Goal: Information Seeking & Learning: Learn about a topic

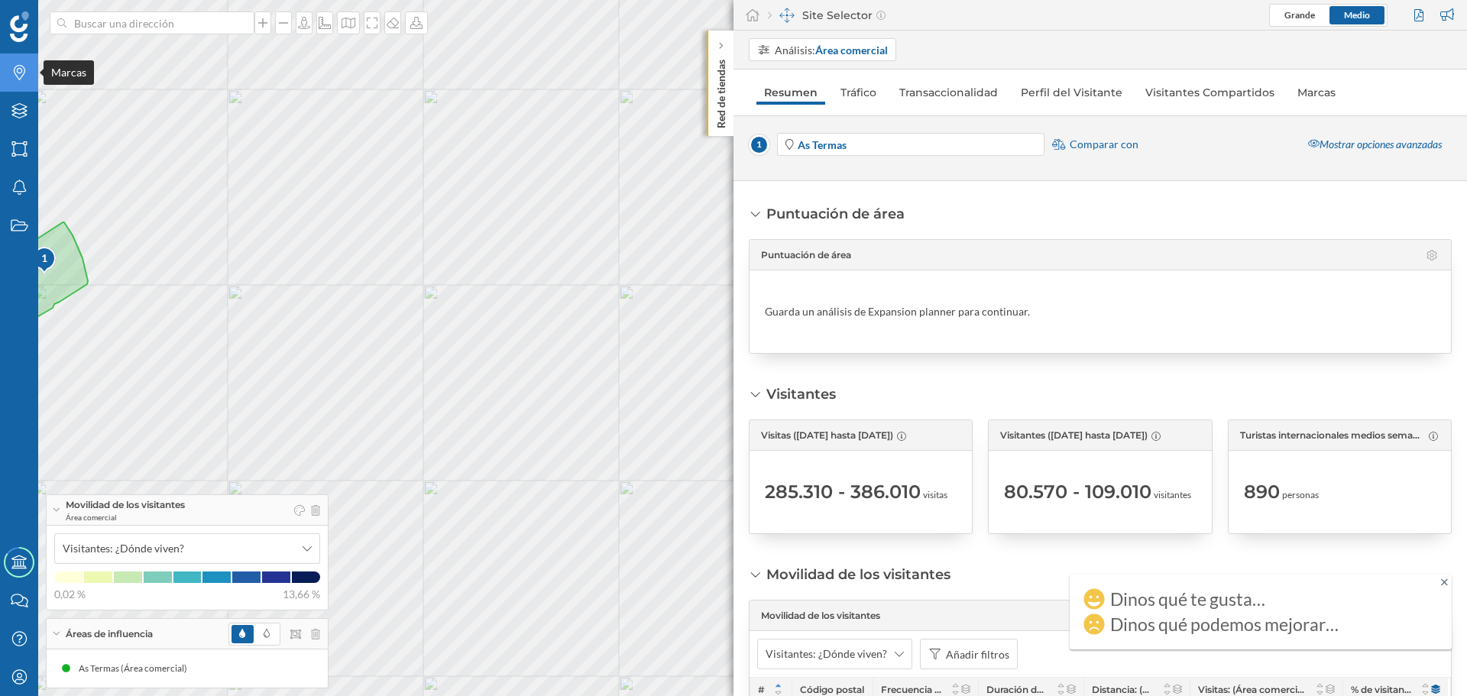
click at [16, 72] on icon "Marcas" at bounding box center [19, 72] width 19 height 15
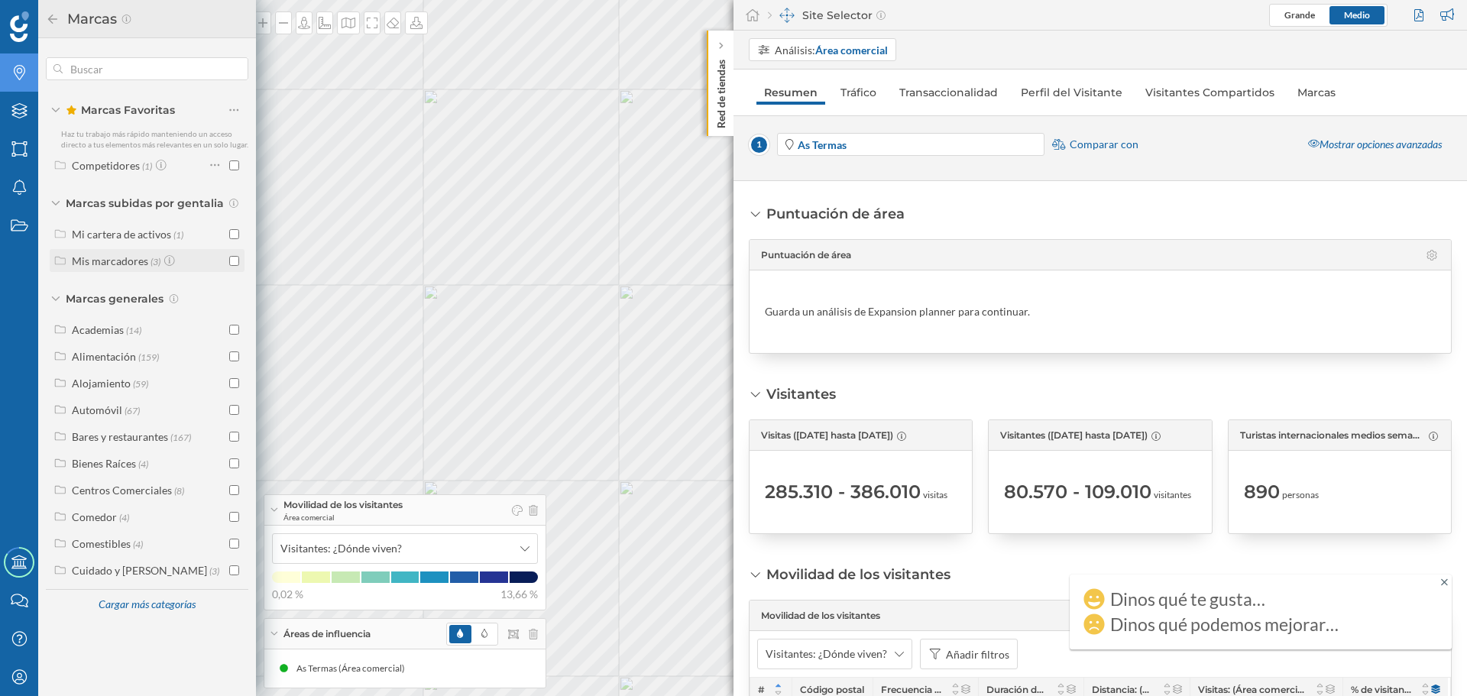
click at [96, 264] on div "Mis marcadores" at bounding box center [110, 260] width 76 height 13
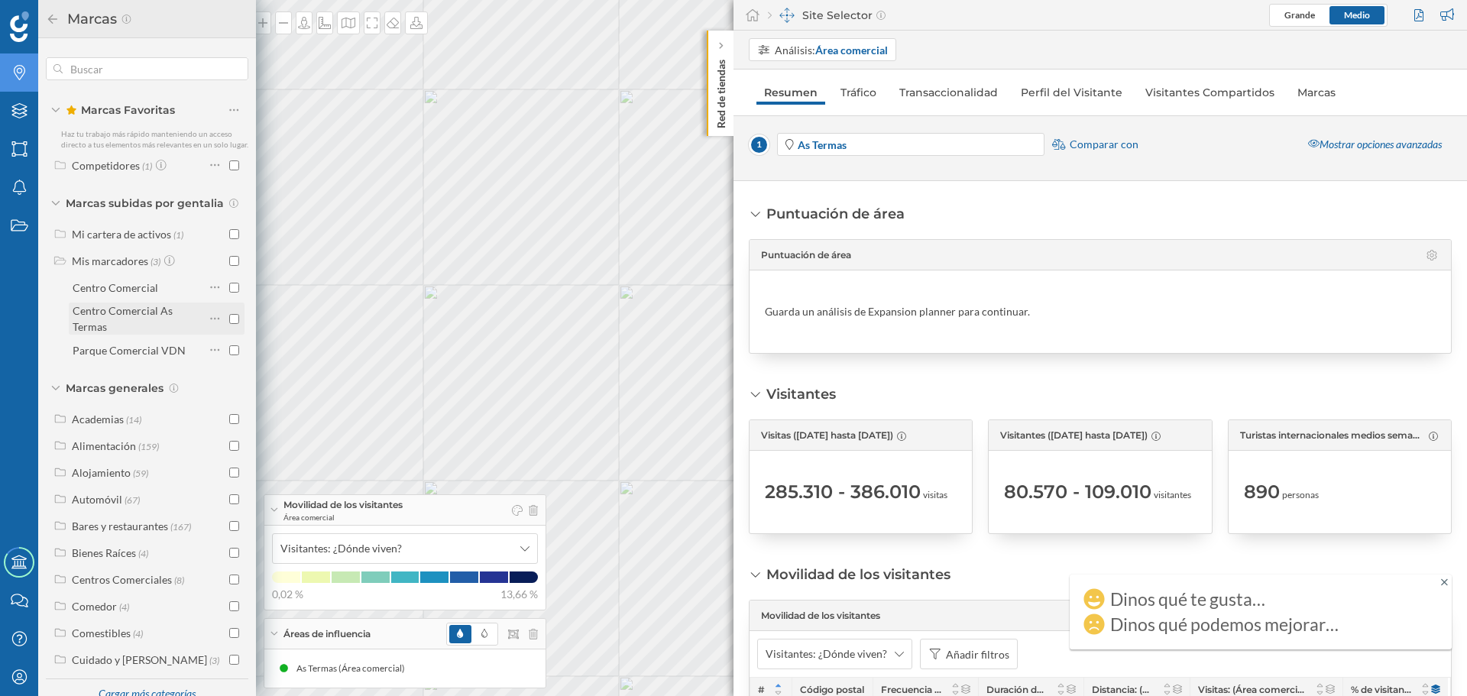
click at [118, 322] on div "Centro Comercial As Termas" at bounding box center [123, 318] width 100 height 29
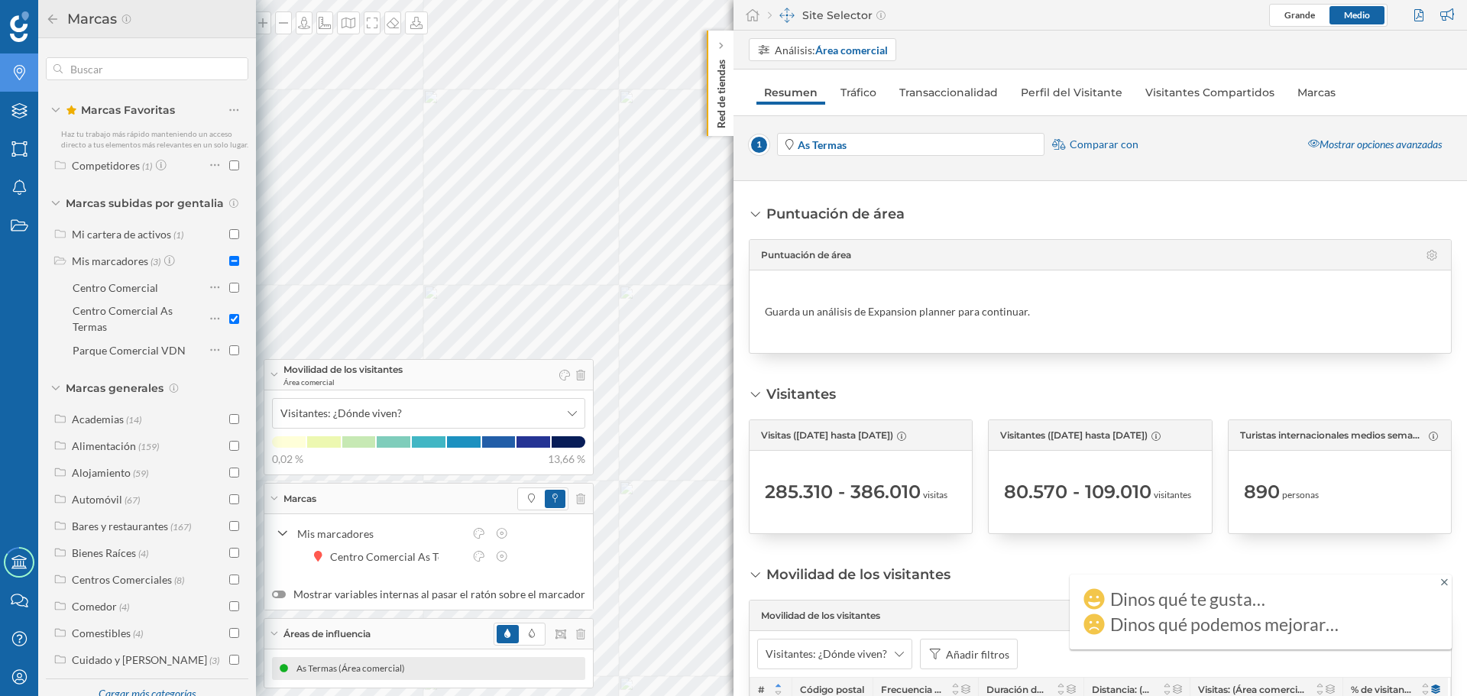
click at [335, 665] on div "As Termas (Área comercial)" at bounding box center [354, 668] width 116 height 15
click at [234, 324] on input "checkbox" at bounding box center [234, 319] width 10 height 10
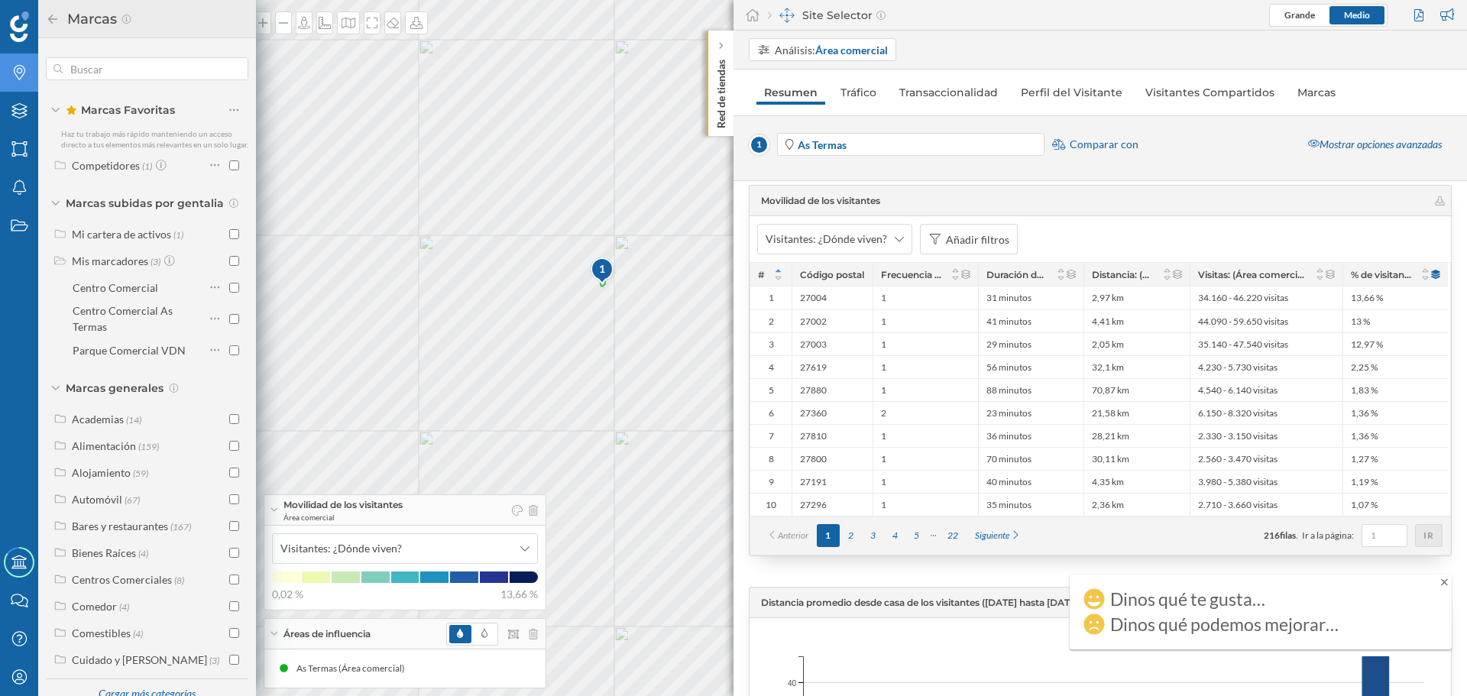
scroll to position [458, 0]
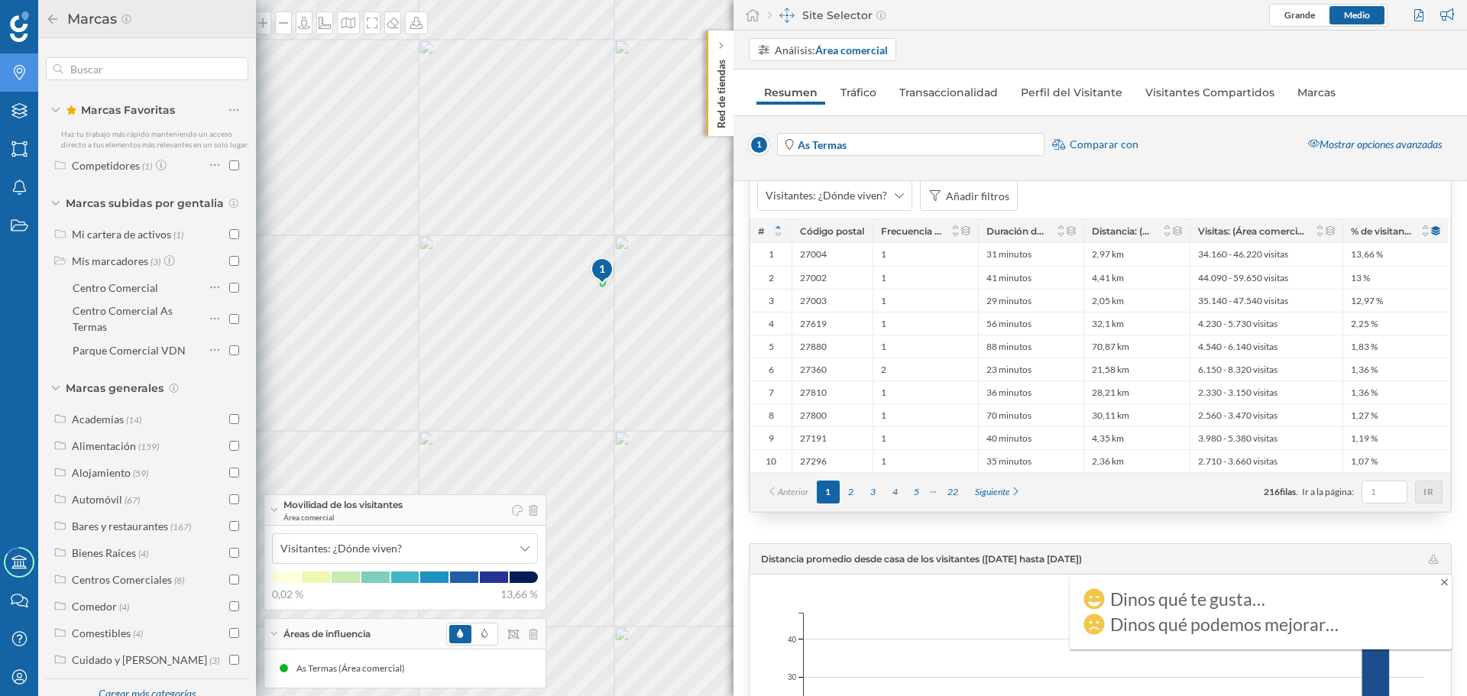
click at [1445, 582] on icon at bounding box center [1444, 581] width 7 height 7
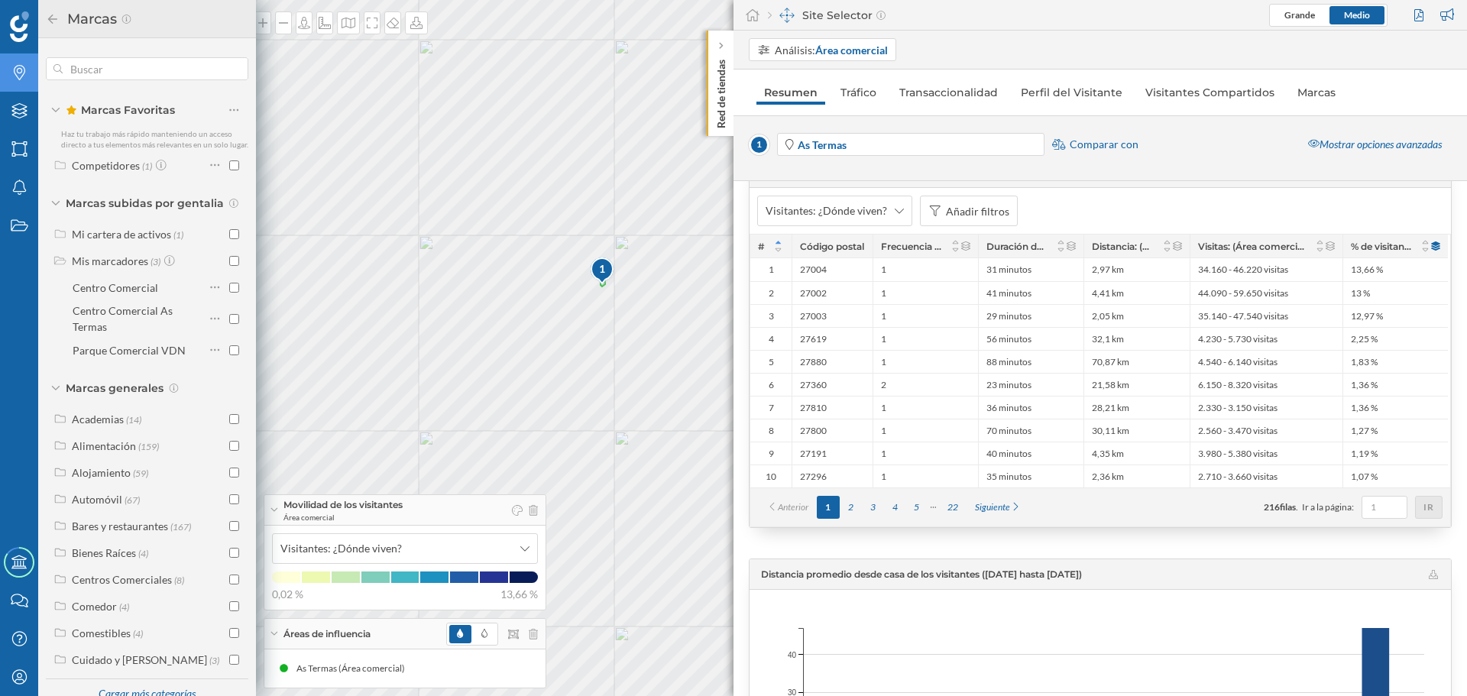
scroll to position [0, 0]
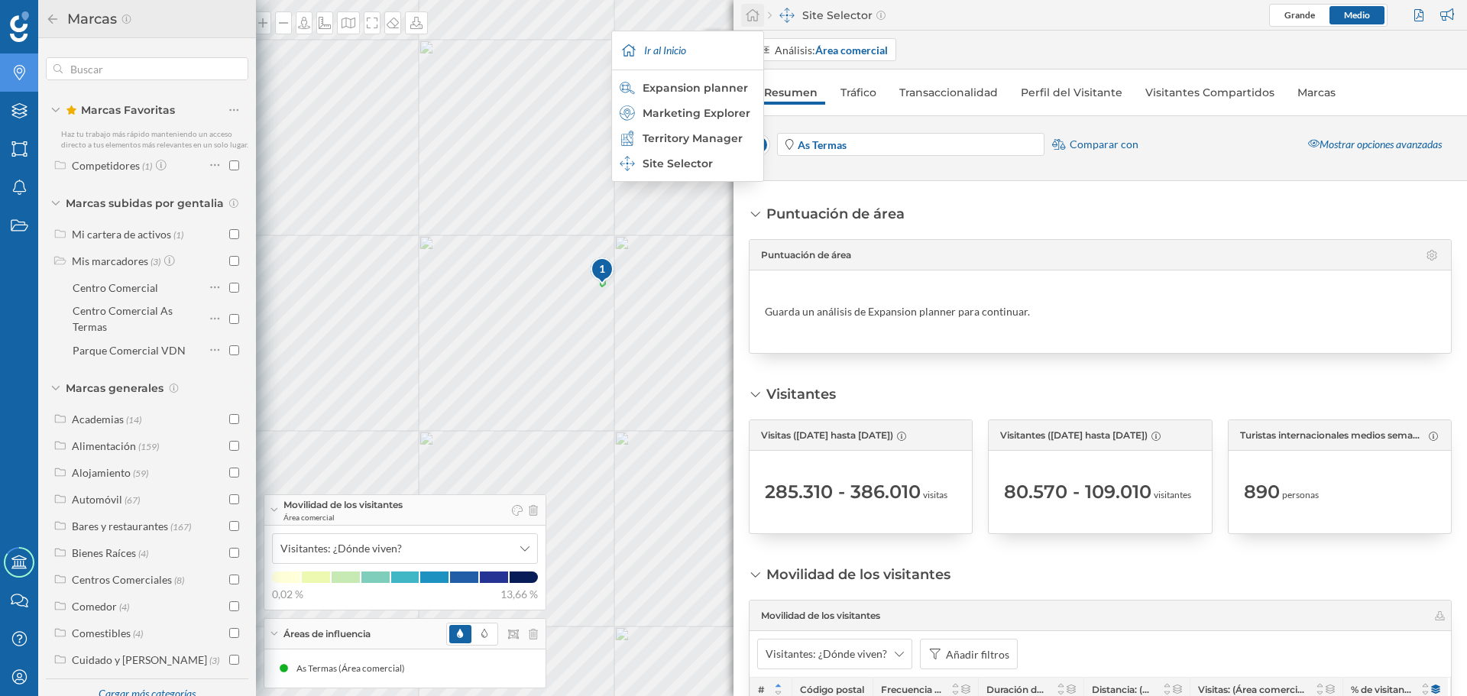
click at [753, 18] on icon at bounding box center [752, 15] width 15 height 14
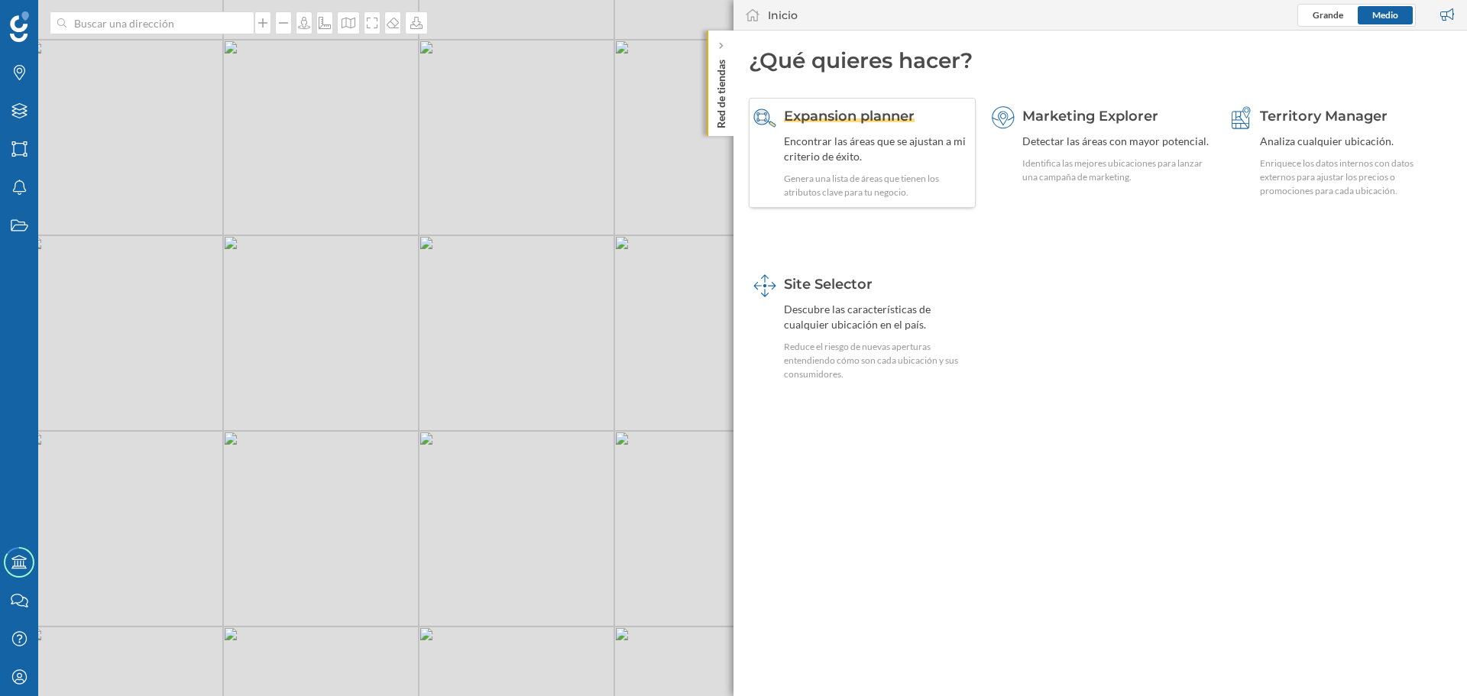
click at [925, 160] on div "Encontrar las áreas que se ajustan a mi criterio de éxito." at bounding box center [877, 149] width 187 height 31
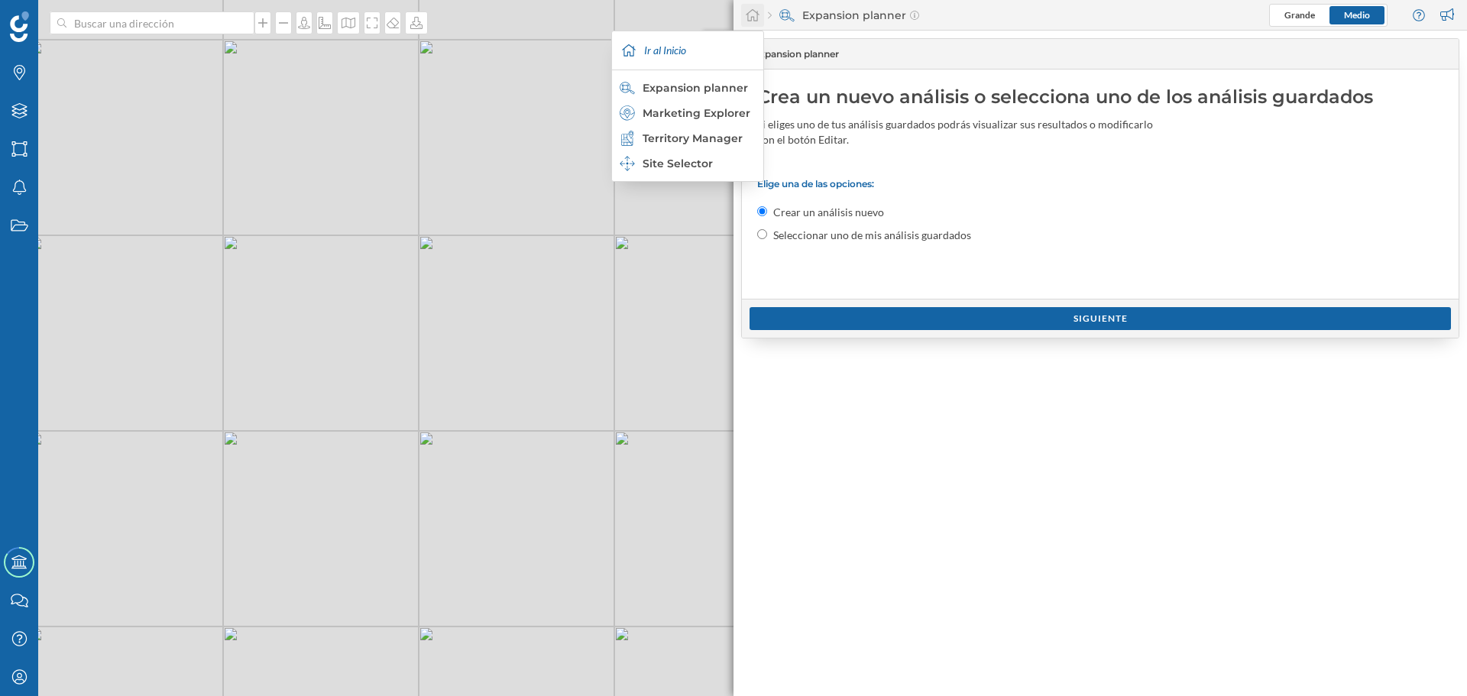
click at [755, 12] on icon at bounding box center [752, 15] width 15 height 14
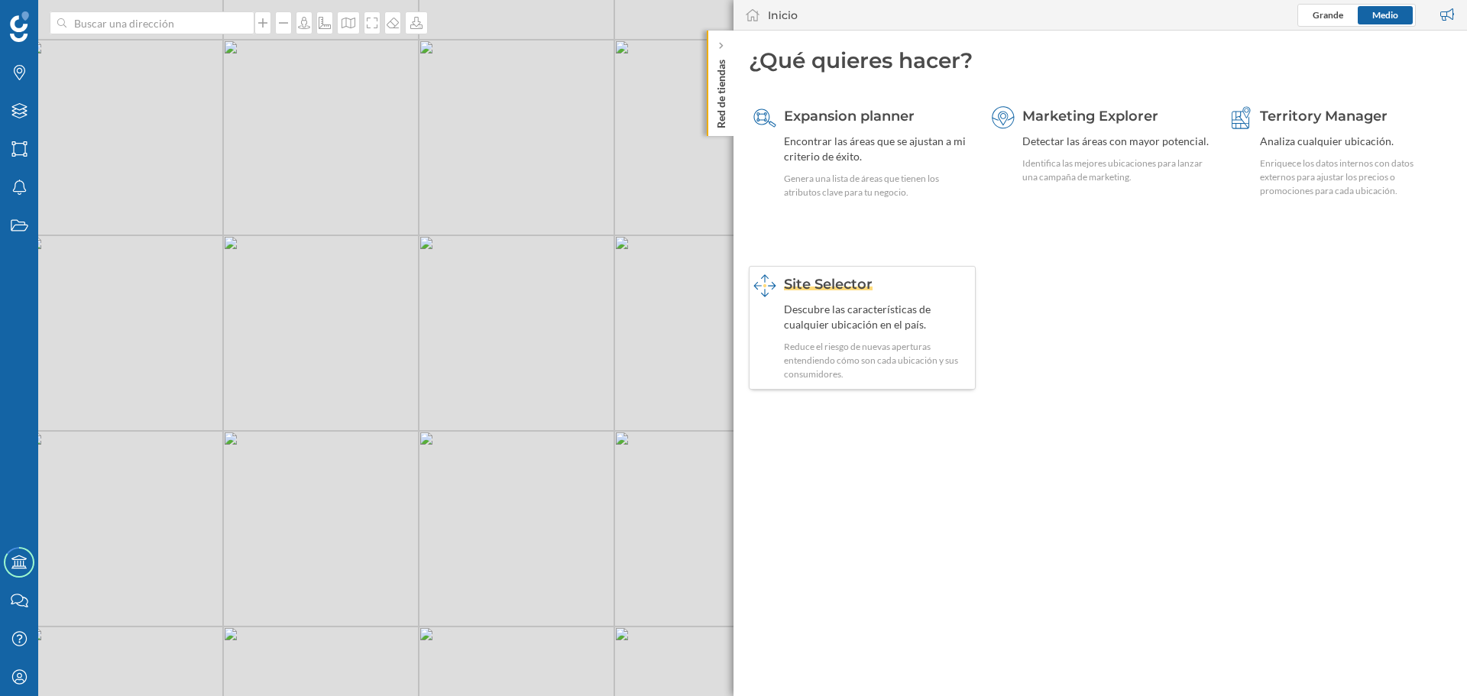
click at [846, 316] on div "Descubre las características de cualquier ubicación en el país." at bounding box center [877, 317] width 187 height 31
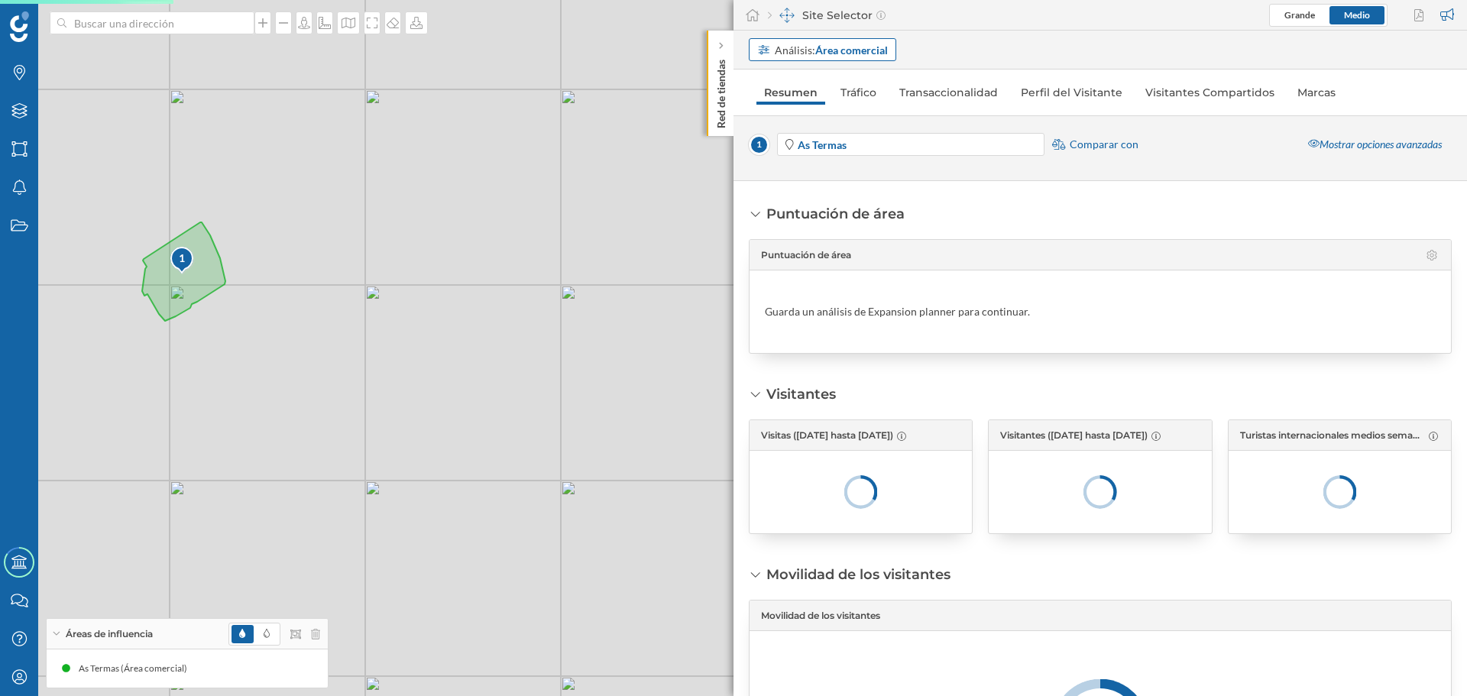
click at [859, 46] on strong "Área comercial" at bounding box center [851, 50] width 73 height 13
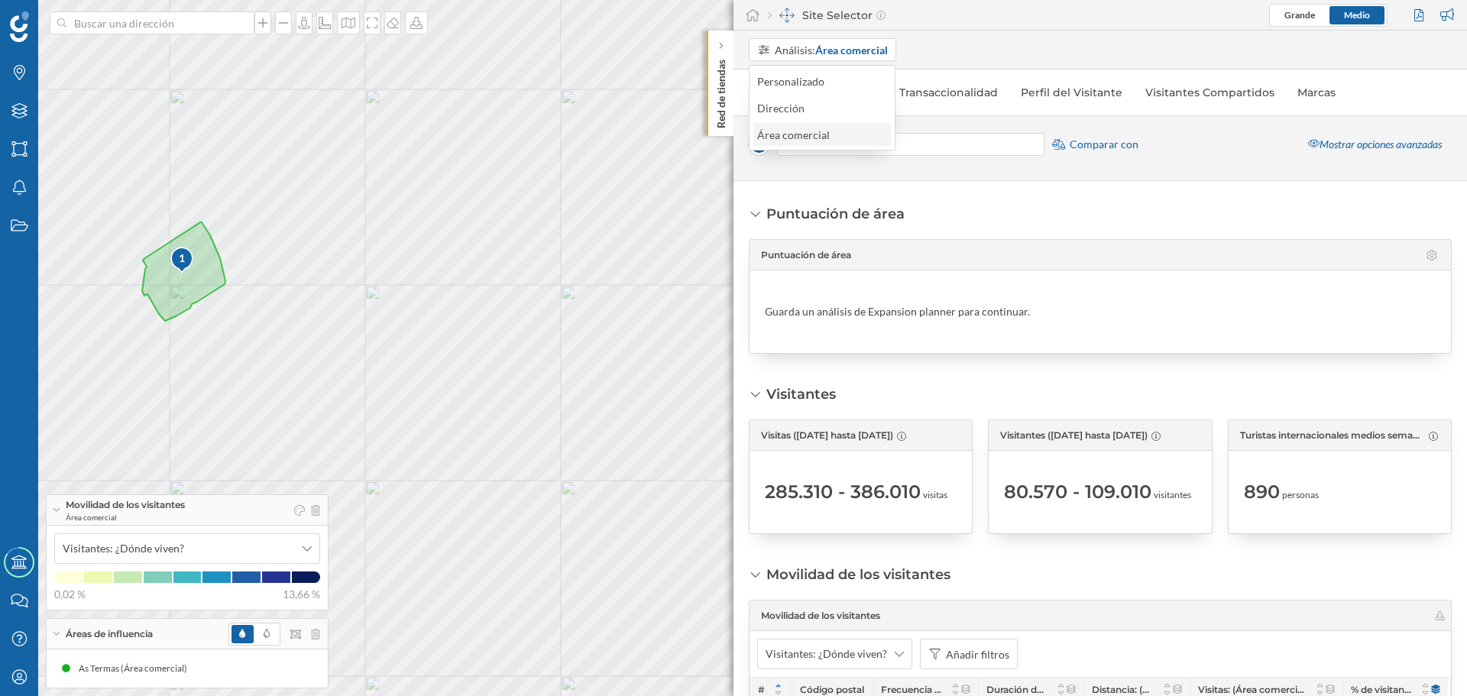
click at [815, 138] on div "Área comercial" at bounding box center [793, 134] width 73 height 13
click at [854, 93] on link "Tráfico" at bounding box center [858, 92] width 51 height 24
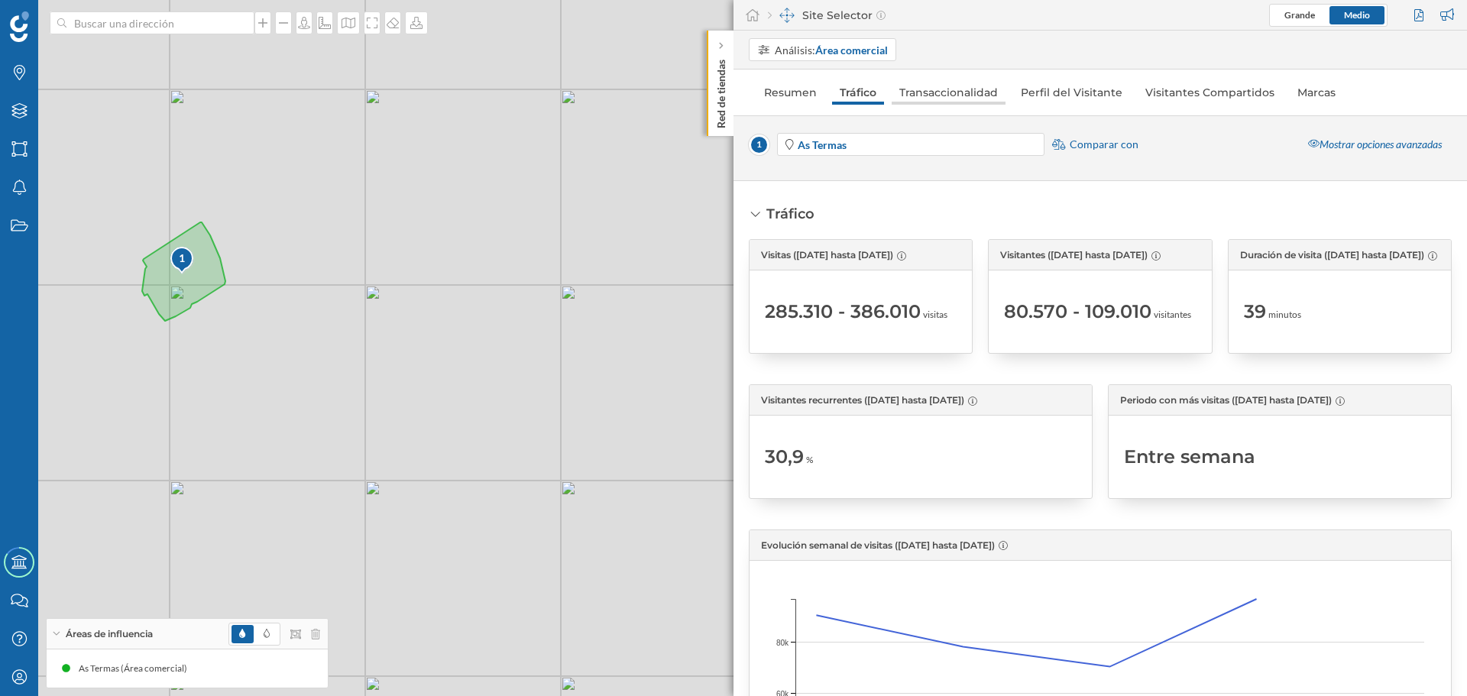
click at [973, 90] on link "Transaccionalidad" at bounding box center [949, 92] width 114 height 24
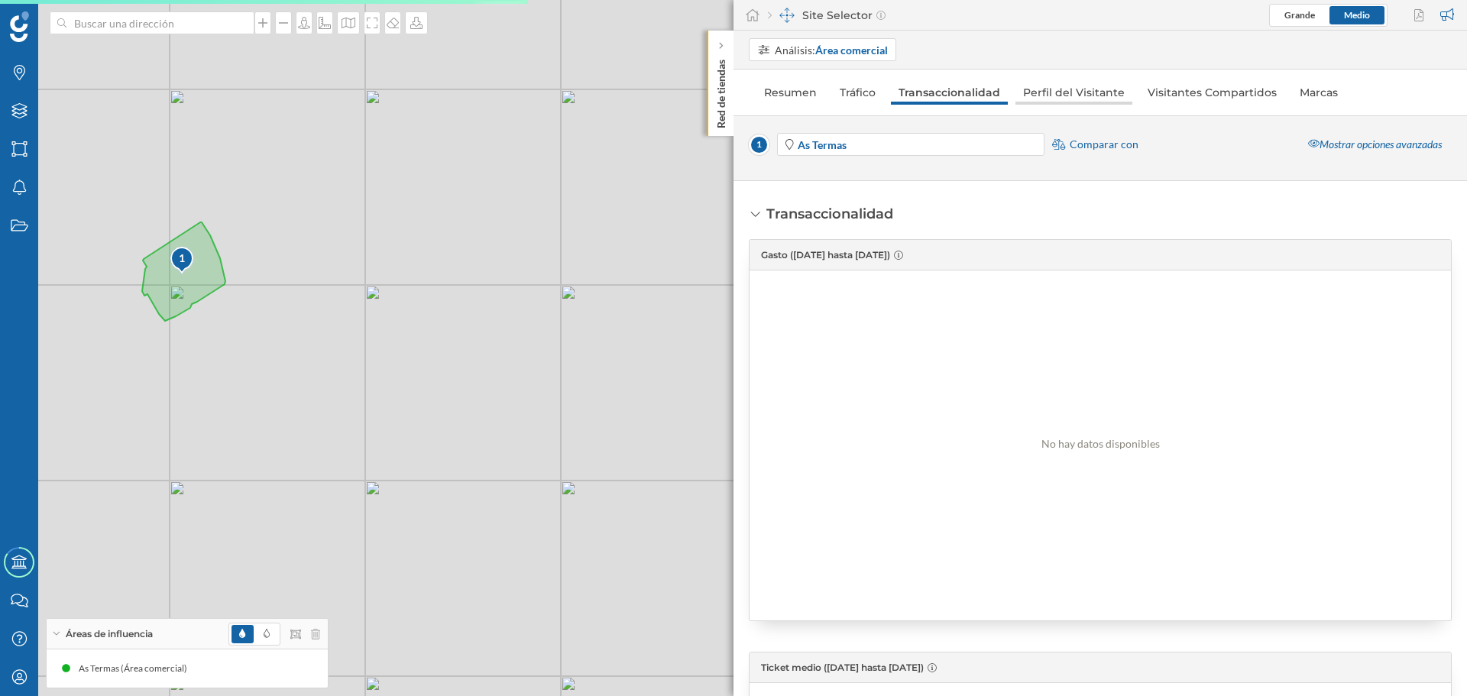
click at [1062, 88] on link "Perfil del Visitante" at bounding box center [1073, 92] width 117 height 24
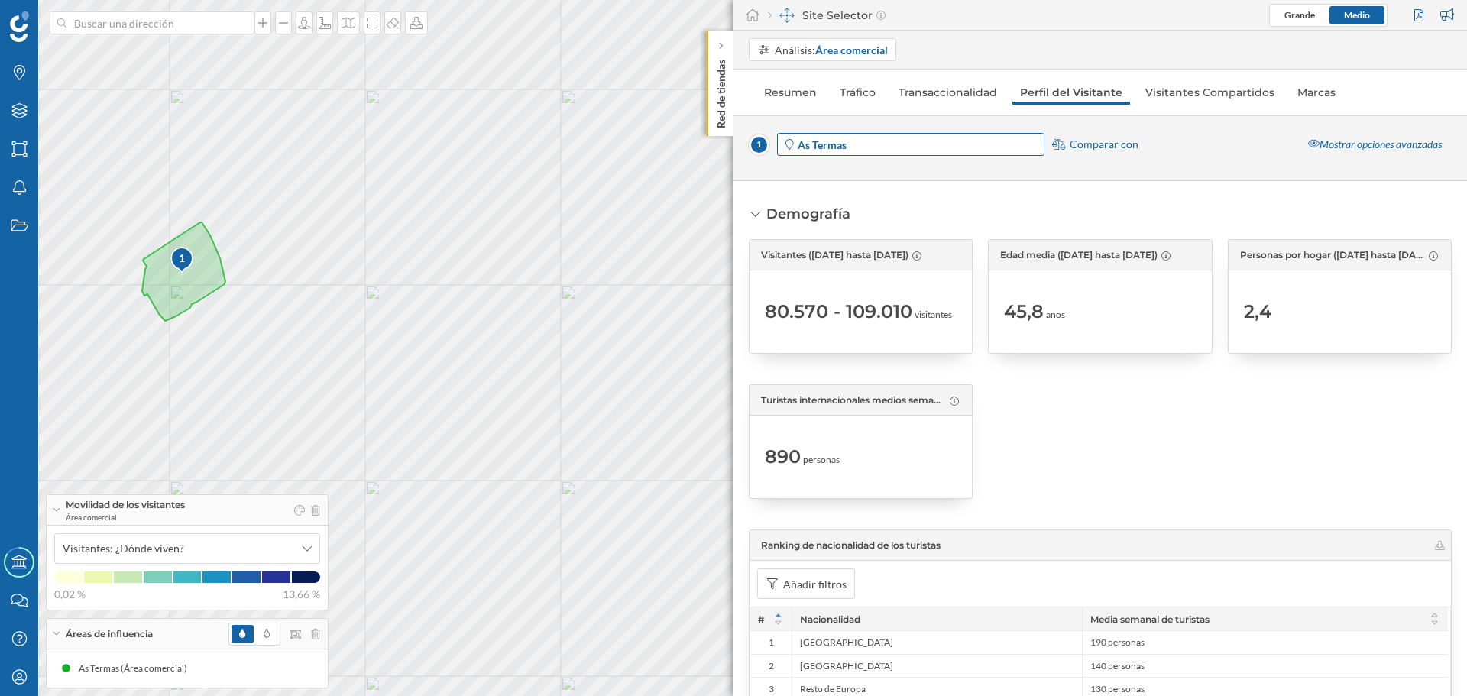
click at [1019, 144] on span "As Termas" at bounding box center [920, 145] width 245 height 16
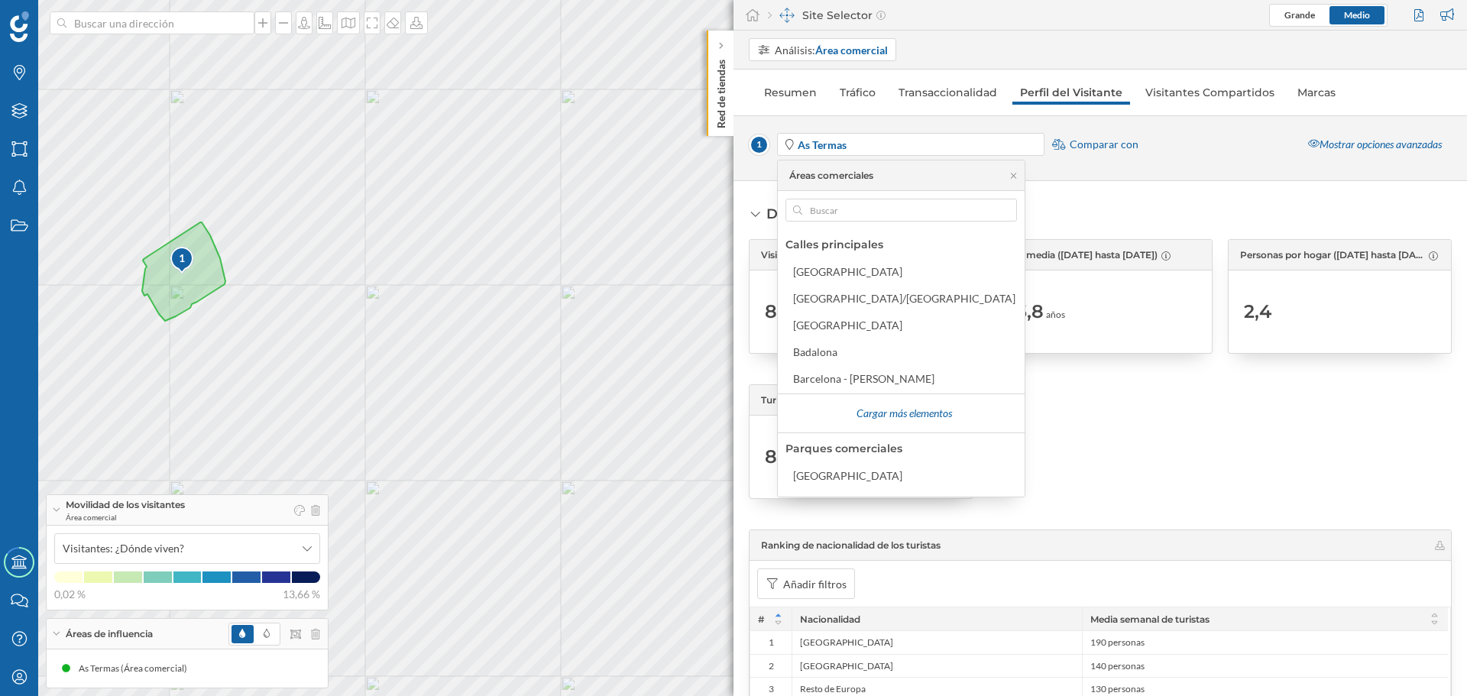
click at [1166, 154] on div "1 As Termas Comparar con Mostrar opciones avanzadas" at bounding box center [1100, 148] width 703 height 34
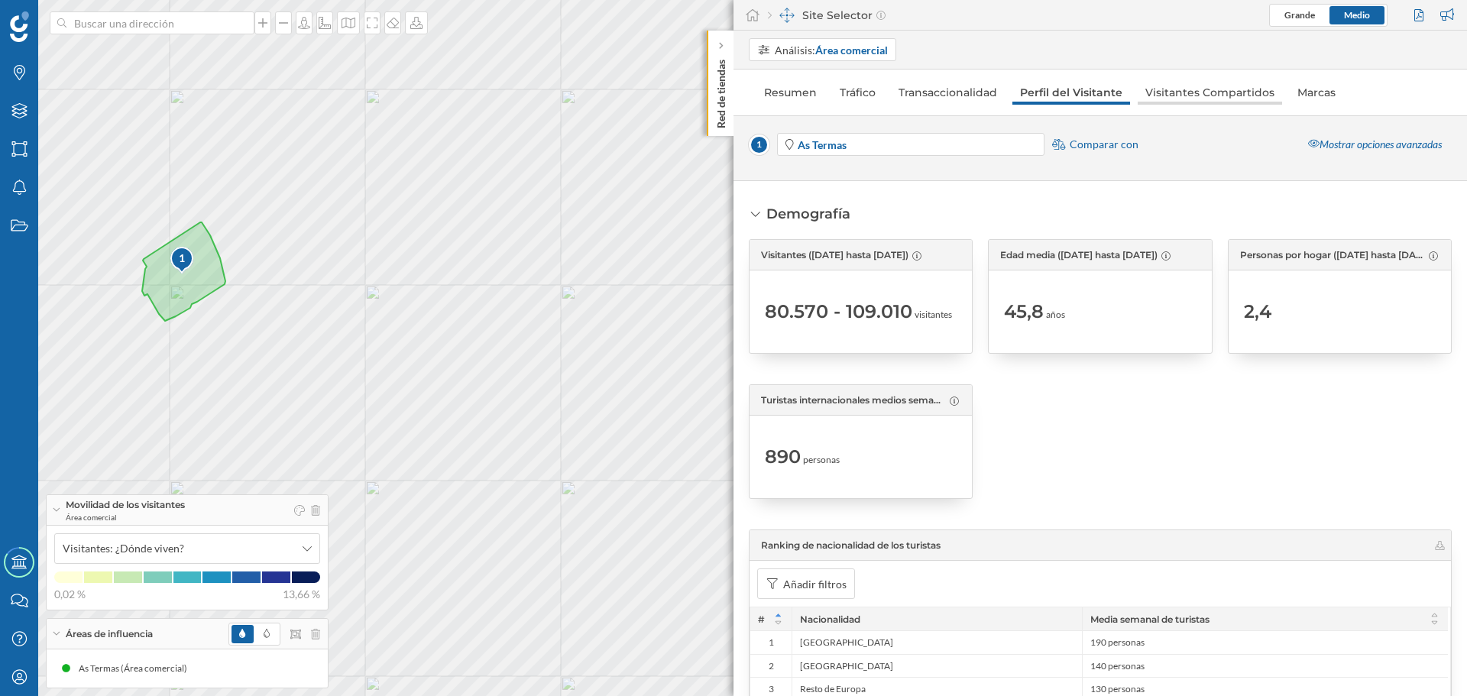
click at [1209, 96] on link "Visitantes Compartidos" at bounding box center [1210, 92] width 144 height 24
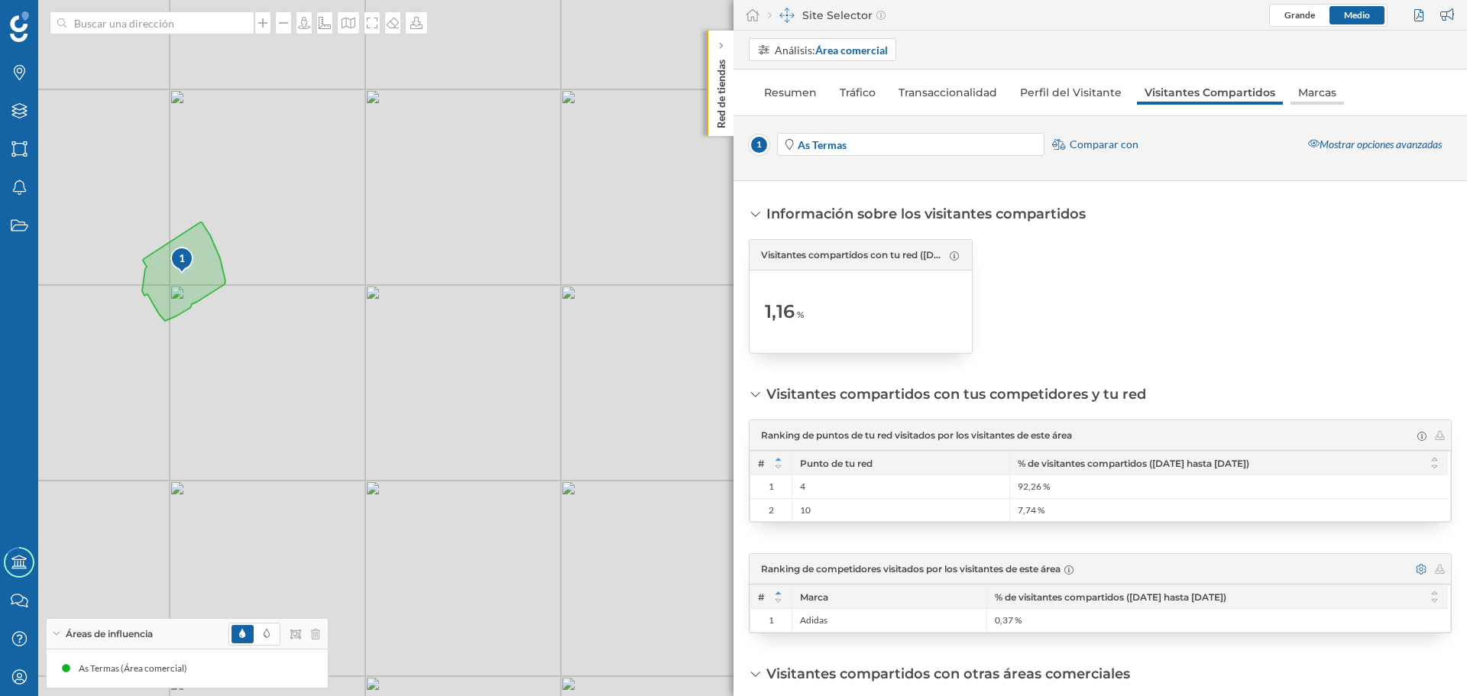
click at [1314, 95] on link "Marcas" at bounding box center [1317, 92] width 53 height 24
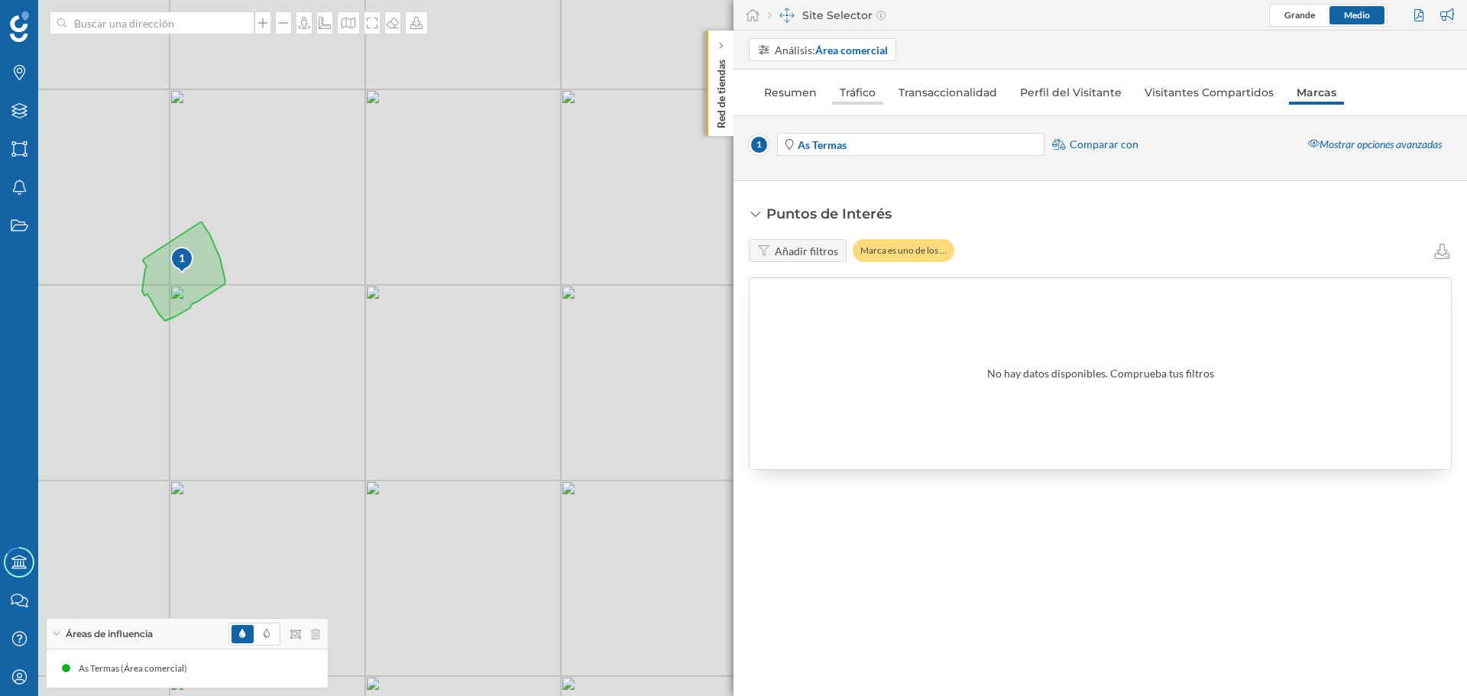
click at [870, 90] on link "Tráfico" at bounding box center [857, 92] width 51 height 24
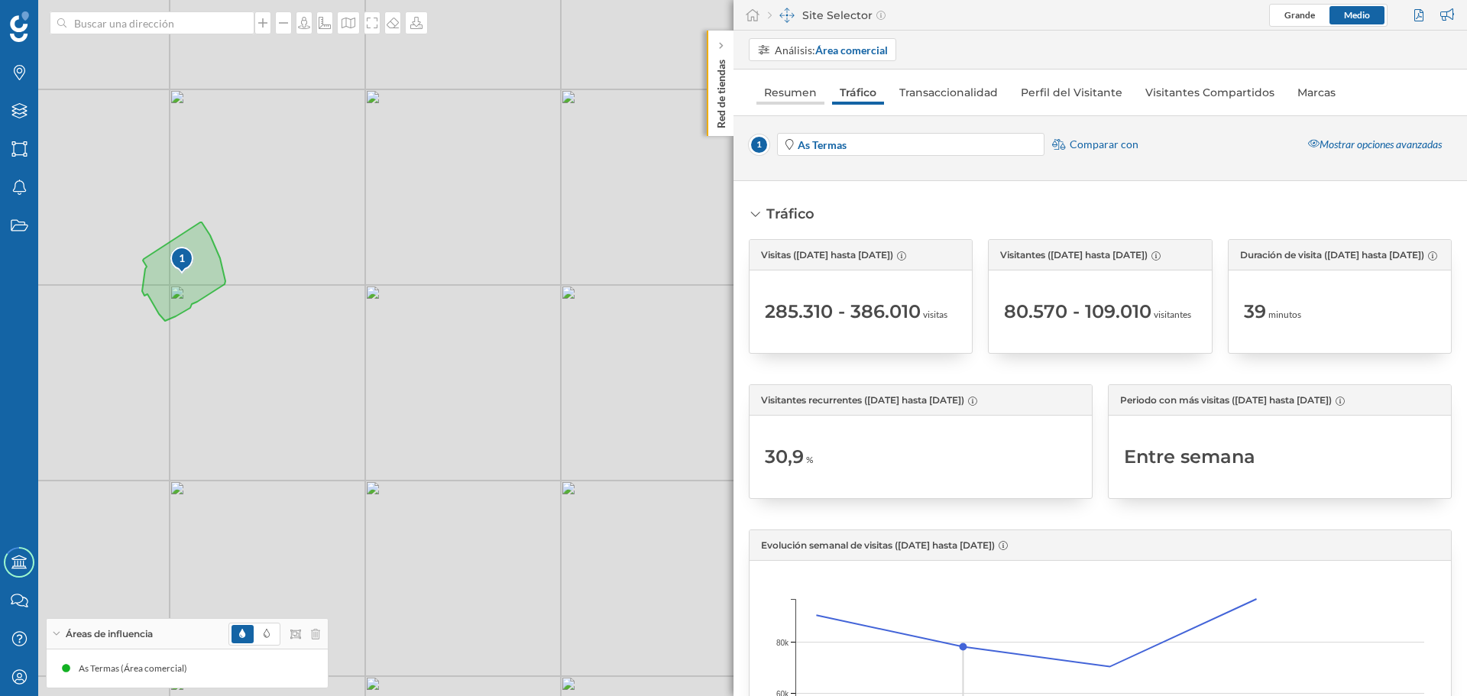
click at [779, 93] on link "Resumen" at bounding box center [790, 92] width 68 height 24
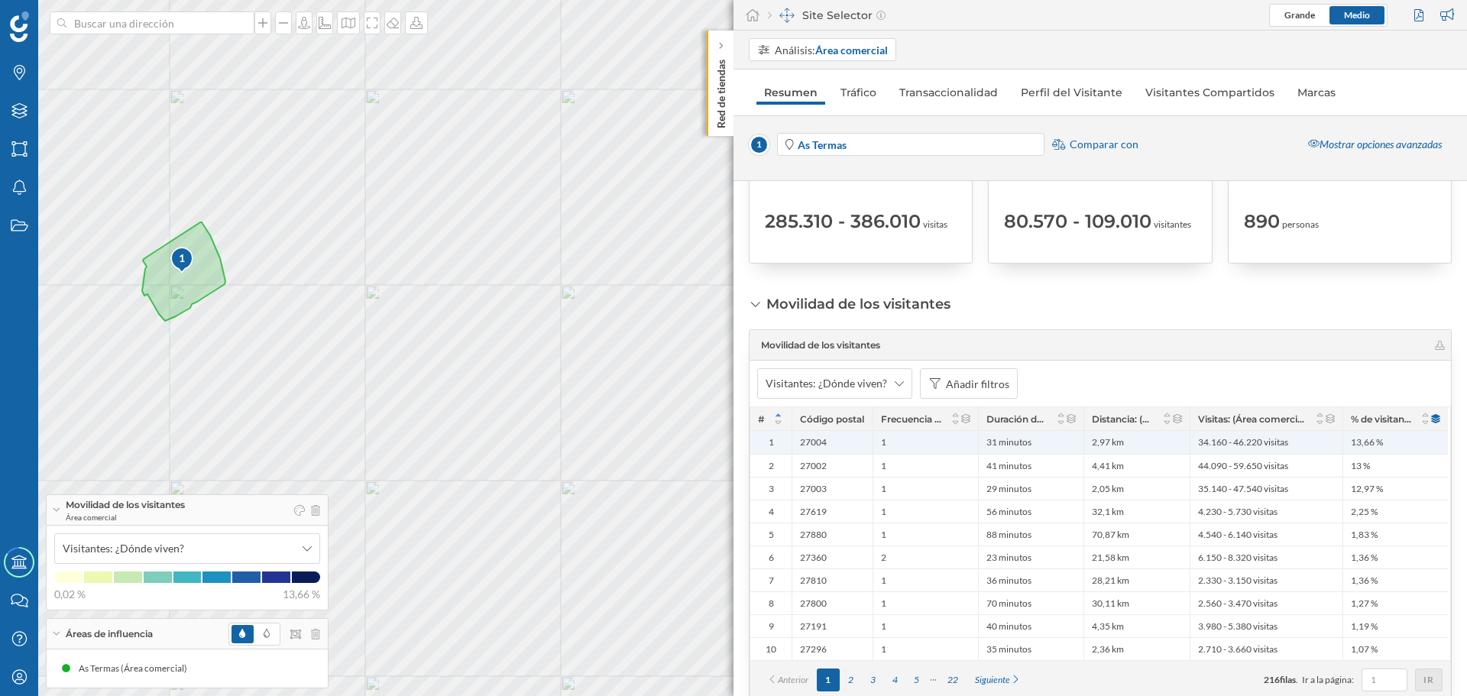
scroll to position [306, 0]
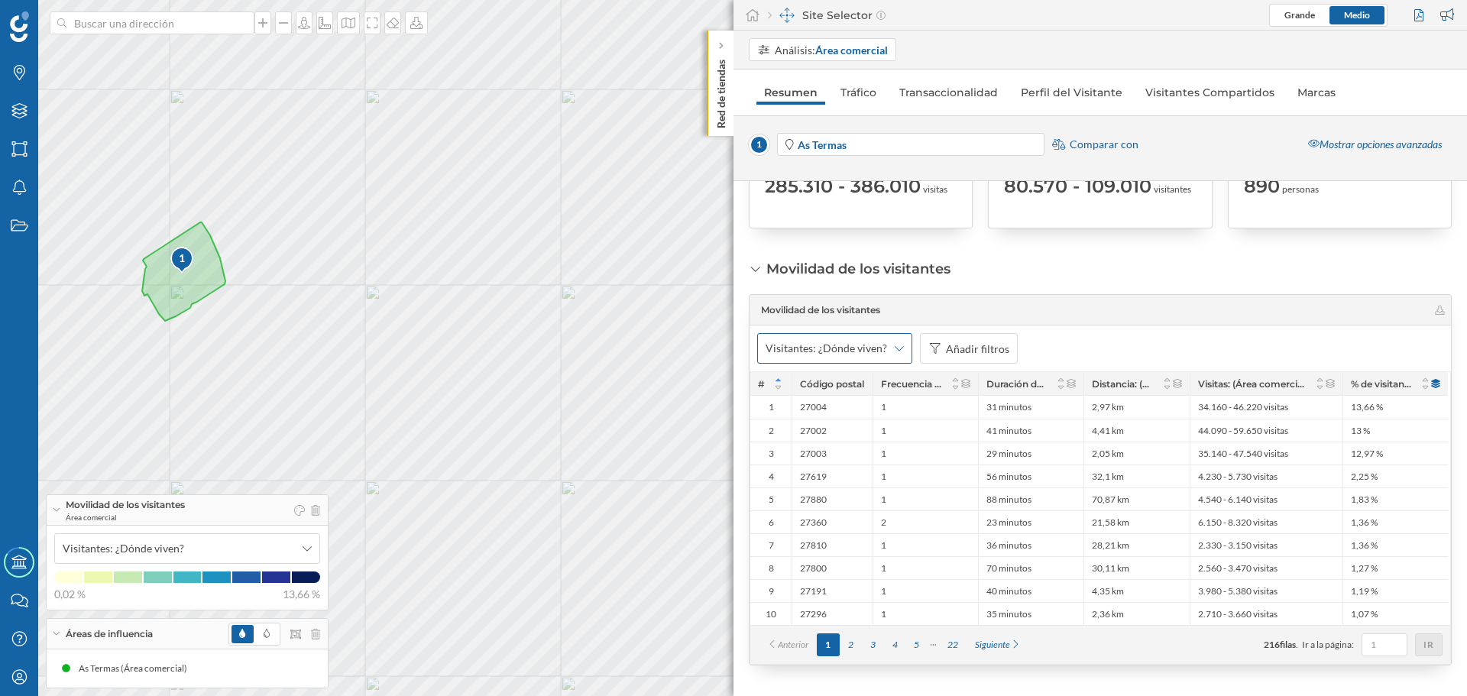
click at [902, 347] on div "Visitantes: ¿Dónde viven?" at bounding box center [834, 348] width 155 height 31
click at [1133, 350] on div "Visitantes: ¿Dónde viven? Añadir filtros" at bounding box center [1100, 349] width 701 height 46
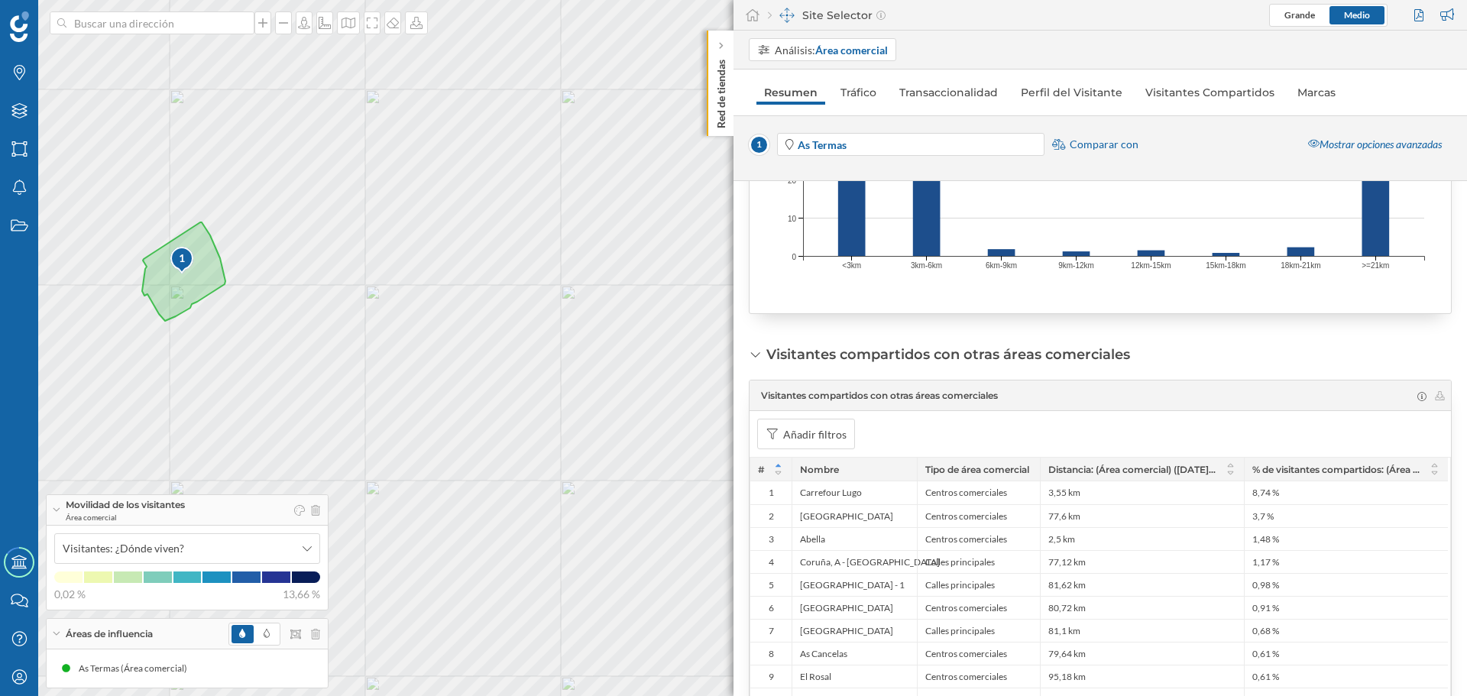
scroll to position [1070, 0]
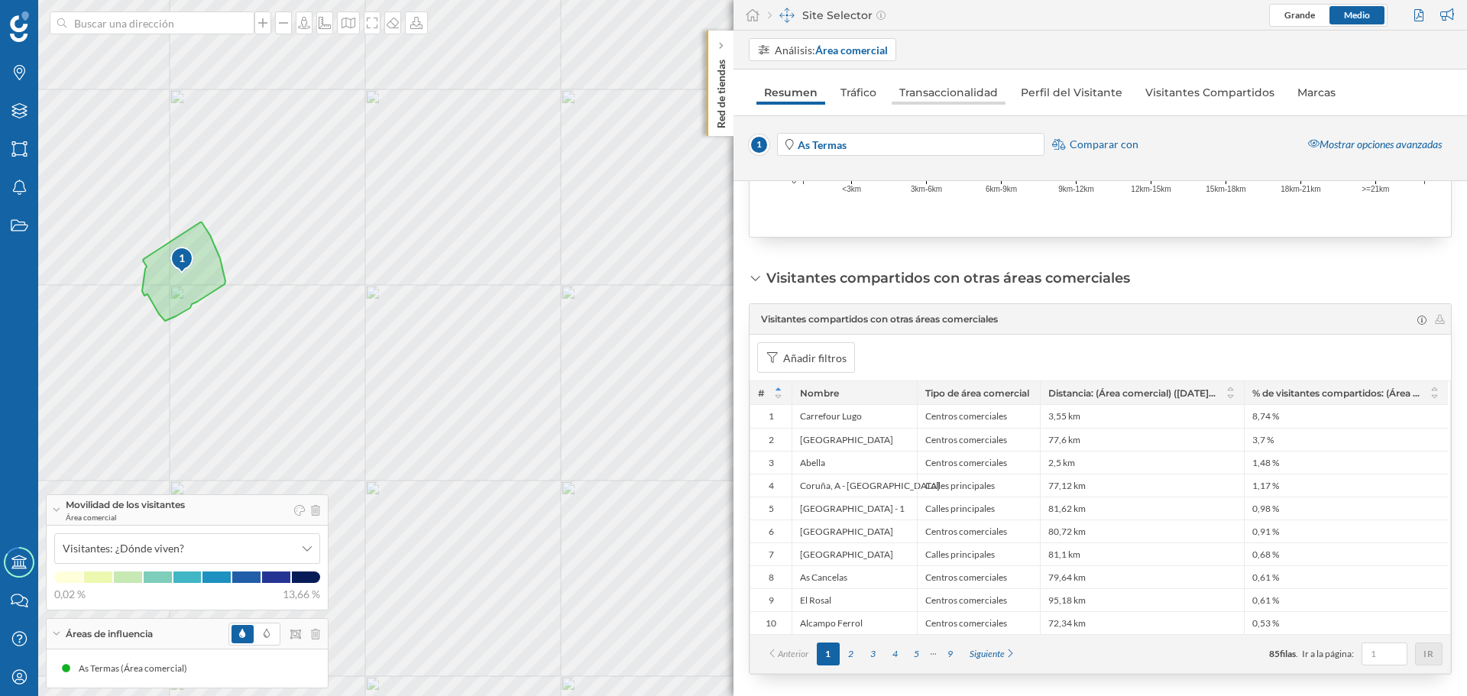
click at [976, 92] on link "Transaccionalidad" at bounding box center [949, 92] width 114 height 24
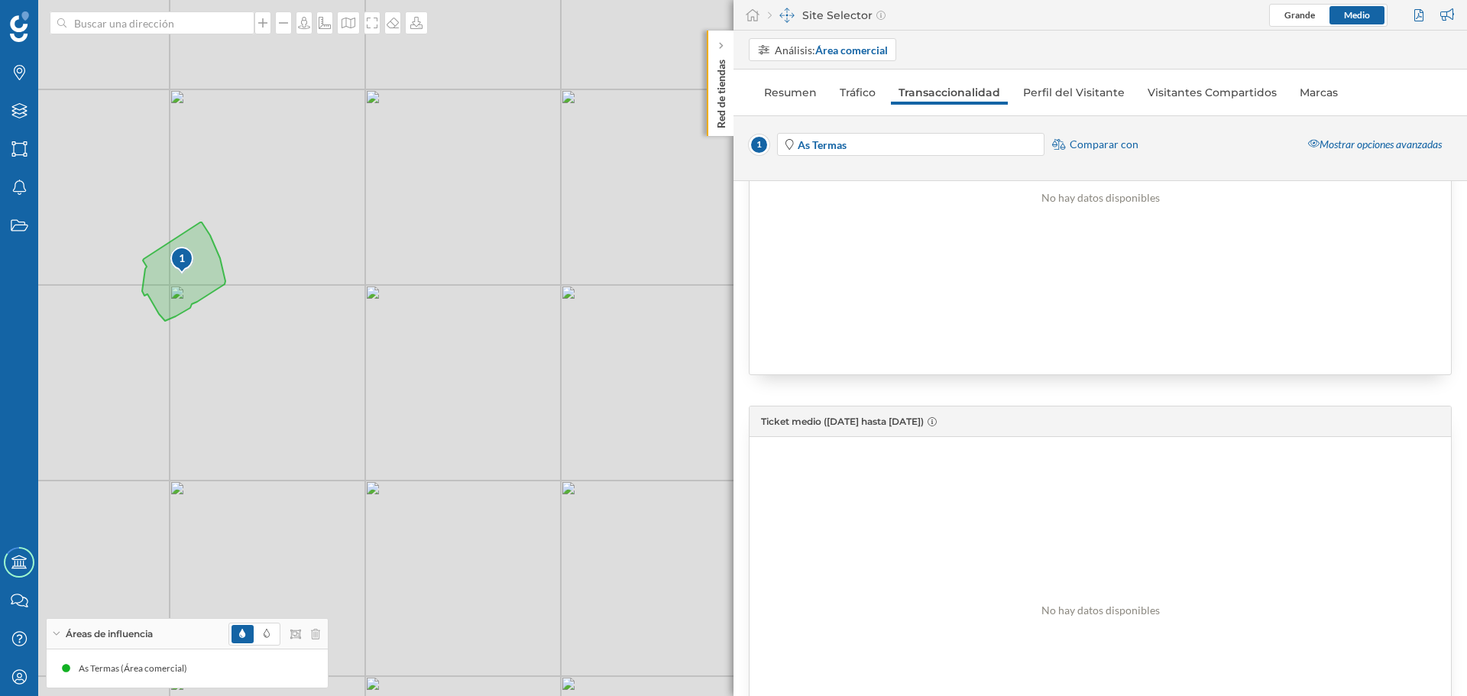
scroll to position [0, 0]
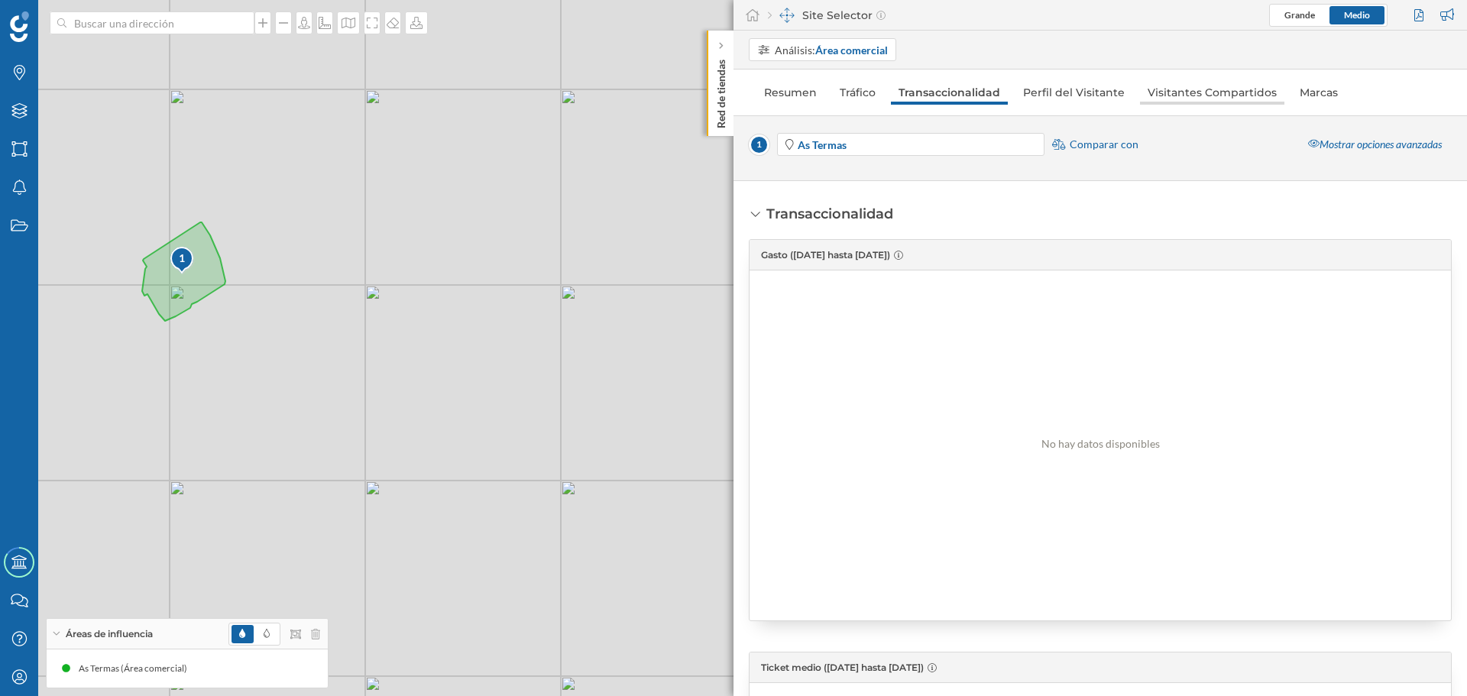
click at [1214, 95] on link "Visitantes Compartidos" at bounding box center [1212, 92] width 144 height 24
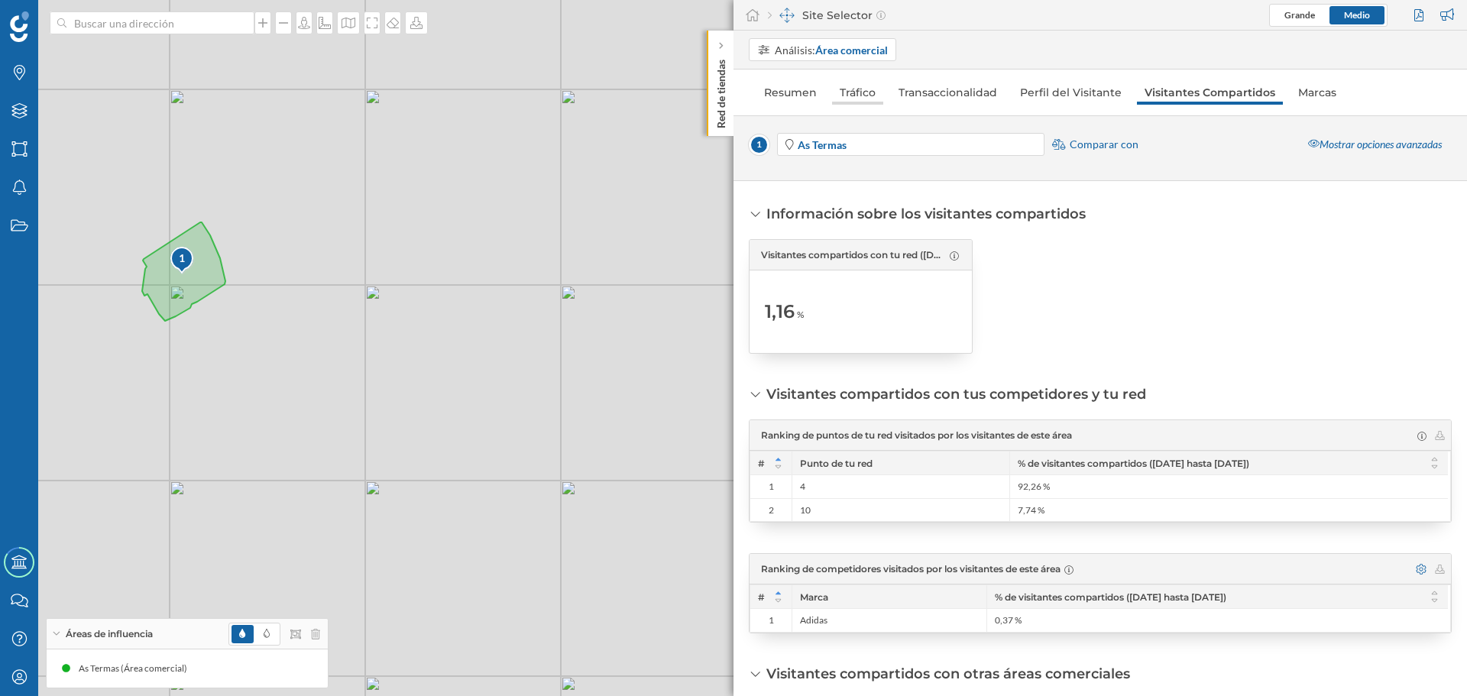
click at [849, 91] on link "Tráfico" at bounding box center [857, 92] width 51 height 24
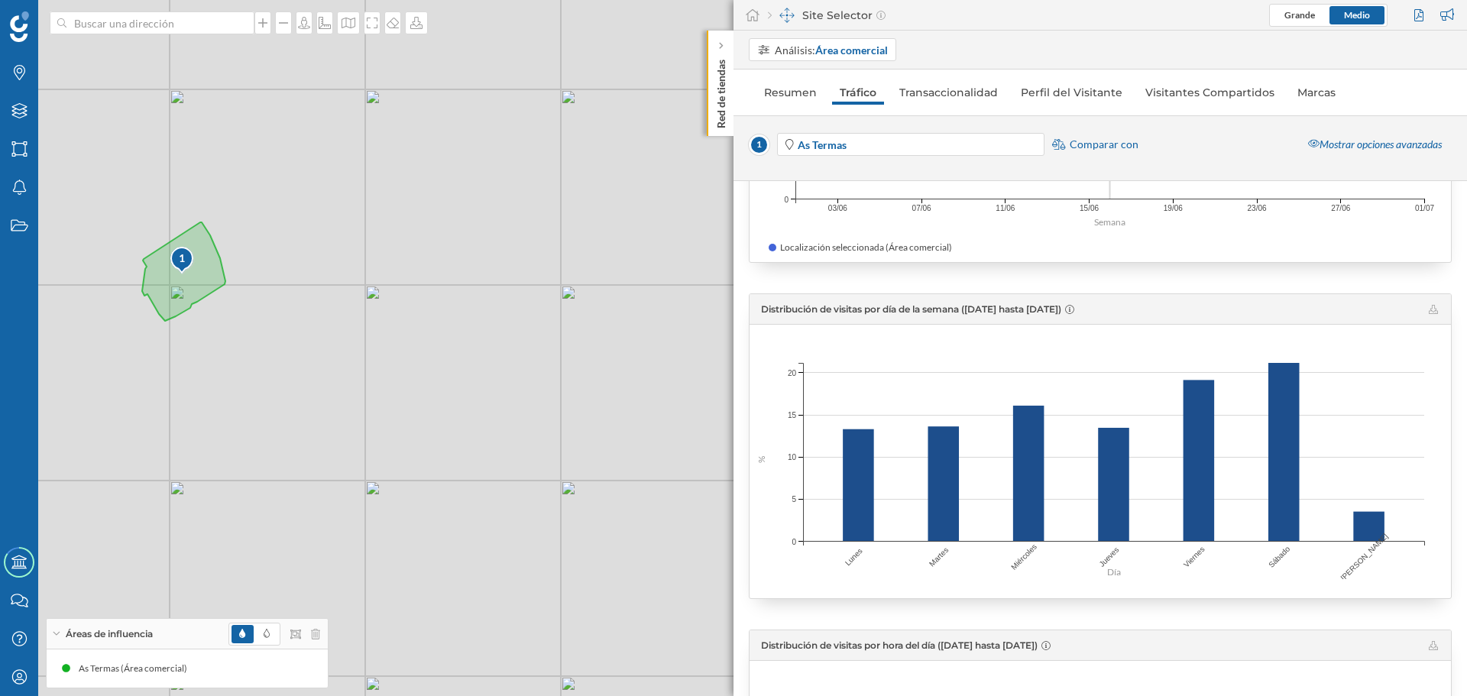
scroll to position [688, 0]
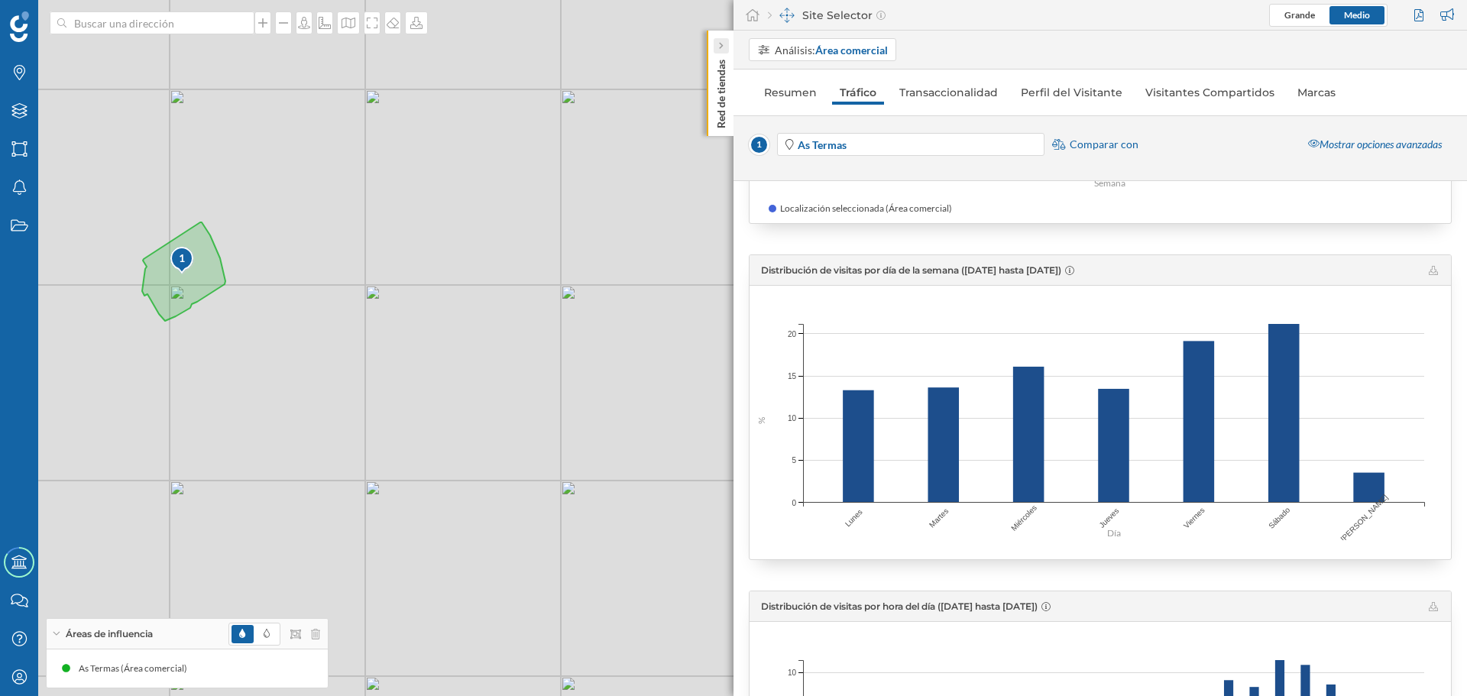
click at [721, 49] on icon at bounding box center [720, 46] width 5 height 8
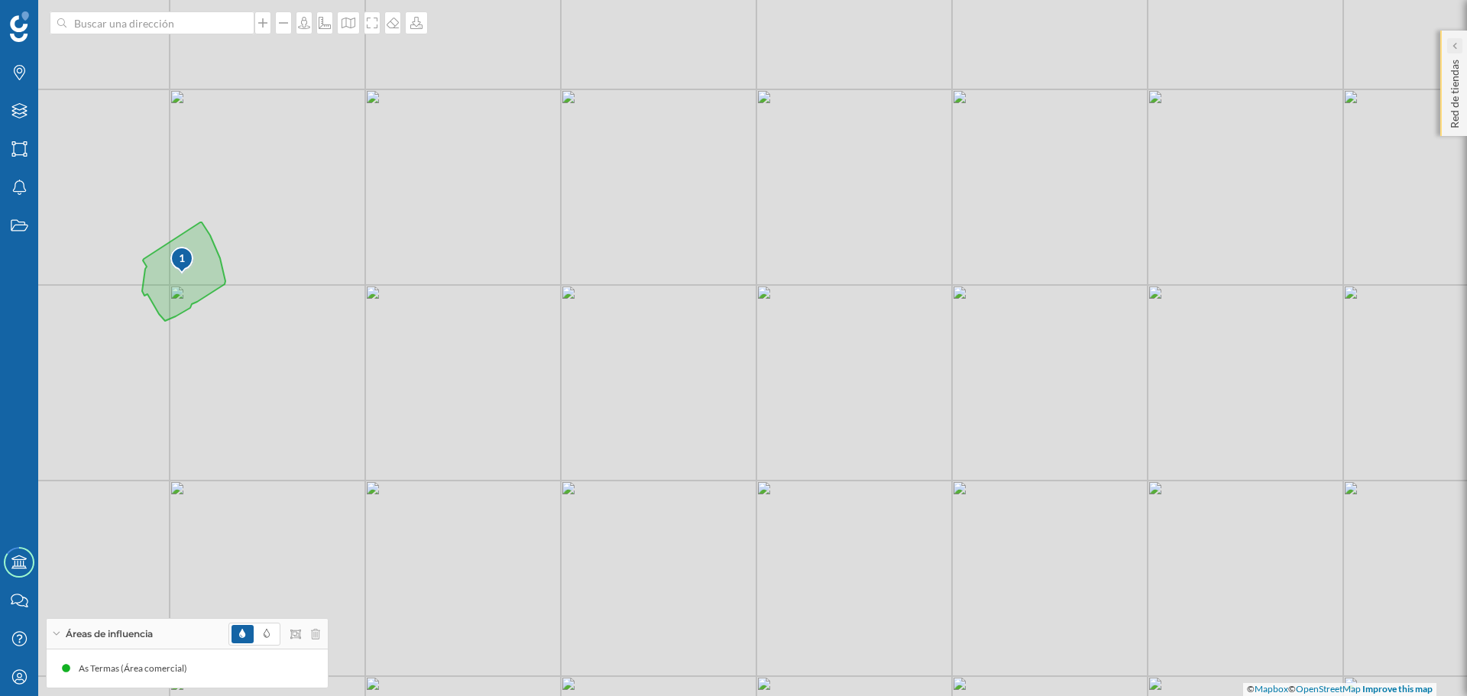
click at [1453, 51] on icon at bounding box center [1454, 45] width 5 height 15
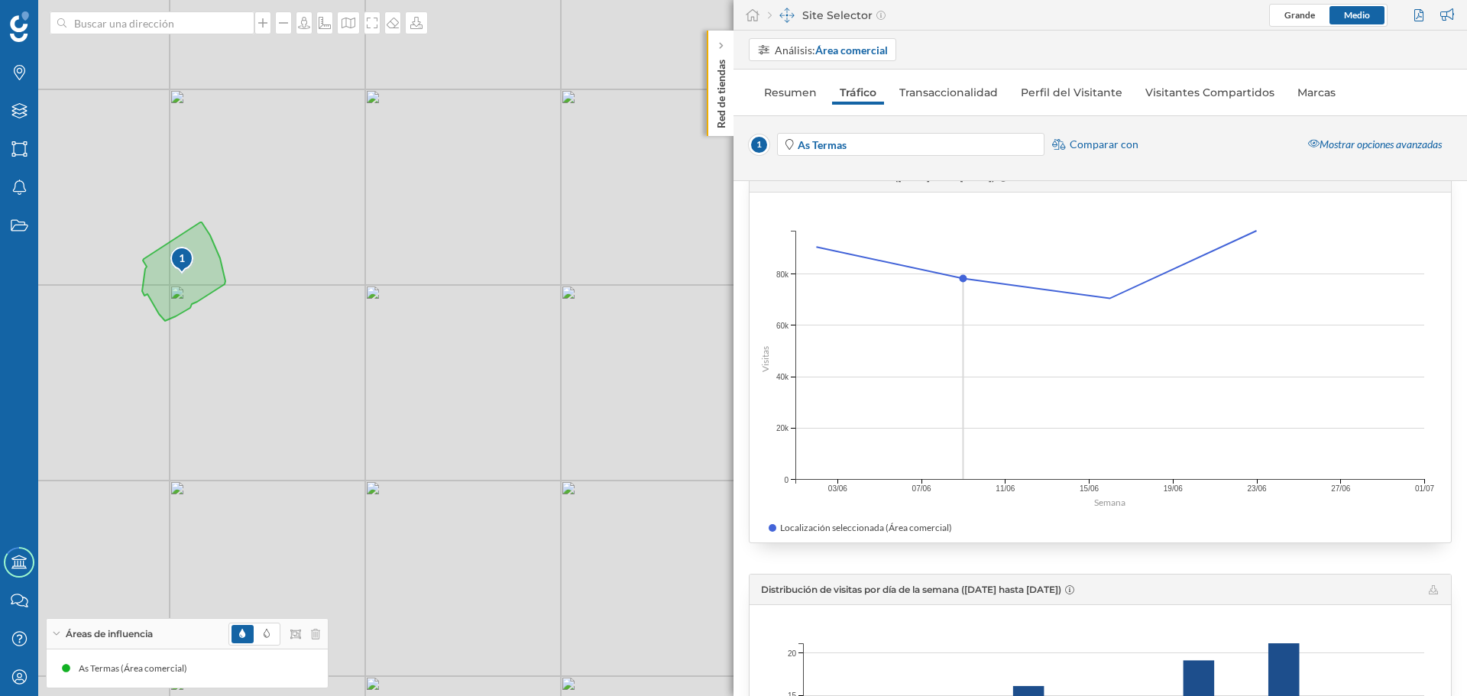
scroll to position [0, 0]
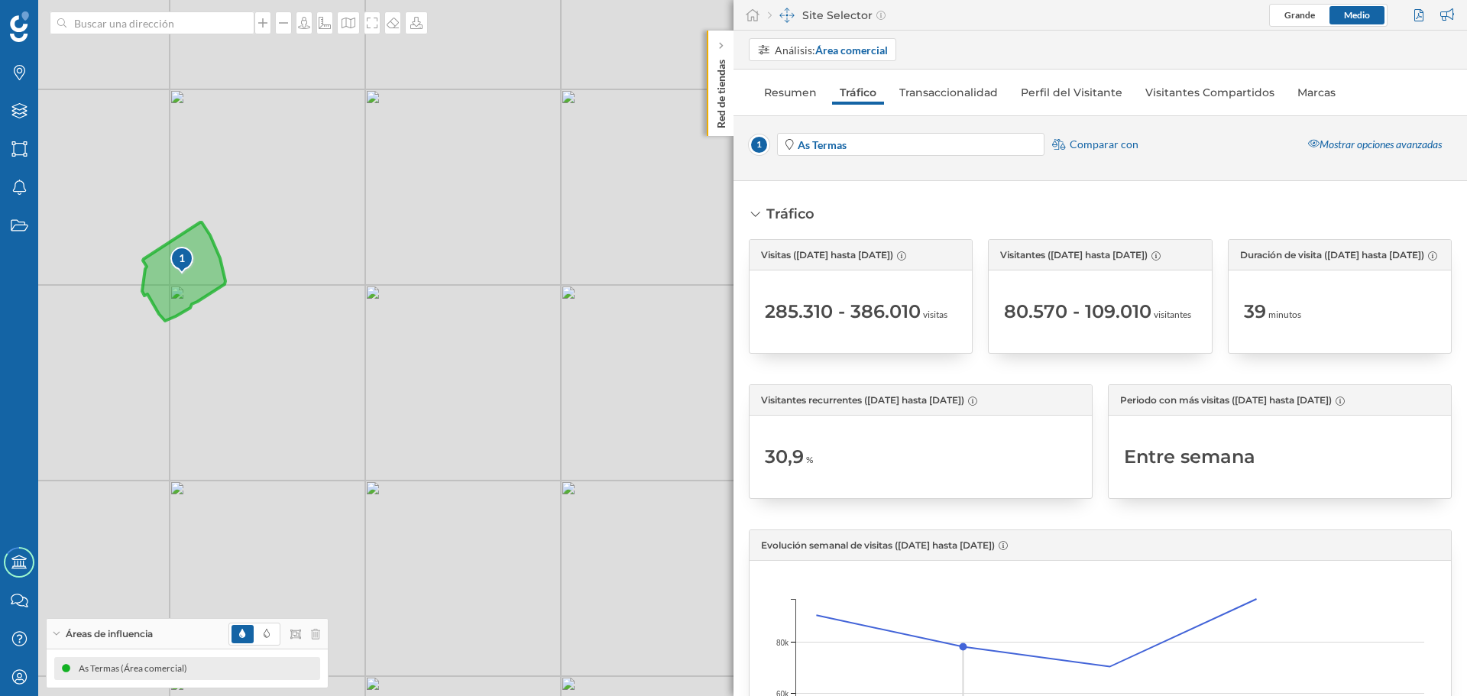
click at [88, 667] on div "As Termas (Área comercial)" at bounding box center [137, 668] width 116 height 15
click at [93, 662] on div "As Termas (Área comercial)" at bounding box center [137, 668] width 116 height 15
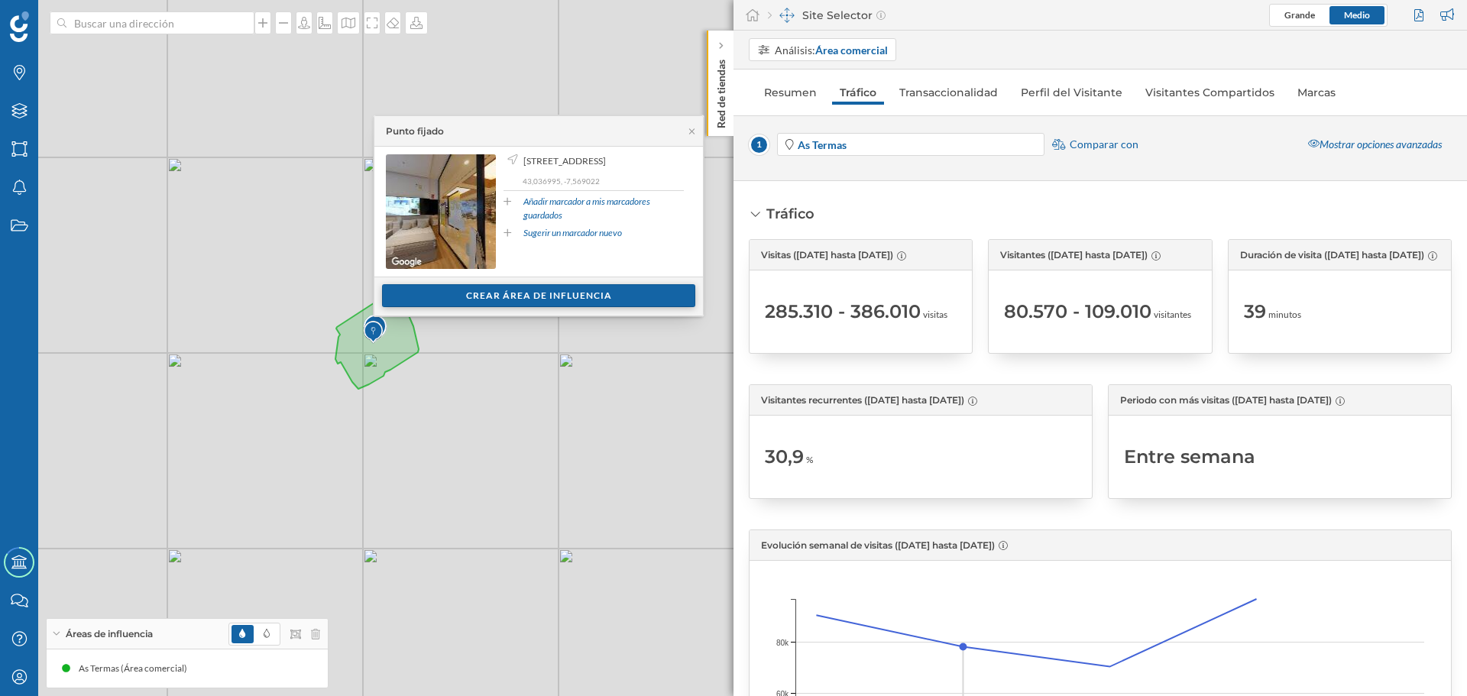
click at [512, 294] on div "Crear área de influencia" at bounding box center [538, 295] width 313 height 23
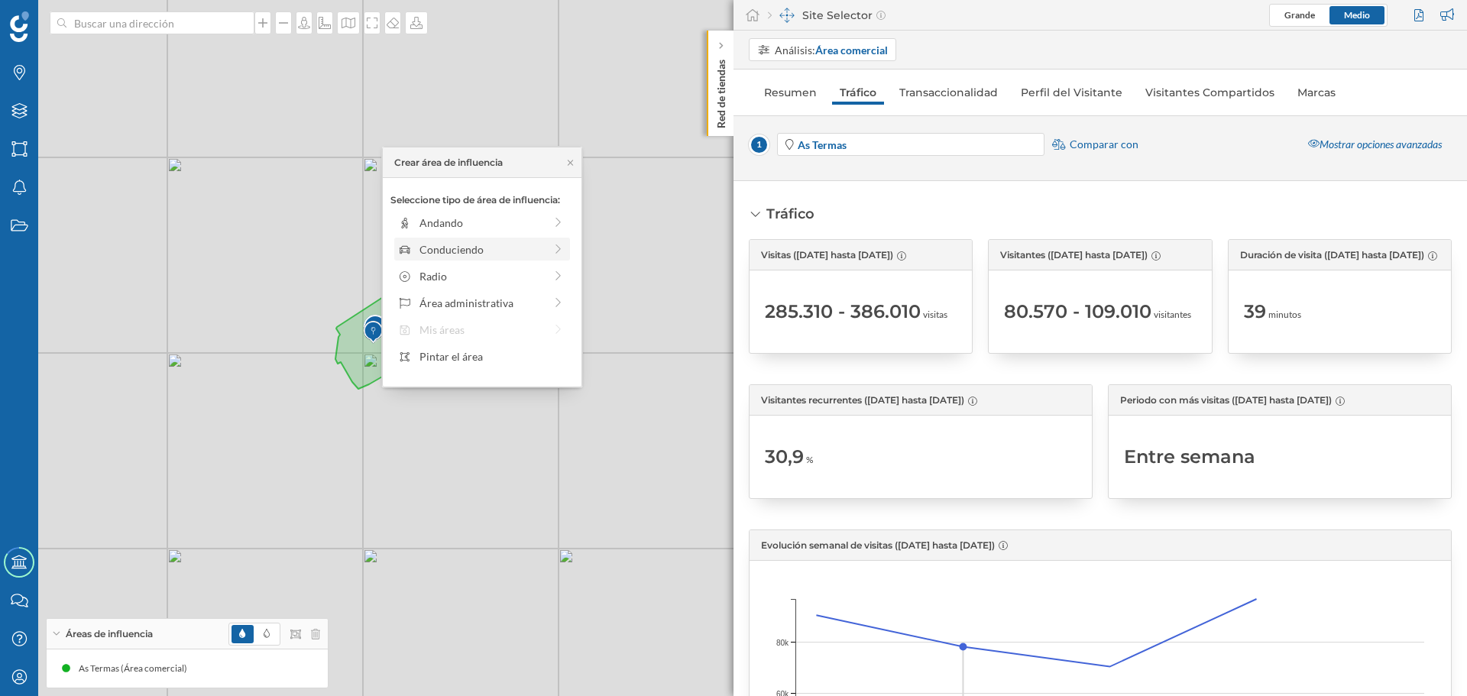
click at [493, 251] on div "Conduciendo" at bounding box center [481, 249] width 125 height 16
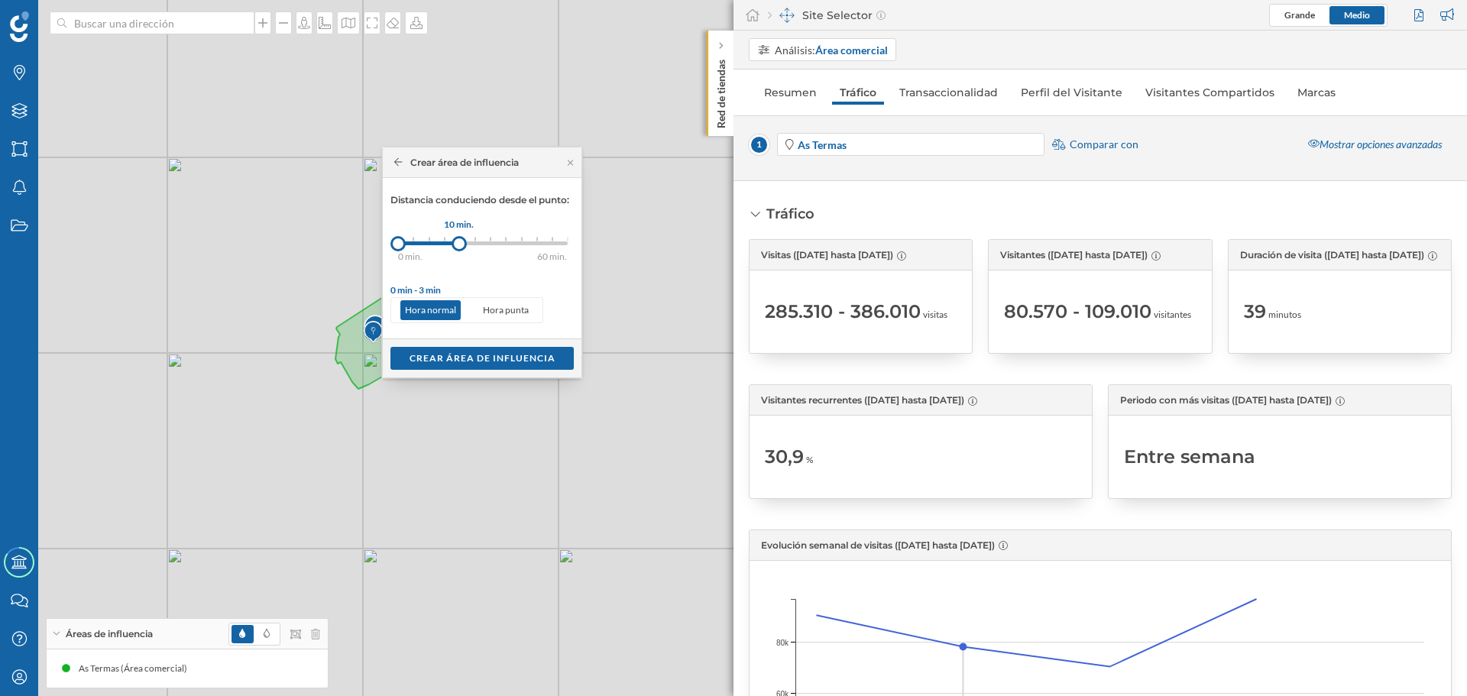
drag, startPoint x: 411, startPoint y: 242, endPoint x: 459, endPoint y: 242, distance: 48.1
click at [459, 242] on div at bounding box center [459, 243] width 15 height 15
click at [423, 355] on div "Crear área de influencia" at bounding box center [481, 357] width 183 height 23
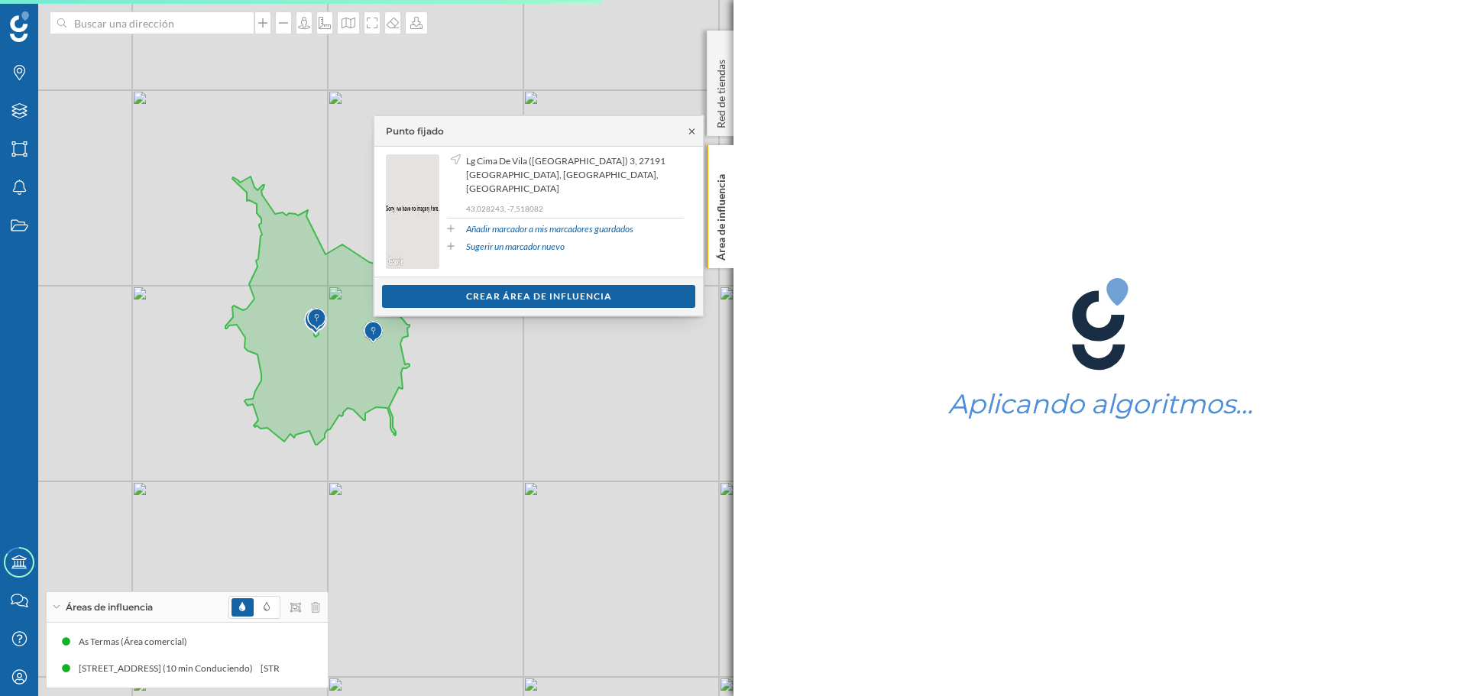
click at [688, 132] on icon at bounding box center [691, 131] width 11 height 9
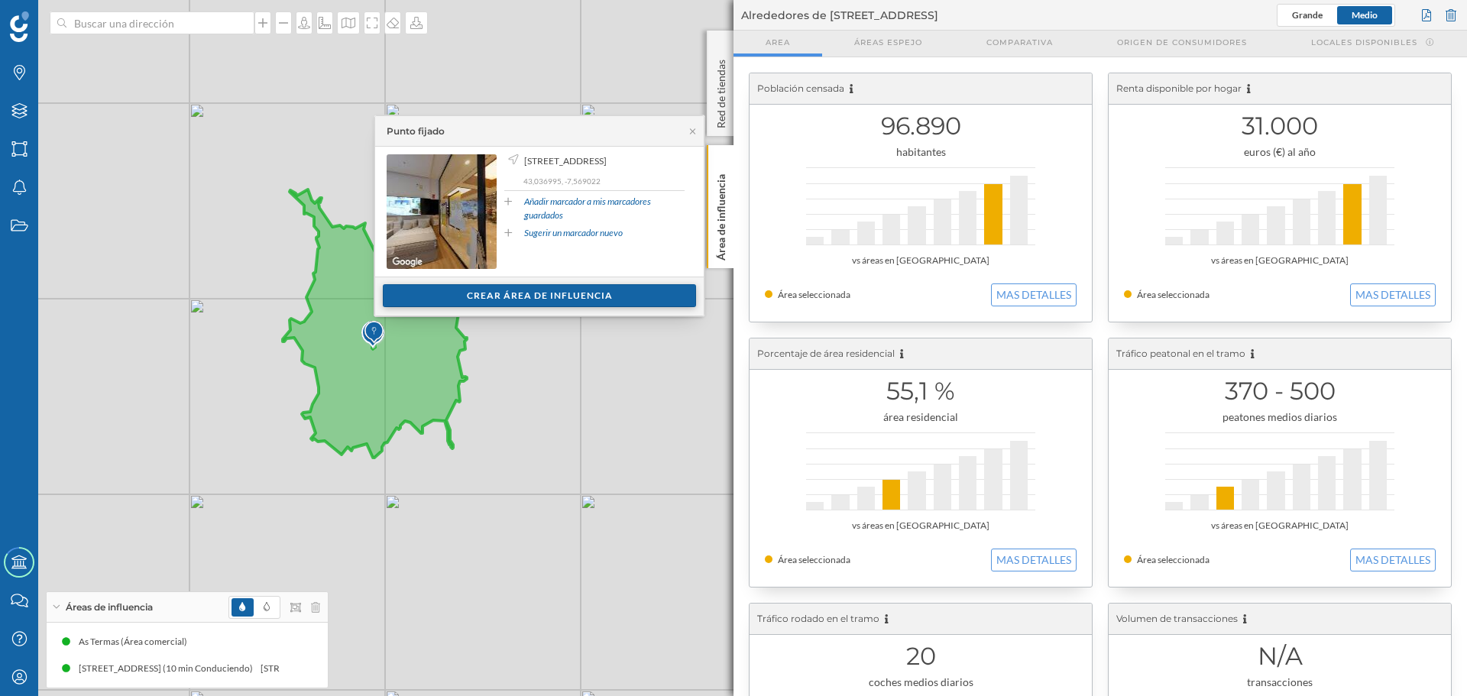
click at [456, 296] on div "Crear área de influencia" at bounding box center [539, 295] width 313 height 23
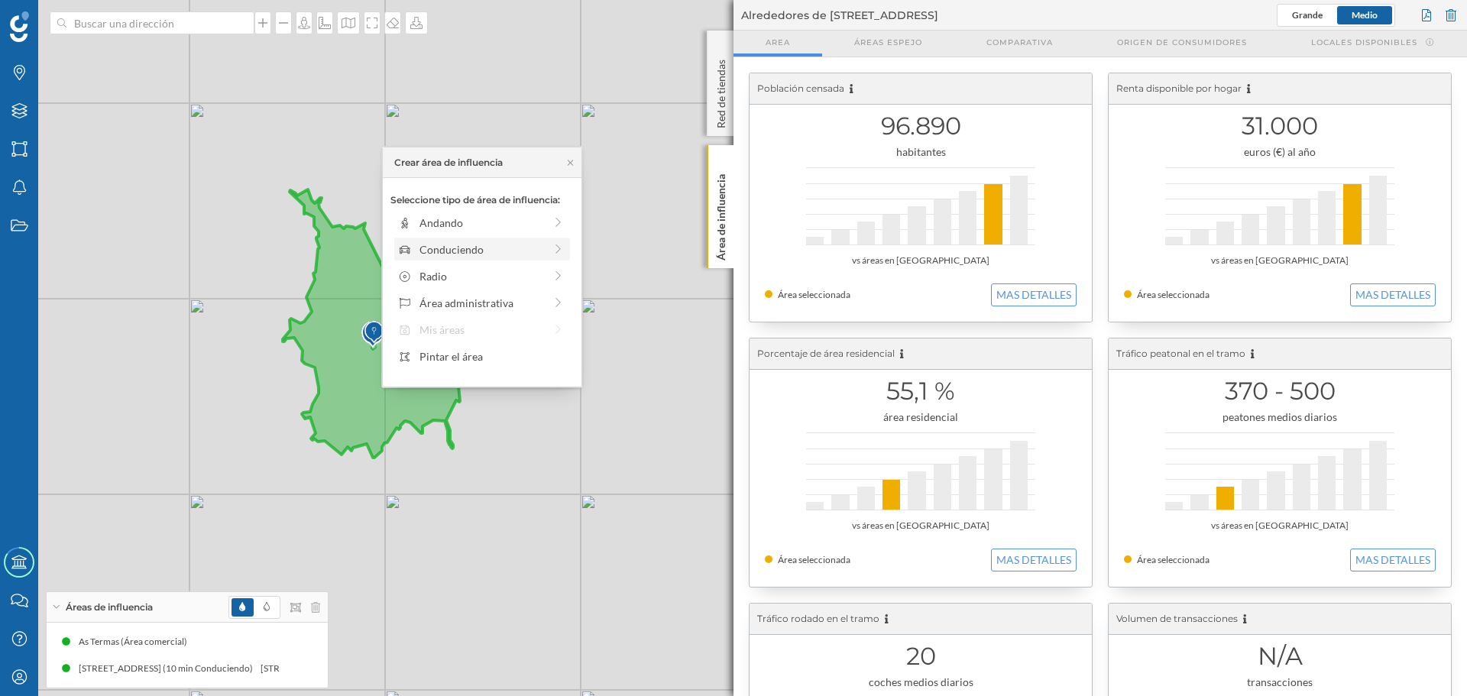
click at [462, 247] on div "Conduciendo" at bounding box center [481, 249] width 125 height 16
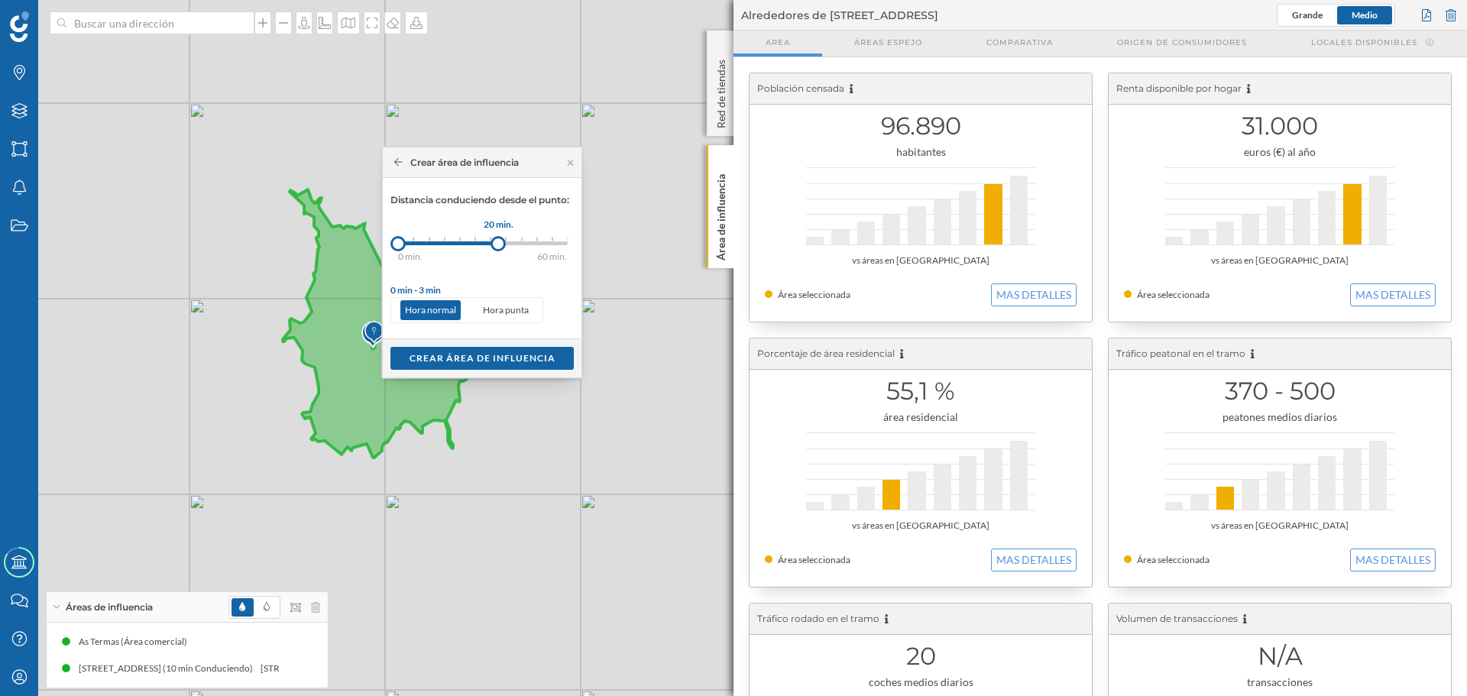
drag, startPoint x: 413, startPoint y: 243, endPoint x: 499, endPoint y: 245, distance: 85.6
click at [499, 245] on div at bounding box center [498, 243] width 15 height 15
drag, startPoint x: 398, startPoint y: 247, endPoint x: 466, endPoint y: 246, distance: 68.0
click at [466, 246] on div at bounding box center [465, 243] width 15 height 15
click at [445, 357] on div "Crear área de influencia" at bounding box center [481, 357] width 183 height 23
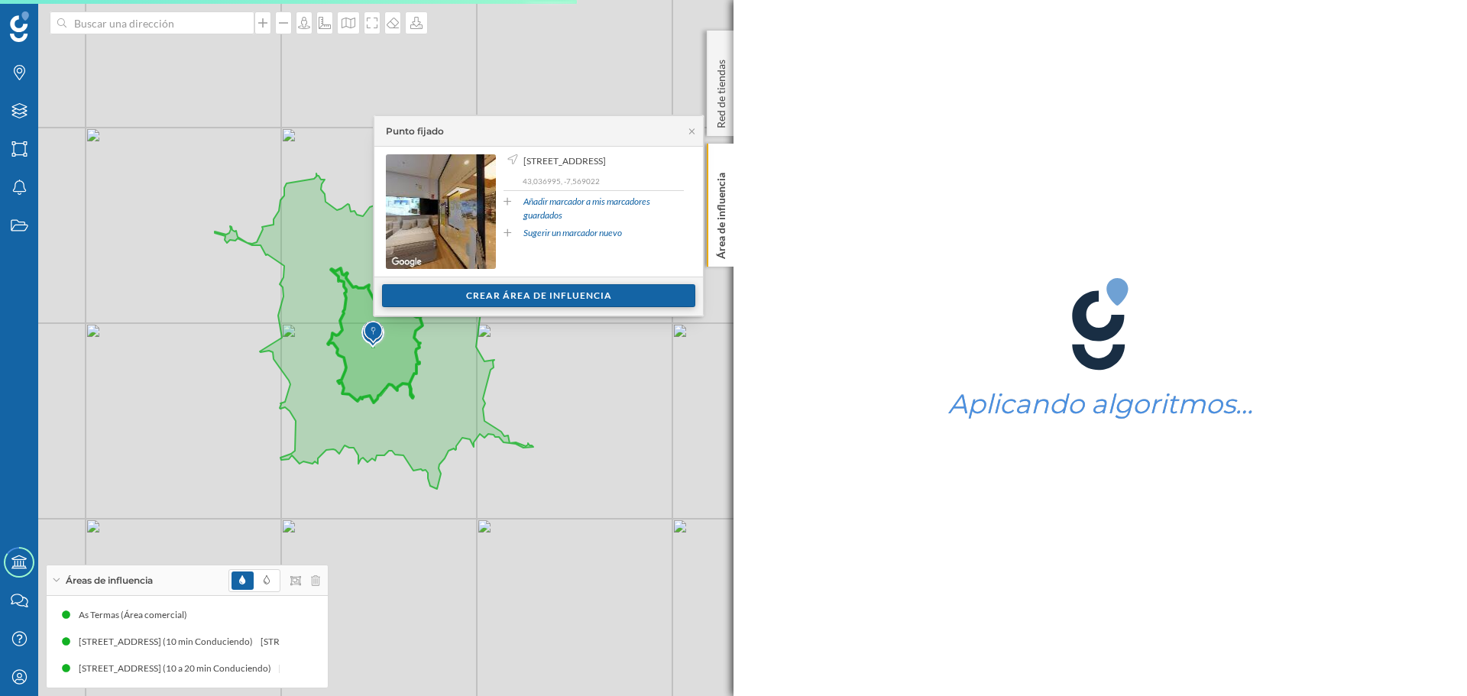
click at [432, 287] on div "Crear área de influencia" at bounding box center [538, 295] width 313 height 23
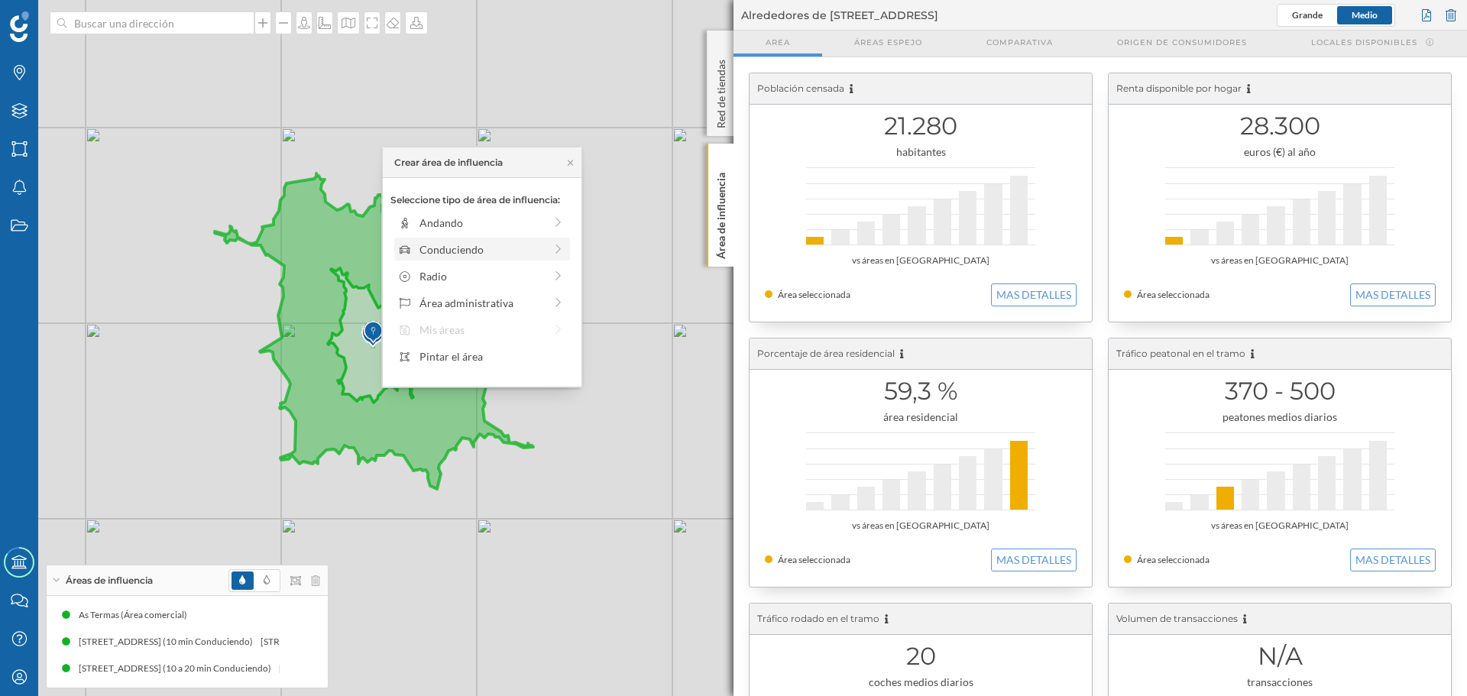
click at [436, 248] on div "Conduciendo" at bounding box center [481, 249] width 125 height 16
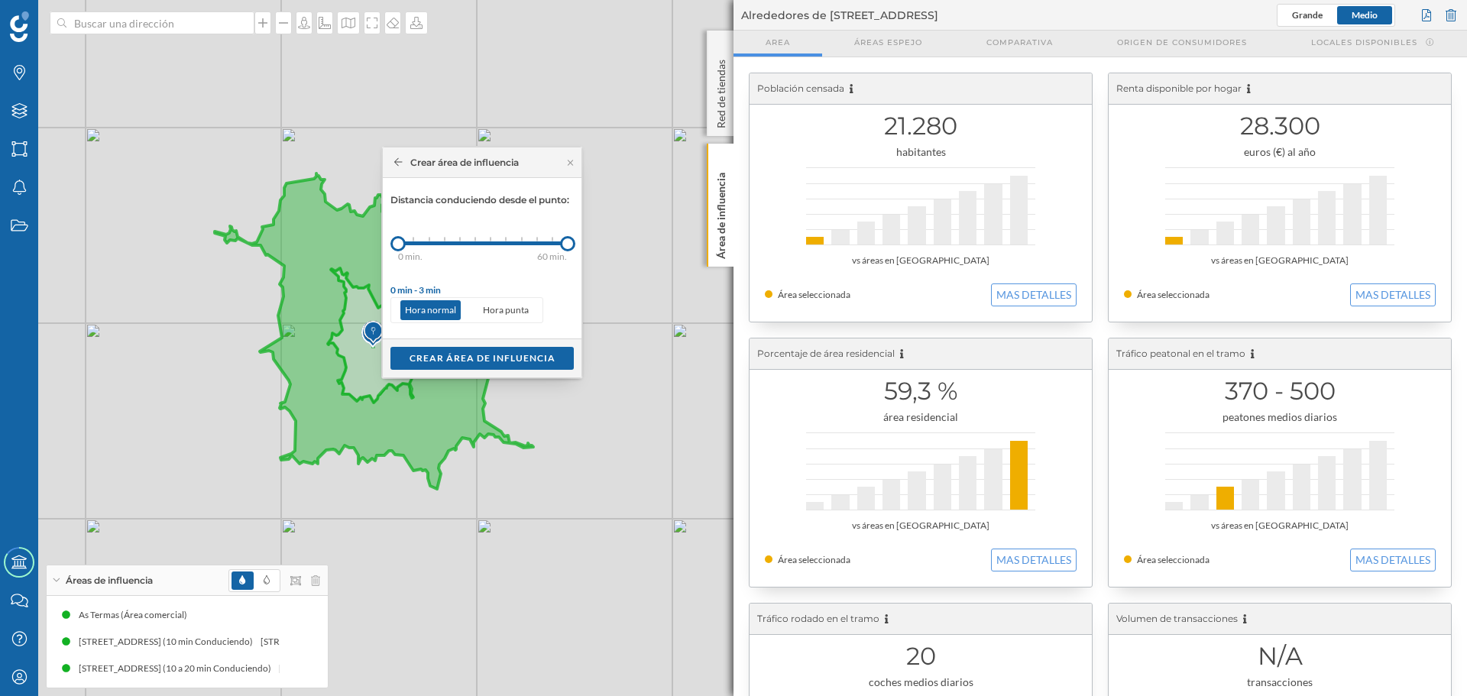
drag, startPoint x: 415, startPoint y: 240, endPoint x: 523, endPoint y: 245, distance: 108.6
click at [572, 245] on div at bounding box center [567, 243] width 15 height 15
drag, startPoint x: 570, startPoint y: 238, endPoint x: 524, endPoint y: 243, distance: 46.2
click at [524, 243] on div at bounding box center [523, 243] width 15 height 15
drag, startPoint x: 395, startPoint y: 242, endPoint x: 513, endPoint y: 243, distance: 117.7
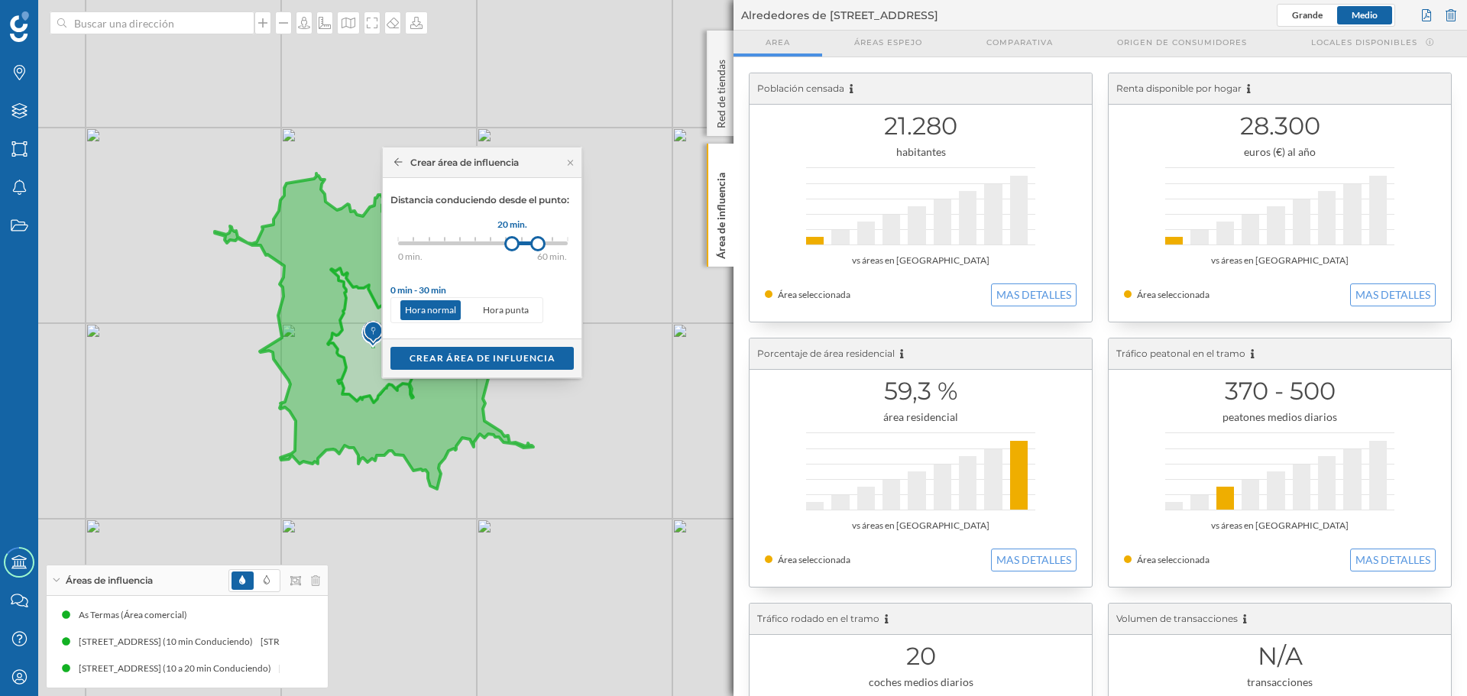
click at [513, 243] on div at bounding box center [511, 243] width 15 height 15
click at [432, 352] on div "Crear área de influencia" at bounding box center [481, 357] width 183 height 23
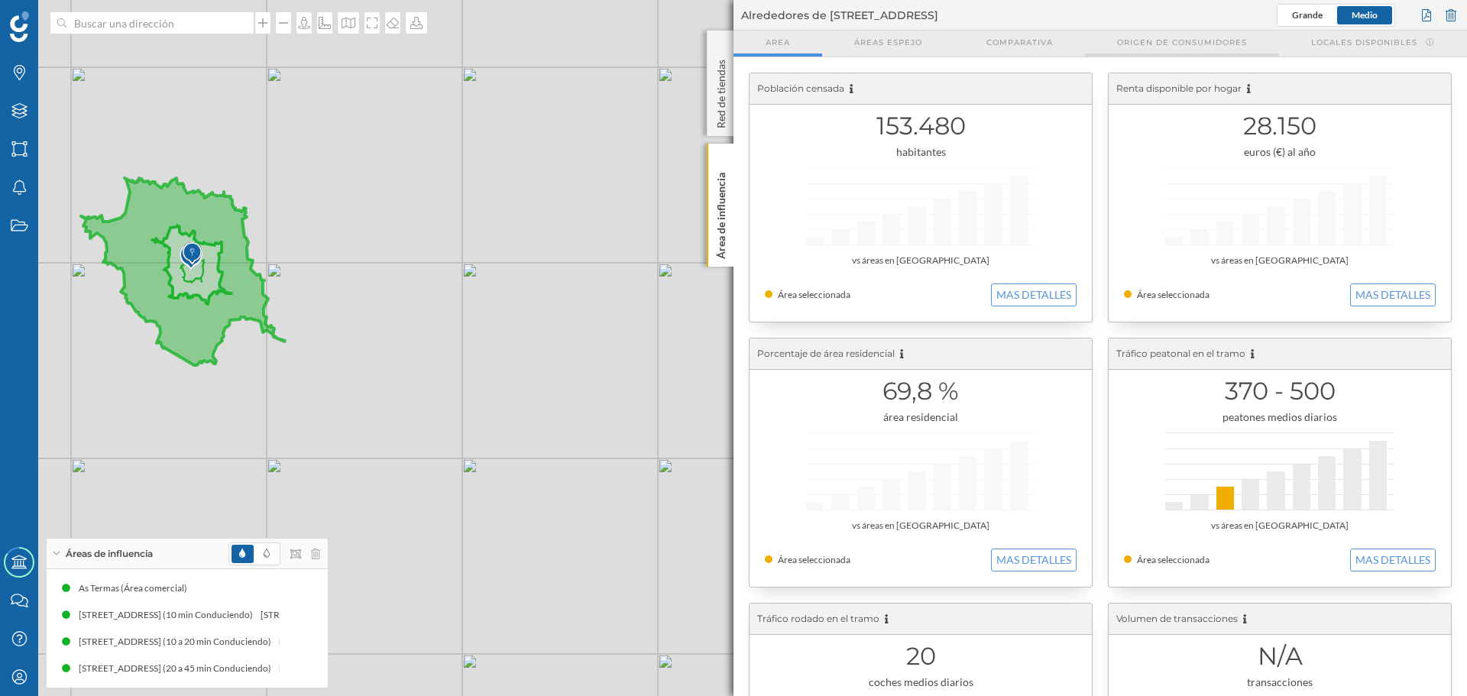
click at [1174, 46] on span "Origen de consumidores" at bounding box center [1182, 42] width 130 height 11
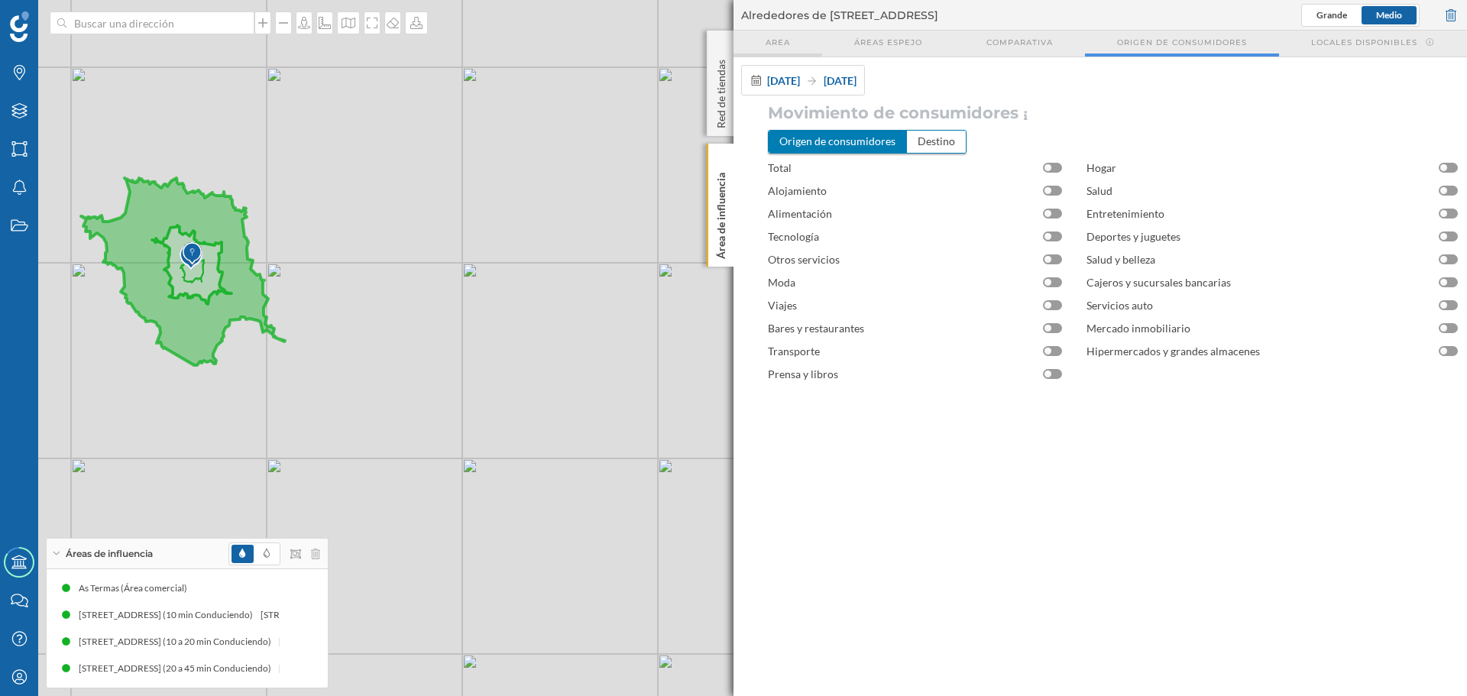
click at [766, 43] on span "Area" at bounding box center [778, 42] width 24 height 11
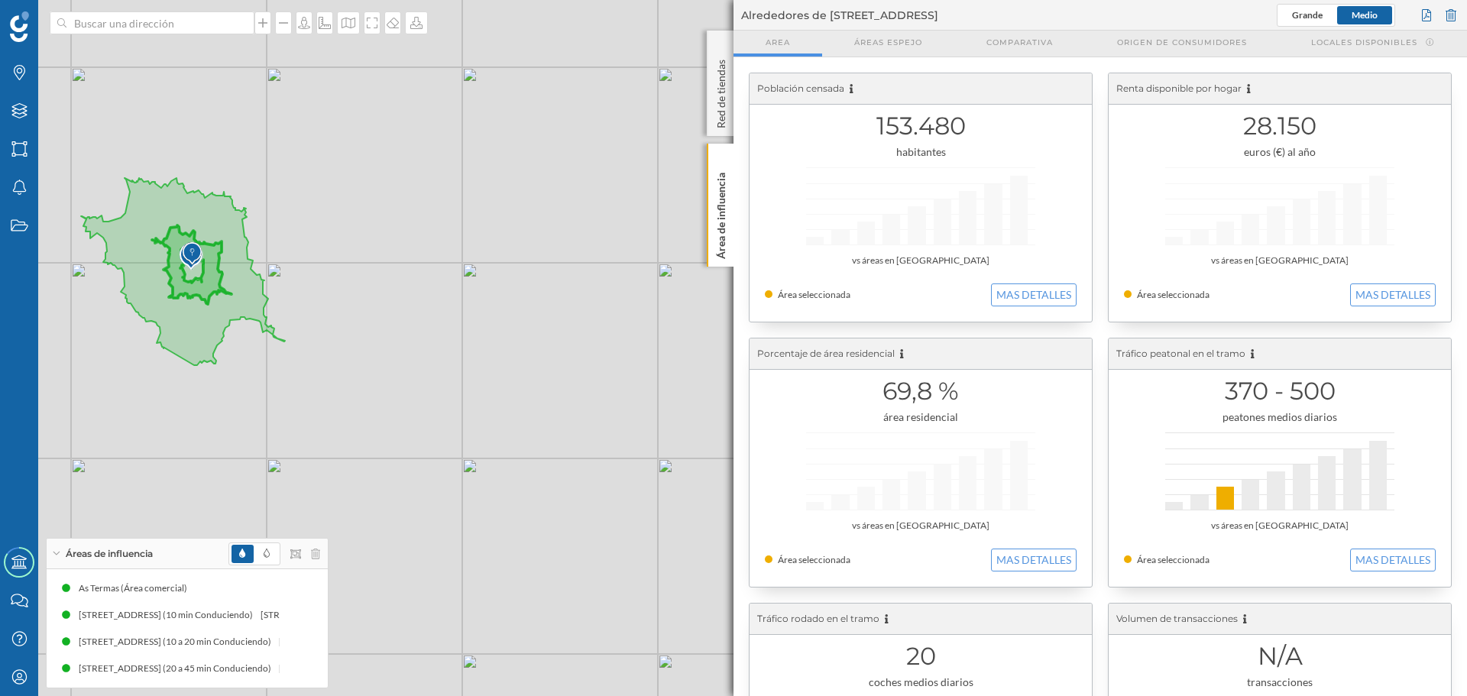
click at [189, 252] on img at bounding box center [192, 253] width 19 height 31
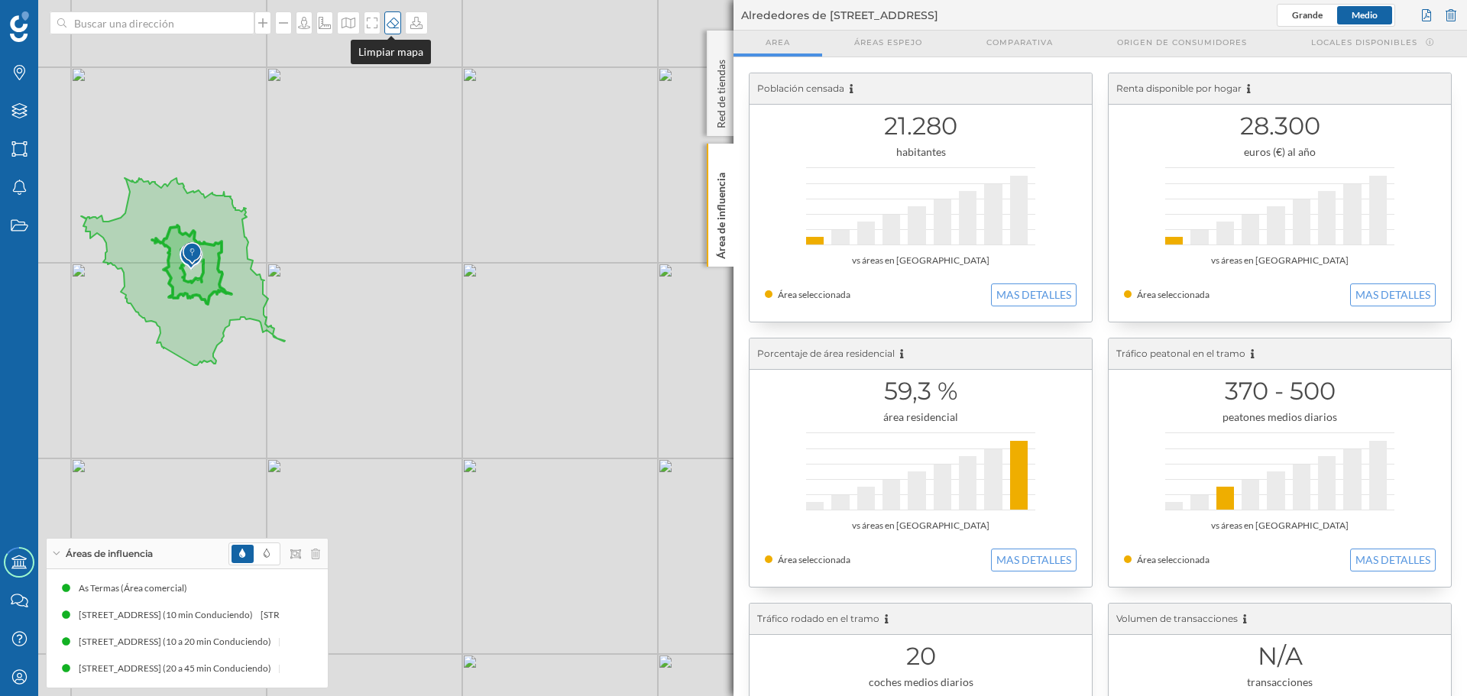
click at [394, 28] on icon at bounding box center [393, 23] width 12 height 11
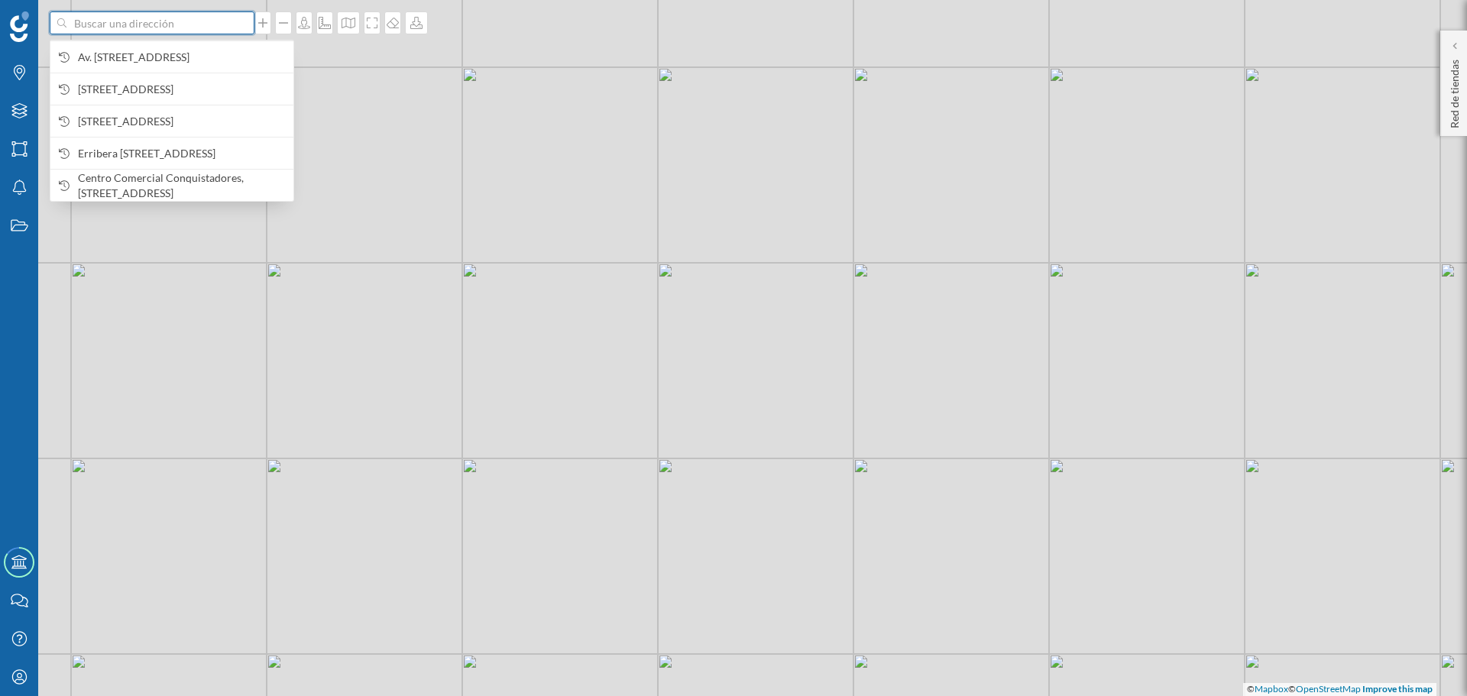
click at [155, 24] on input at bounding box center [151, 22] width 171 height 23
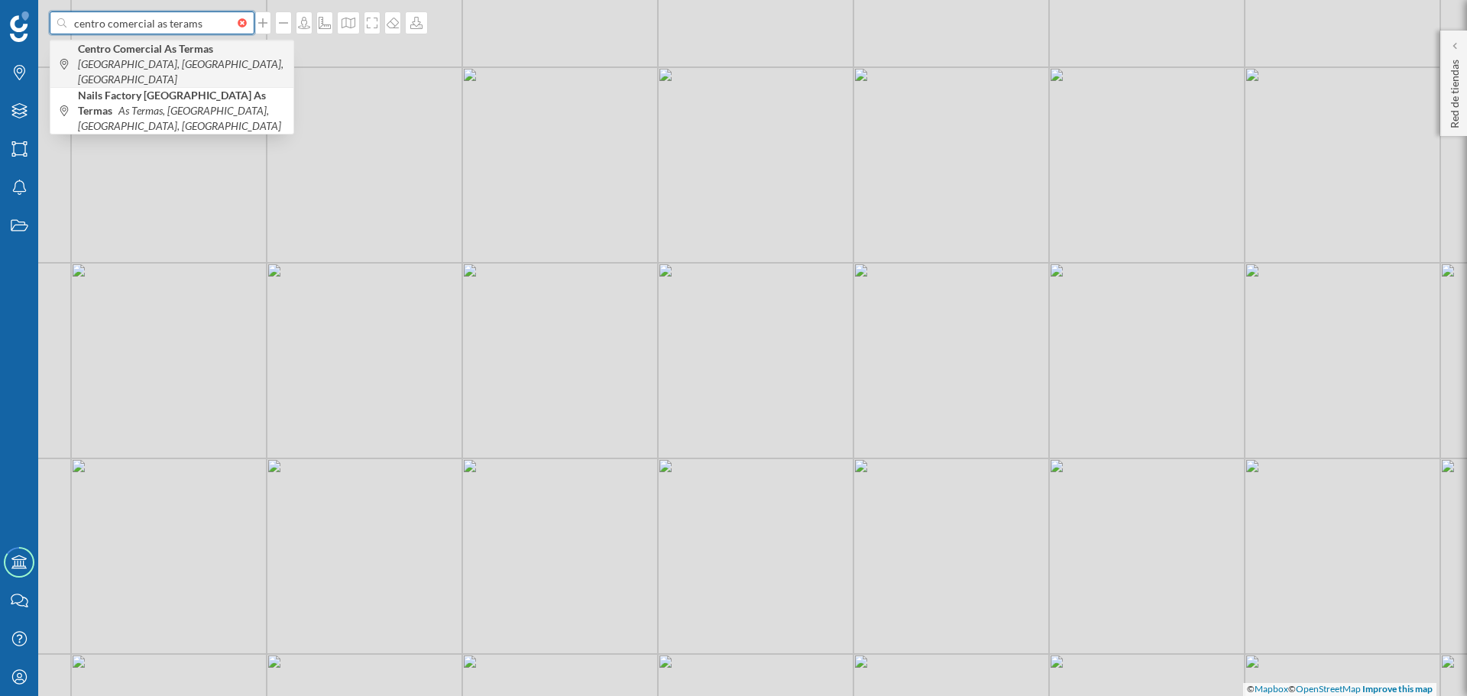
type input "centro comercial as terams"
click at [144, 61] on icon "[GEOGRAPHIC_DATA], [GEOGRAPHIC_DATA], [GEOGRAPHIC_DATA]" at bounding box center [181, 71] width 206 height 28
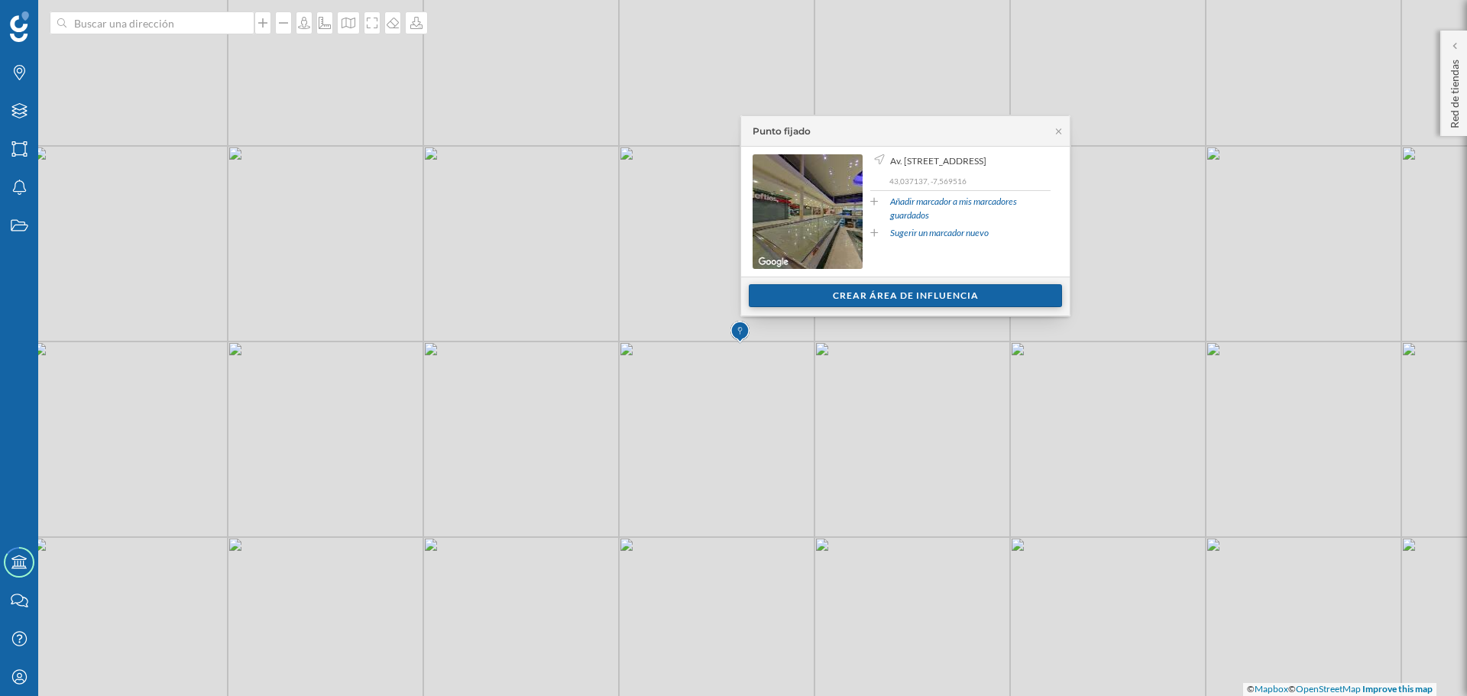
click at [853, 297] on div "Crear área de influencia" at bounding box center [905, 295] width 313 height 23
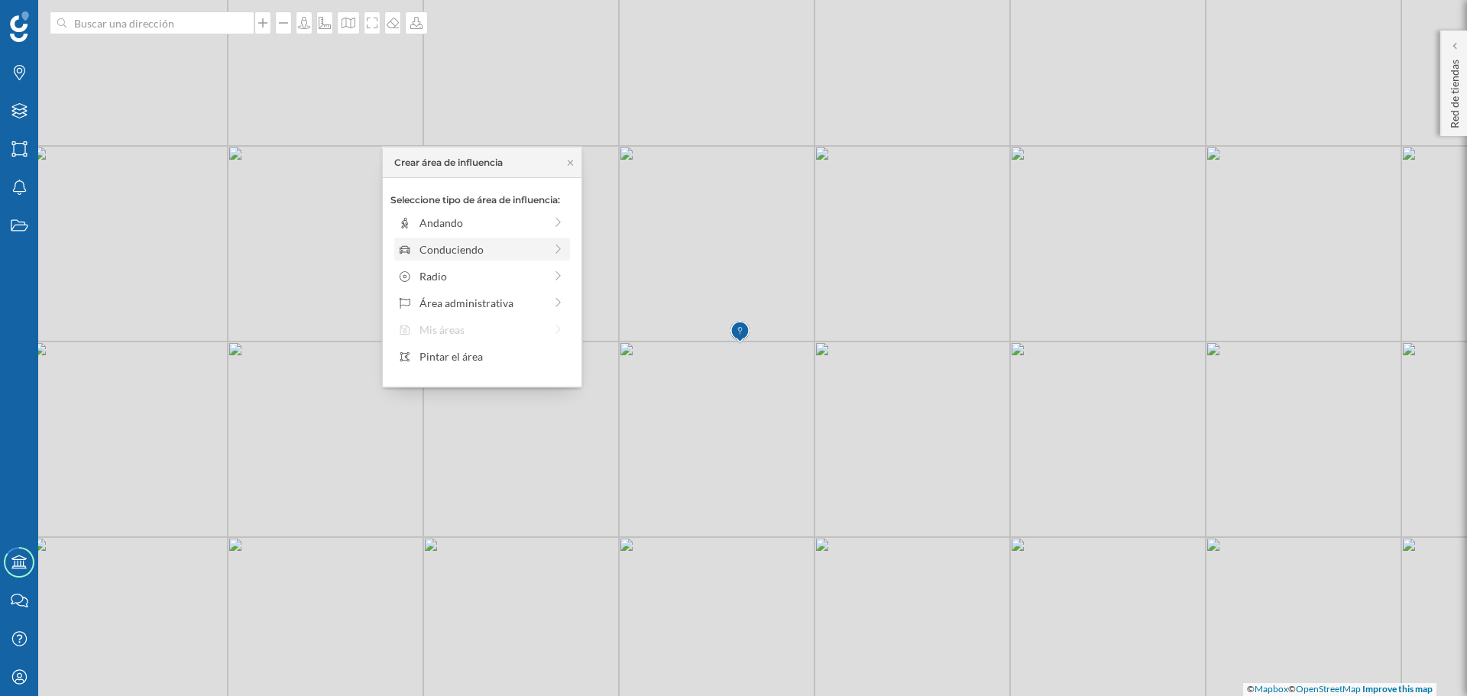
click at [482, 251] on div "Conduciendo" at bounding box center [481, 249] width 125 height 16
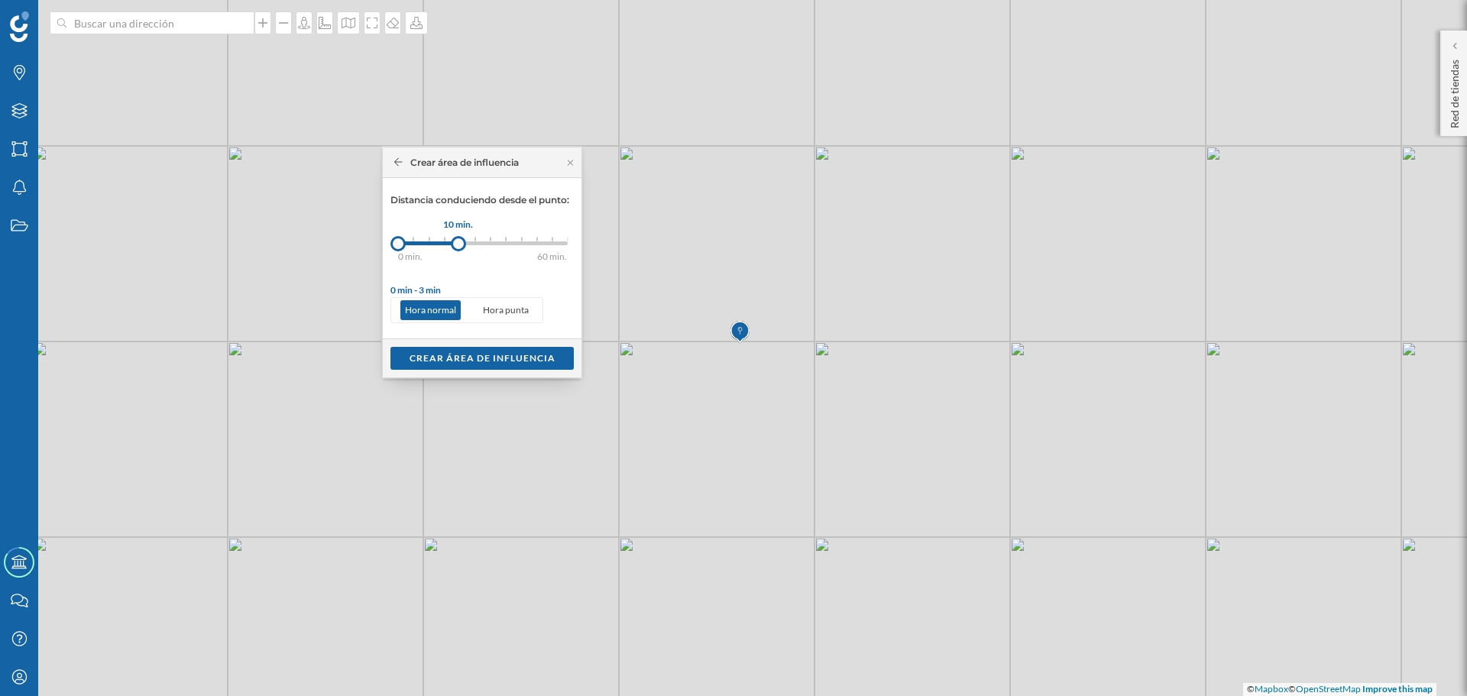
drag, startPoint x: 412, startPoint y: 242, endPoint x: 458, endPoint y: 243, distance: 46.6
click at [458, 243] on div at bounding box center [458, 243] width 15 height 15
click at [440, 353] on div "Crear área de influencia" at bounding box center [481, 357] width 183 height 23
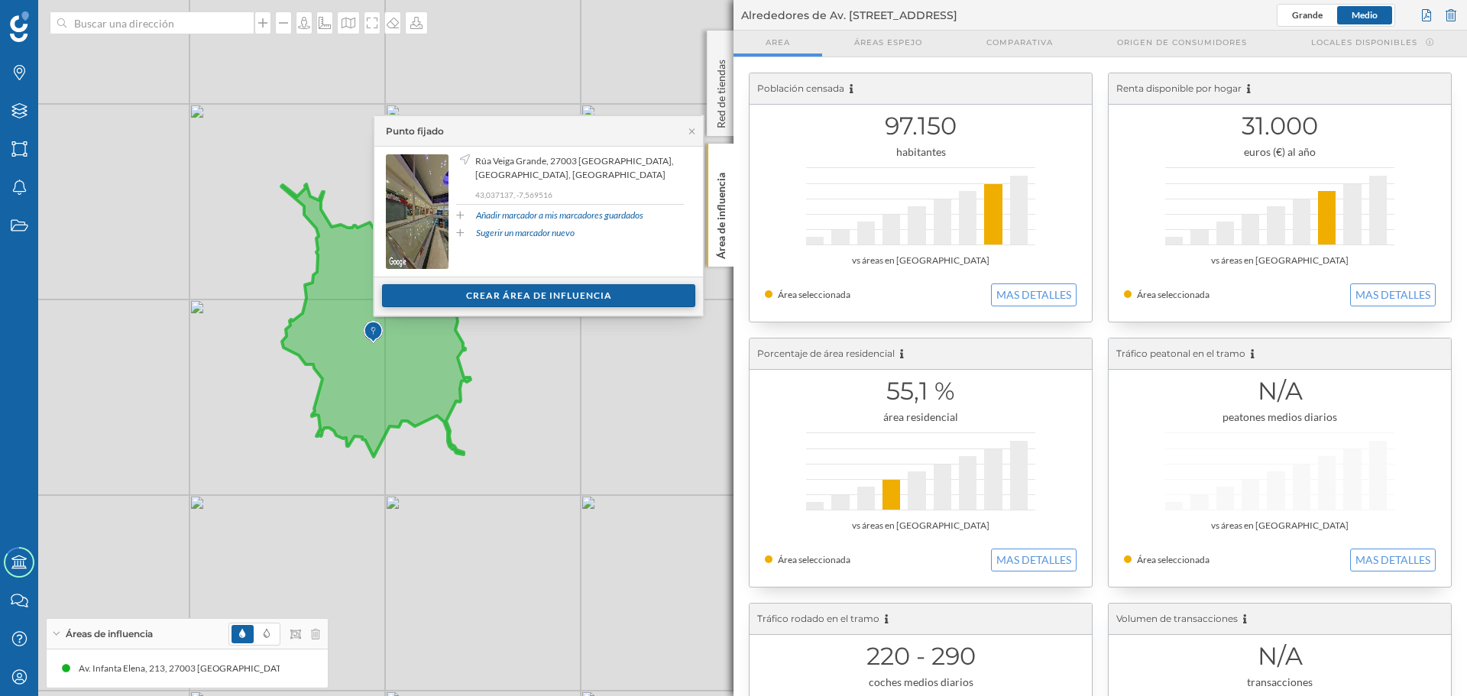
click at [394, 293] on div "Crear área de influencia" at bounding box center [538, 295] width 313 height 23
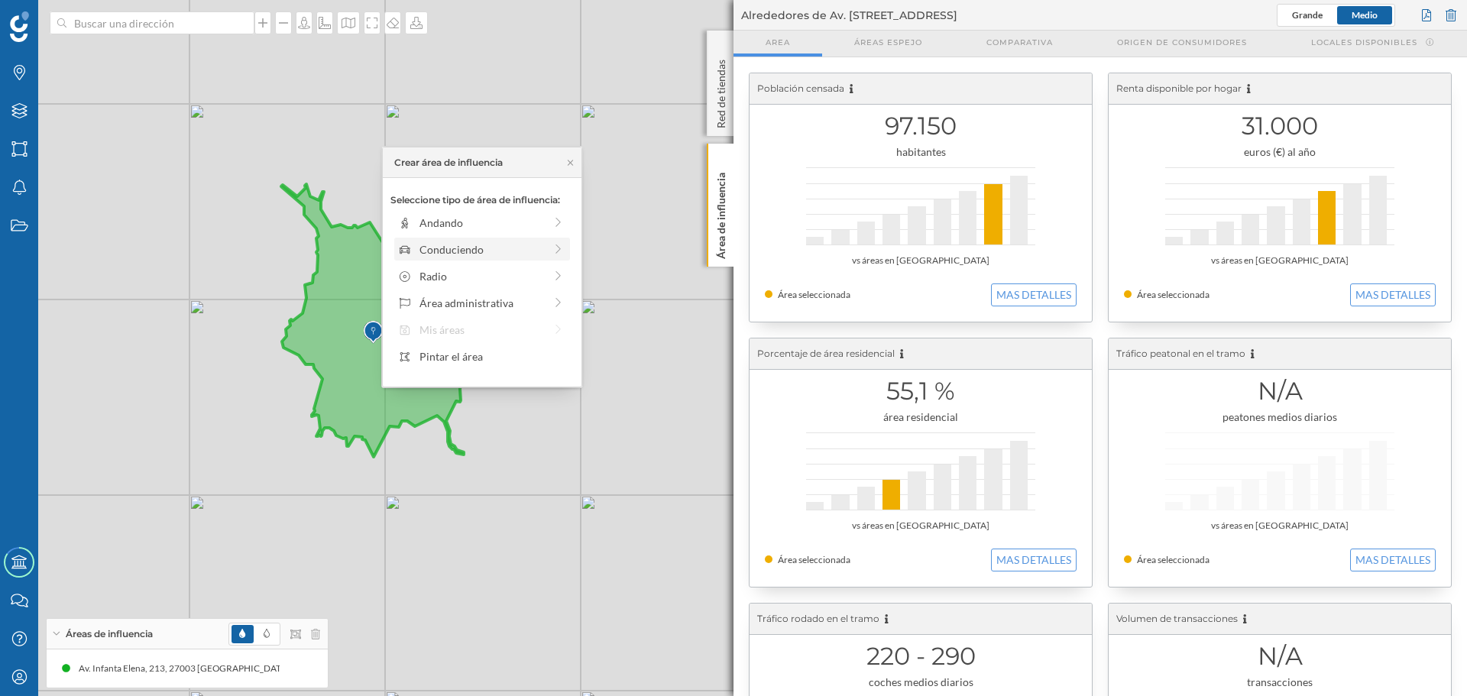
click at [438, 245] on div "Conduciendo" at bounding box center [481, 249] width 125 height 16
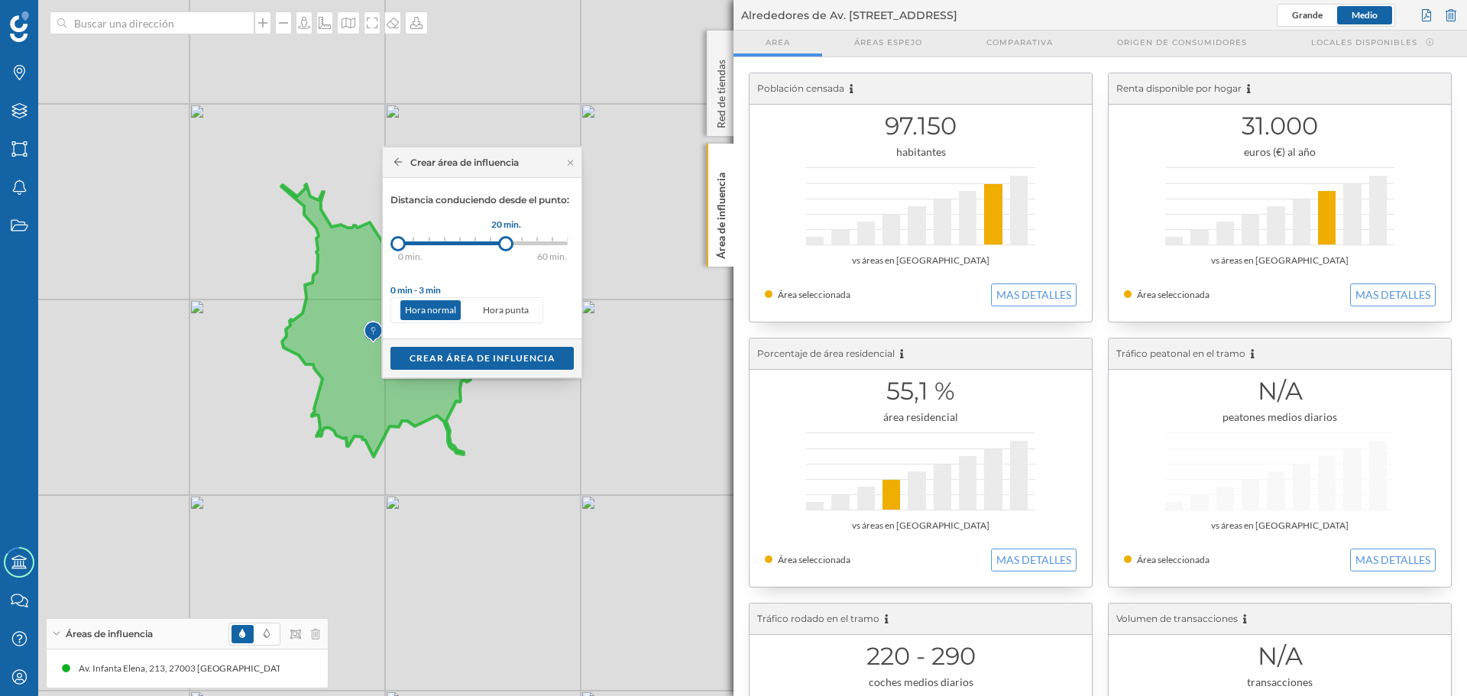
drag, startPoint x: 416, startPoint y: 241, endPoint x: 507, endPoint y: 243, distance: 90.2
click at [507, 243] on div at bounding box center [505, 243] width 15 height 15
drag, startPoint x: 394, startPoint y: 245, endPoint x: 457, endPoint y: 248, distance: 62.7
click at [457, 248] on div at bounding box center [456, 243] width 15 height 15
click at [477, 349] on div "Crear área de influencia" at bounding box center [481, 357] width 183 height 23
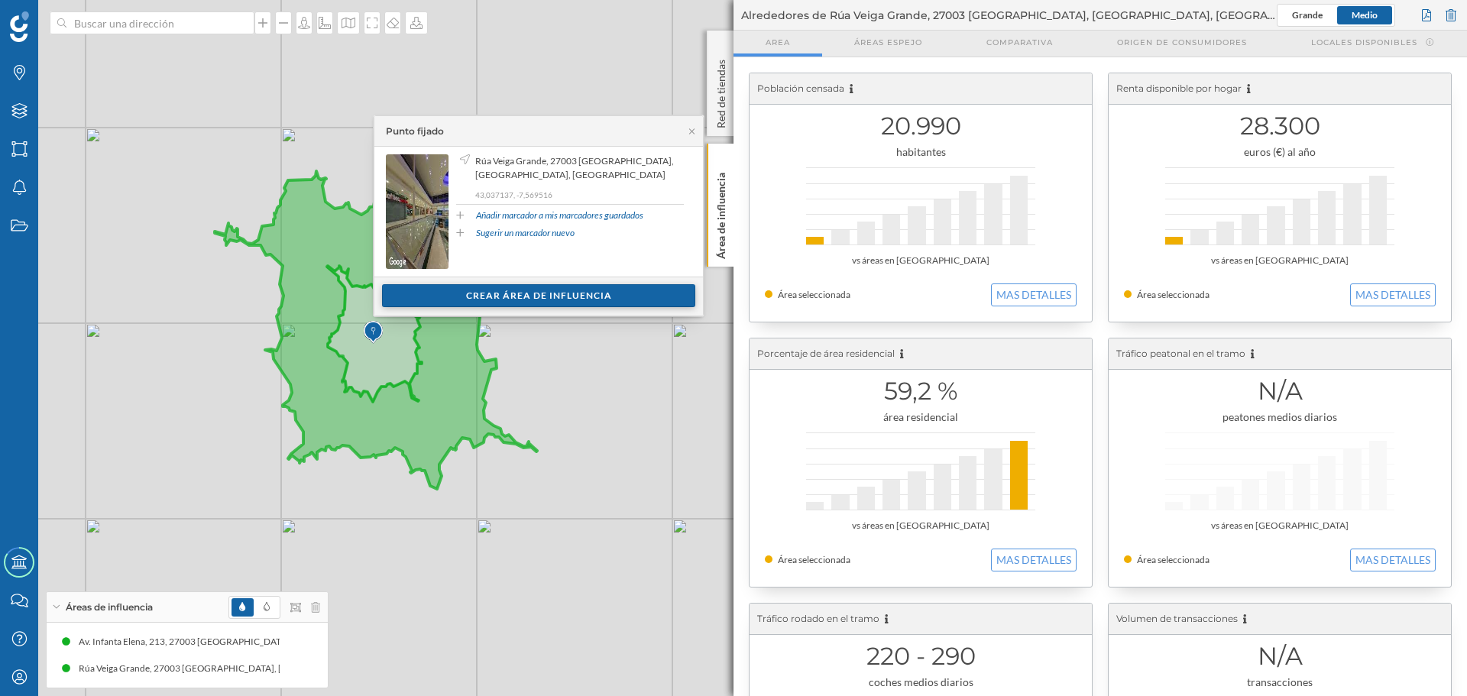
click at [405, 296] on div "Crear área de influencia" at bounding box center [538, 295] width 313 height 23
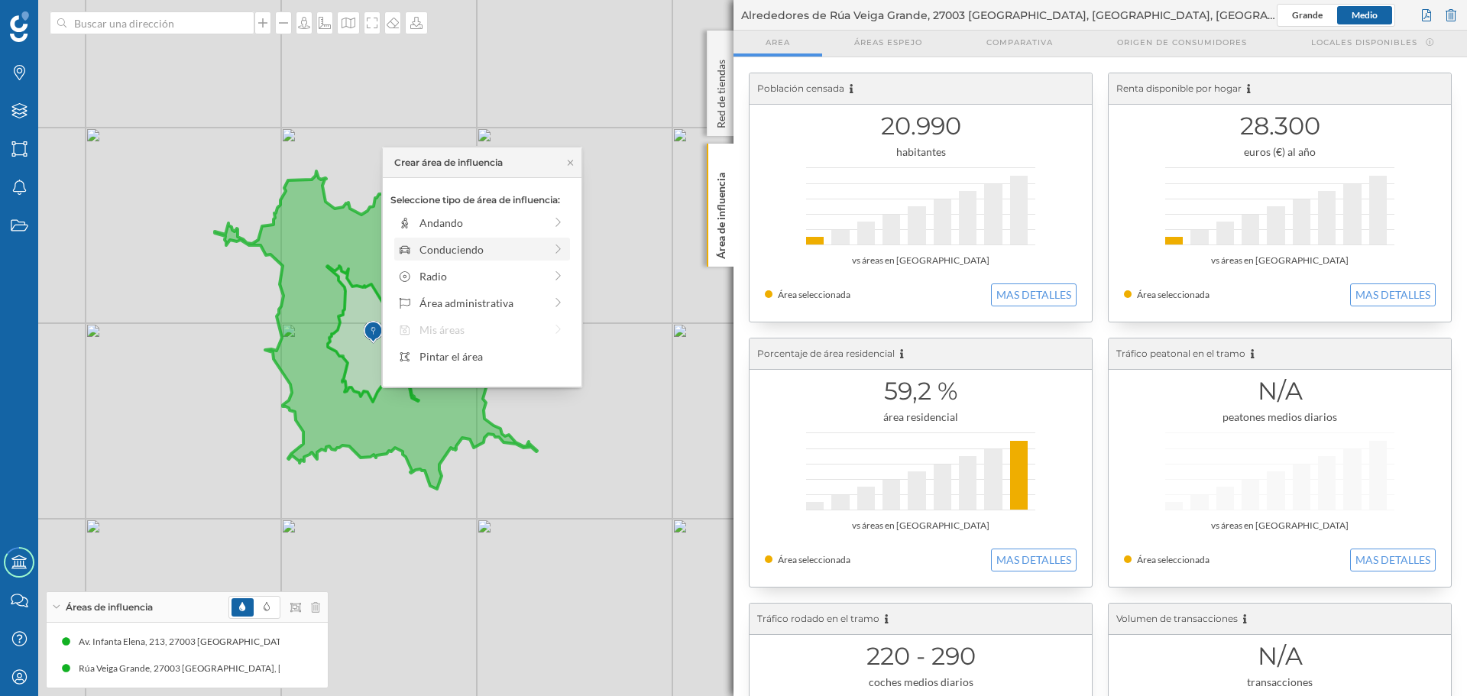
click at [440, 245] on div "Conduciendo" at bounding box center [481, 249] width 125 height 16
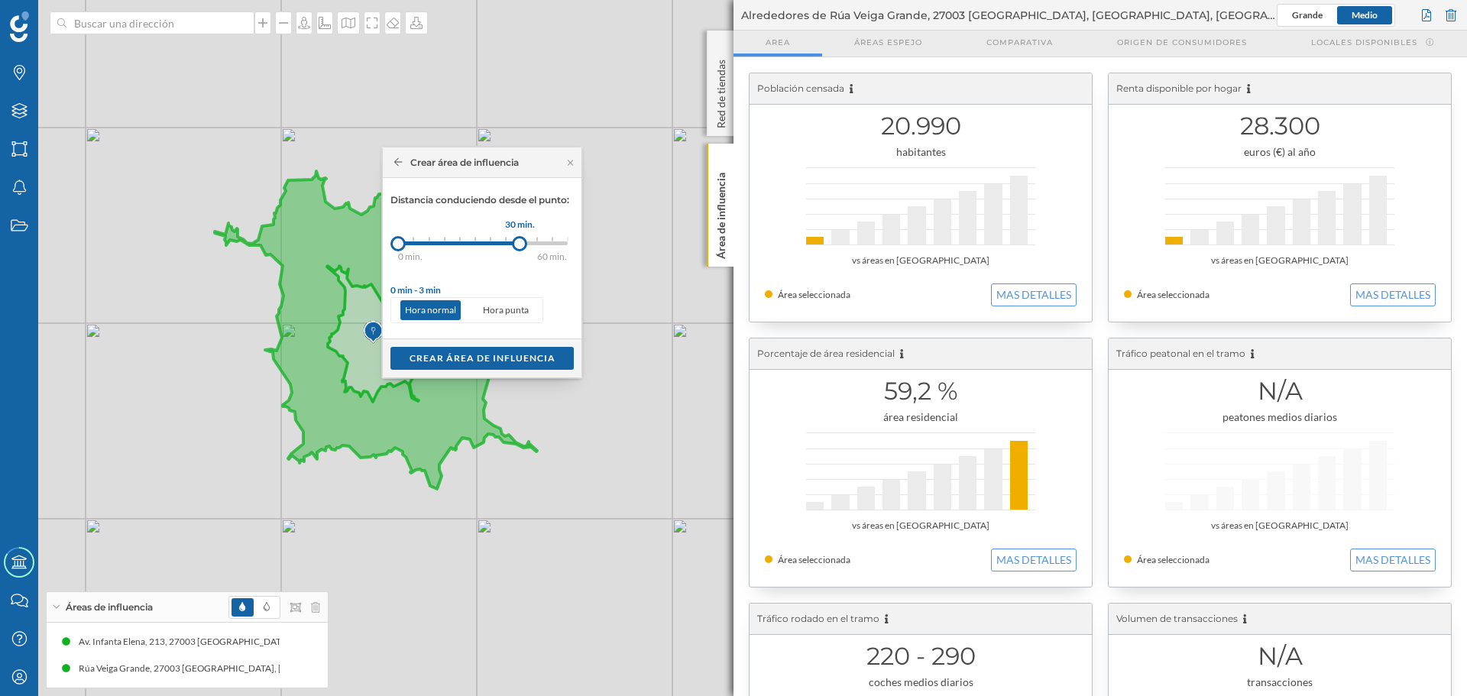
drag, startPoint x: 413, startPoint y: 248, endPoint x: 520, endPoint y: 248, distance: 107.0
click at [520, 248] on div at bounding box center [519, 243] width 15 height 15
drag, startPoint x: 400, startPoint y: 247, endPoint x: 503, endPoint y: 250, distance: 102.4
click at [503, 250] on div at bounding box center [501, 243] width 15 height 15
click at [481, 352] on div "Crear área de influencia" at bounding box center [481, 357] width 183 height 23
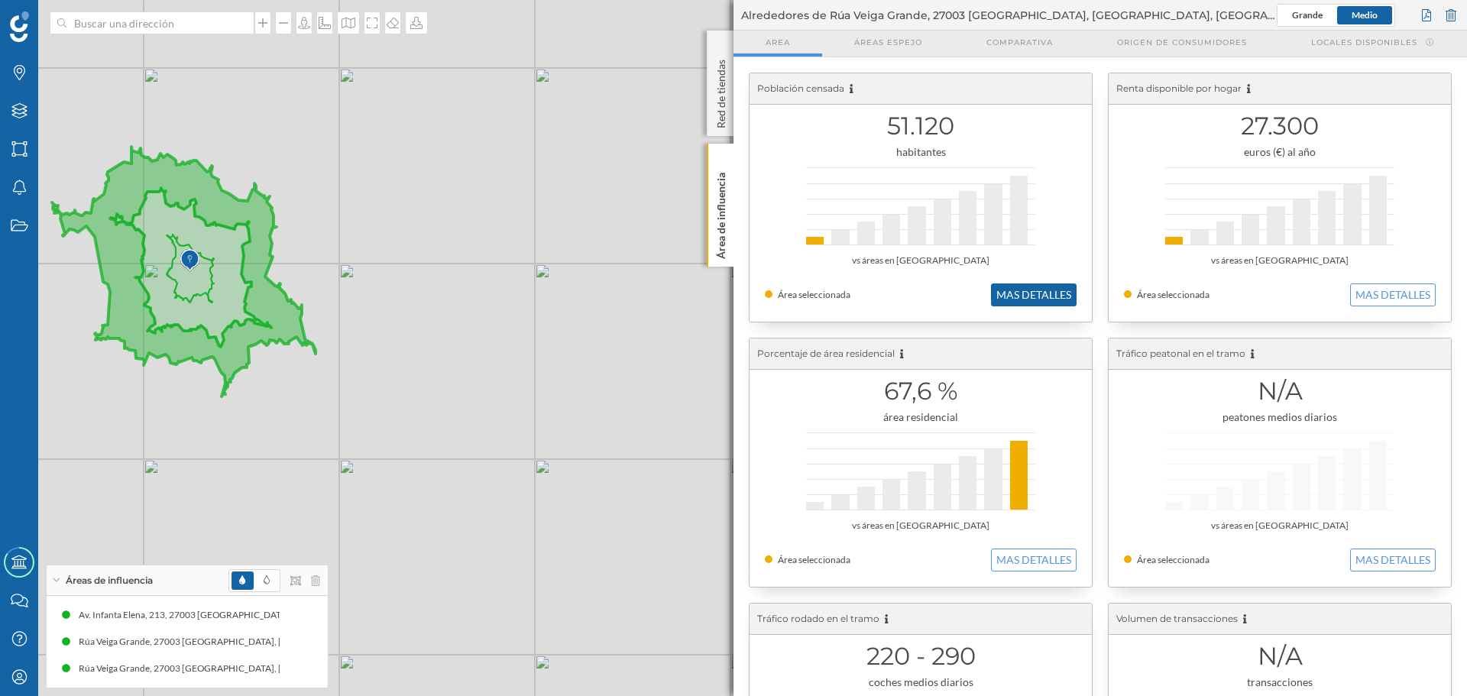
click at [1037, 296] on button "MAS DETALLES" at bounding box center [1034, 294] width 86 height 23
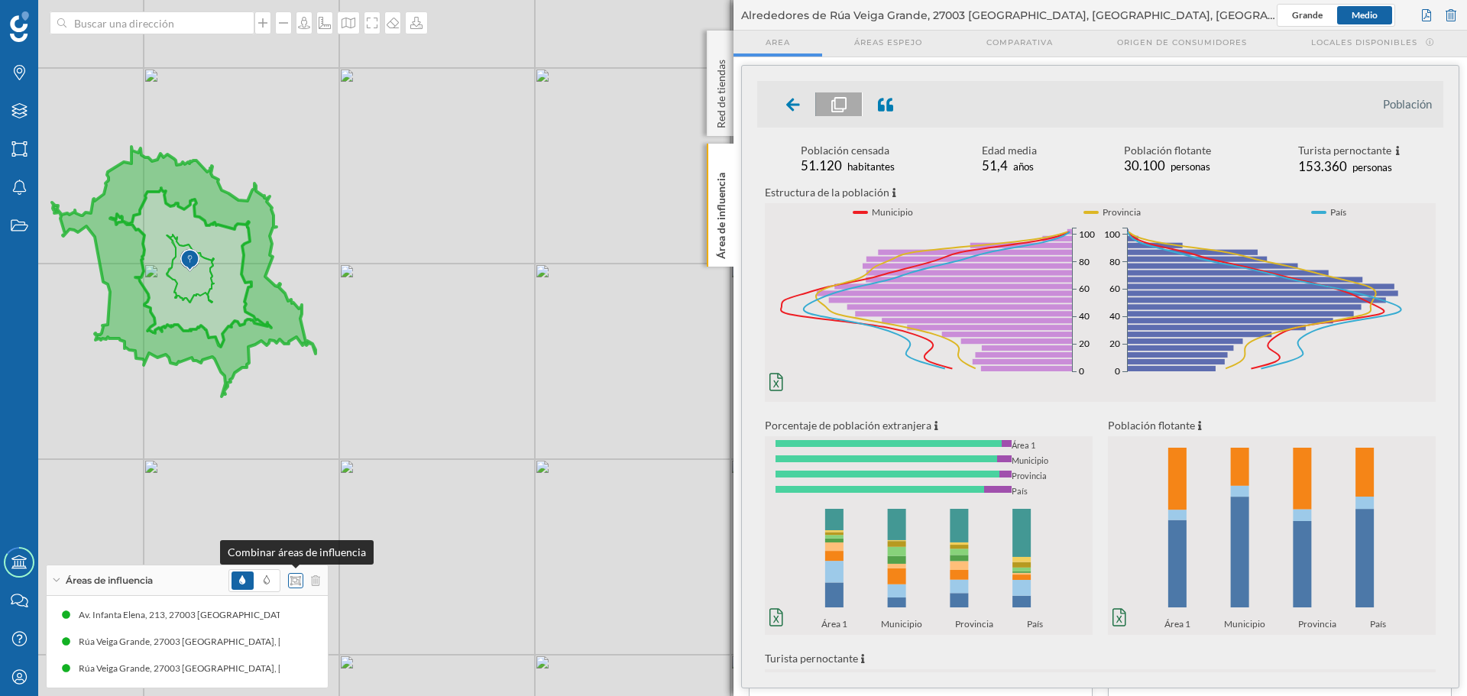
click at [292, 582] on icon at bounding box center [295, 580] width 11 height 11
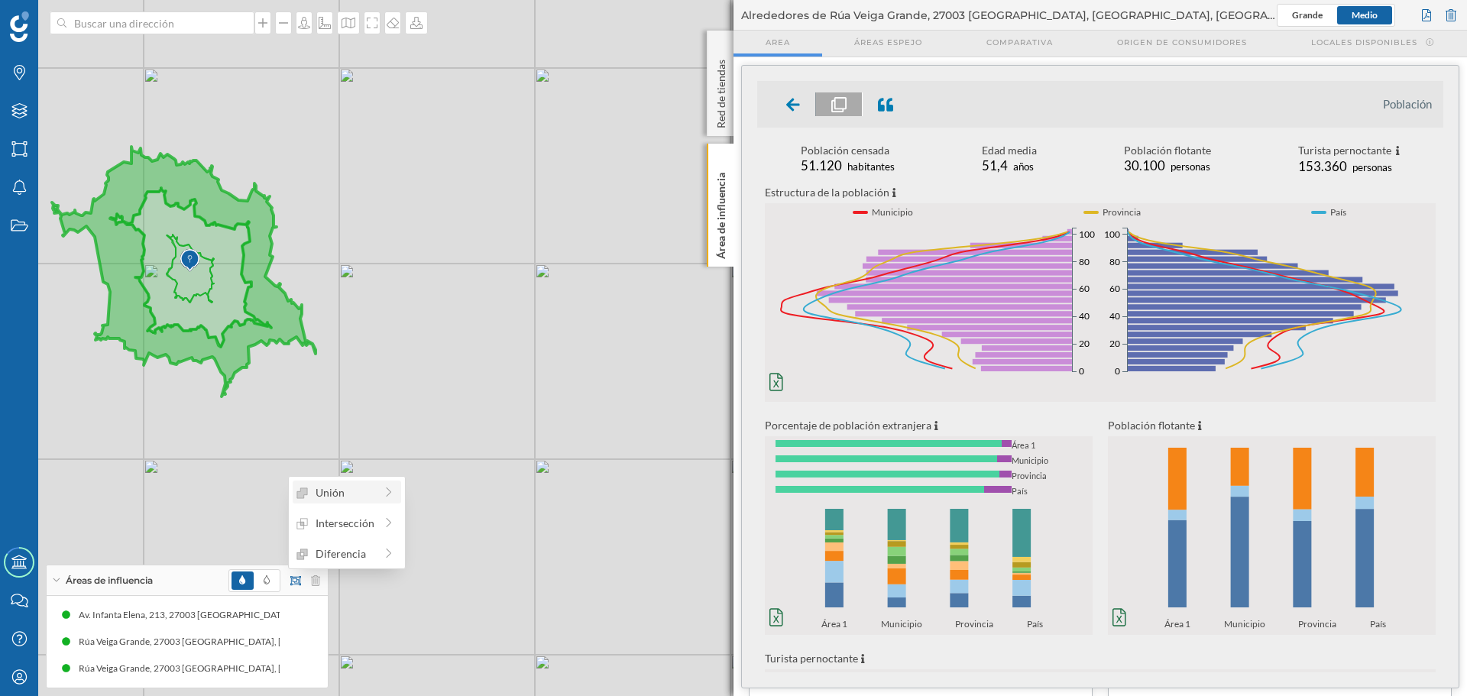
click at [348, 489] on div "Unión" at bounding box center [335, 492] width 78 height 16
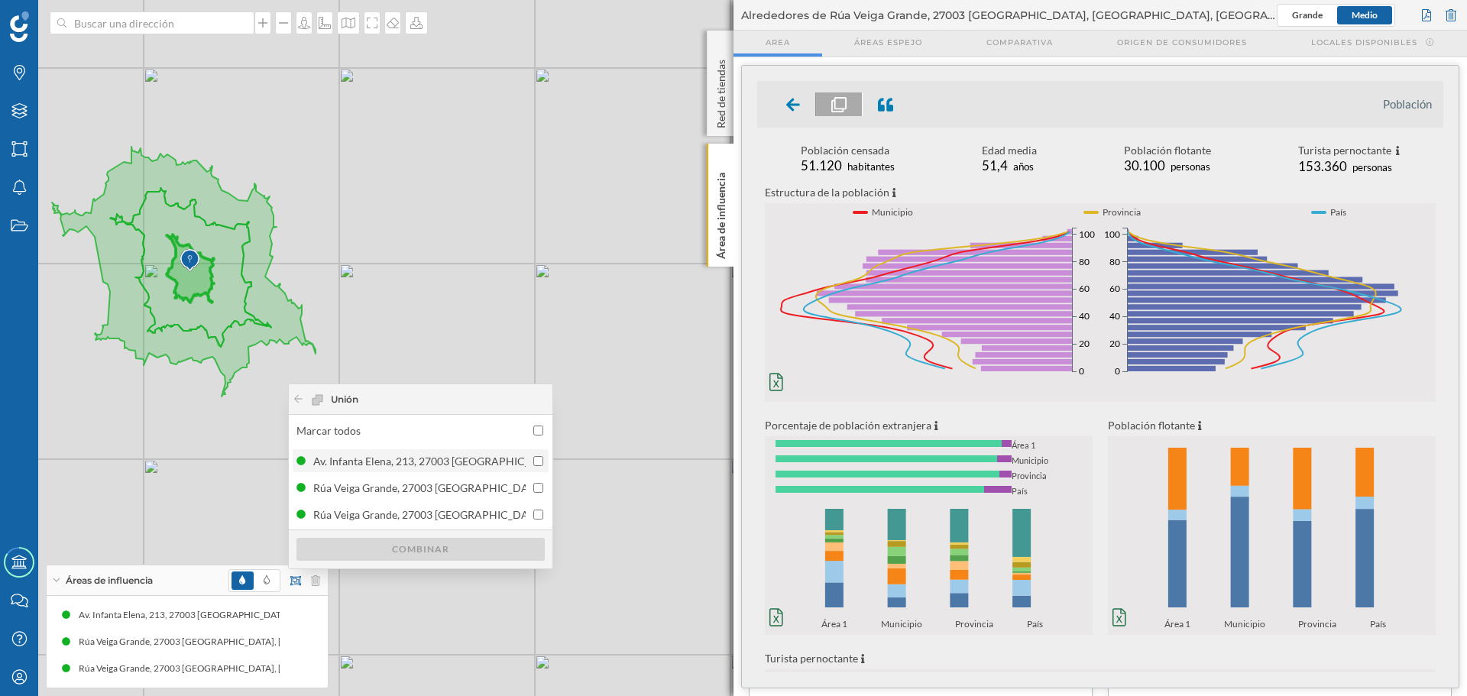
click at [539, 458] on input "checkbox" at bounding box center [538, 461] width 10 height 10
checkbox input "true"
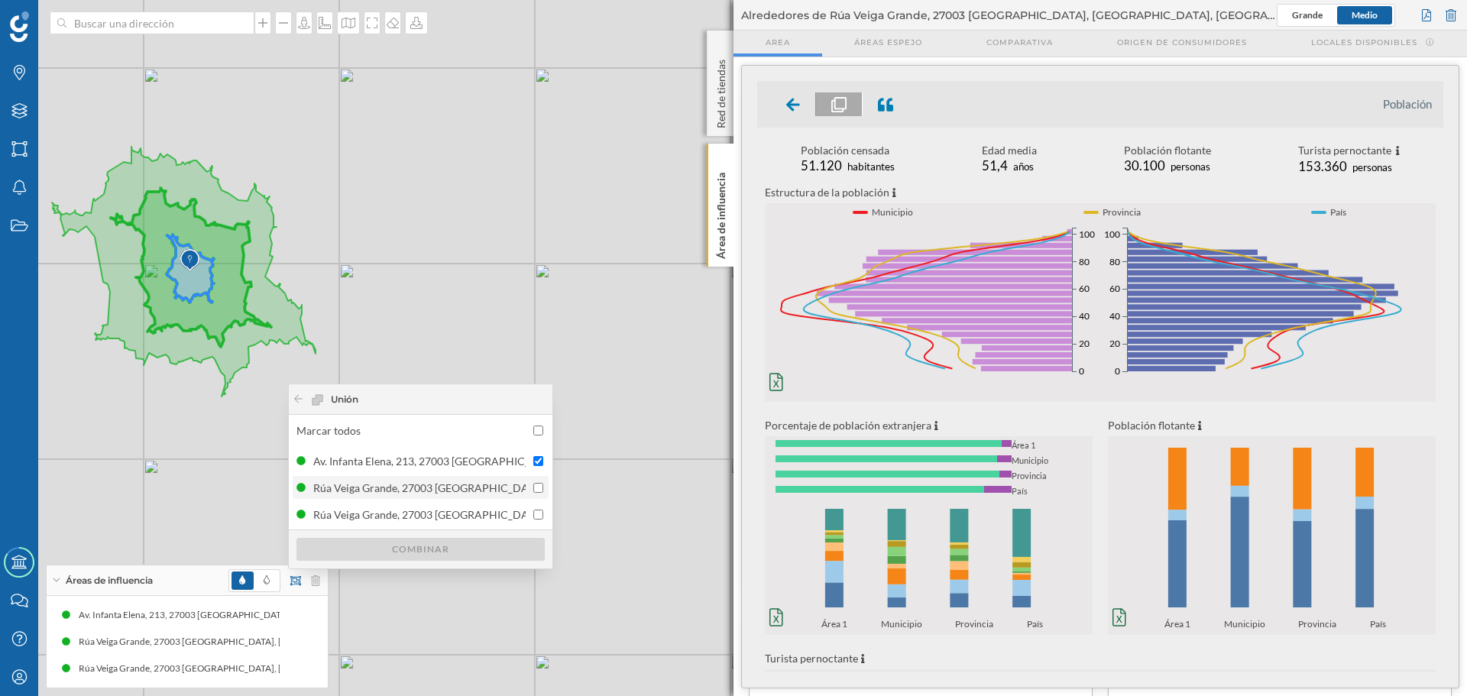
click at [539, 491] on input "checkbox" at bounding box center [538, 488] width 10 height 10
checkbox input "true"
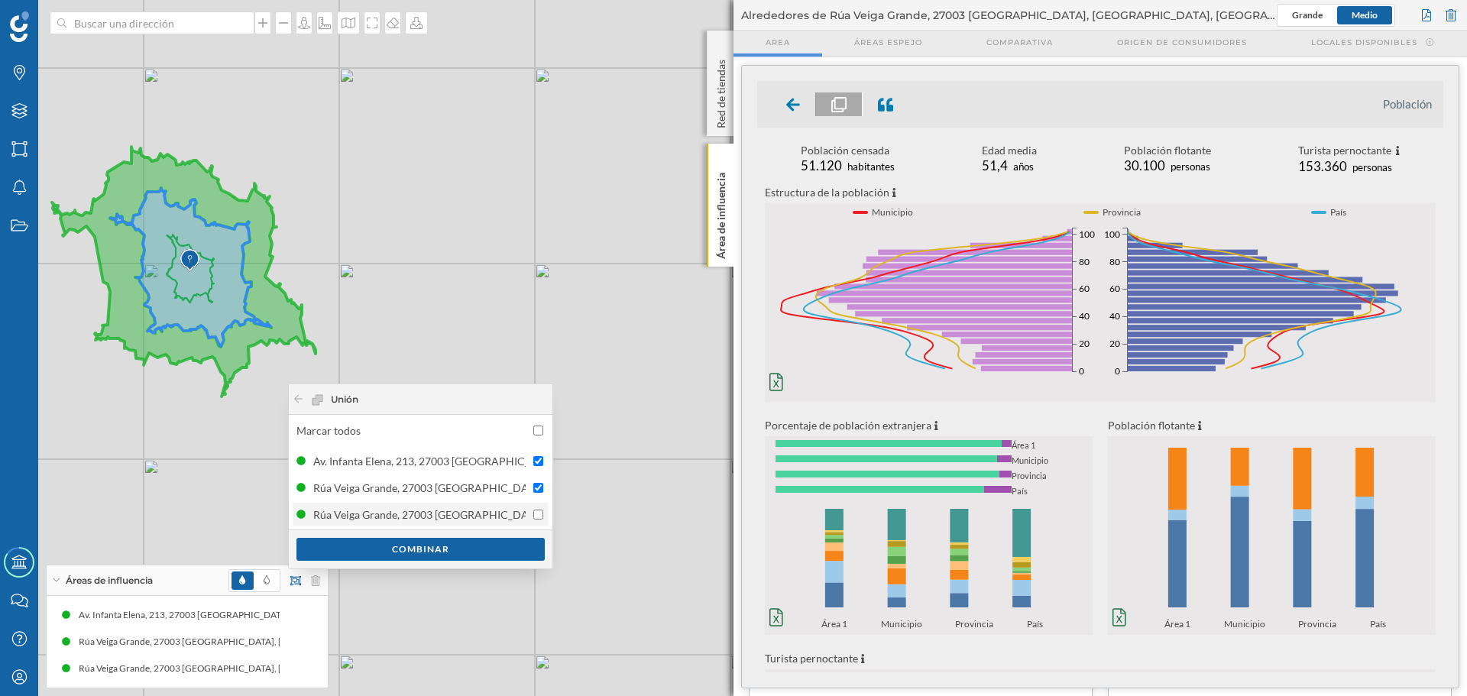
click at [539, 515] on input "checkbox" at bounding box center [538, 515] width 10 height 10
checkbox input "true"
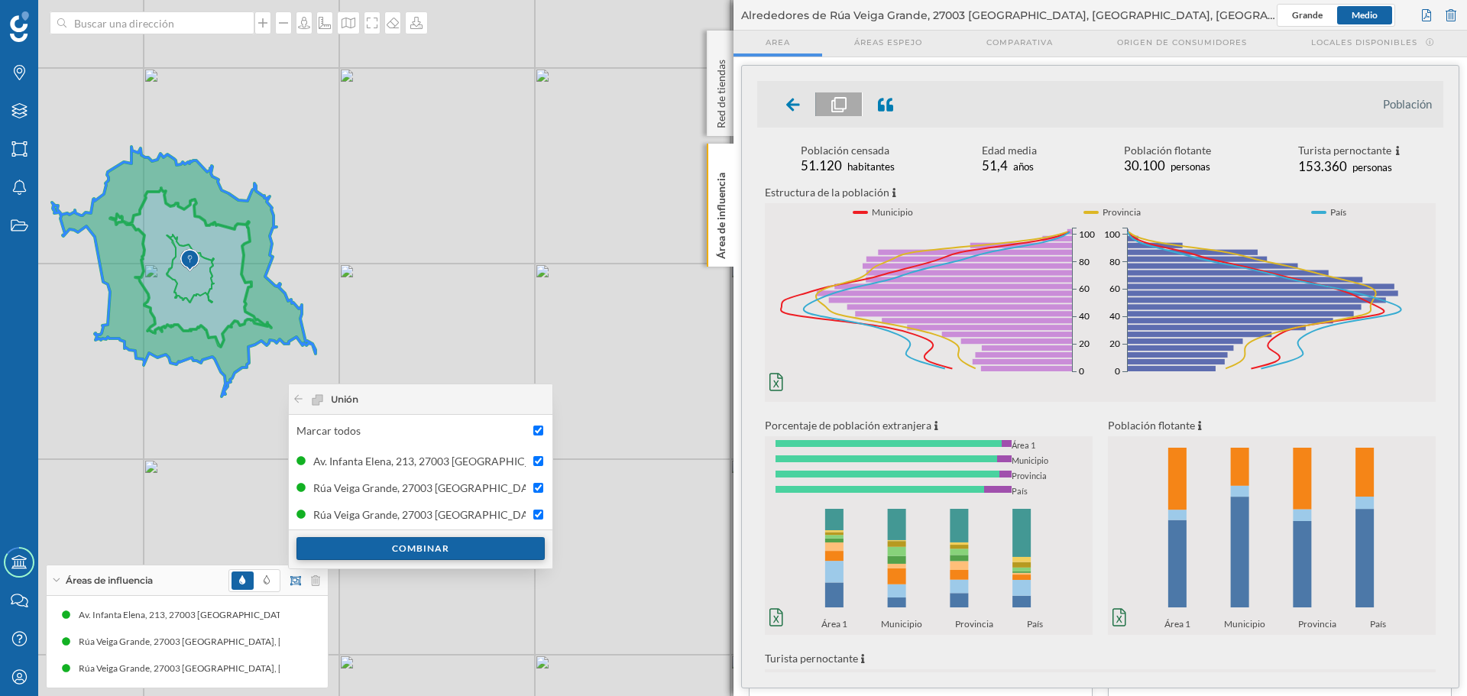
click at [435, 549] on div "Combinar" at bounding box center [420, 548] width 248 height 23
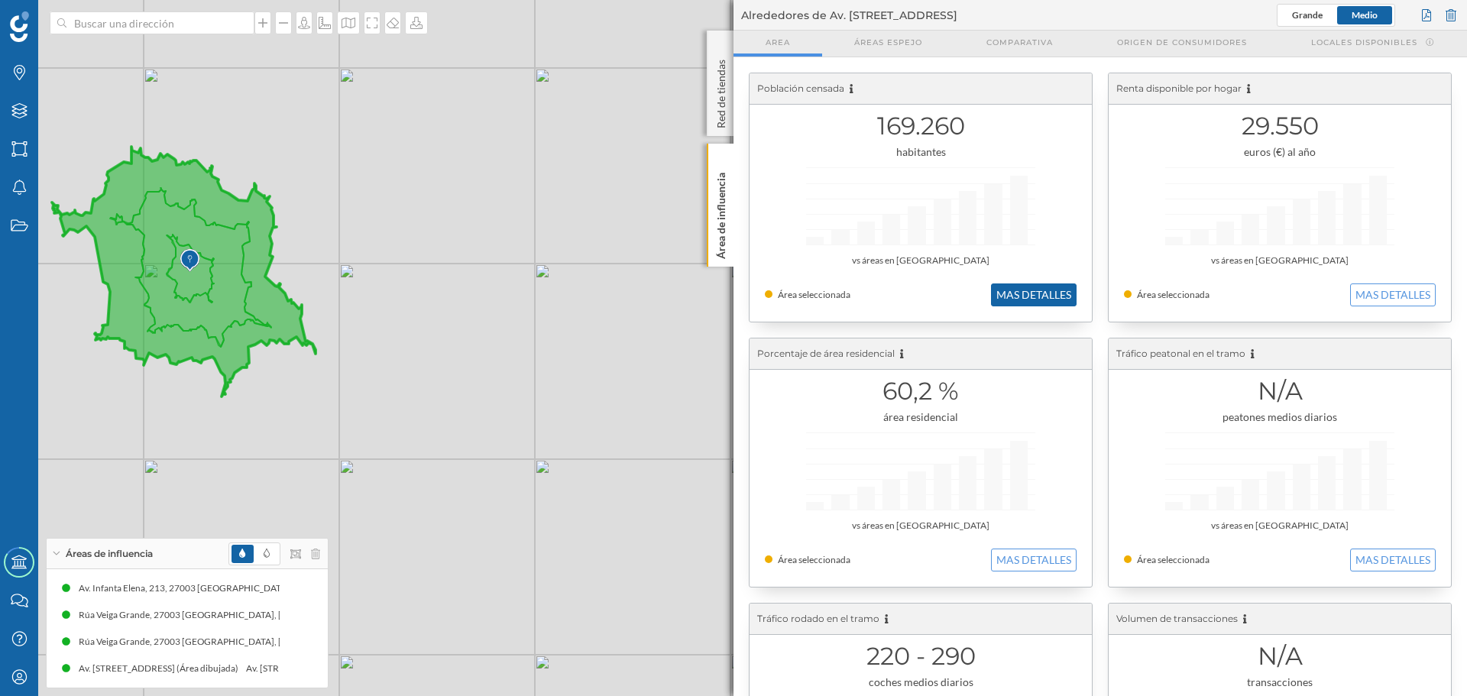
click at [1017, 295] on button "MAS DETALLES" at bounding box center [1034, 294] width 86 height 23
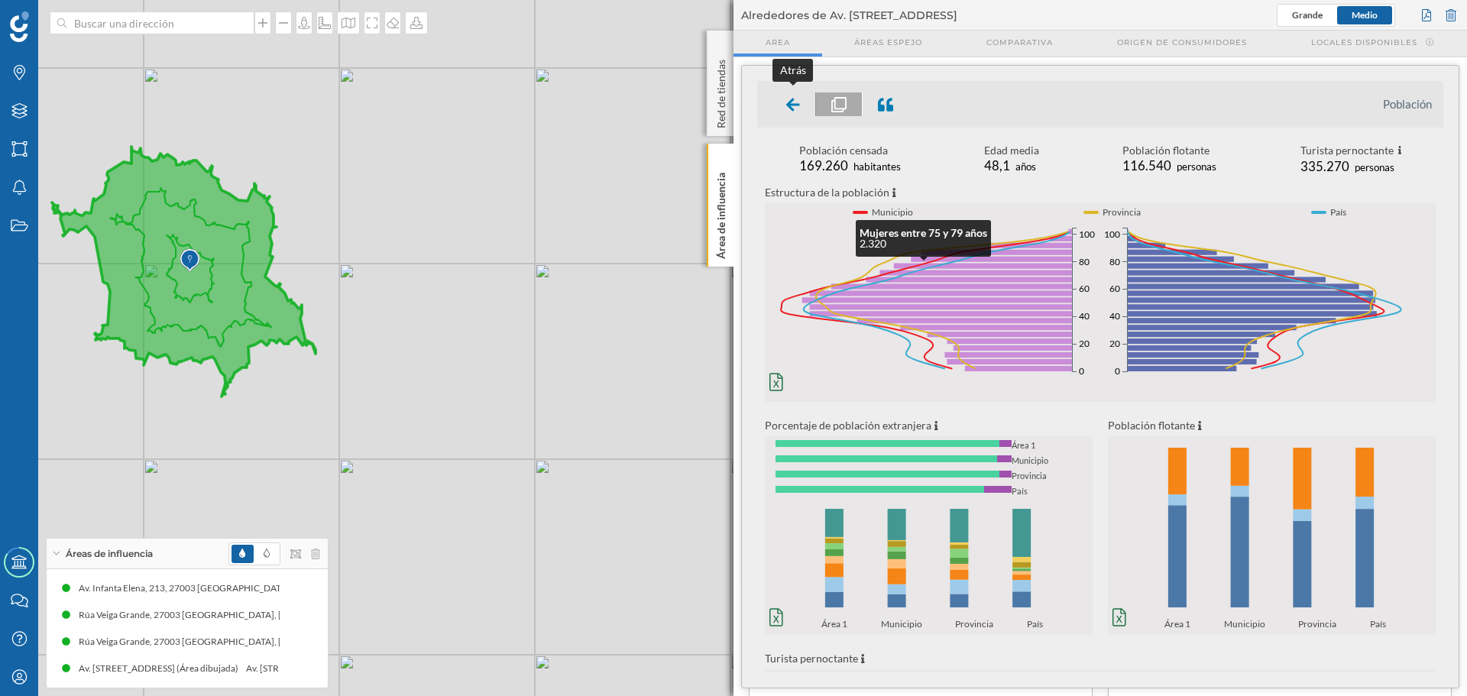
click at [792, 105] on icon at bounding box center [793, 104] width 14 height 15
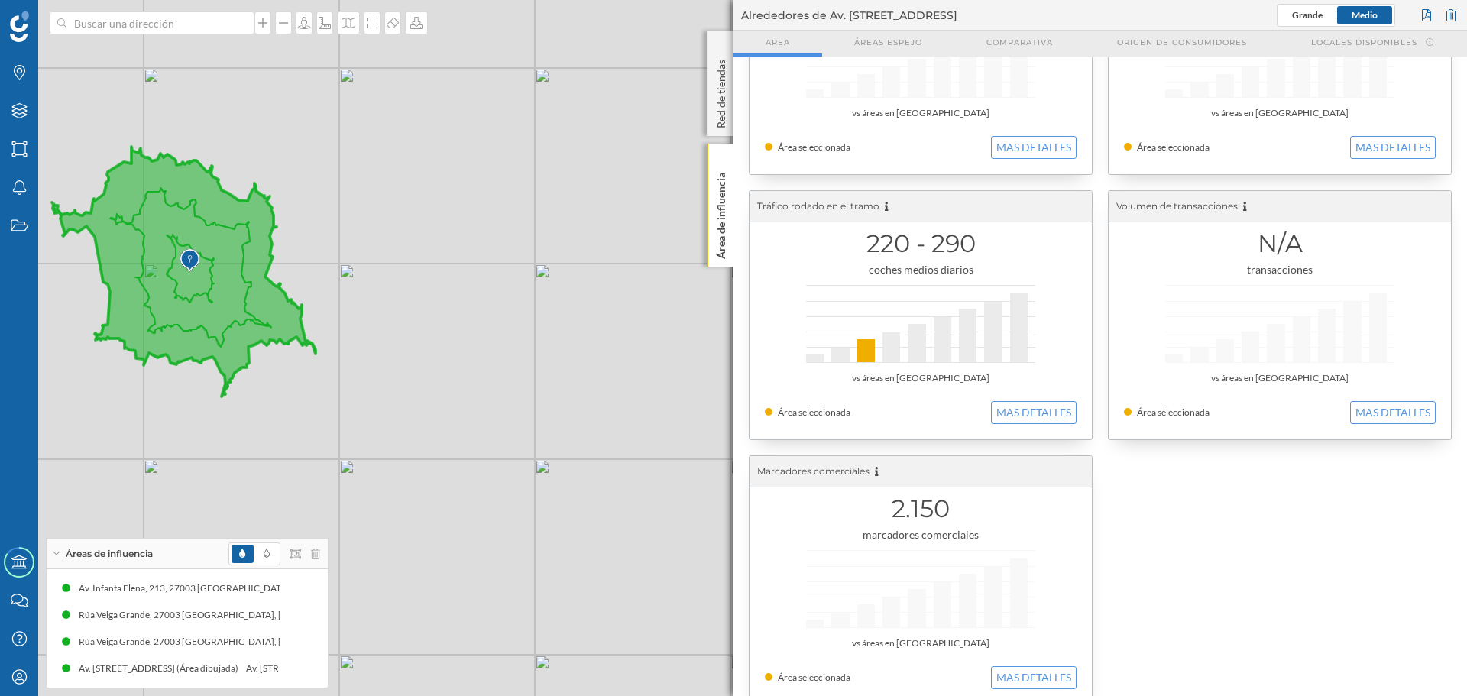
scroll to position [437, 0]
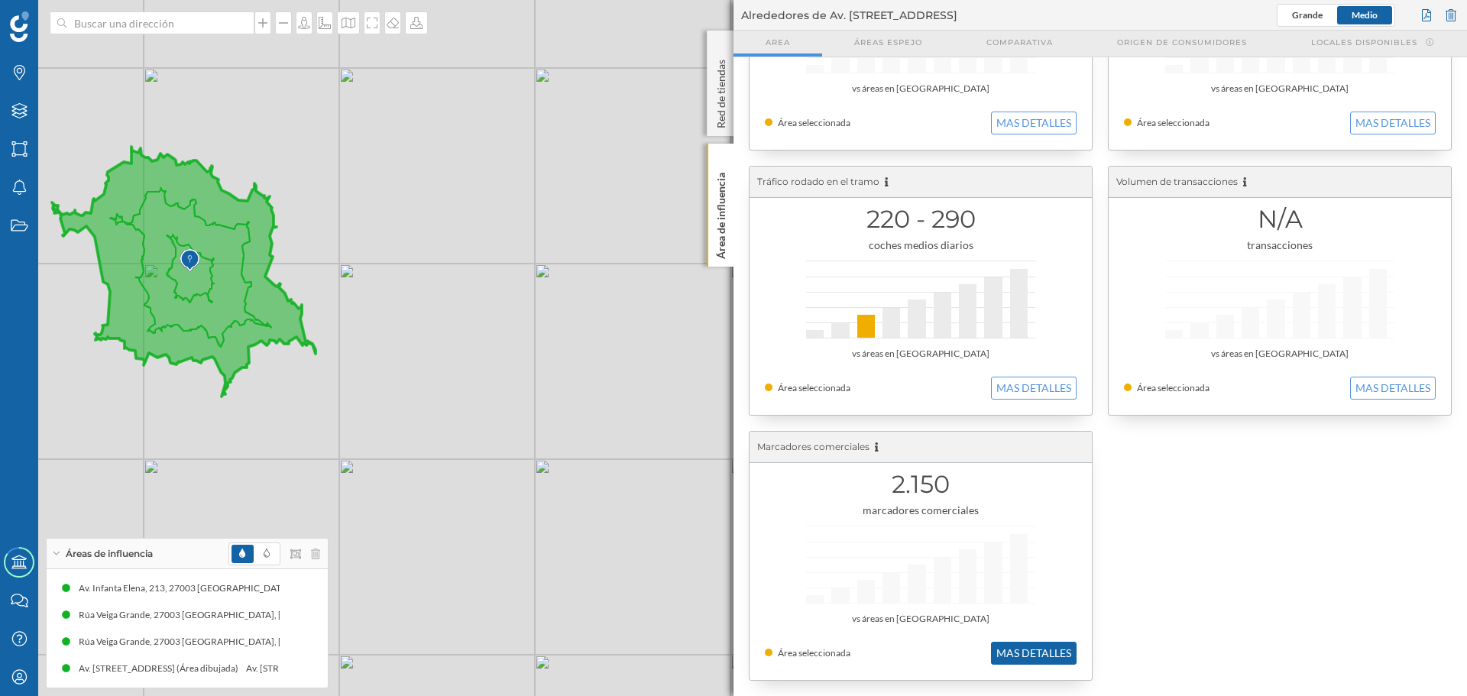
click at [1019, 652] on button "MAS DETALLES" at bounding box center [1034, 653] width 86 height 23
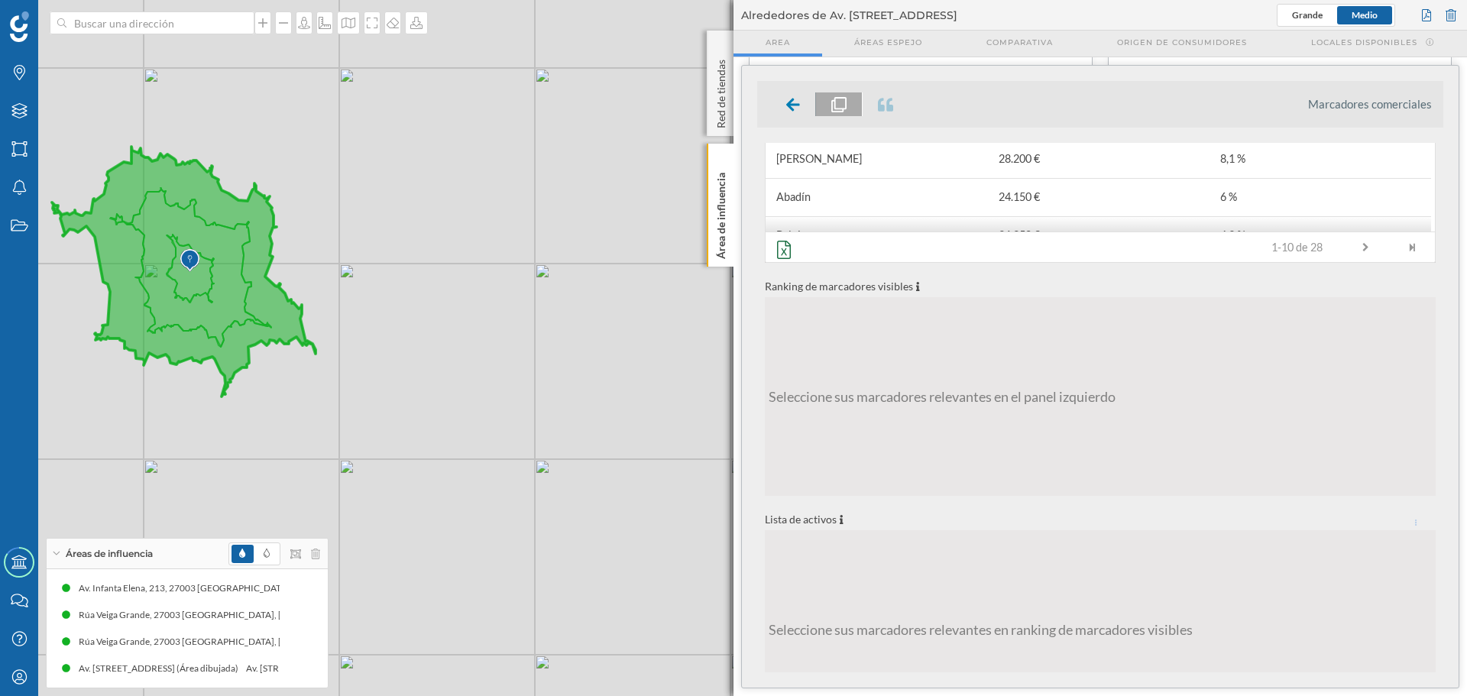
scroll to position [0, 0]
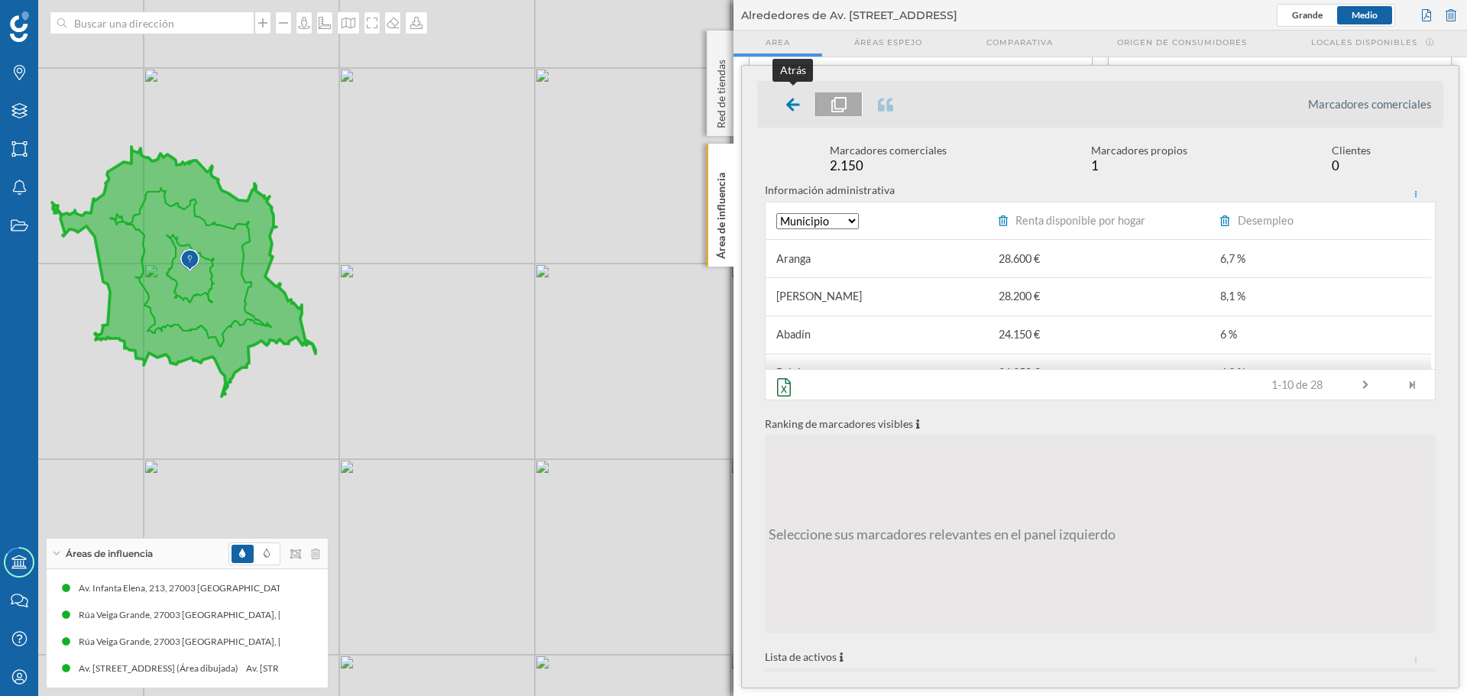
click at [790, 109] on icon at bounding box center [793, 104] width 14 height 15
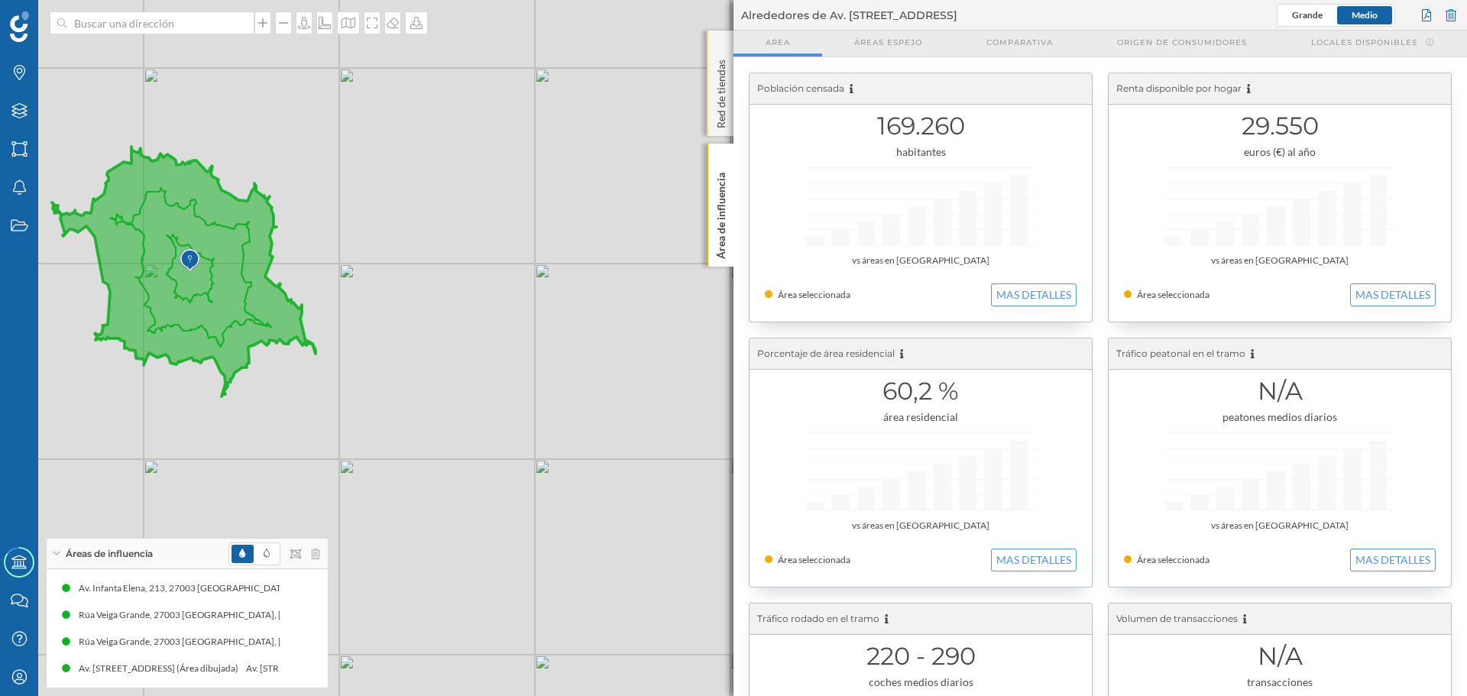
click at [717, 107] on p "Red de tiendas" at bounding box center [721, 90] width 15 height 75
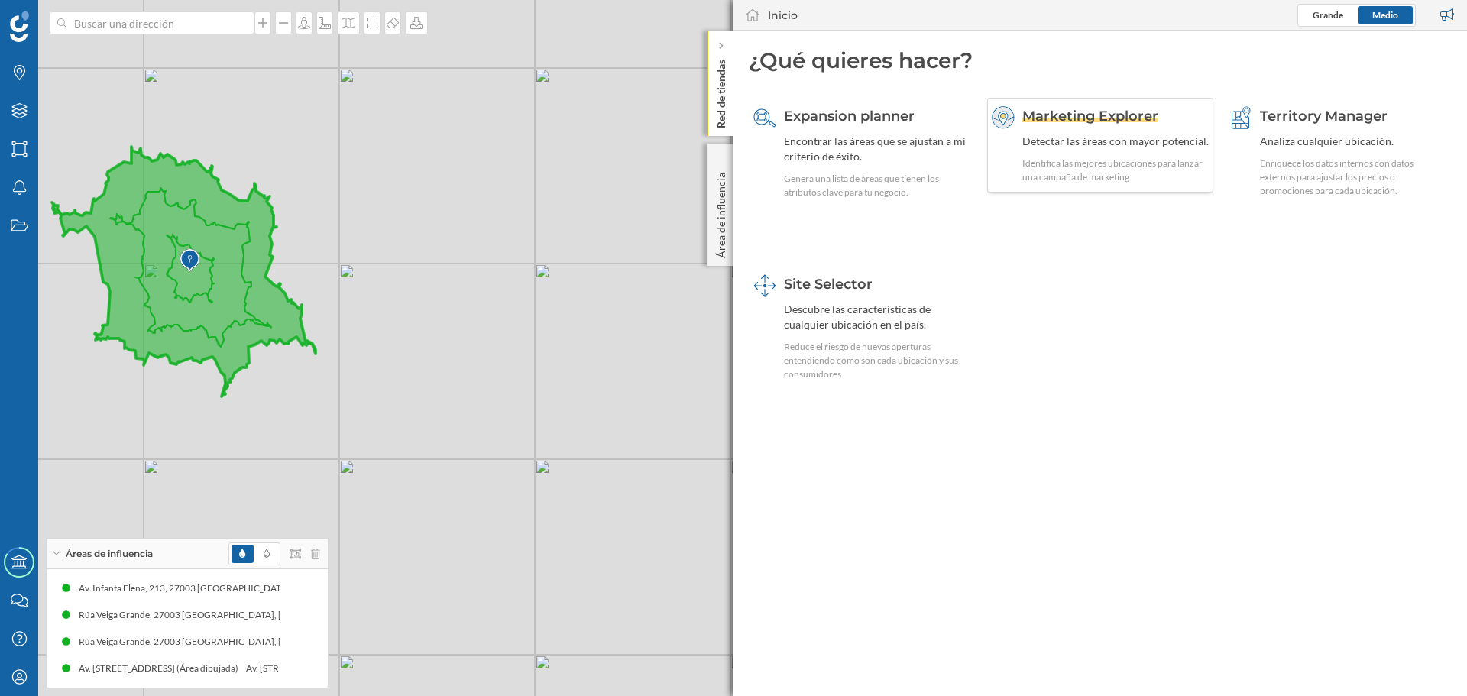
click at [1121, 134] on div "Detectar las áreas con mayor potencial." at bounding box center [1115, 141] width 187 height 15
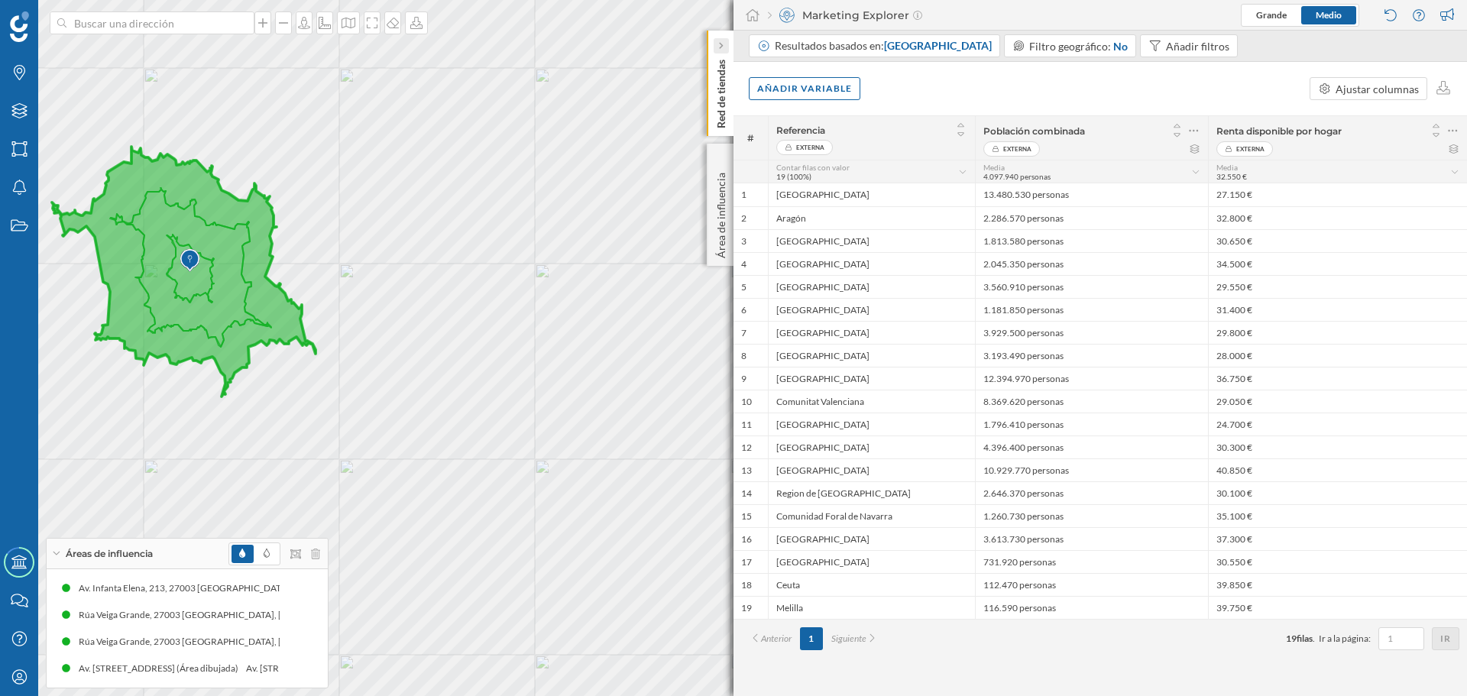
click at [721, 43] on icon at bounding box center [720, 46] width 5 height 8
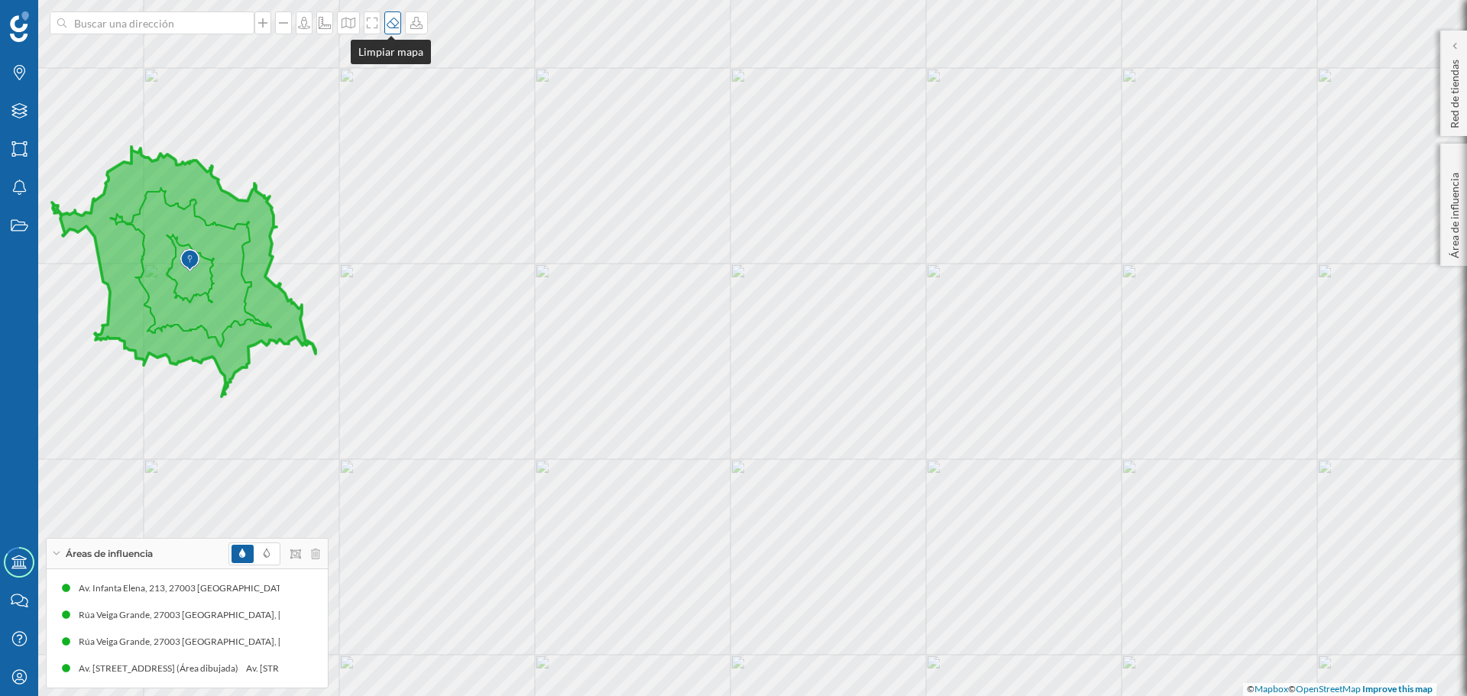
click at [390, 23] on icon at bounding box center [392, 23] width 15 height 12
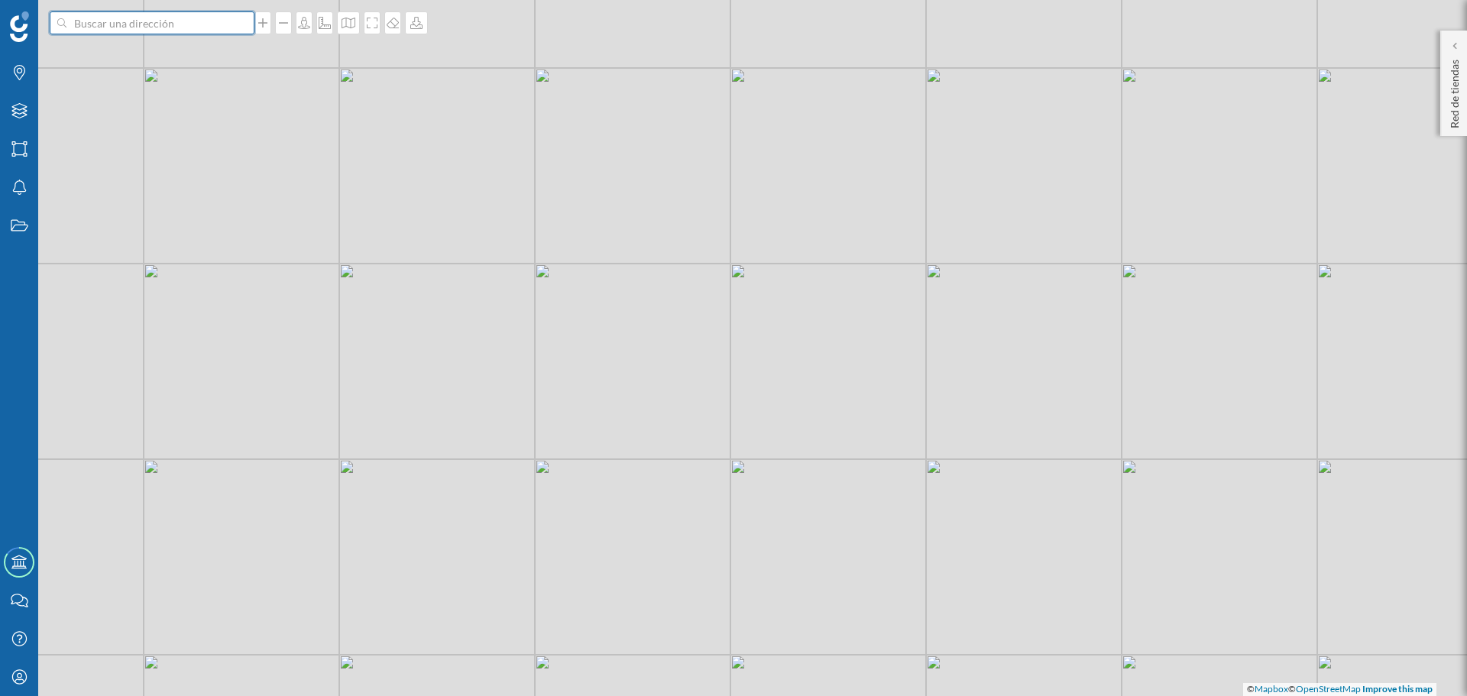
click at [189, 29] on input at bounding box center [151, 22] width 171 height 23
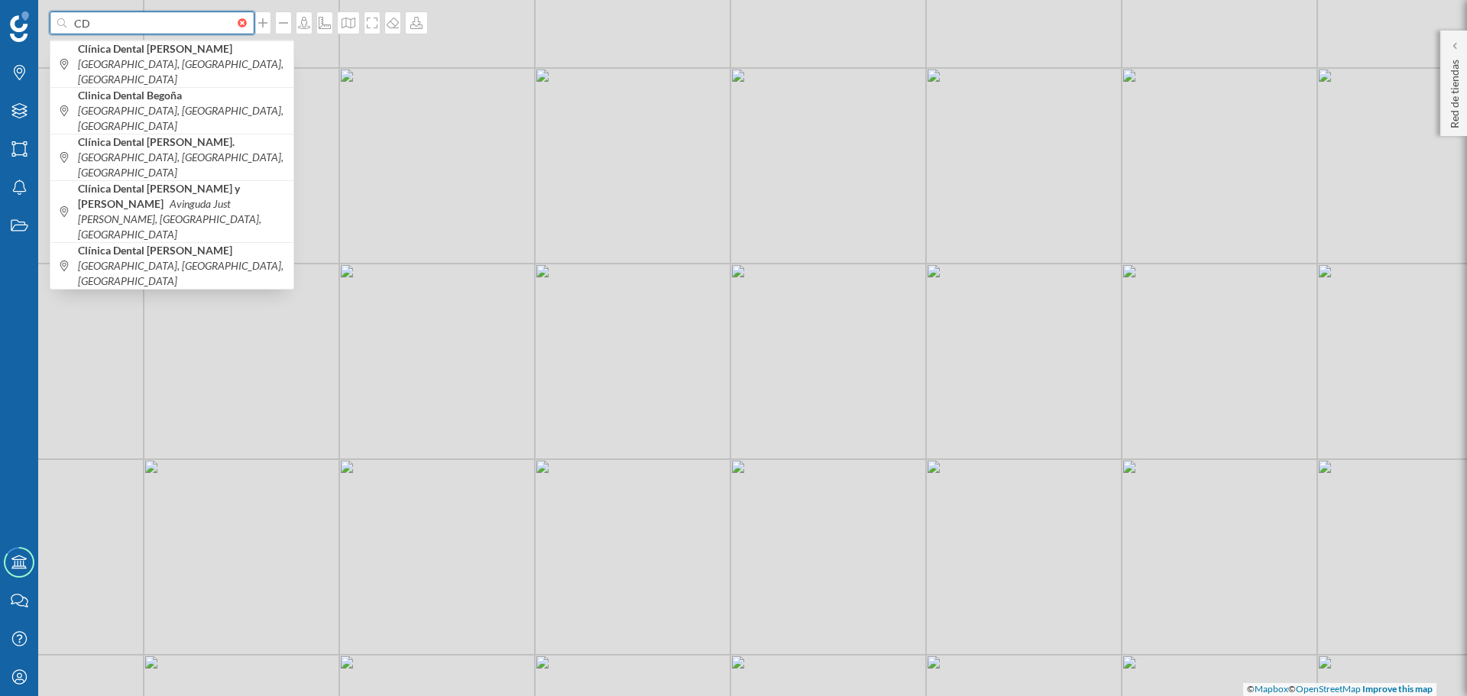
type input "C"
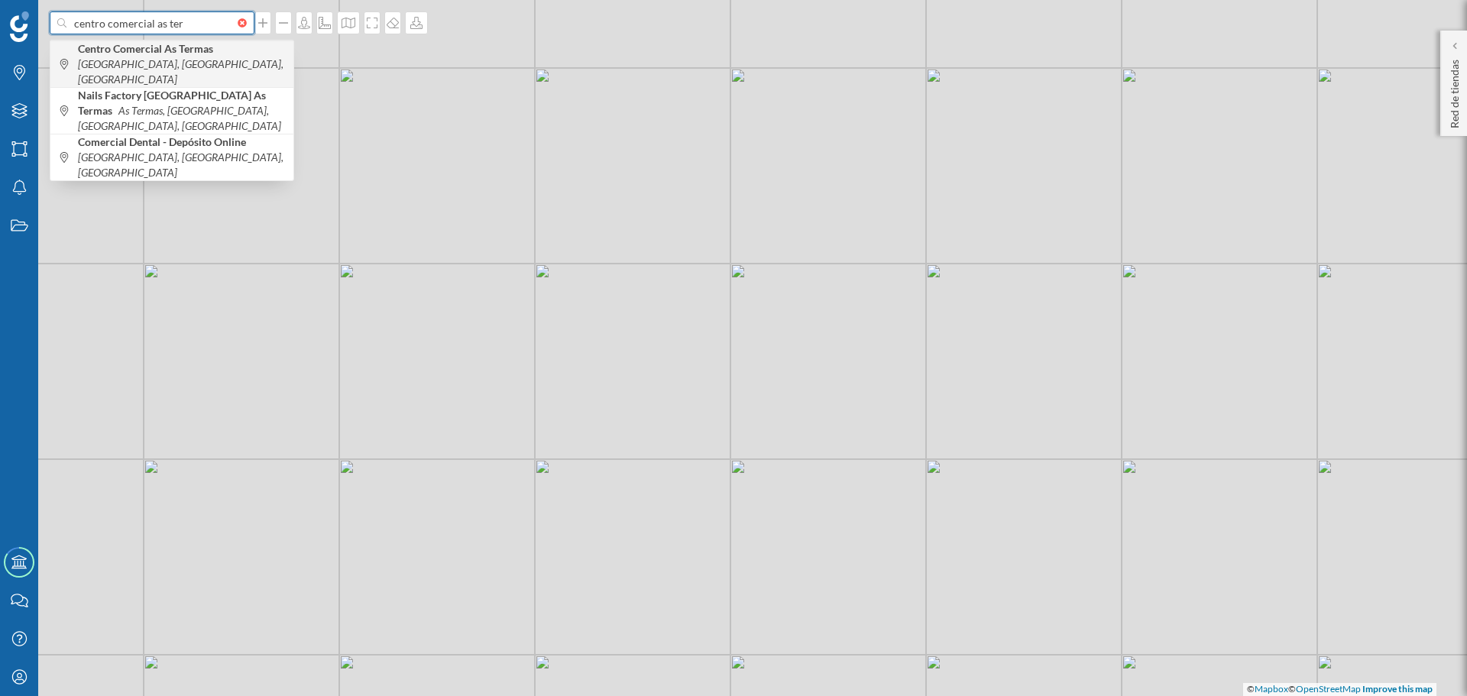
type input "centro comercial as ter"
click at [177, 50] on b "Centro Comercial As Termas" at bounding box center [147, 48] width 139 height 13
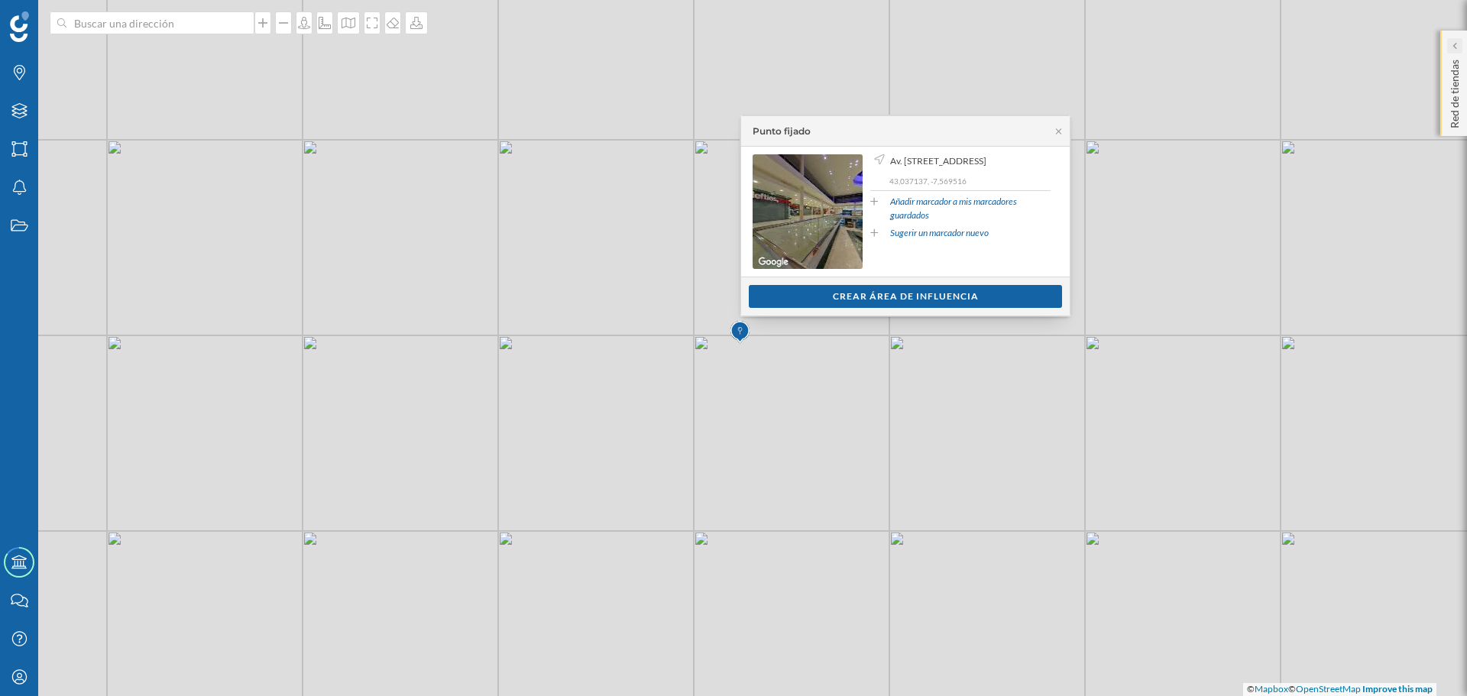
click at [1456, 40] on icon at bounding box center [1454, 45] width 5 height 15
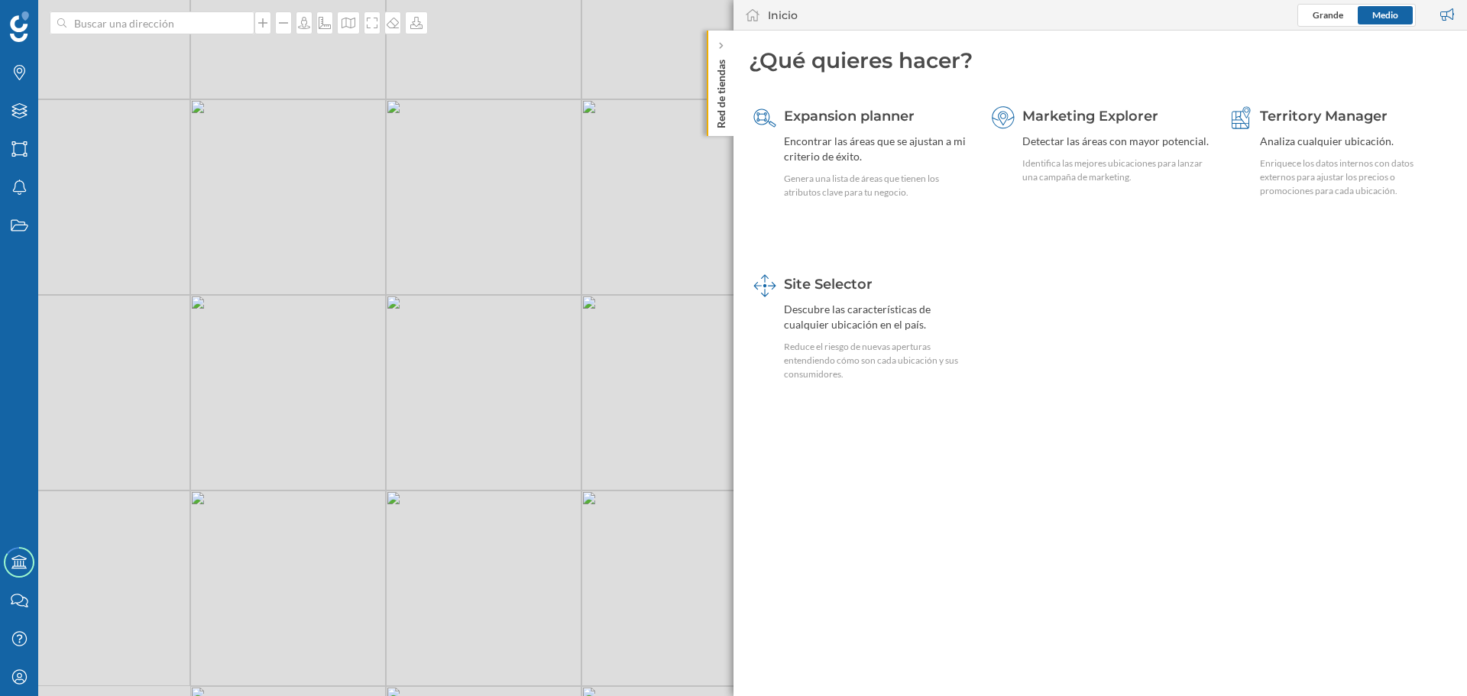
drag, startPoint x: 489, startPoint y: 492, endPoint x: 261, endPoint y: 443, distance: 232.9
click at [183, 449] on div "© Mapbox © OpenStreetMap Improve this map" at bounding box center [733, 348] width 1467 height 696
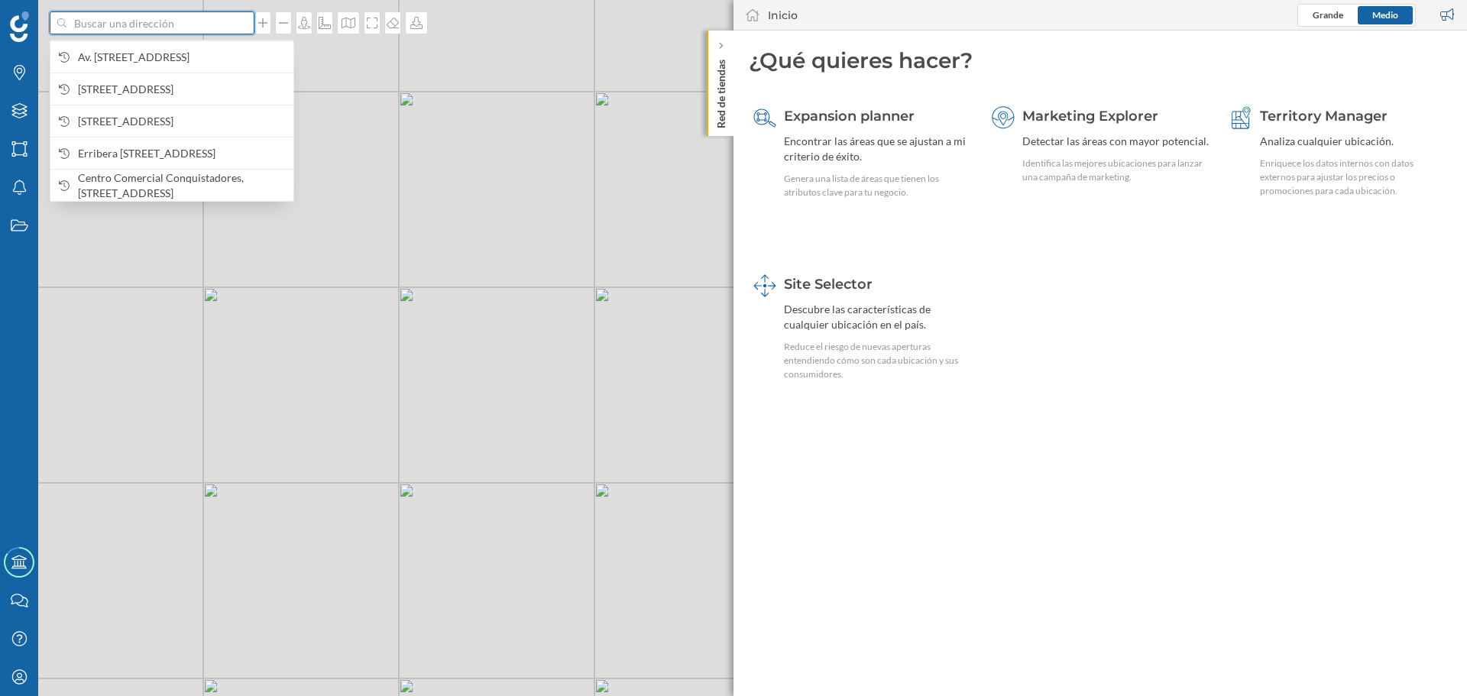
click at [177, 20] on input at bounding box center [151, 22] width 171 height 23
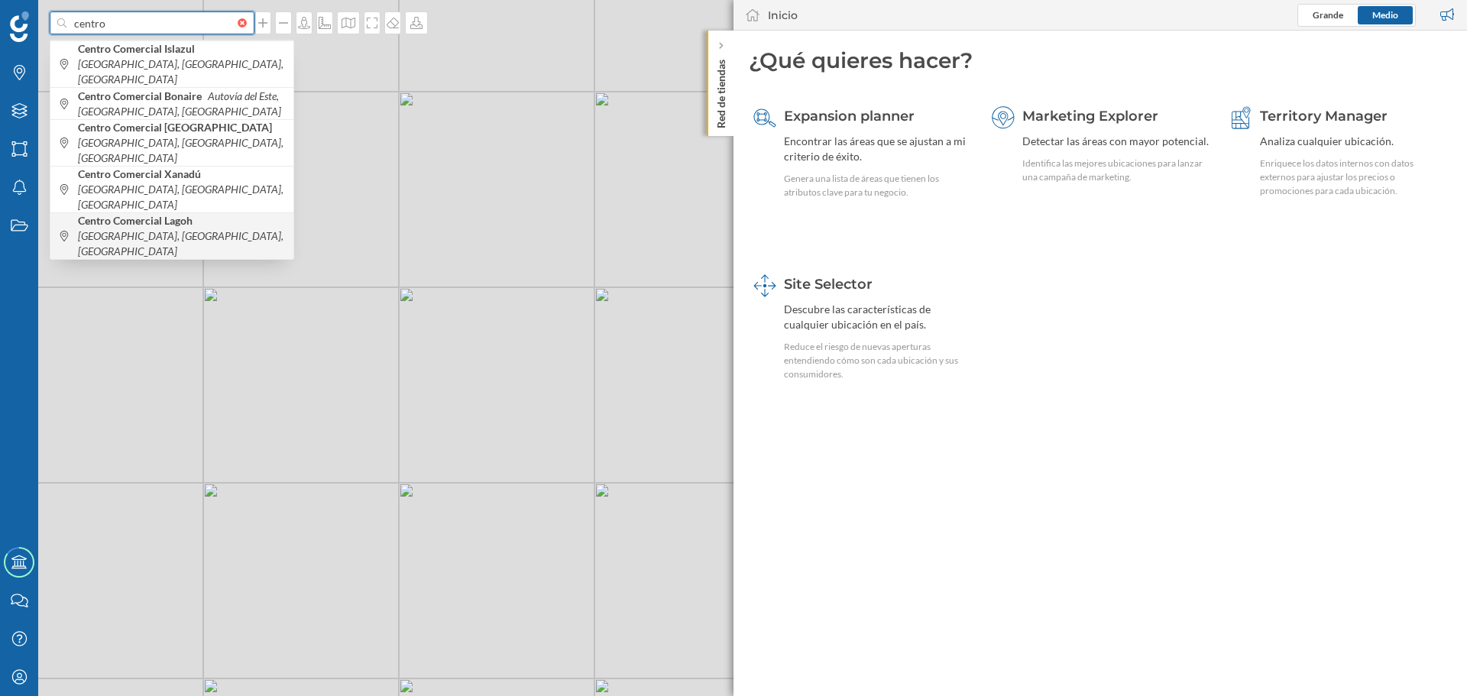
type input "centro"
click at [138, 229] on icon "[GEOGRAPHIC_DATA], [GEOGRAPHIC_DATA], [GEOGRAPHIC_DATA]" at bounding box center [181, 243] width 206 height 28
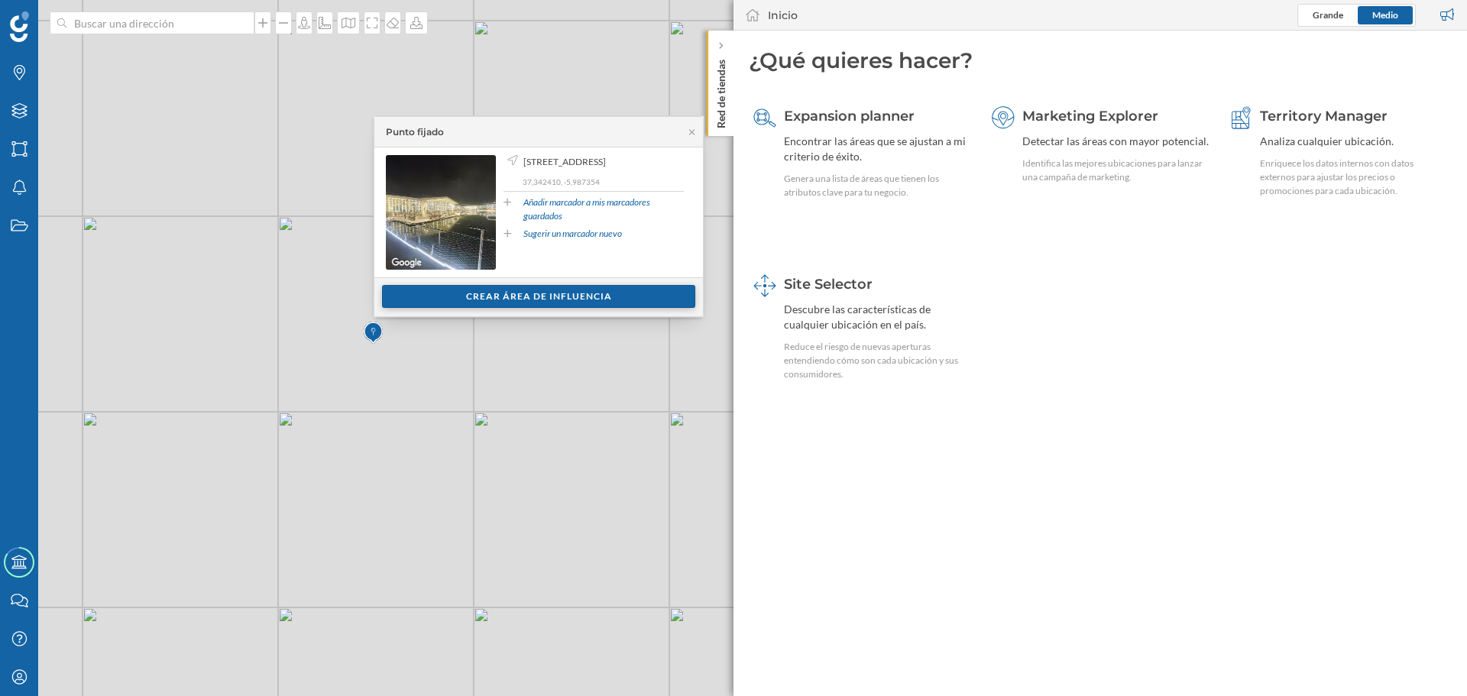
click at [534, 300] on div "Crear área de influencia" at bounding box center [538, 296] width 313 height 23
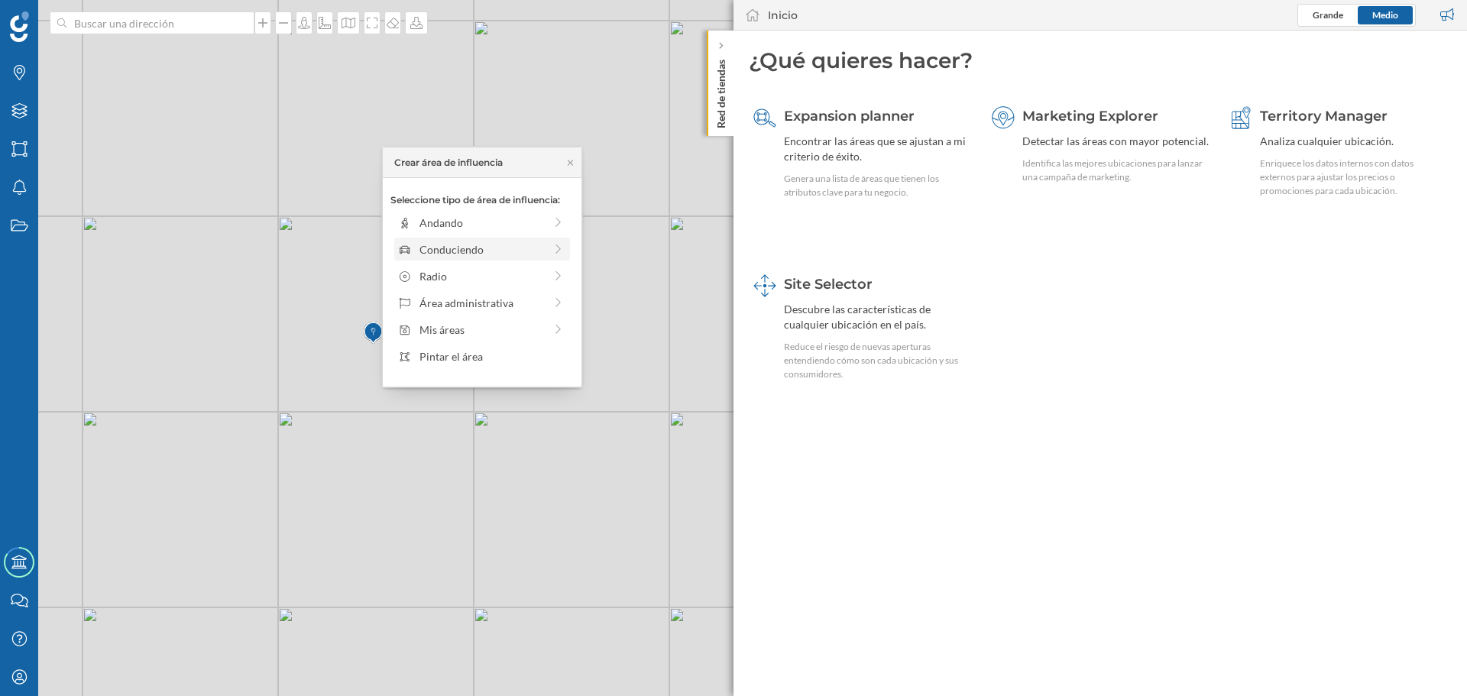
click at [468, 254] on div "Conduciendo" at bounding box center [481, 249] width 125 height 16
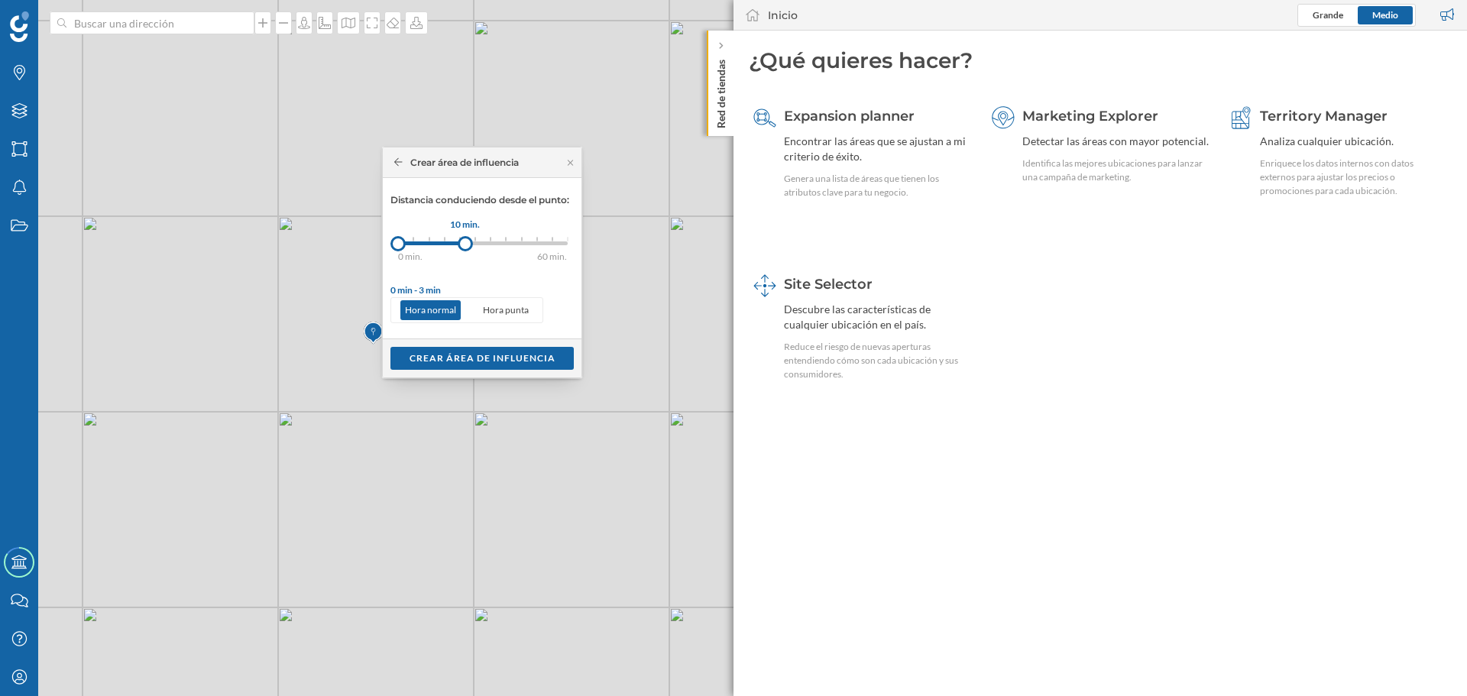
drag, startPoint x: 415, startPoint y: 245, endPoint x: 465, endPoint y: 248, distance: 50.5
click at [465, 248] on div at bounding box center [465, 243] width 15 height 15
click at [460, 351] on div "Crear área de influencia" at bounding box center [481, 357] width 183 height 23
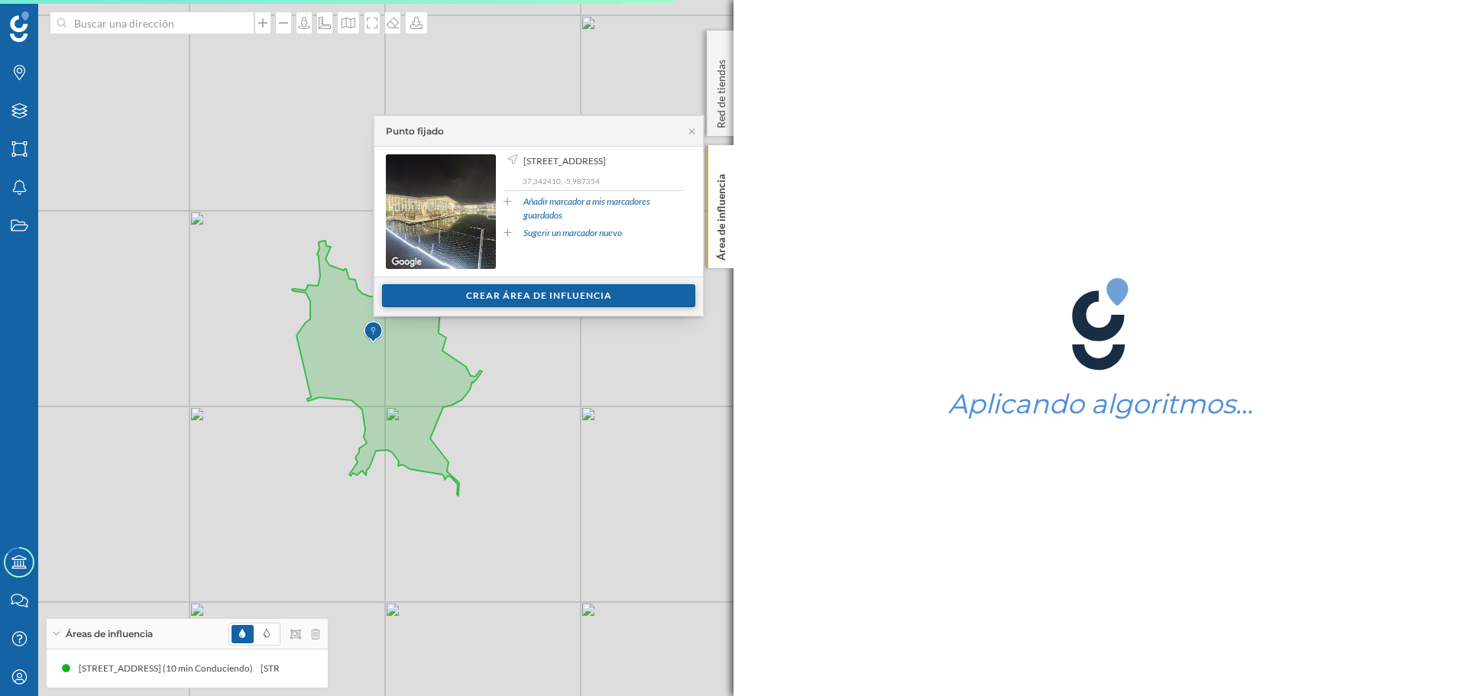
click at [501, 293] on div "Crear área de influencia" at bounding box center [538, 295] width 313 height 23
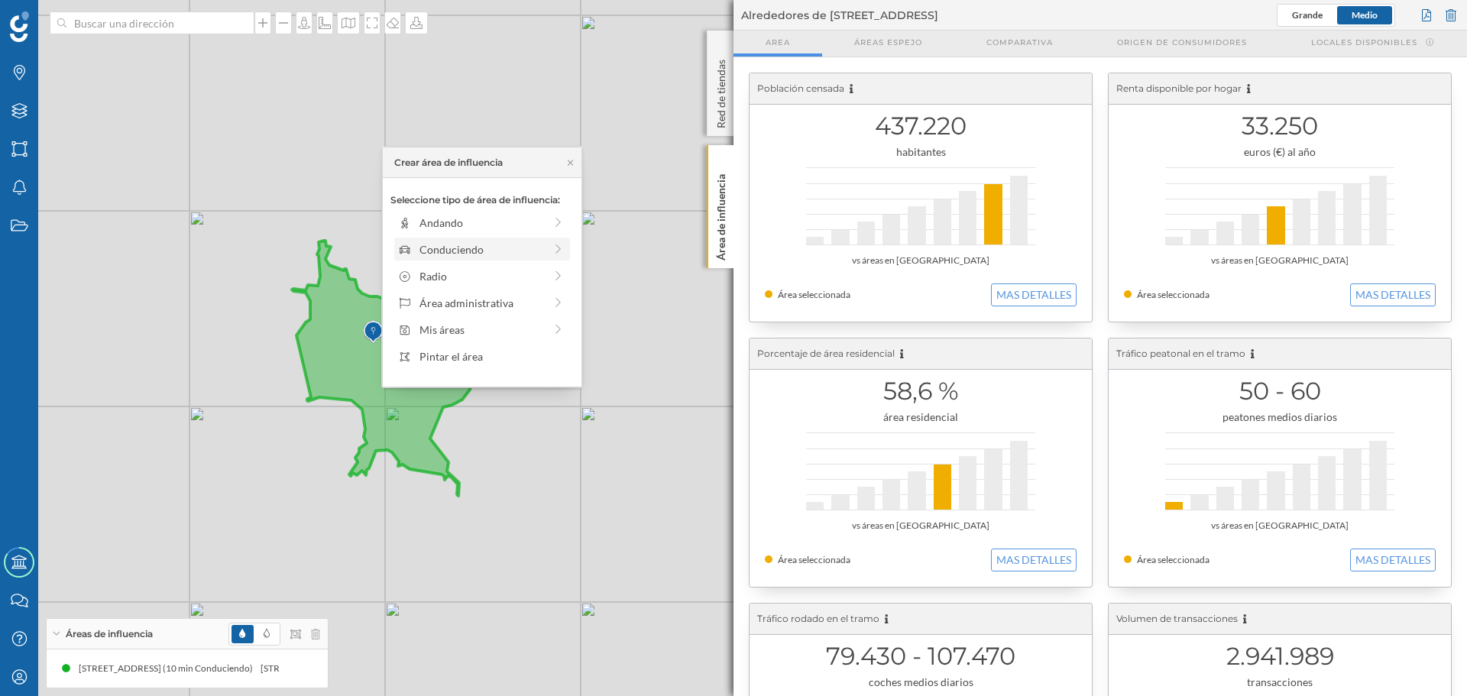
click at [471, 249] on div "Conduciendo" at bounding box center [481, 249] width 125 height 16
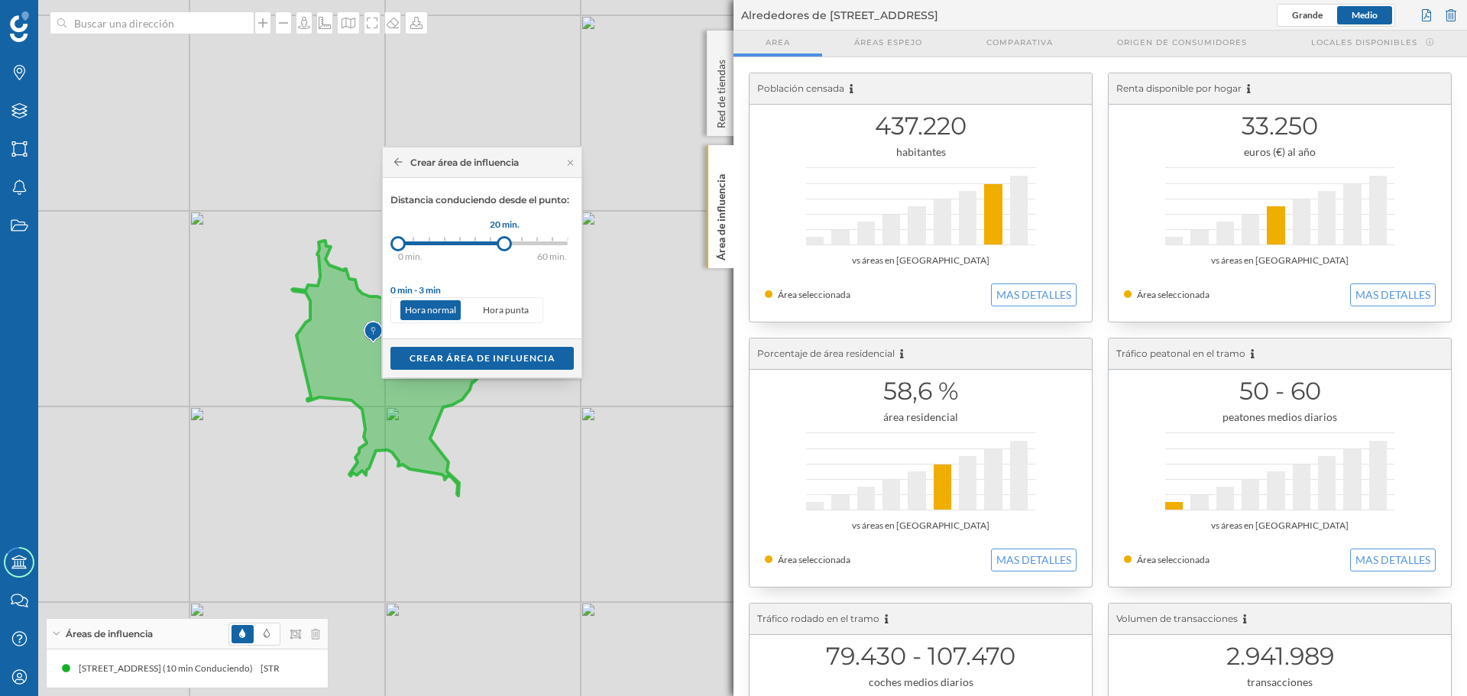
drag, startPoint x: 419, startPoint y: 243, endPoint x: 505, endPoint y: 248, distance: 86.5
click at [505, 248] on div at bounding box center [504, 243] width 15 height 15
drag, startPoint x: 395, startPoint y: 244, endPoint x: 463, endPoint y: 248, distance: 68.1
click at [463, 248] on div at bounding box center [462, 243] width 15 height 15
click at [458, 356] on div "Crear área de influencia" at bounding box center [481, 357] width 183 height 23
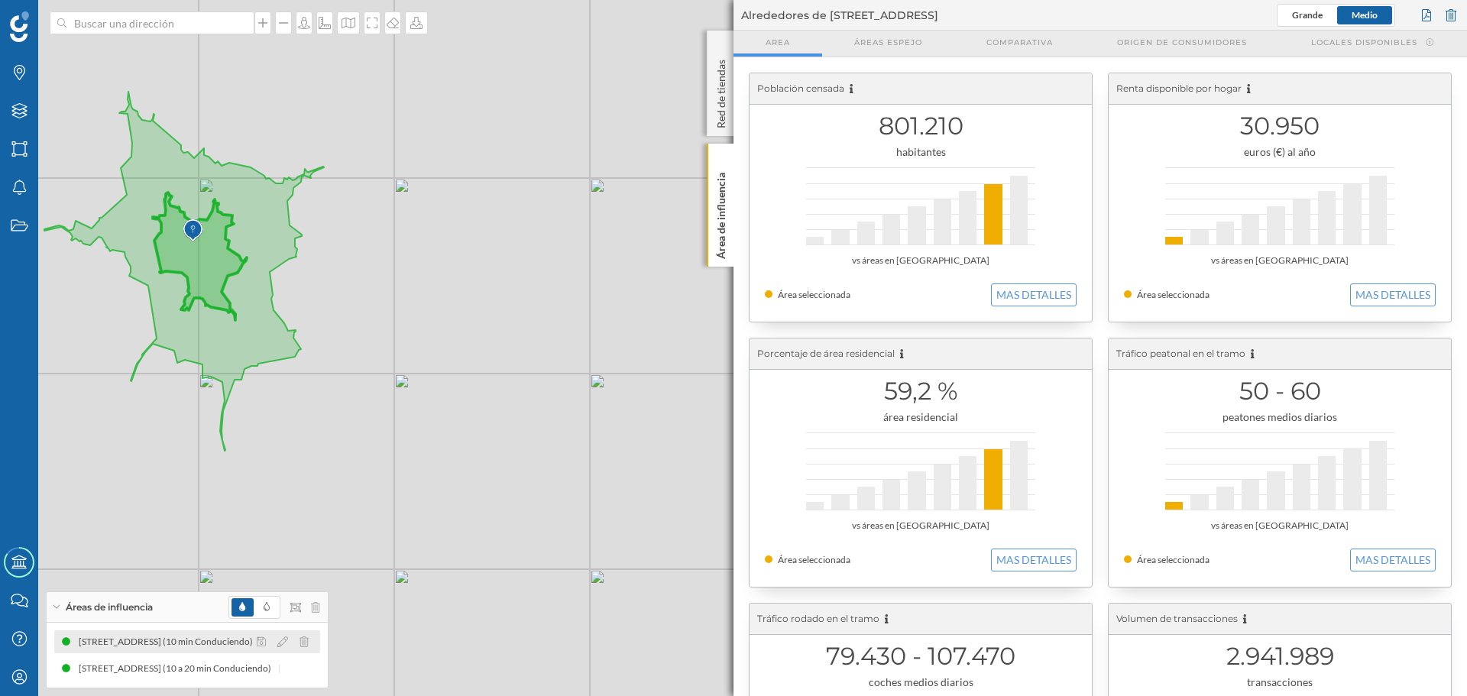
click at [138, 642] on div "[STREET_ADDRESS] (10 min Conduciendo)" at bounding box center [170, 641] width 182 height 15
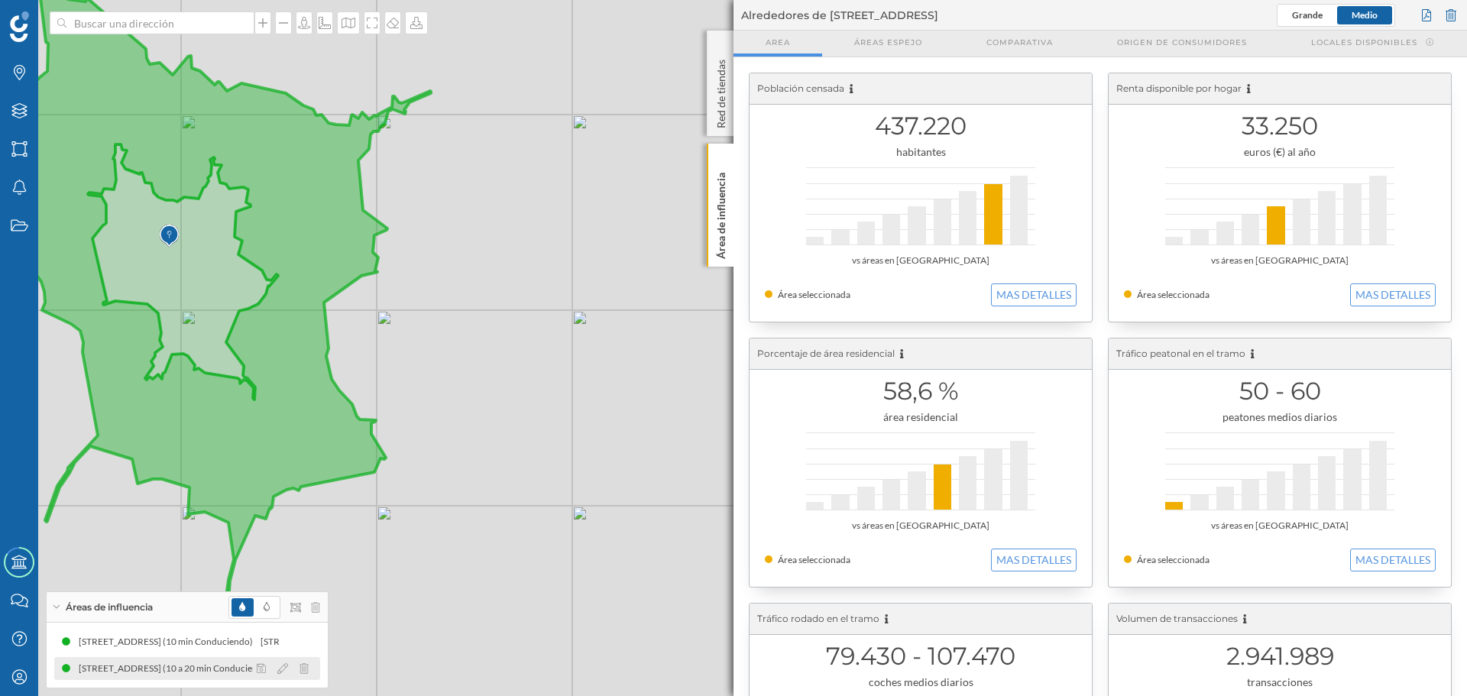
click at [120, 665] on div "[STREET_ADDRESS] (10 a 20 min Conduciendo)" at bounding box center [179, 668] width 200 height 15
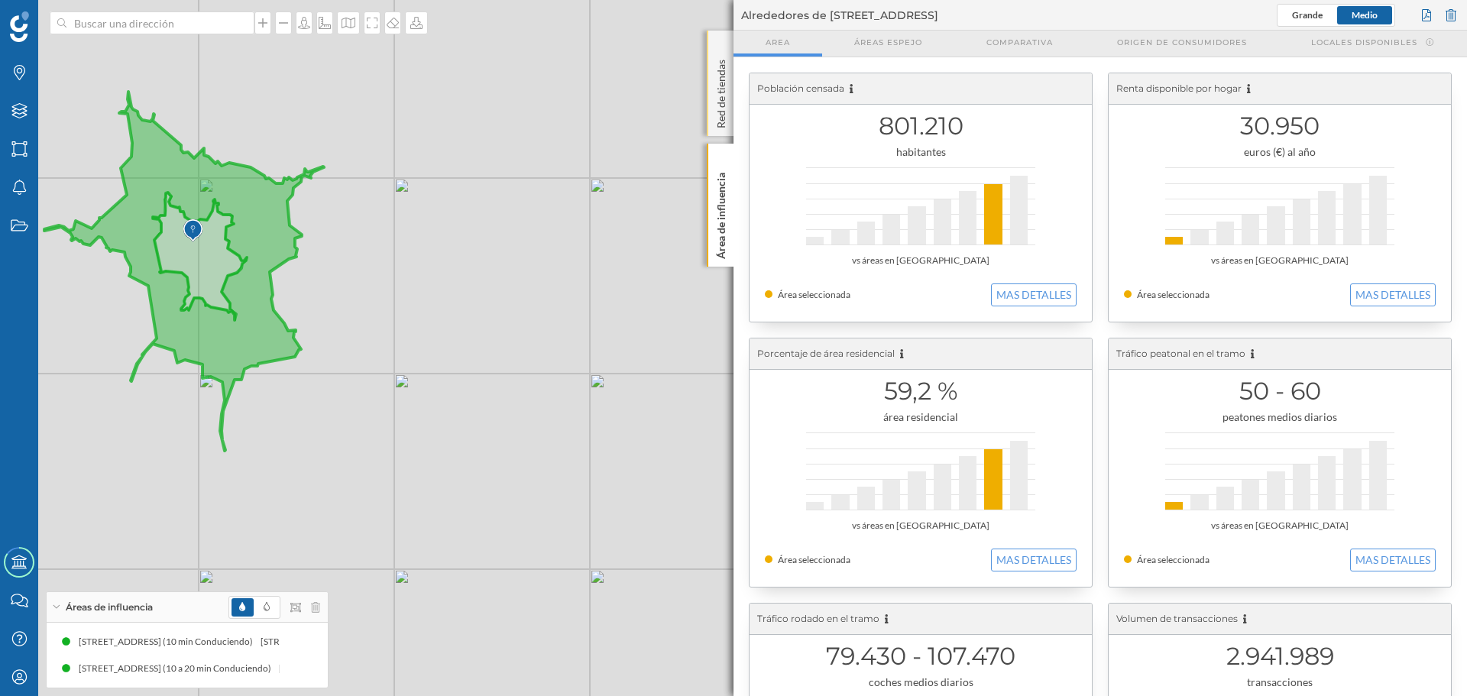
click at [716, 107] on p "Red de tiendas" at bounding box center [721, 90] width 15 height 75
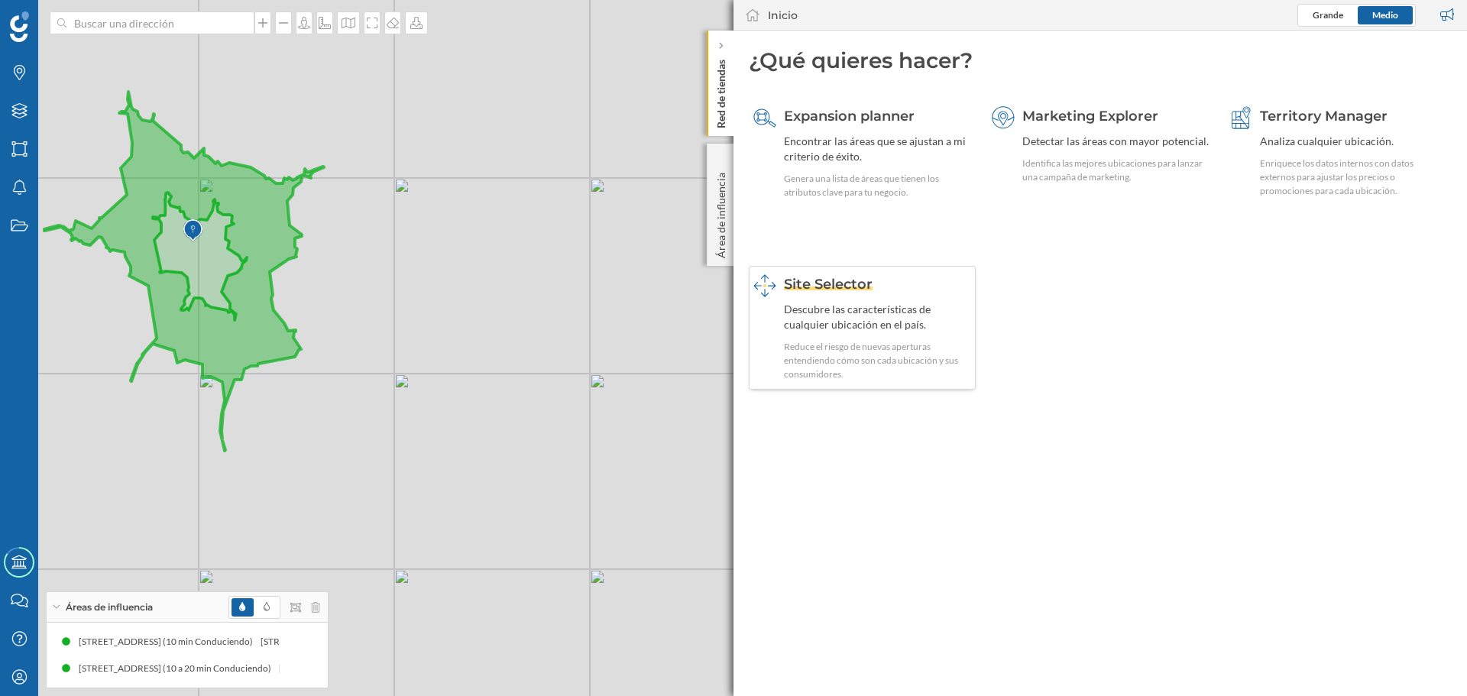
click at [850, 292] on span "Site Selector" at bounding box center [828, 284] width 89 height 17
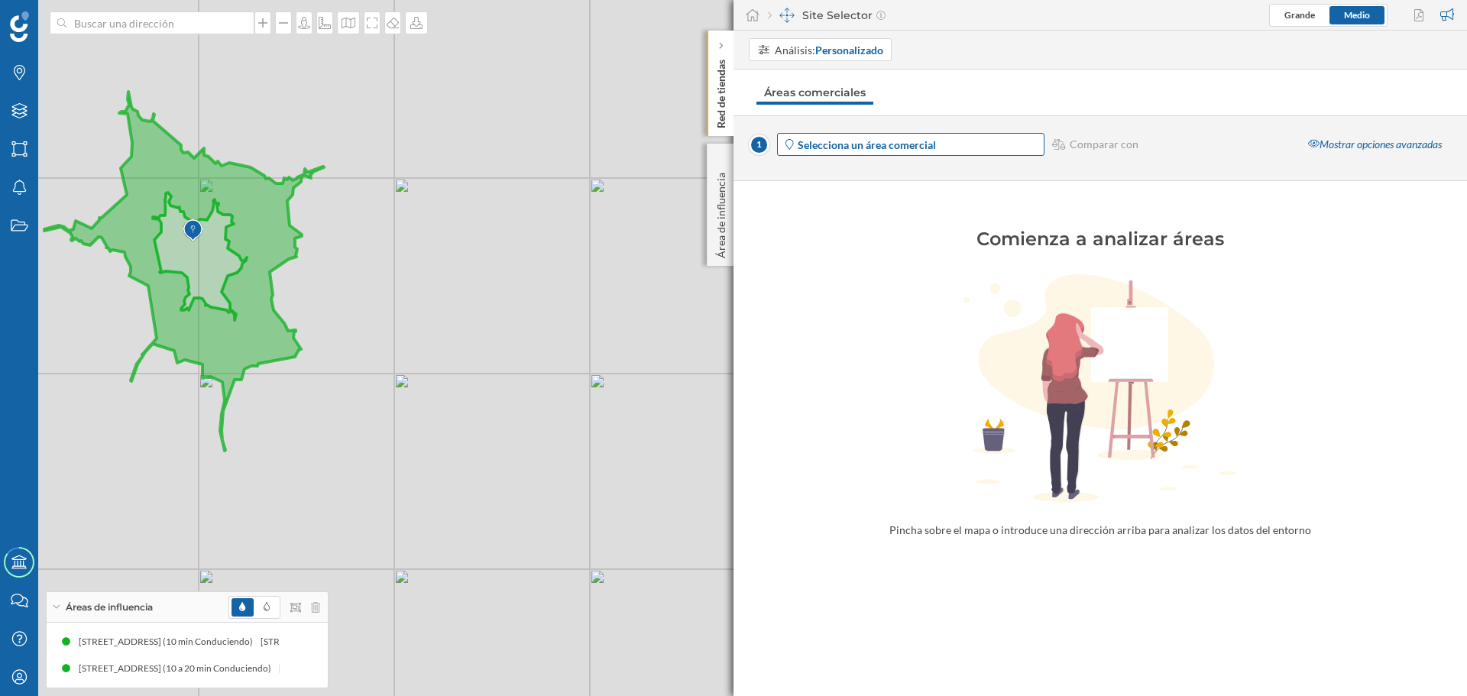
click at [993, 145] on span "Selecciona un área comercial" at bounding box center [920, 145] width 245 height 16
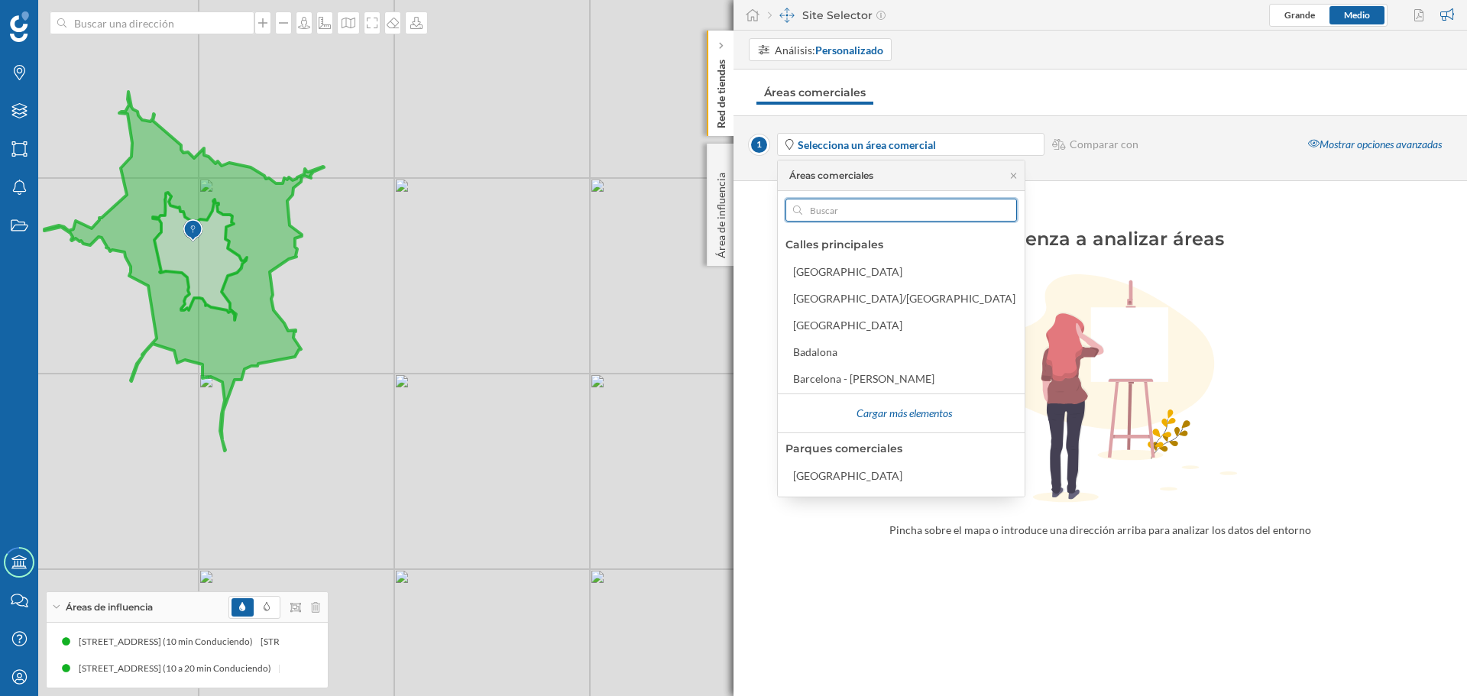
click at [819, 209] on input "text" at bounding box center [901, 210] width 198 height 23
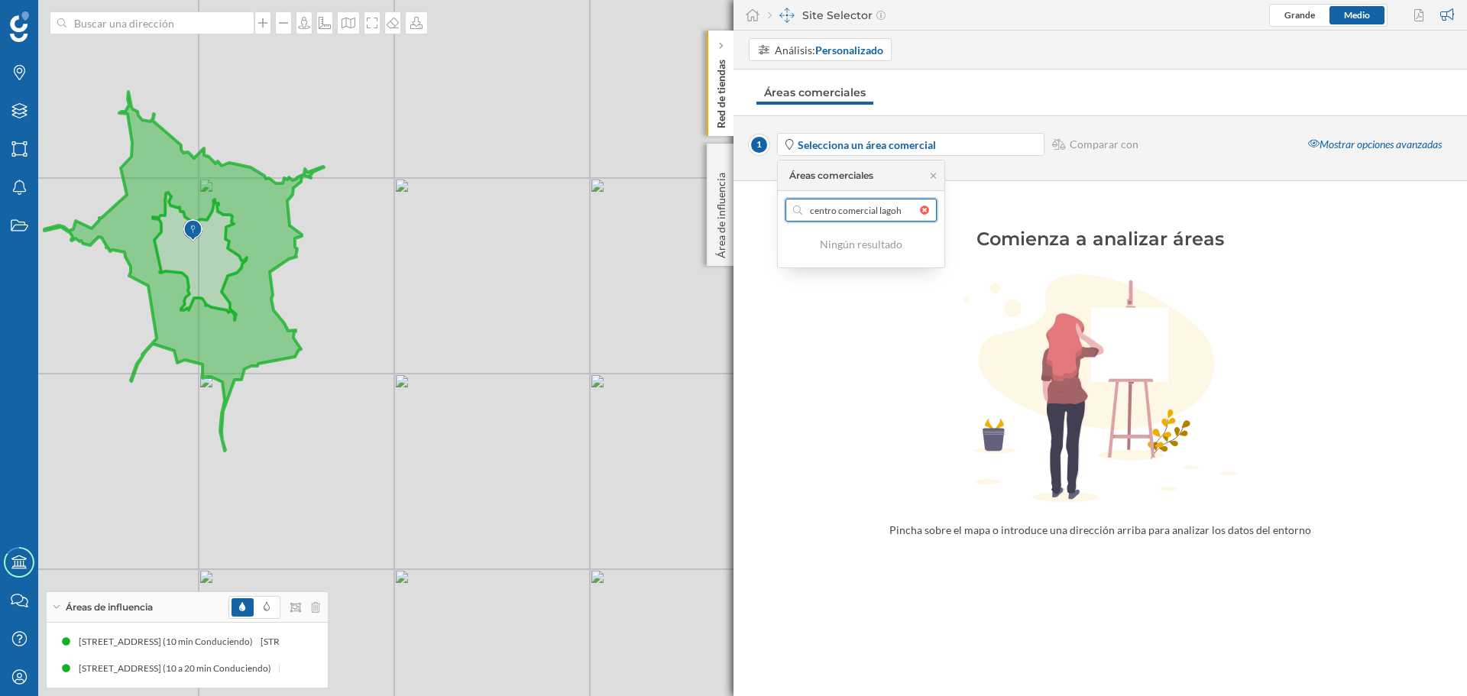
type input "centro comercial lagoh"
click at [968, 170] on div "1 Selecciona un área comercial Comparar con Mostrar opciones avanzadas" at bounding box center [1101, 148] width 734 height 66
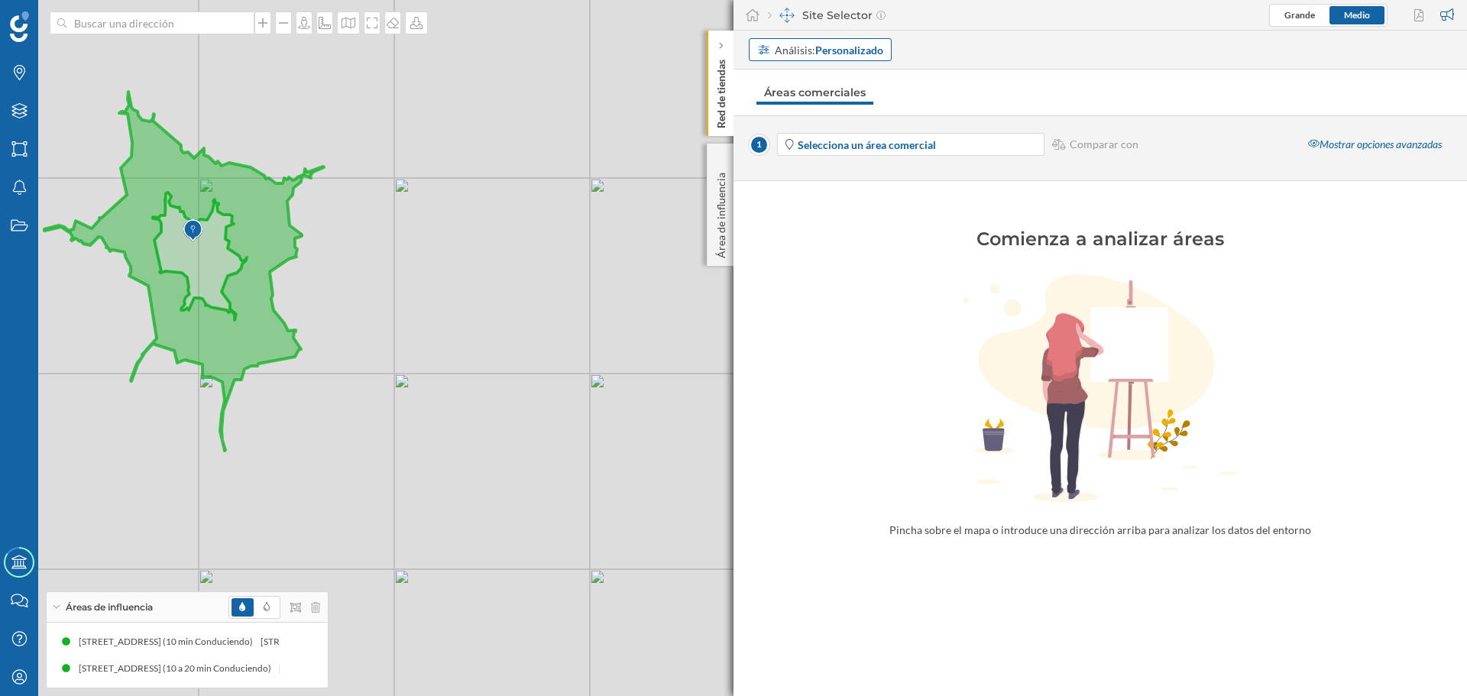
click at [819, 49] on strong "Personalizado" at bounding box center [849, 50] width 68 height 13
click at [773, 136] on div "Área comercial" at bounding box center [793, 134] width 73 height 13
click at [961, 145] on span "Selecciona un área comercial" at bounding box center [920, 145] width 245 height 16
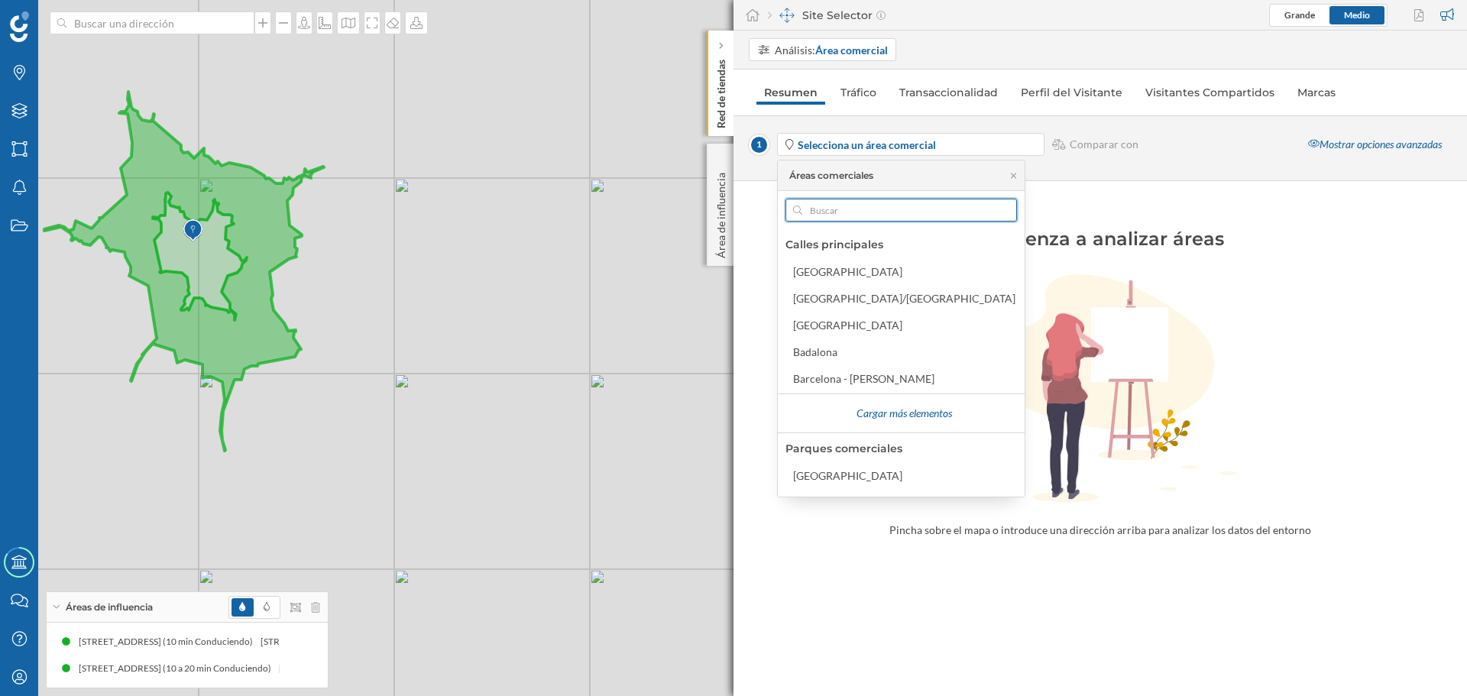
click at [866, 208] on input "text" at bounding box center [901, 210] width 198 height 23
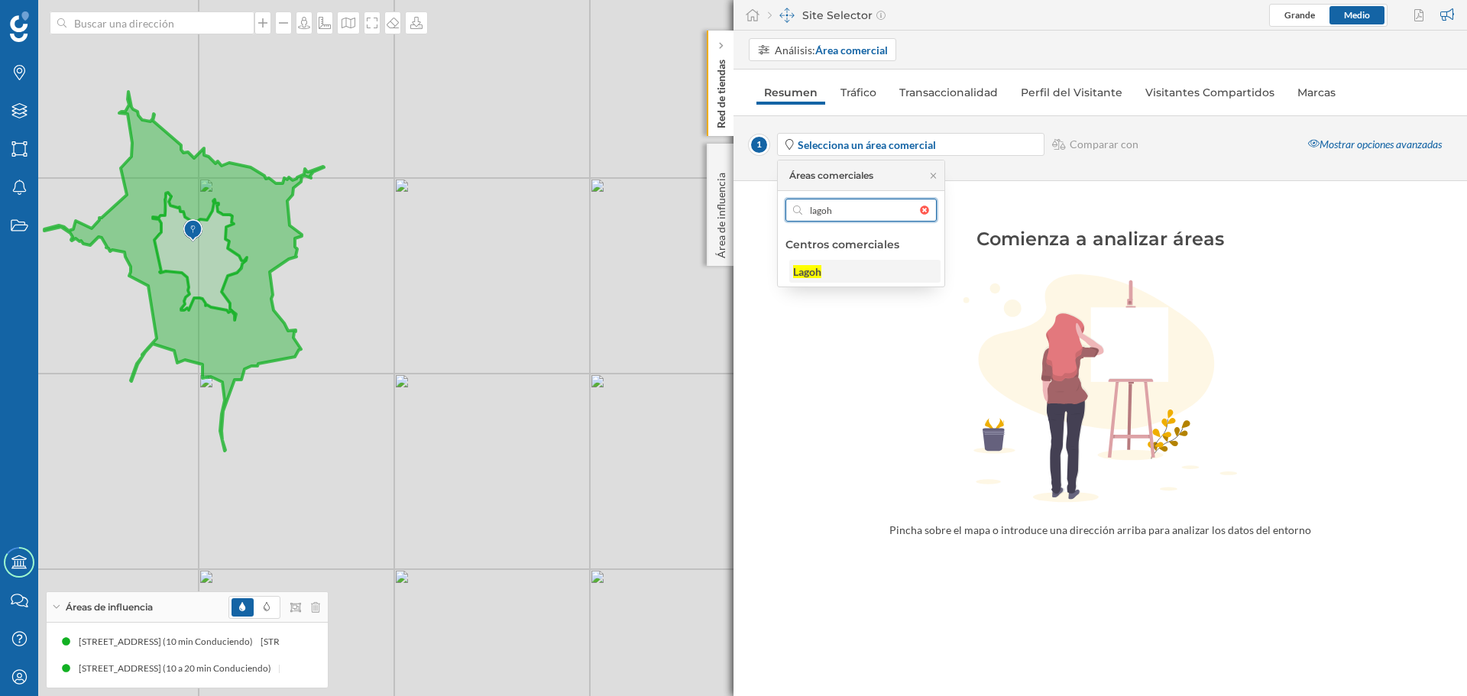
type input "lagoh"
click at [809, 270] on div "Lagoh" at bounding box center [807, 271] width 28 height 13
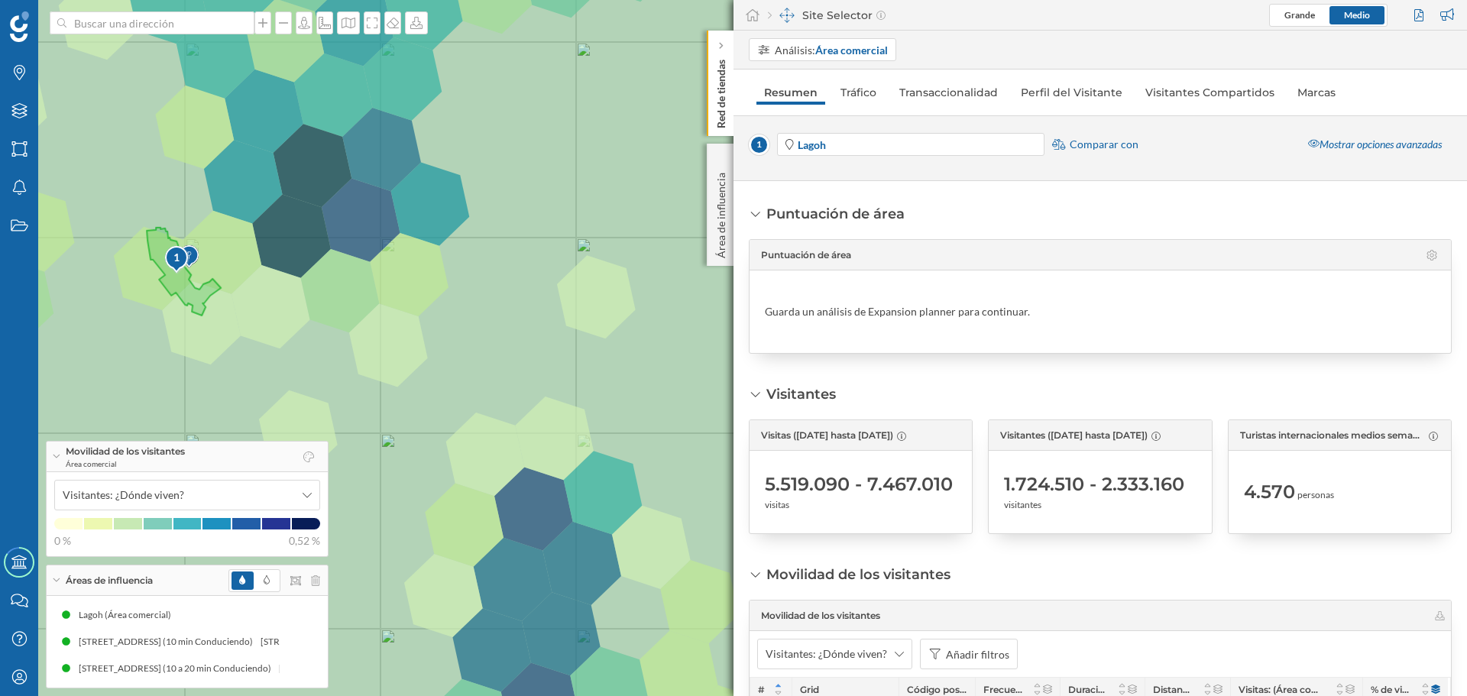
click at [1118, 143] on span "Comparar con" at bounding box center [1104, 144] width 69 height 15
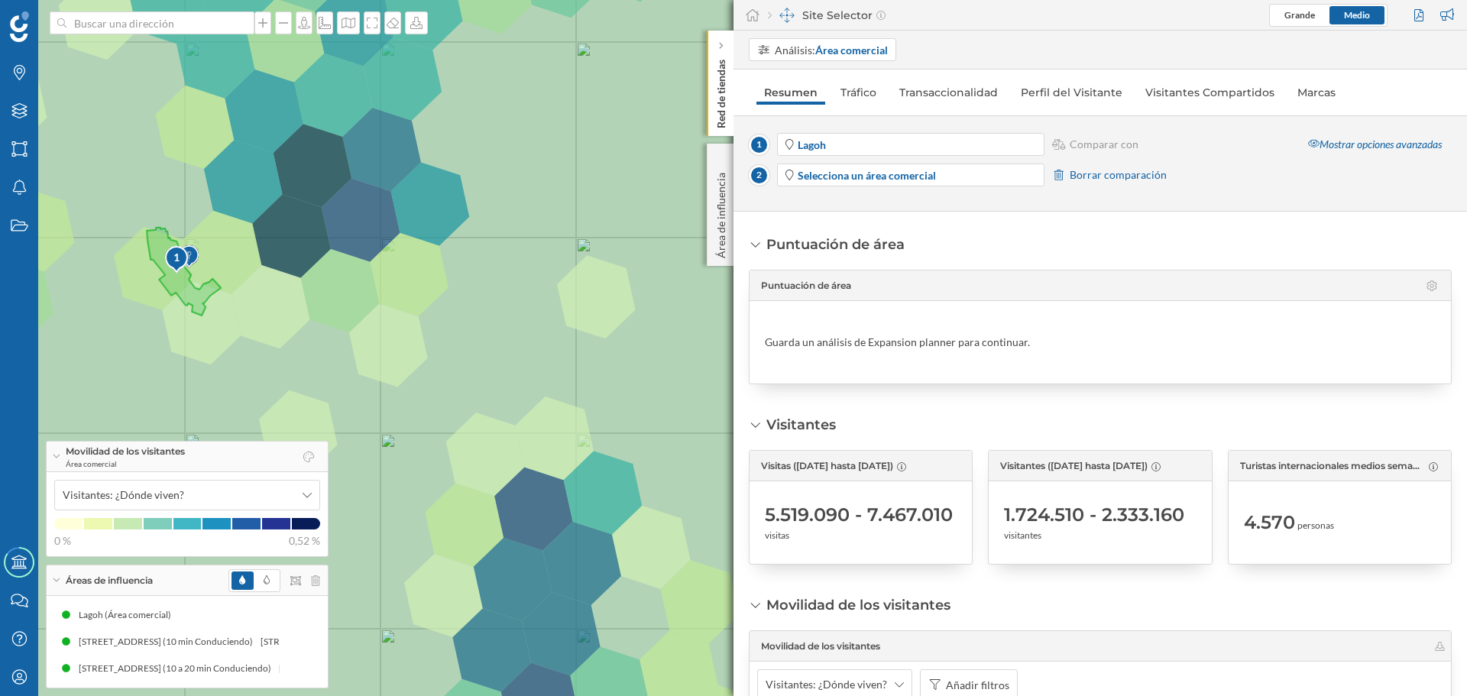
click at [1129, 179] on span "Borrar comparación" at bounding box center [1118, 174] width 97 height 15
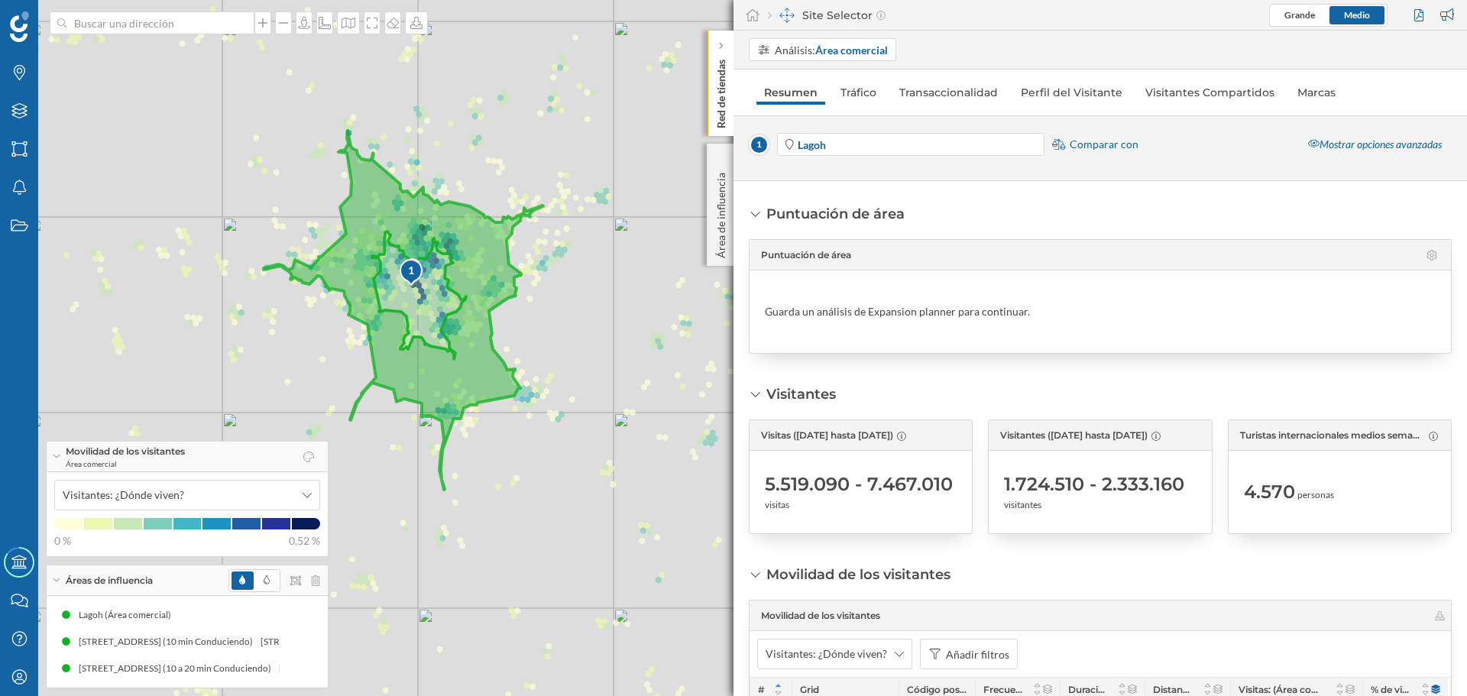
drag, startPoint x: 399, startPoint y: 396, endPoint x: 287, endPoint y: 468, distance: 132.7
click at [286, 409] on div "1 © Mapbox © OpenStreetMap Improve this map" at bounding box center [733, 348] width 1467 height 696
click at [312, 492] on div "Visitantes: ¿Dónde viven?" at bounding box center [187, 495] width 266 height 31
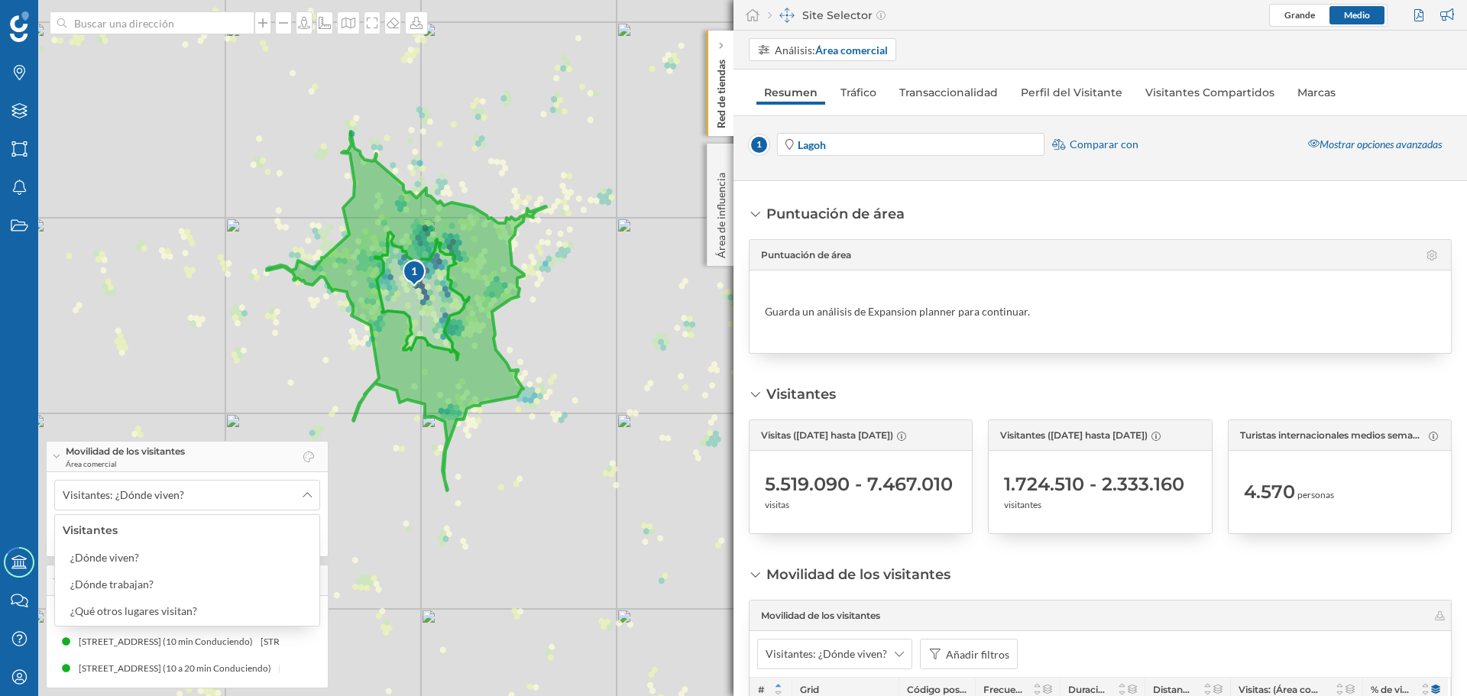
click at [384, 519] on div "1 © Mapbox © OpenStreetMap Improve this map" at bounding box center [733, 348] width 1467 height 696
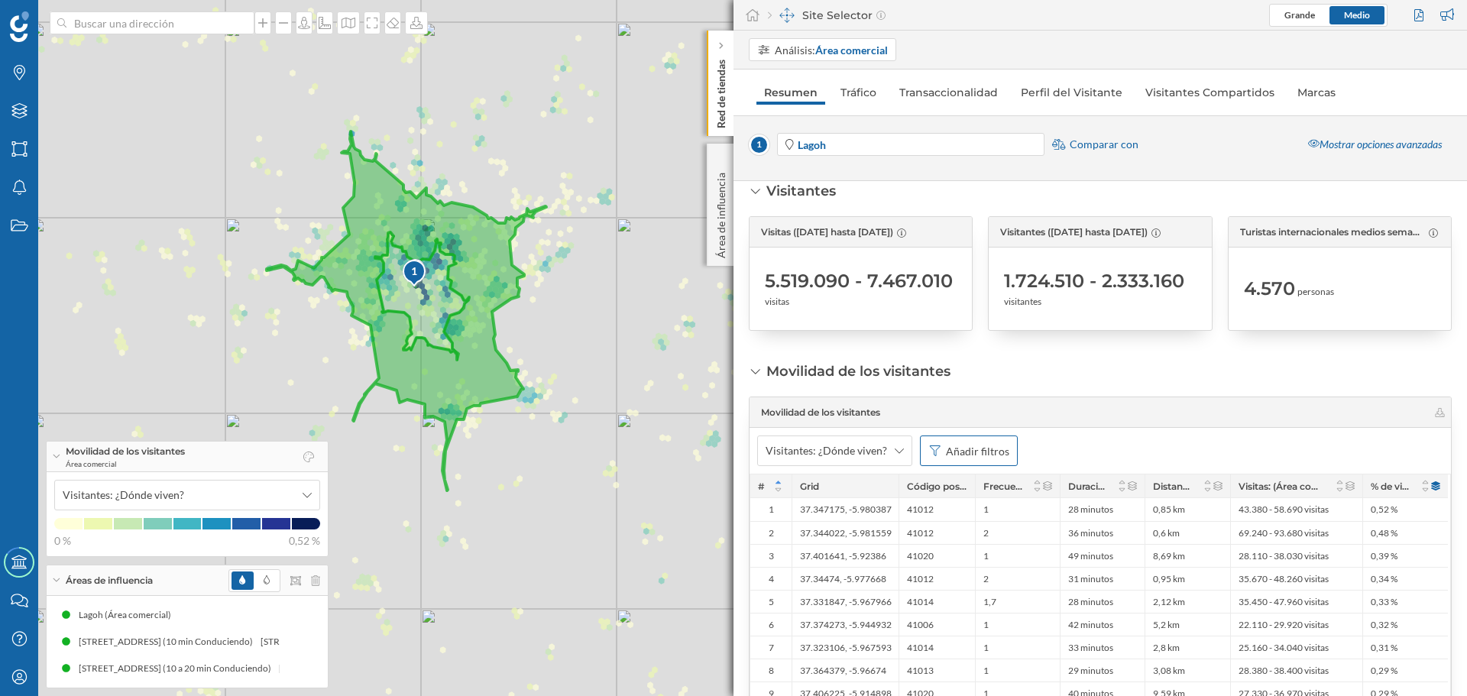
scroll to position [229, 0]
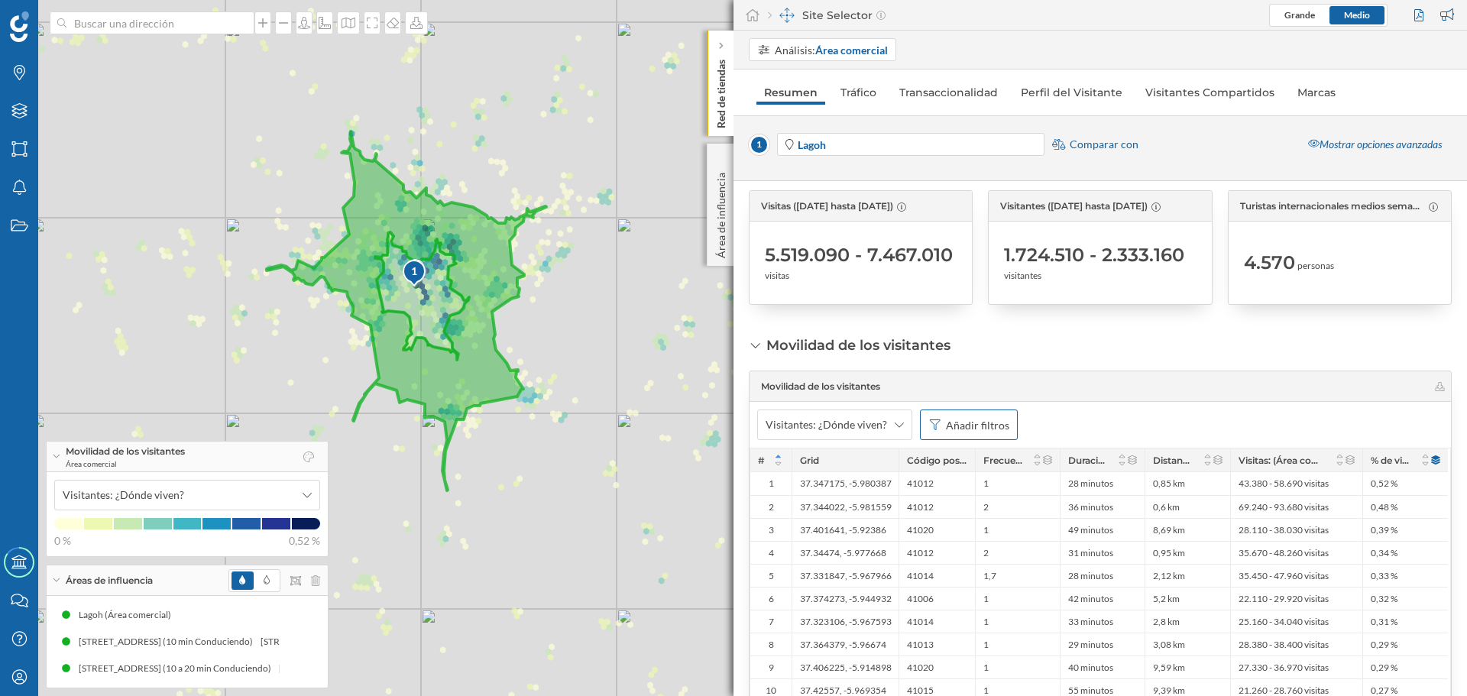
click at [978, 421] on div "Añadir filtros" at bounding box center [977, 425] width 63 height 16
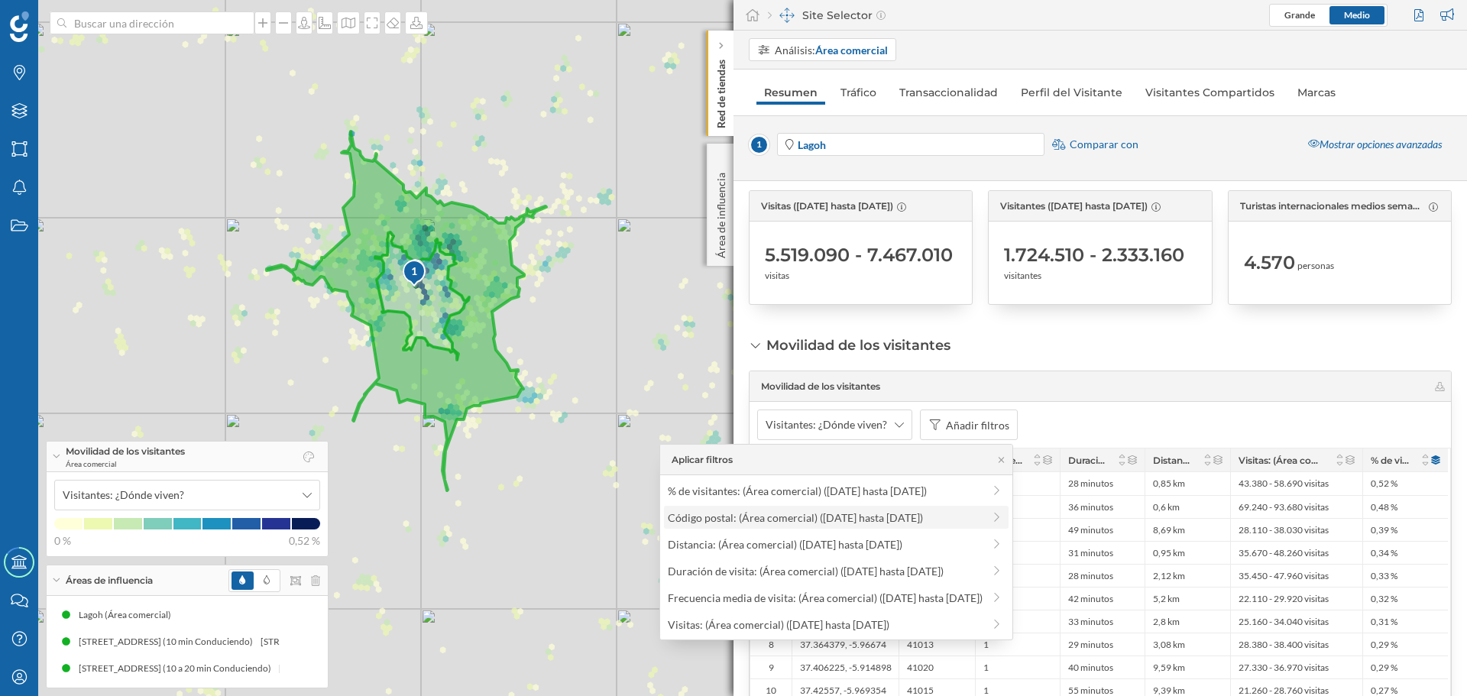
click at [899, 519] on div "Código postal: (Área comercial) ([DATE] hasta [DATE])" at bounding box center [795, 517] width 255 height 13
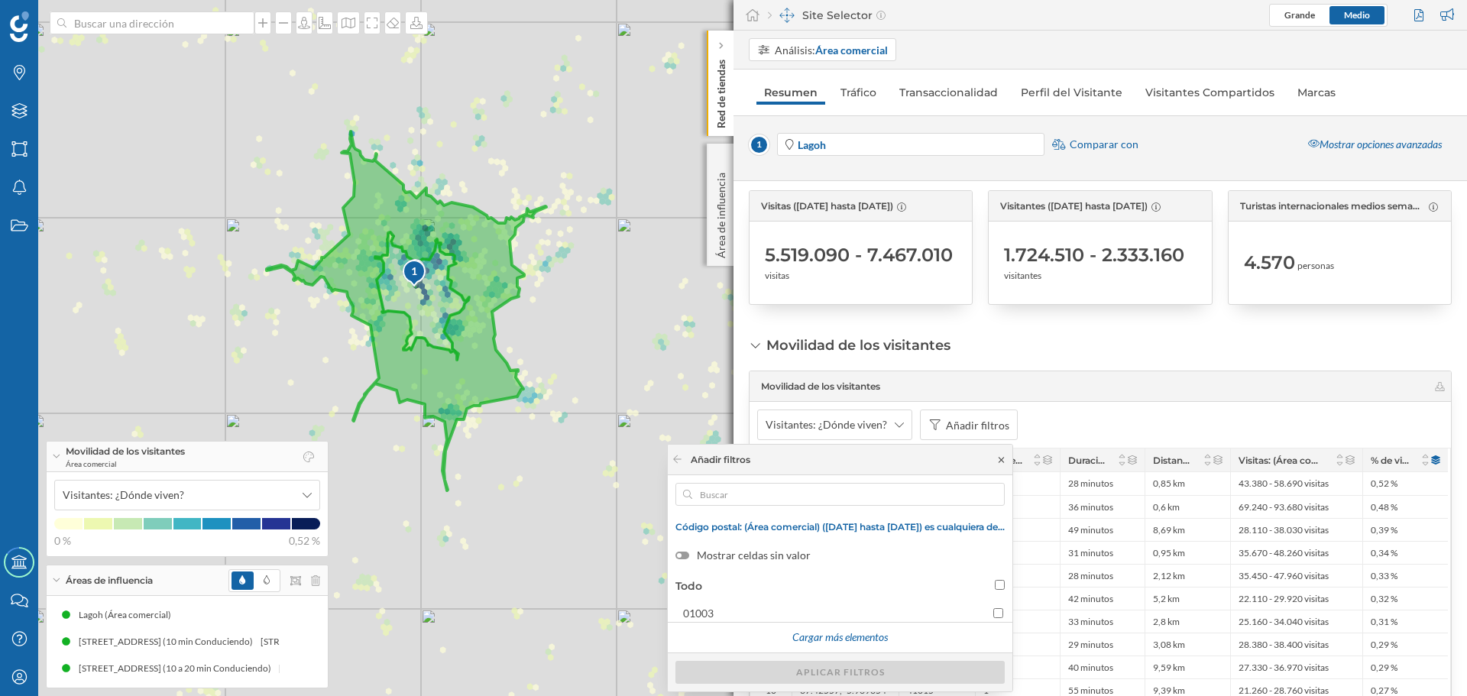
click at [1006, 457] on div "Añadir filtros" at bounding box center [840, 460] width 345 height 31
click at [1003, 459] on icon at bounding box center [1001, 459] width 11 height 9
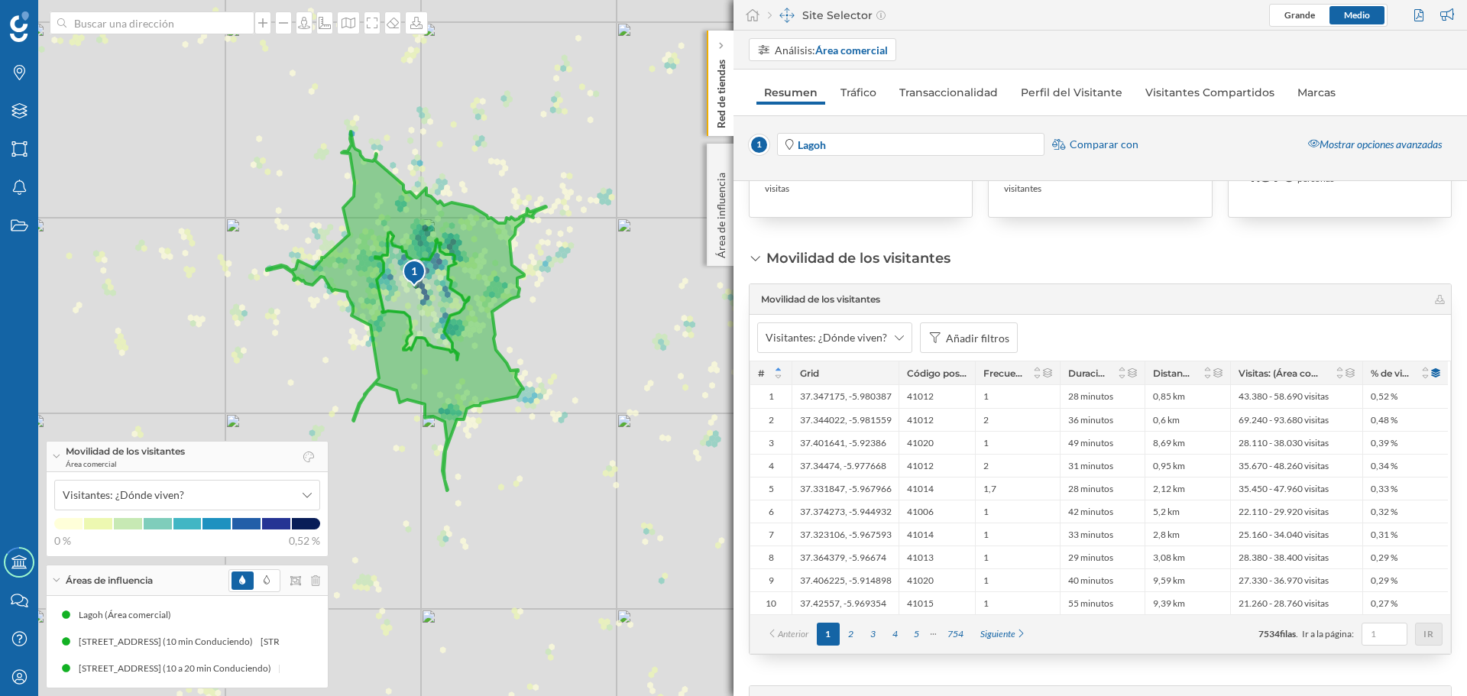
scroll to position [382, 0]
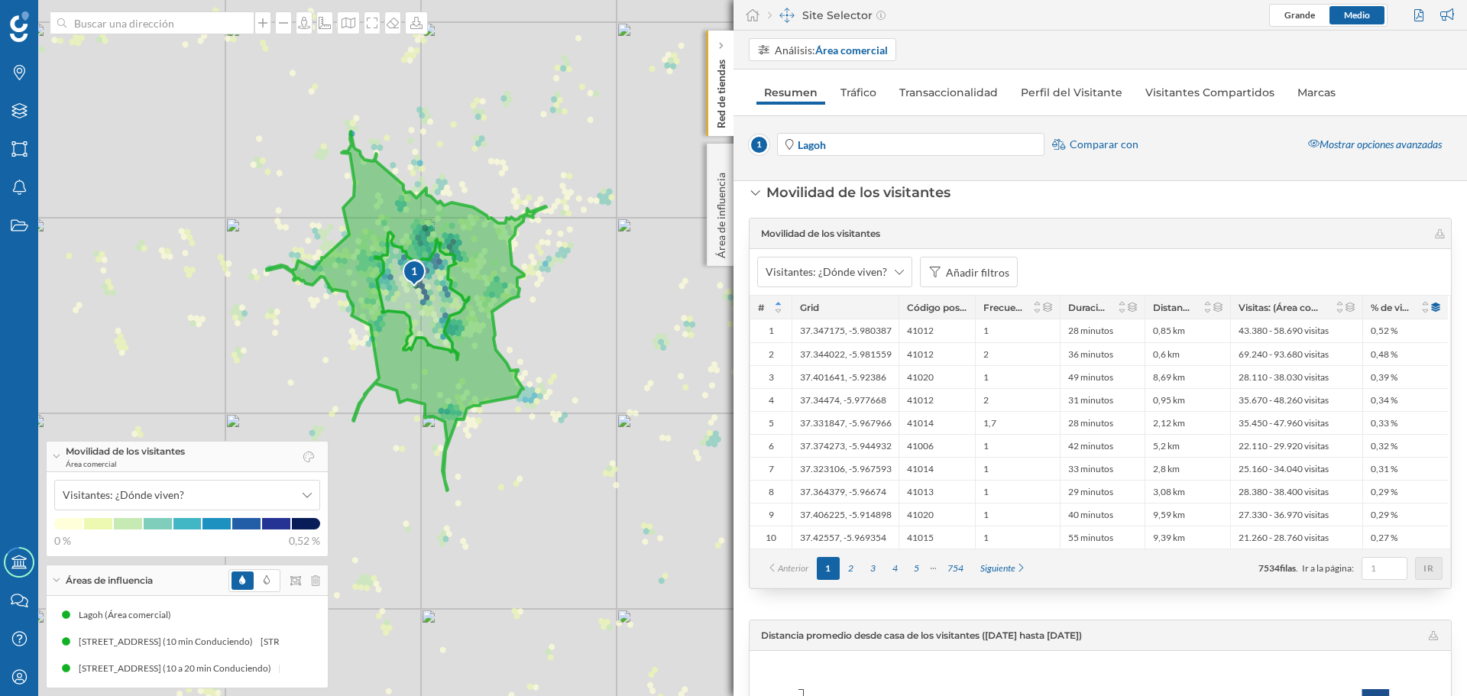
click at [820, 301] on div "Grid" at bounding box center [845, 307] width 107 height 23
click at [827, 309] on div "Grid" at bounding box center [845, 307] width 107 height 23
drag, startPoint x: 819, startPoint y: 313, endPoint x: 828, endPoint y: 309, distance: 9.2
click at [822, 313] on div "Grid" at bounding box center [845, 307] width 107 height 23
drag, startPoint x: 828, startPoint y: 309, endPoint x: 836, endPoint y: 303, distance: 10.0
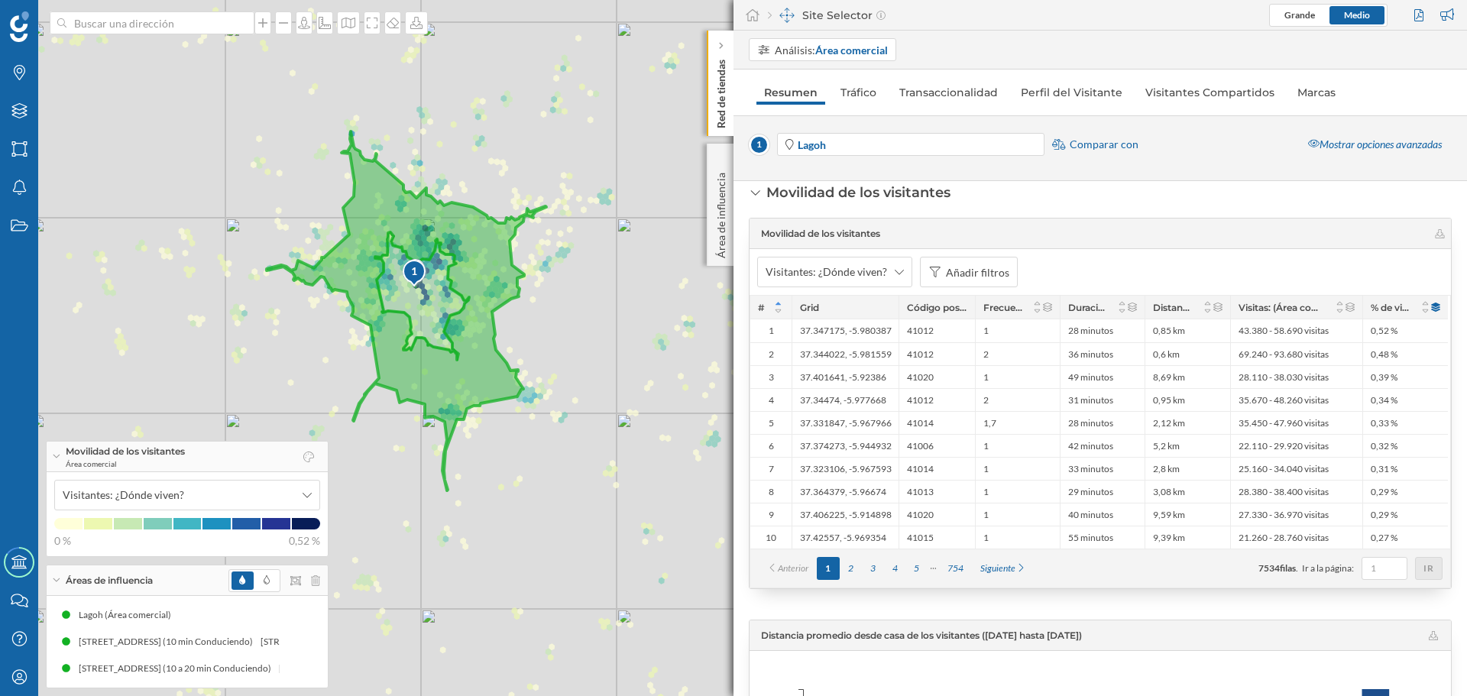
click at [835, 303] on div "Grid" at bounding box center [845, 307] width 107 height 23
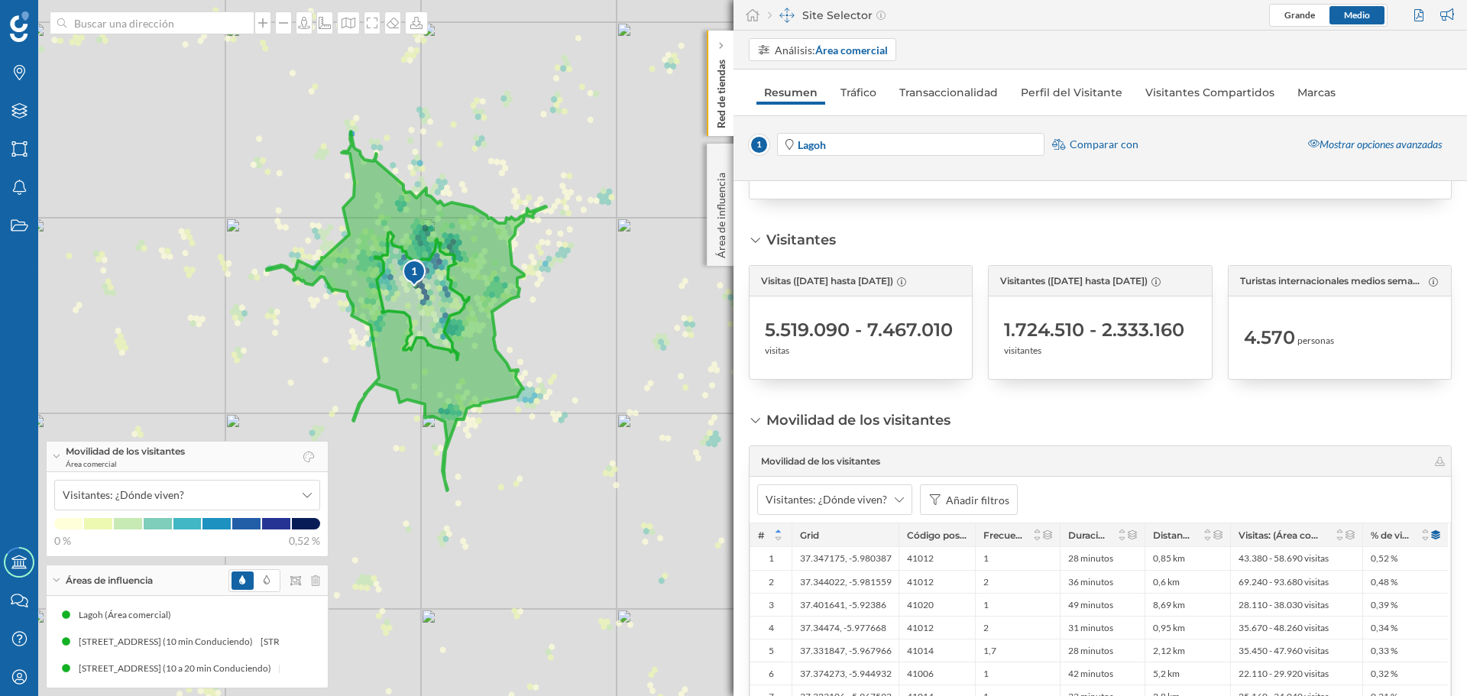
scroll to position [153, 0]
click at [780, 350] on span "visitas" at bounding box center [777, 352] width 24 height 14
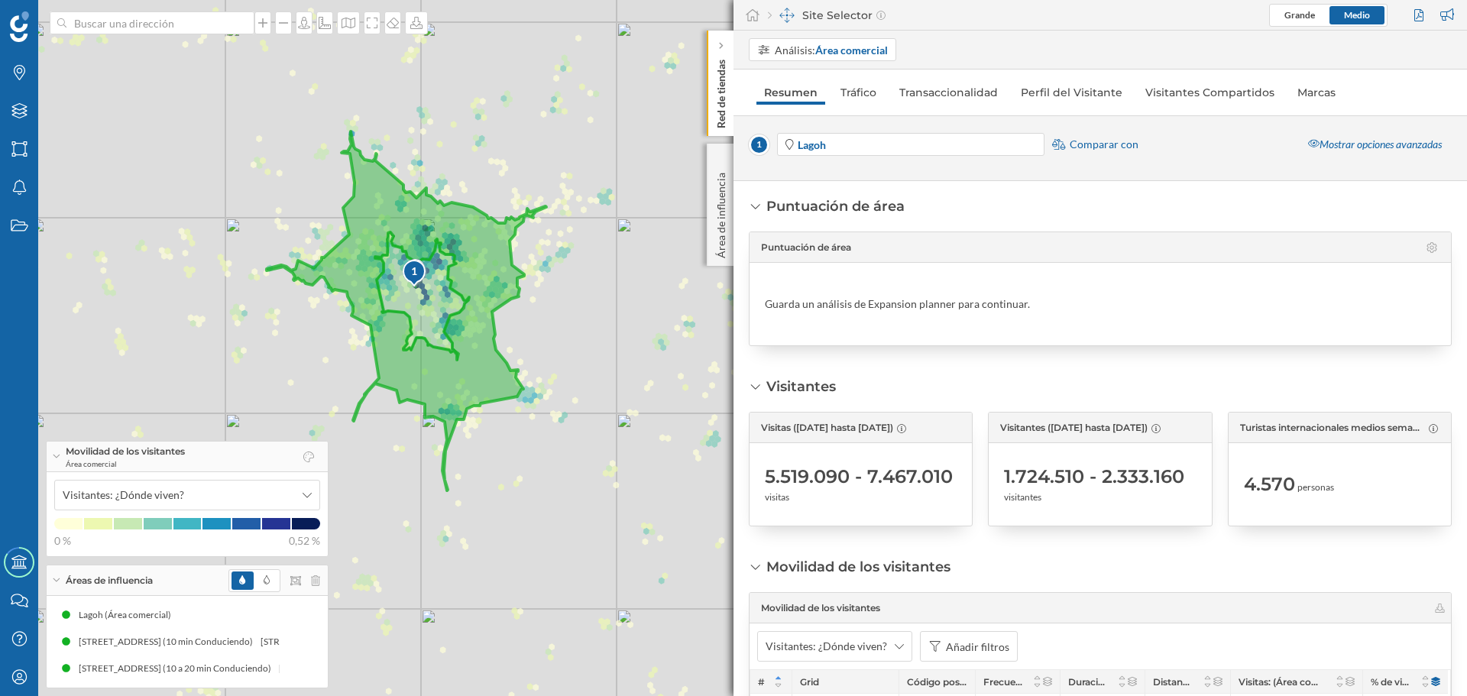
scroll to position [0, 0]
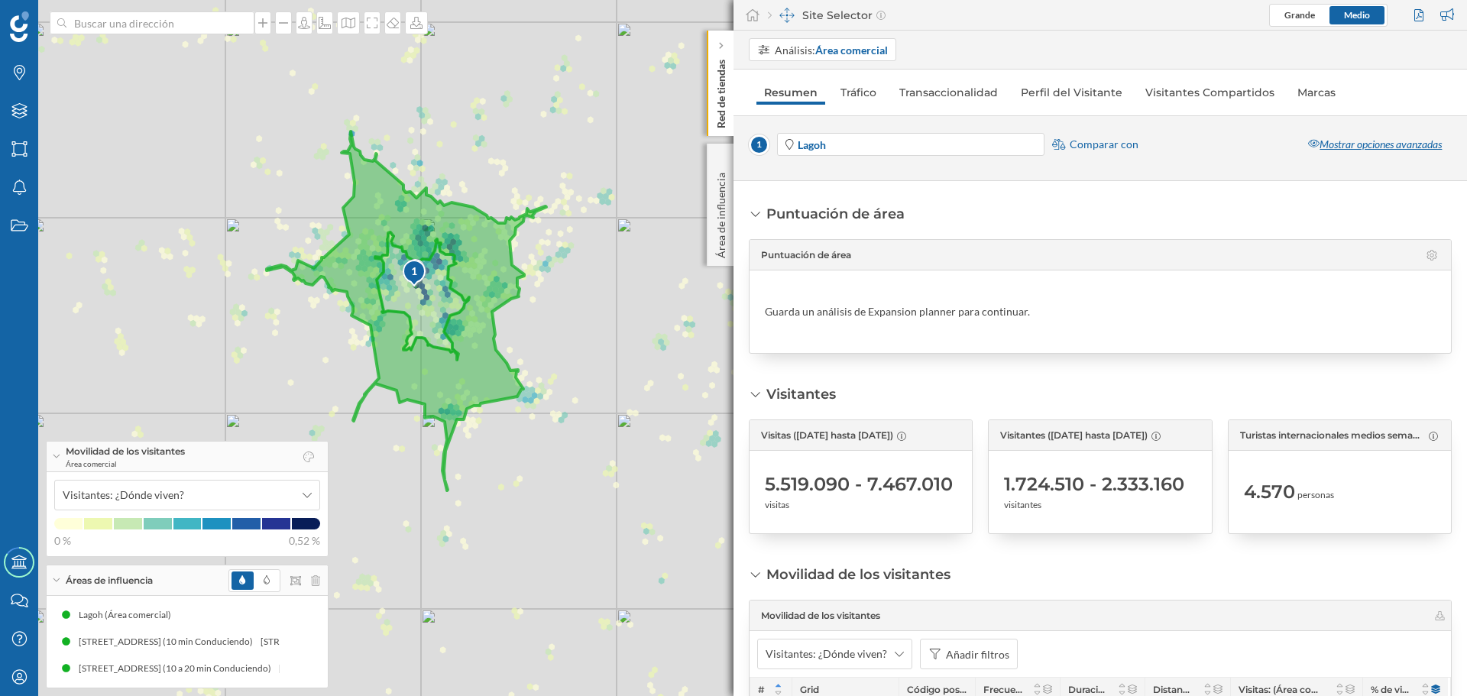
click at [1365, 150] on div "Mostrar opciones avanzadas" at bounding box center [1375, 144] width 154 height 23
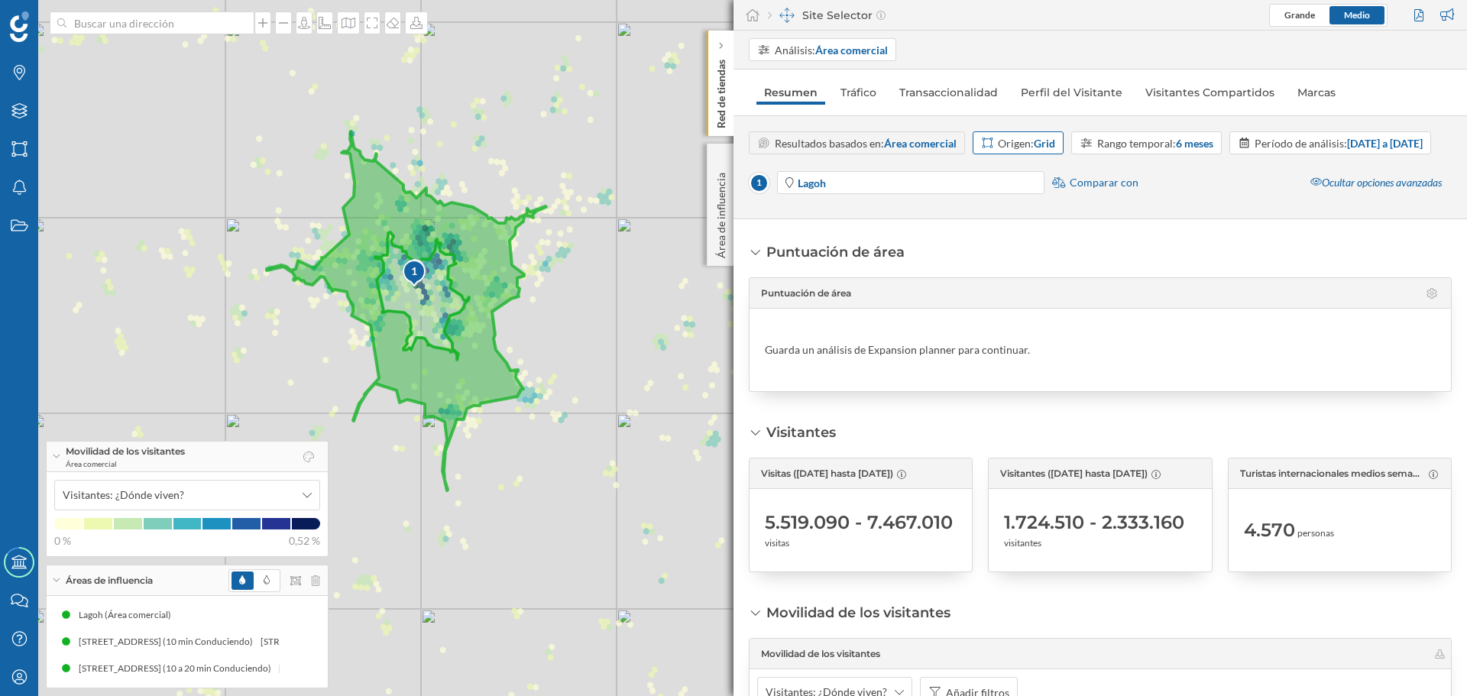
click at [1049, 144] on strong "Grid" at bounding box center [1044, 143] width 21 height 13
click at [1012, 264] on div "Código postal" at bounding box center [1014, 258] width 66 height 13
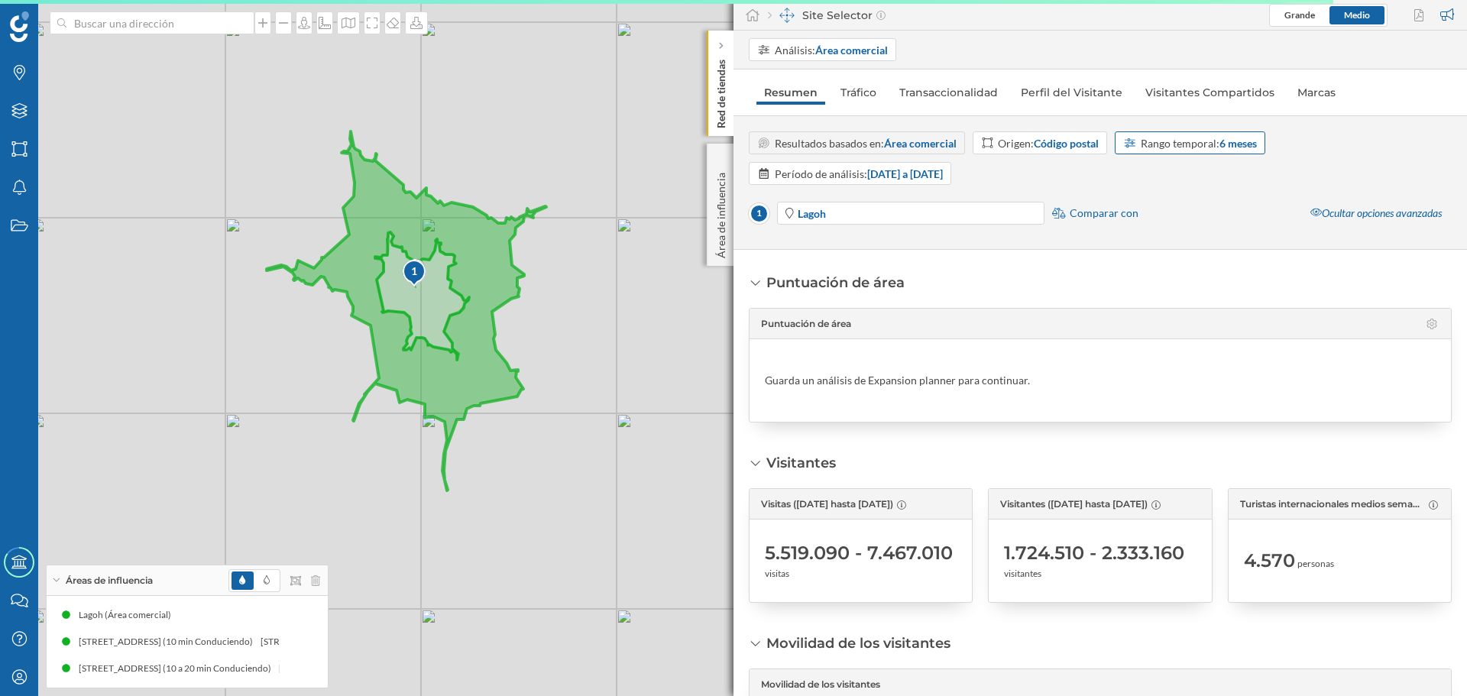
click at [1197, 144] on div "Rango temporal: 6 meses" at bounding box center [1199, 143] width 116 height 16
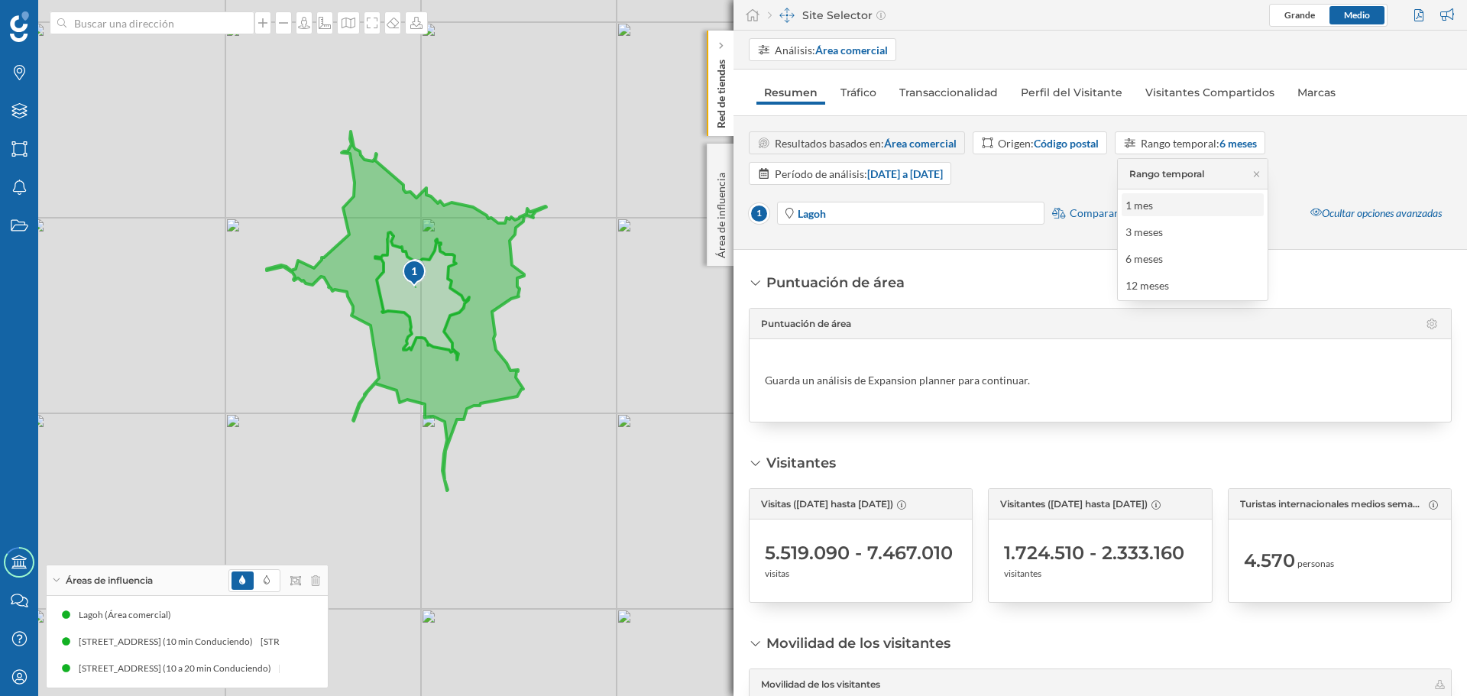
click at [1145, 206] on div "1 mes" at bounding box center [1140, 205] width 28 height 13
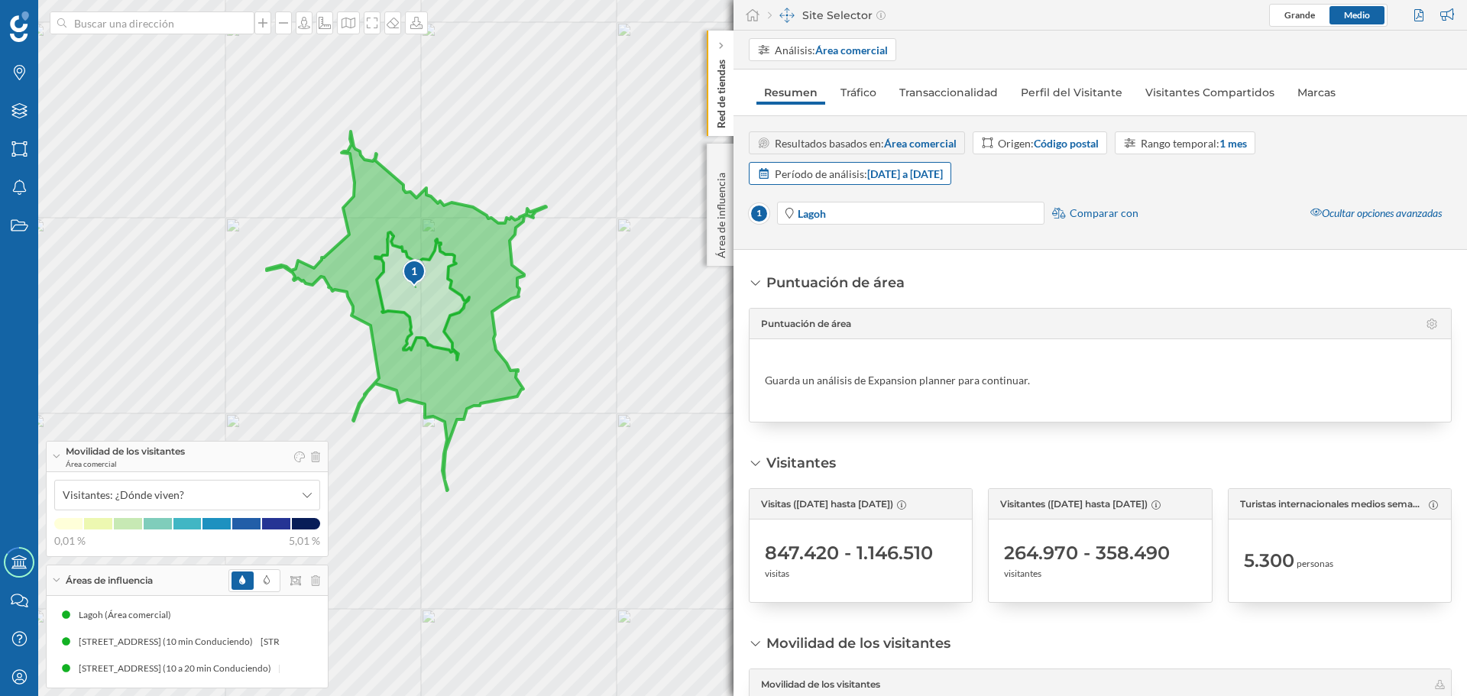
click at [927, 180] on div "Período de análisis: [DATE] a [DATE]" at bounding box center [859, 174] width 168 height 16
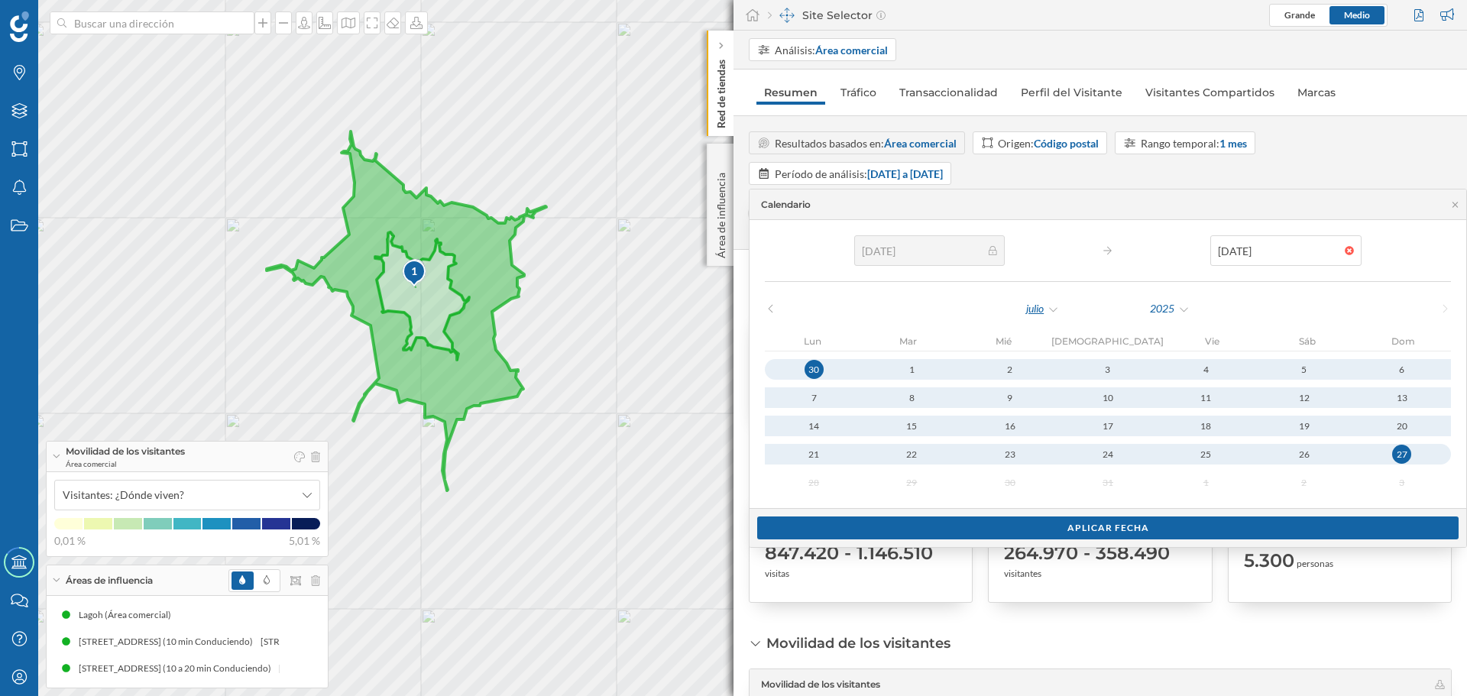
click at [1025, 313] on div "julio" at bounding box center [1042, 308] width 34 height 23
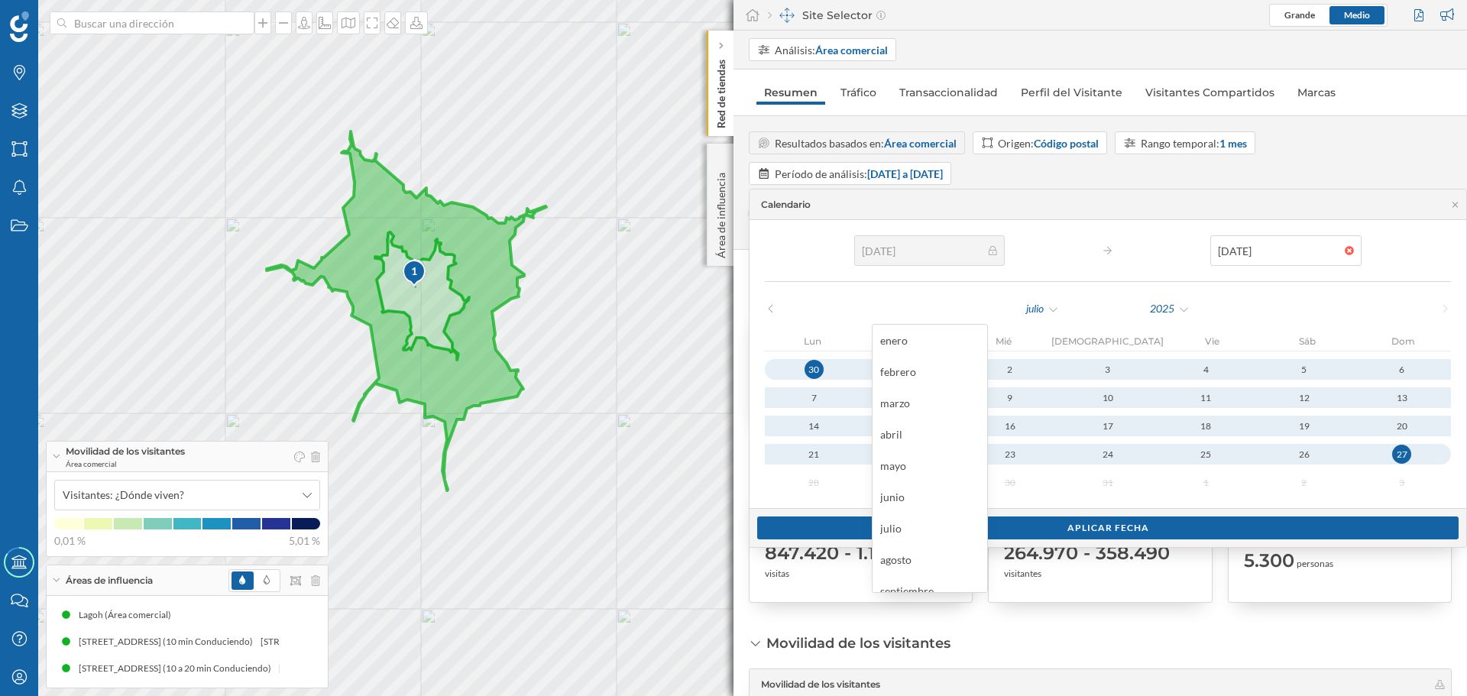
type input "[DATE]"
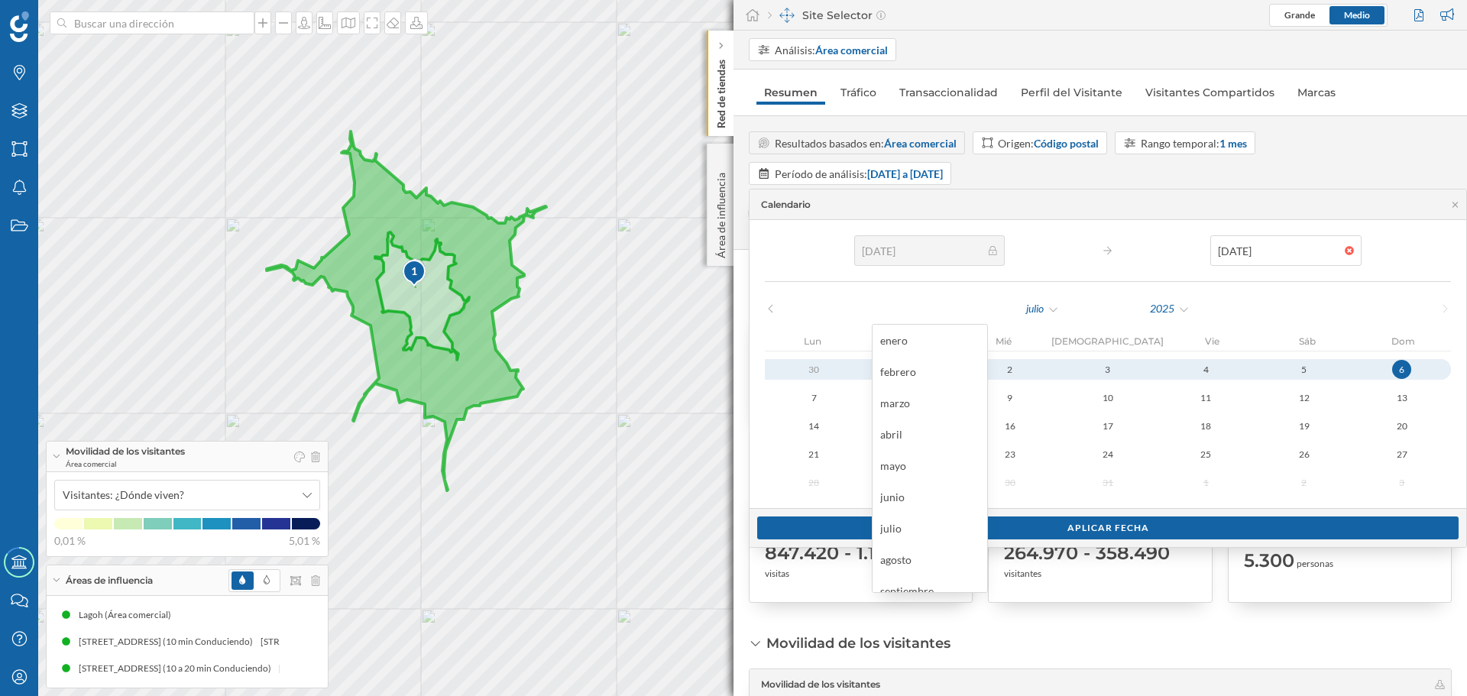
click at [902, 374] on div "1" at bounding box center [912, 369] width 21 height 21
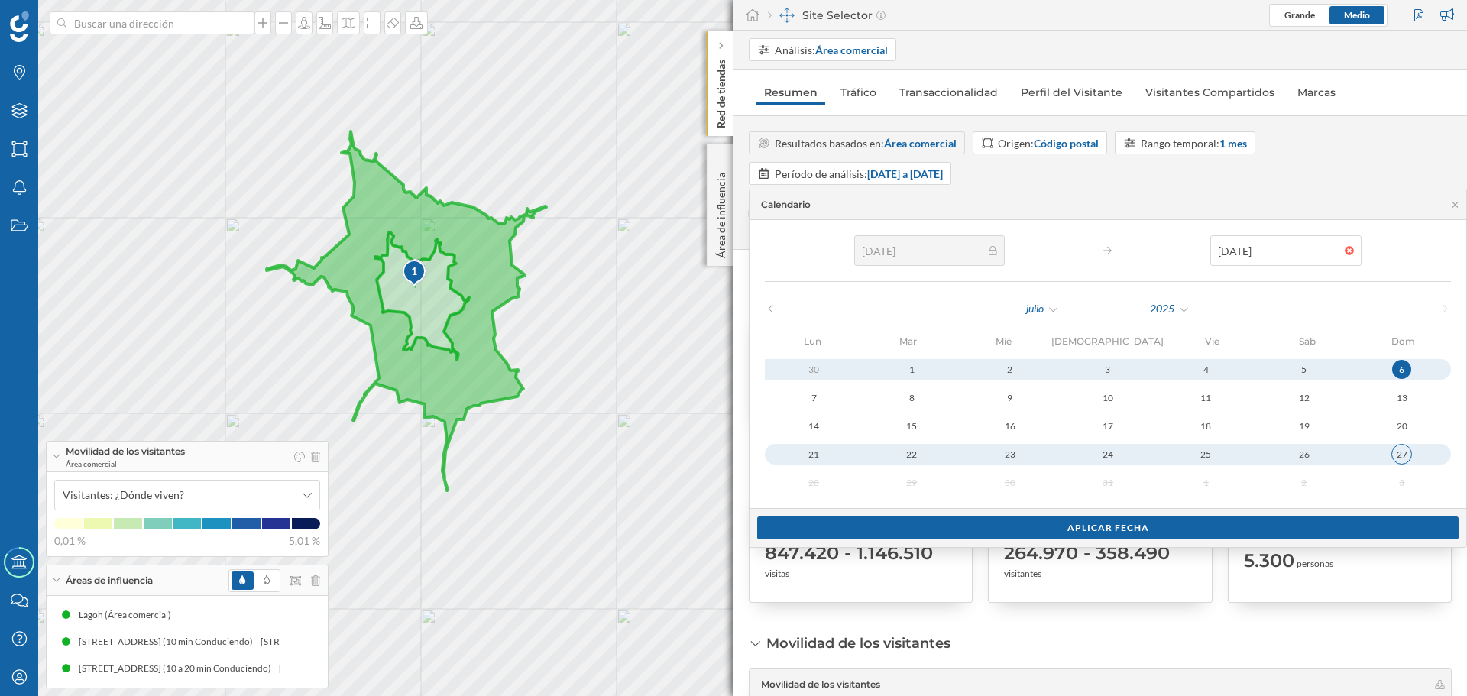
type input "[DATE]"
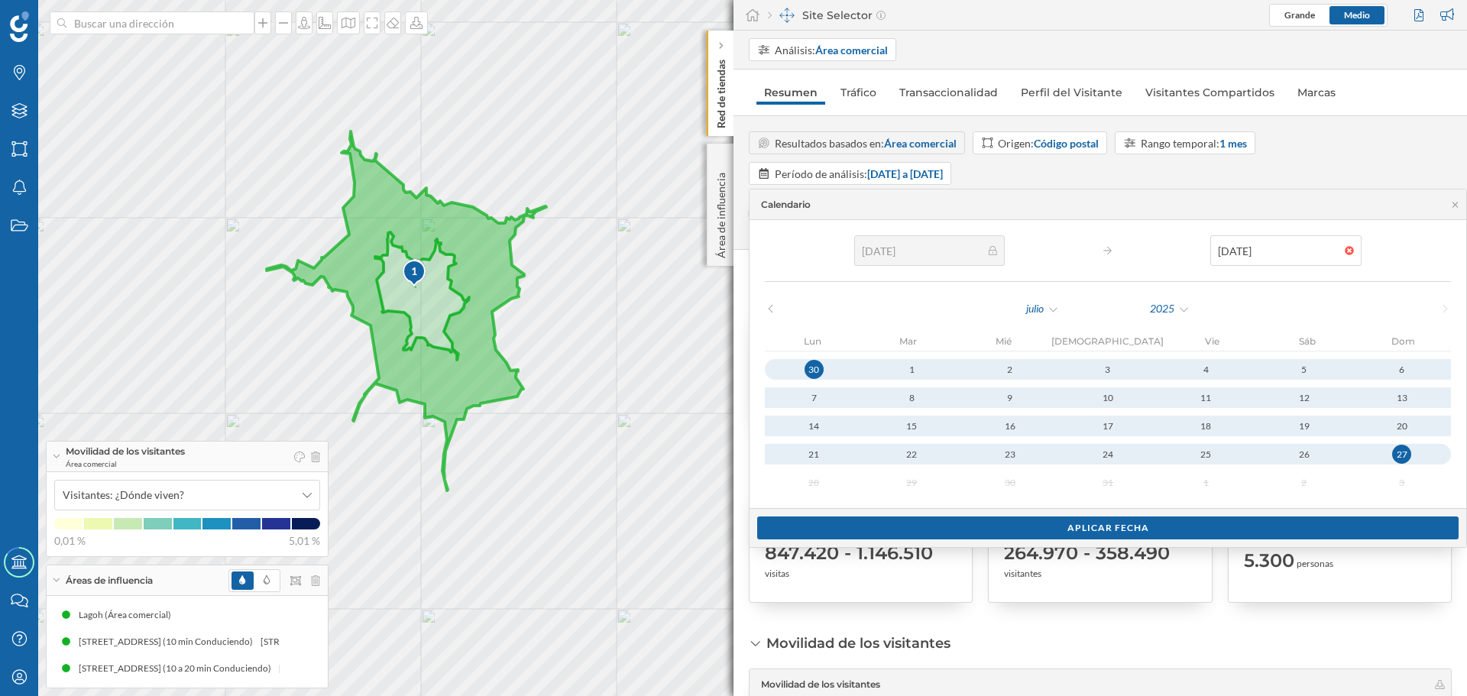
click at [1392, 454] on div "27" at bounding box center [1401, 454] width 19 height 19
click at [957, 531] on div "Aplicar fecha" at bounding box center [1107, 527] width 701 height 23
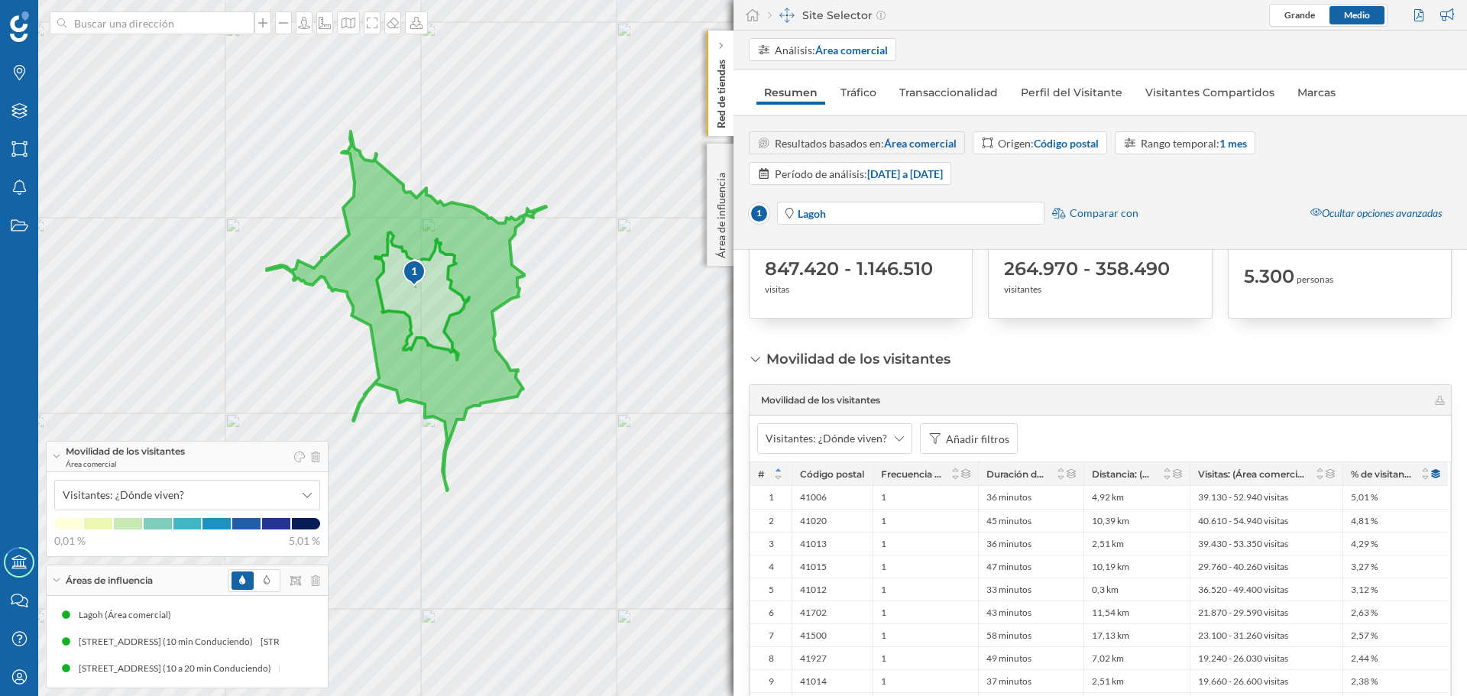
scroll to position [306, 0]
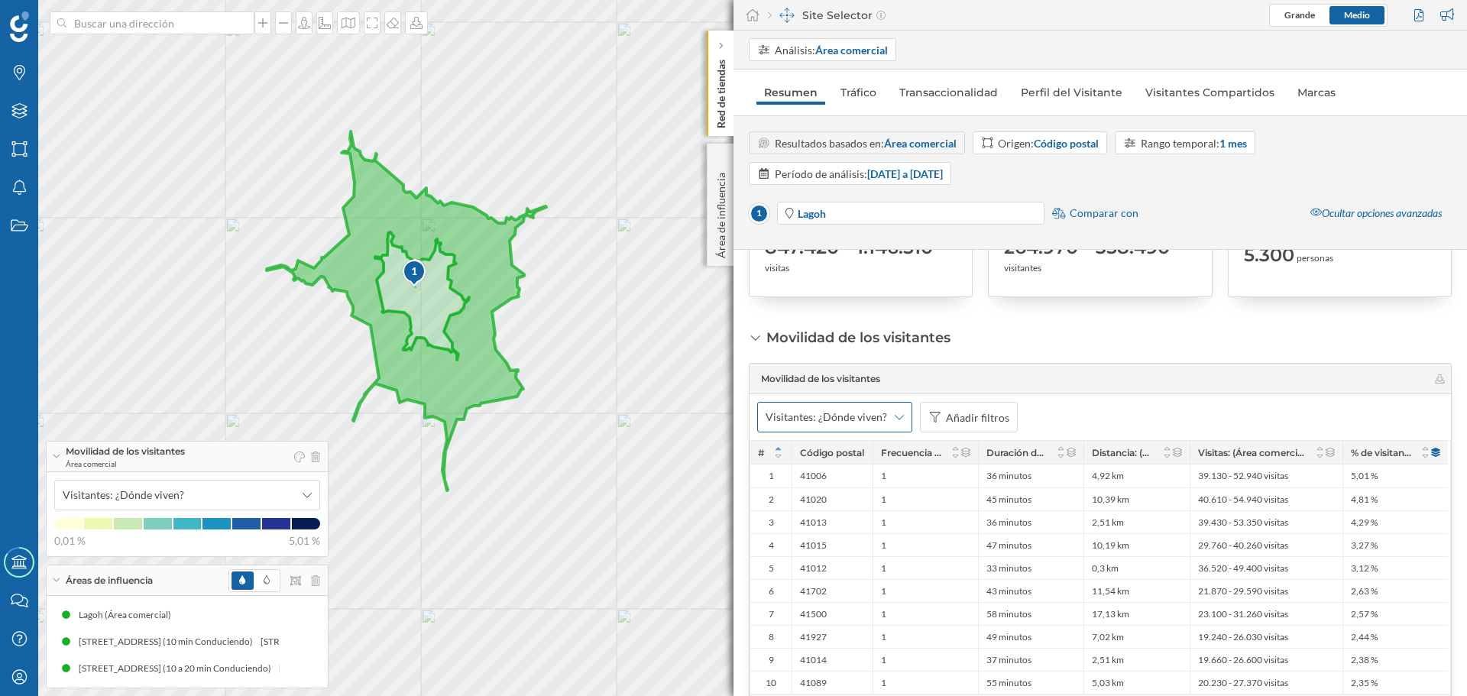
click at [896, 415] on icon at bounding box center [899, 417] width 9 height 11
click at [846, 508] on div "¿Dónde trabajan?" at bounding box center [814, 506] width 83 height 13
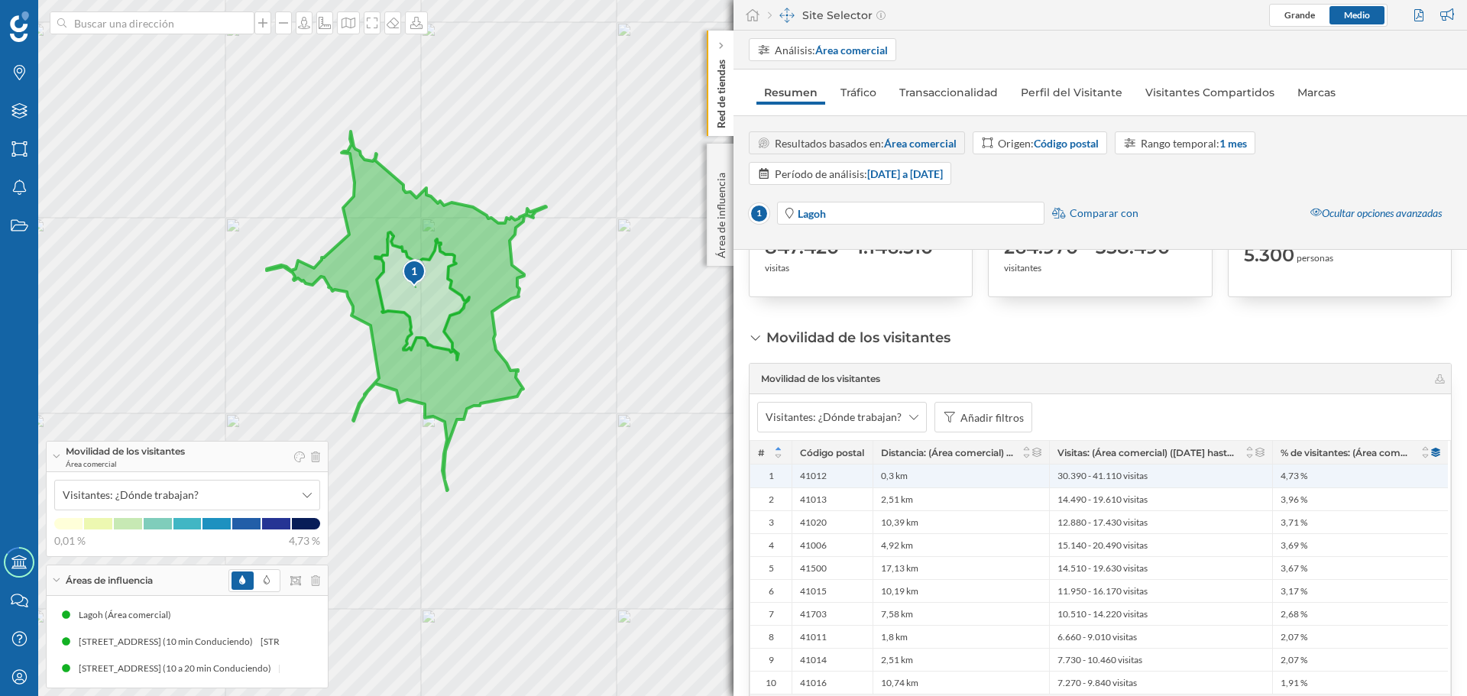
scroll to position [382, 0]
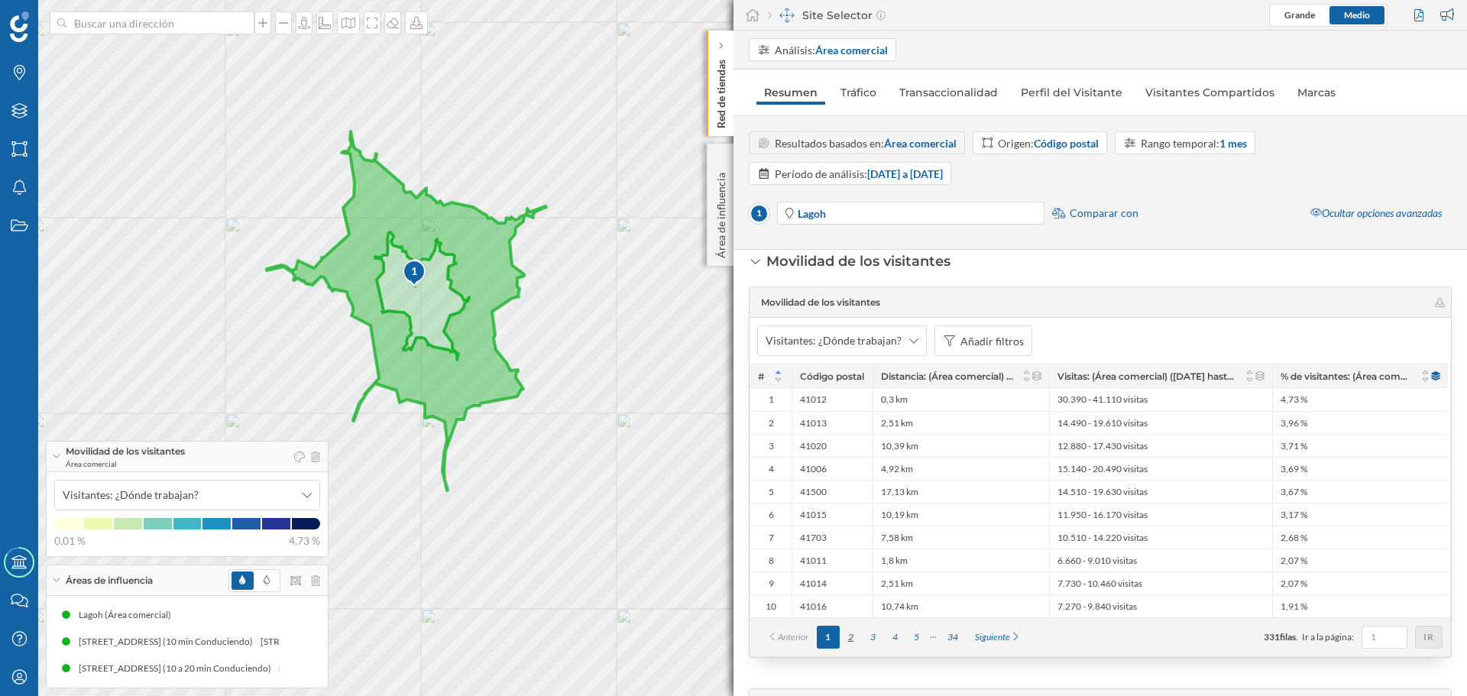
click at [850, 641] on div "2" at bounding box center [851, 637] width 22 height 23
click at [876, 631] on div "3" at bounding box center [873, 637] width 22 height 23
click at [834, 636] on div "1" at bounding box center [828, 637] width 22 height 23
click at [778, 382] on icon at bounding box center [778, 379] width 11 height 9
click at [780, 372] on icon at bounding box center [779, 373] width 6 height 4
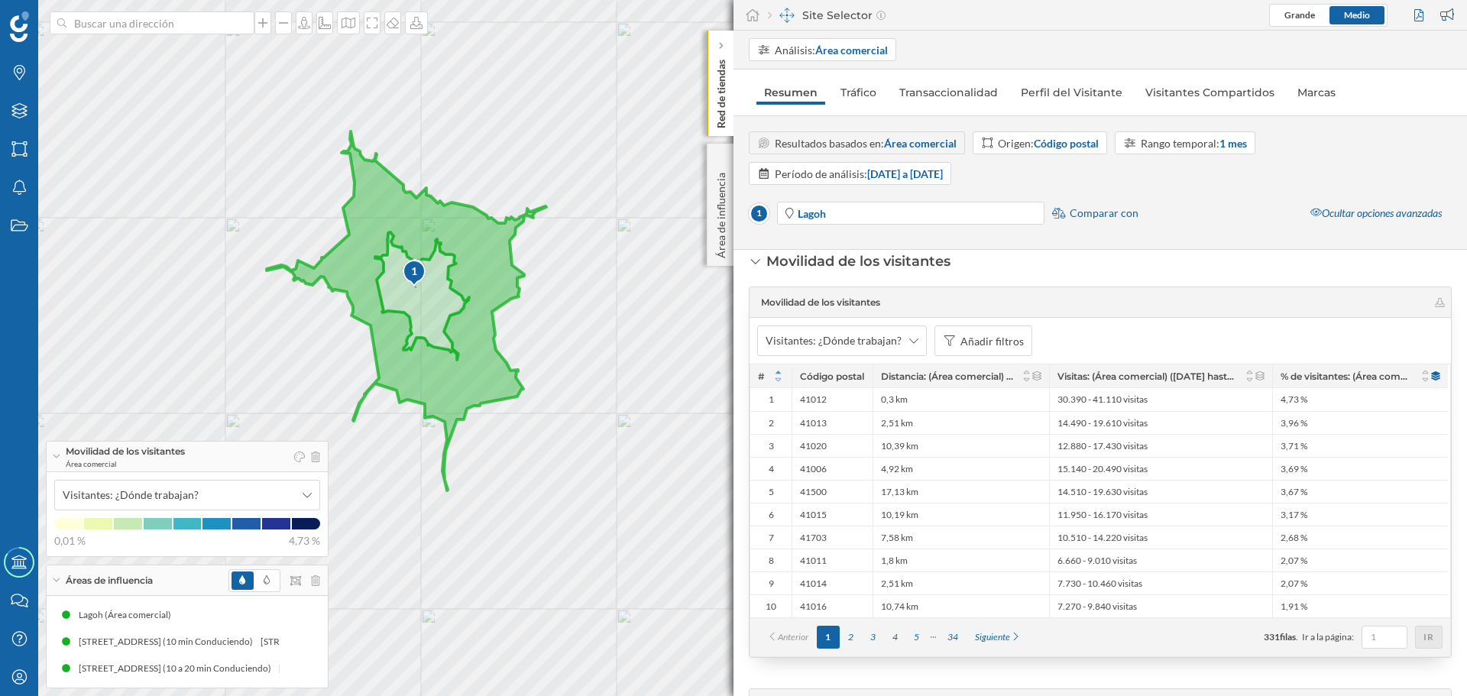
click at [776, 381] on icon at bounding box center [778, 379] width 11 height 9
click at [778, 374] on icon at bounding box center [778, 372] width 11 height 9
click at [857, 638] on div "2" at bounding box center [851, 637] width 22 height 23
click at [831, 638] on div "1" at bounding box center [828, 637] width 22 height 23
click at [990, 339] on div "Añadir filtros" at bounding box center [991, 341] width 63 height 16
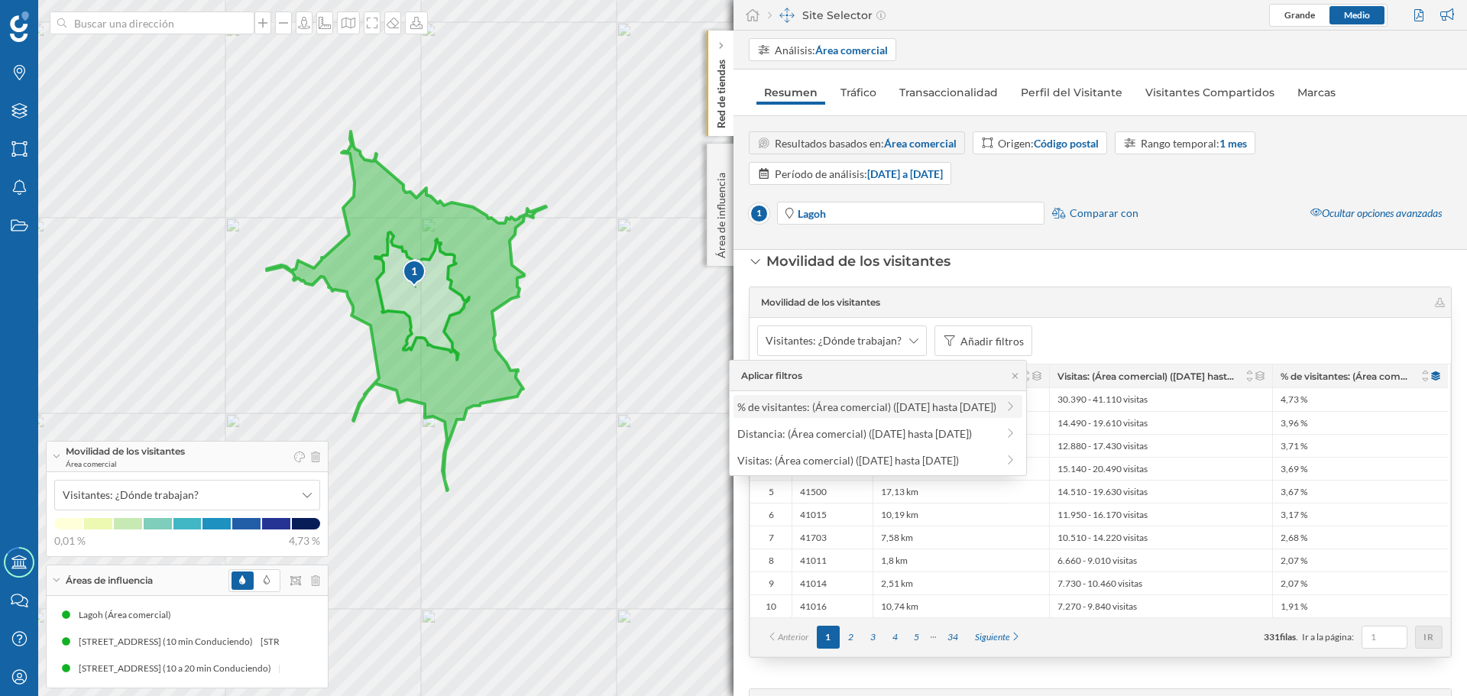
click at [1009, 407] on icon at bounding box center [1011, 406] width 14 height 11
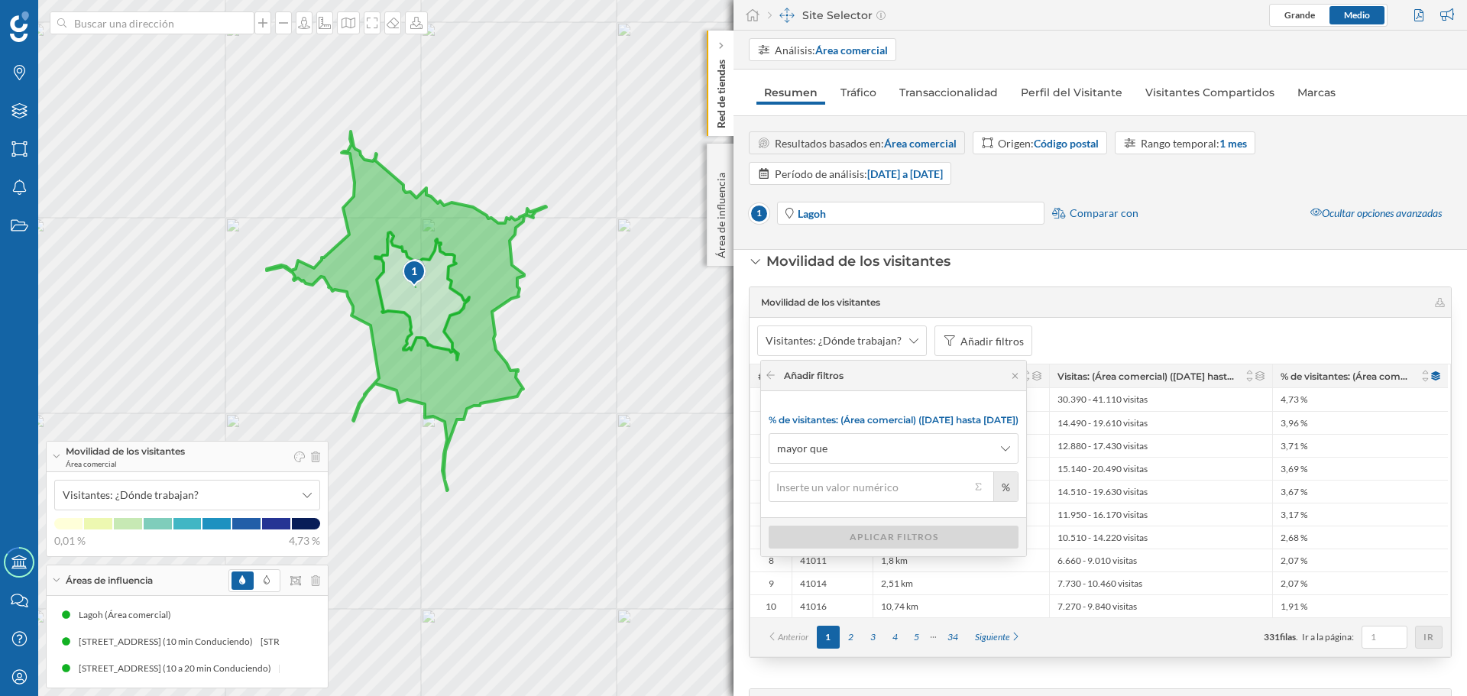
click at [1079, 325] on div "Visitantes: ¿Dónde trabajan? Añadir filtros" at bounding box center [1100, 341] width 701 height 46
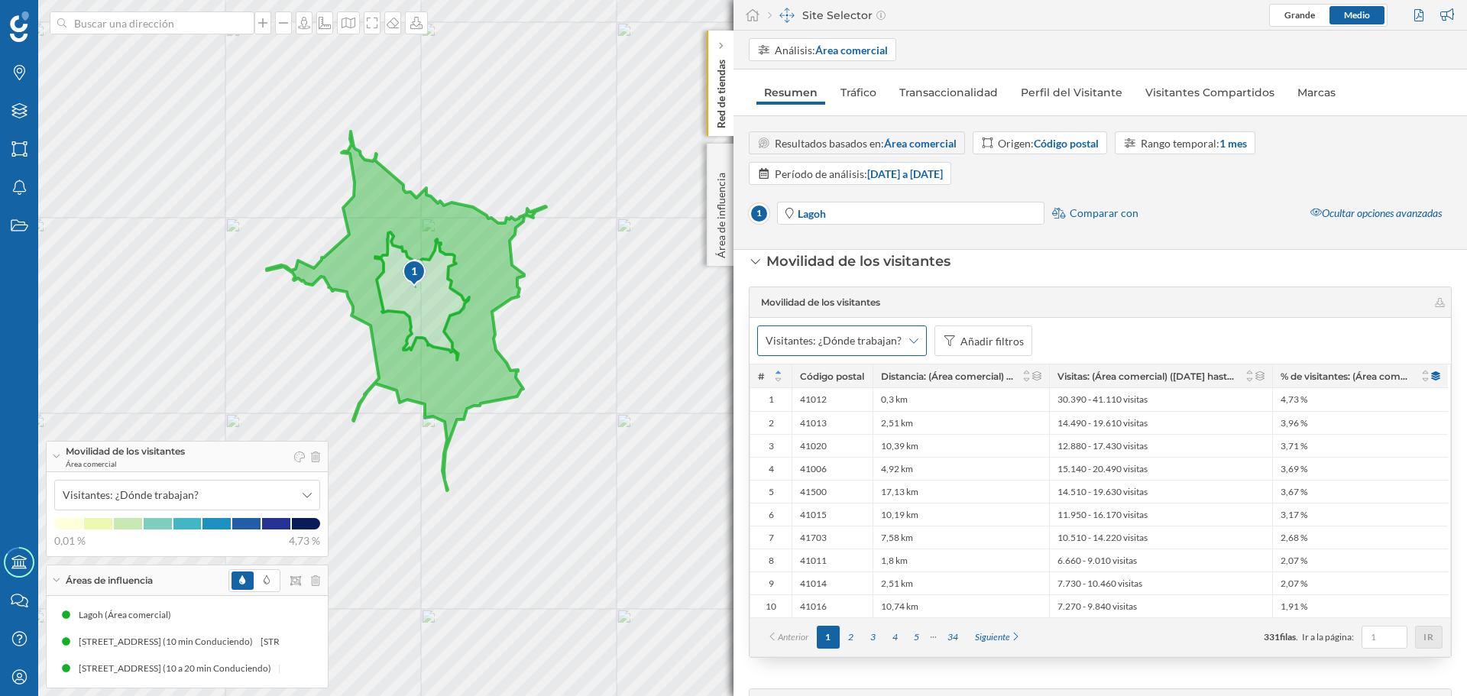
click at [909, 346] on div "Visitantes: ¿Dónde trabajan?" at bounding box center [842, 341] width 170 height 31
click at [829, 460] on div "¿Qué otros lugares visitan?" at bounding box center [836, 456] width 127 height 13
click at [814, 348] on div "Visitantes: ¿Qué otros lugares visitan?" at bounding box center [863, 341] width 213 height 31
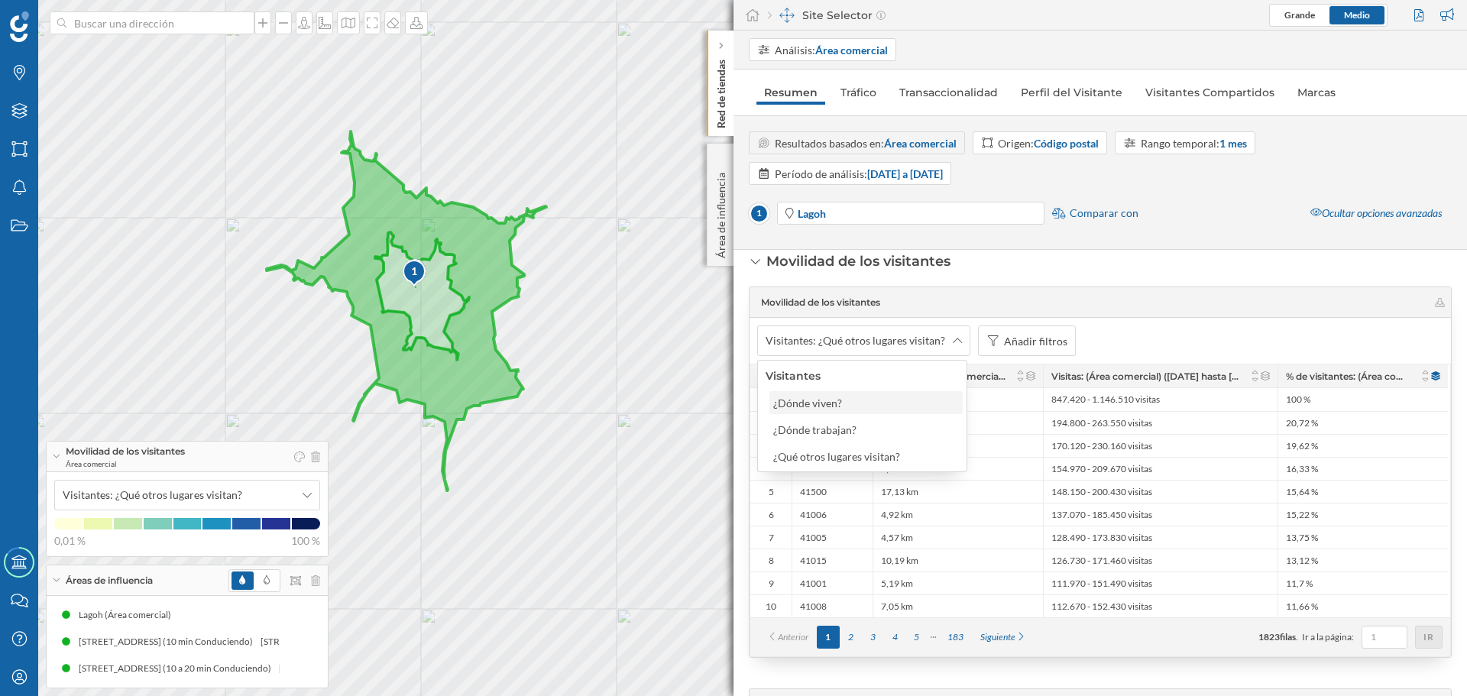
click at [827, 403] on div "¿Dónde viven?" at bounding box center [807, 403] width 69 height 13
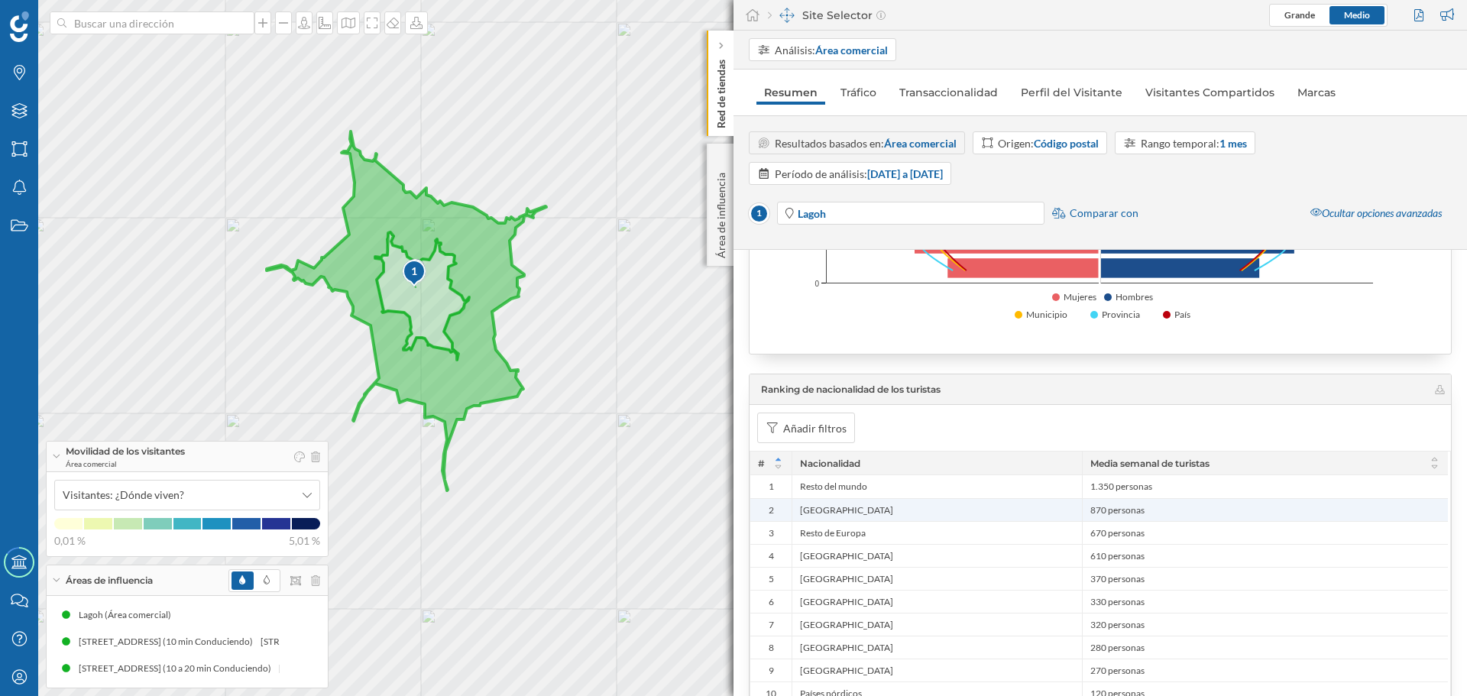
scroll to position [2139, 0]
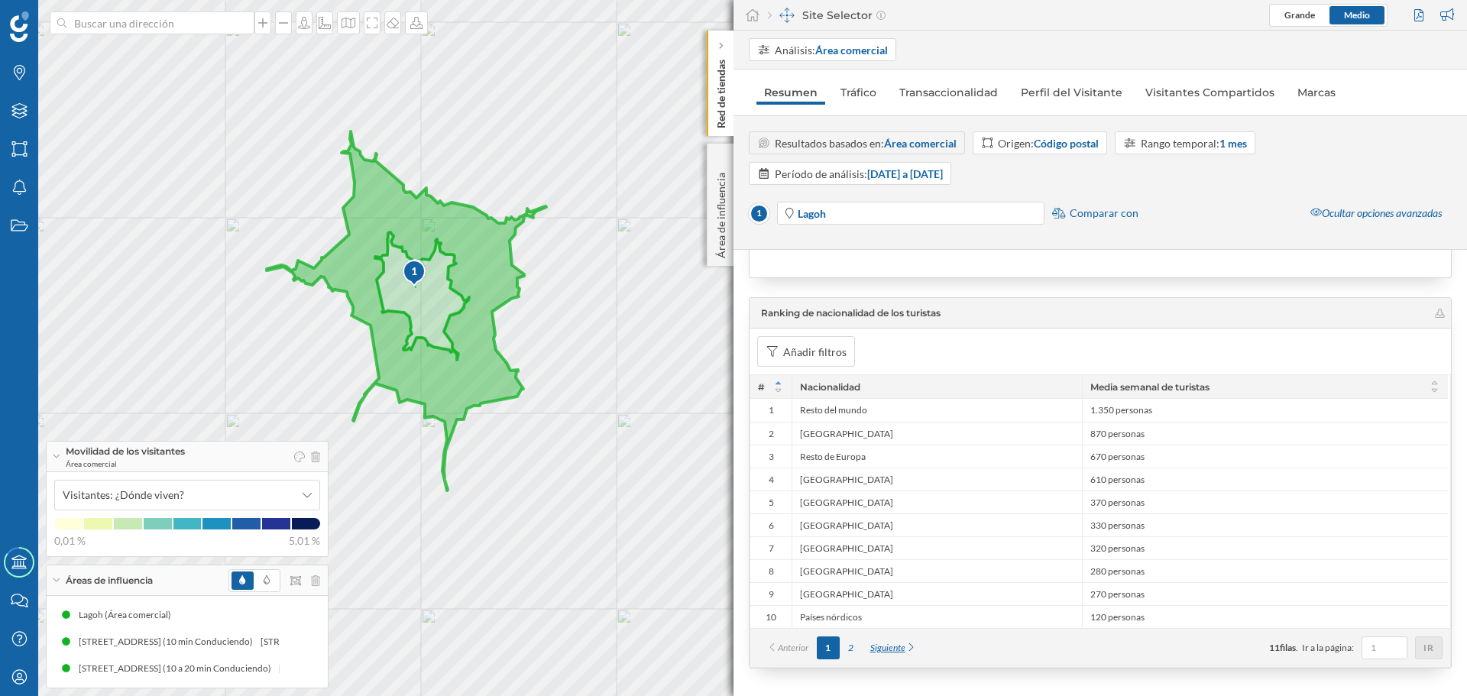
click at [893, 653] on div "Siguiente" at bounding box center [893, 647] width 63 height 23
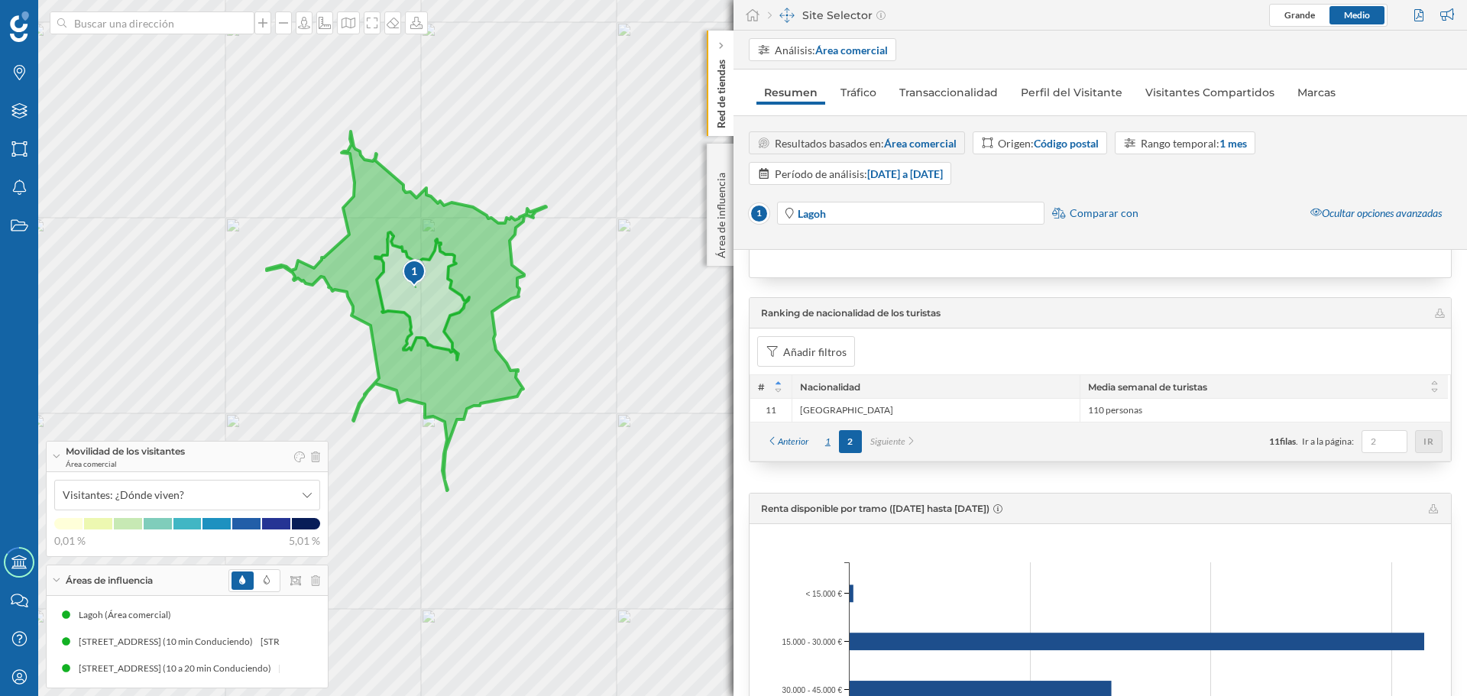
click at [828, 439] on div "1" at bounding box center [828, 441] width 22 height 23
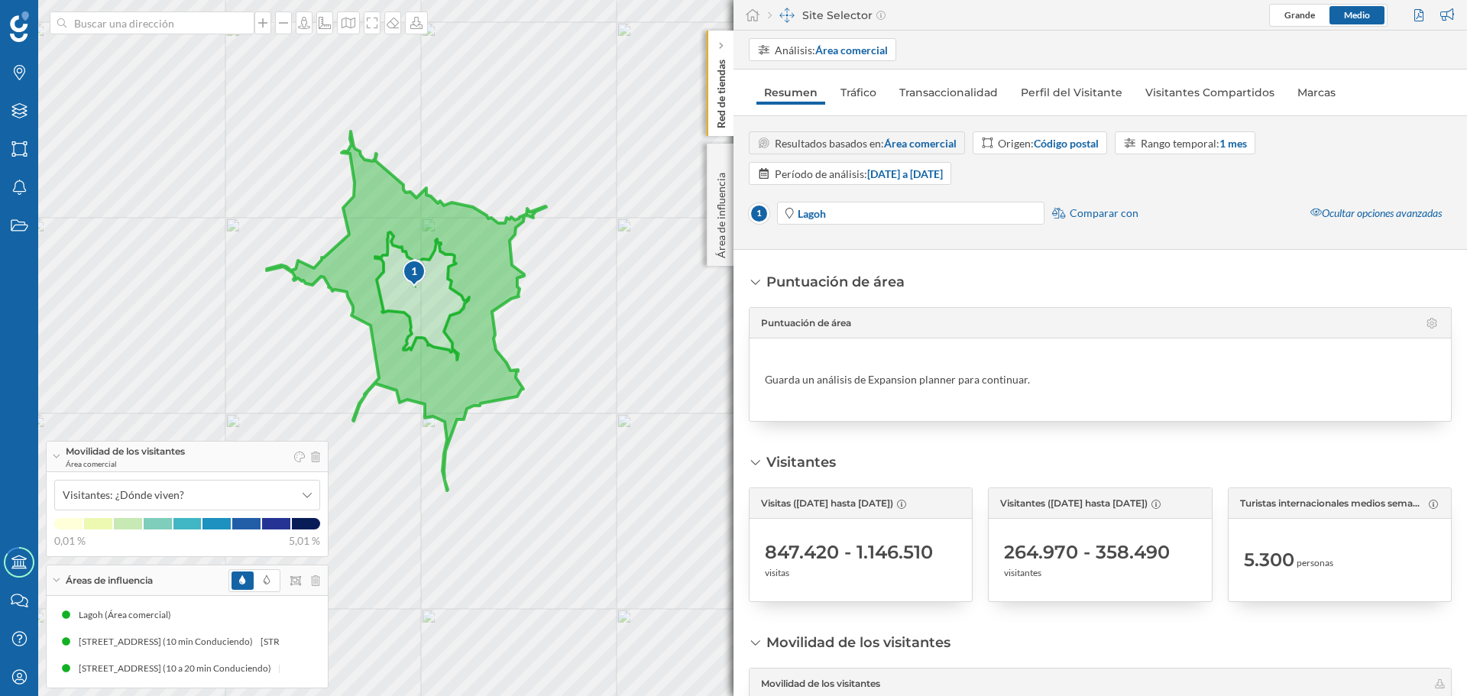
scroll to position [0, 0]
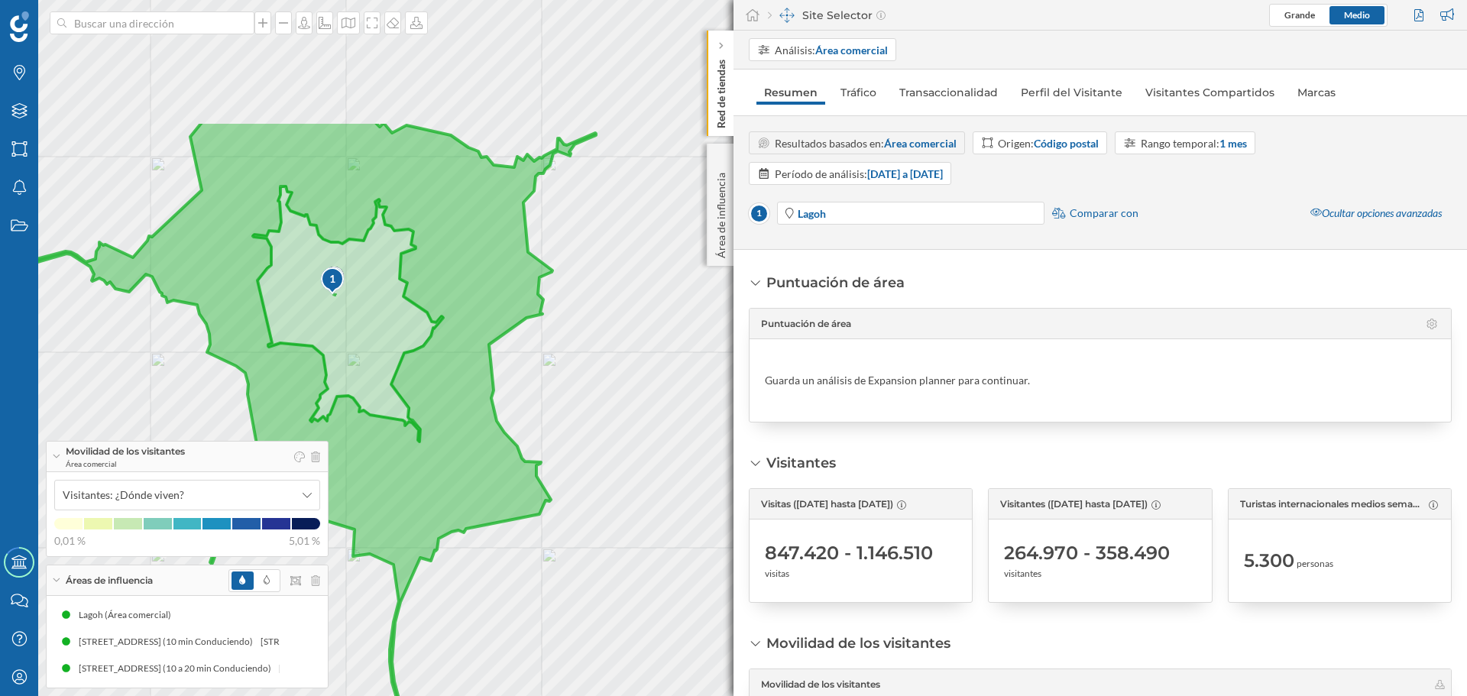
drag, startPoint x: 484, startPoint y: 370, endPoint x: 575, endPoint y: 549, distance: 200.9
click at [569, 559] on div "1 © Mapbox © OpenStreetMap Improve this map" at bounding box center [733, 348] width 1467 height 696
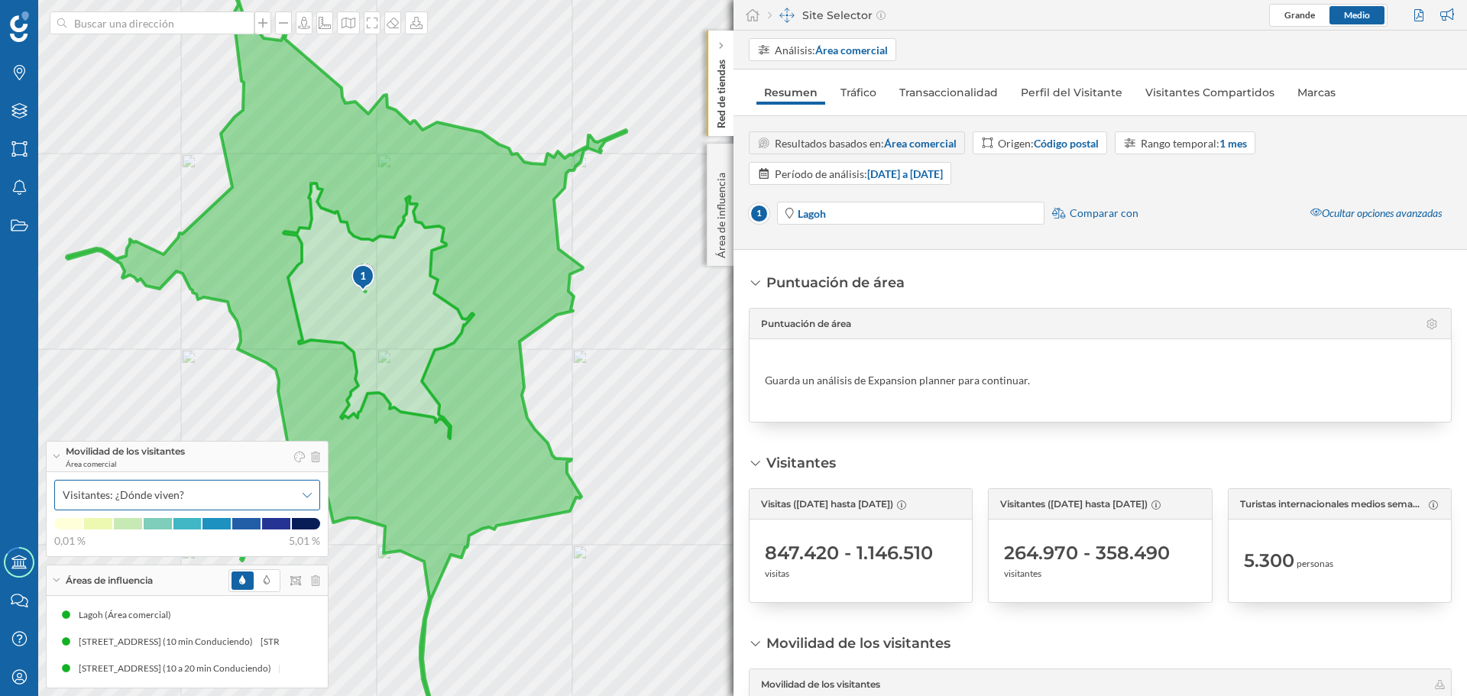
click at [308, 496] on icon at bounding box center [307, 495] width 9 height 11
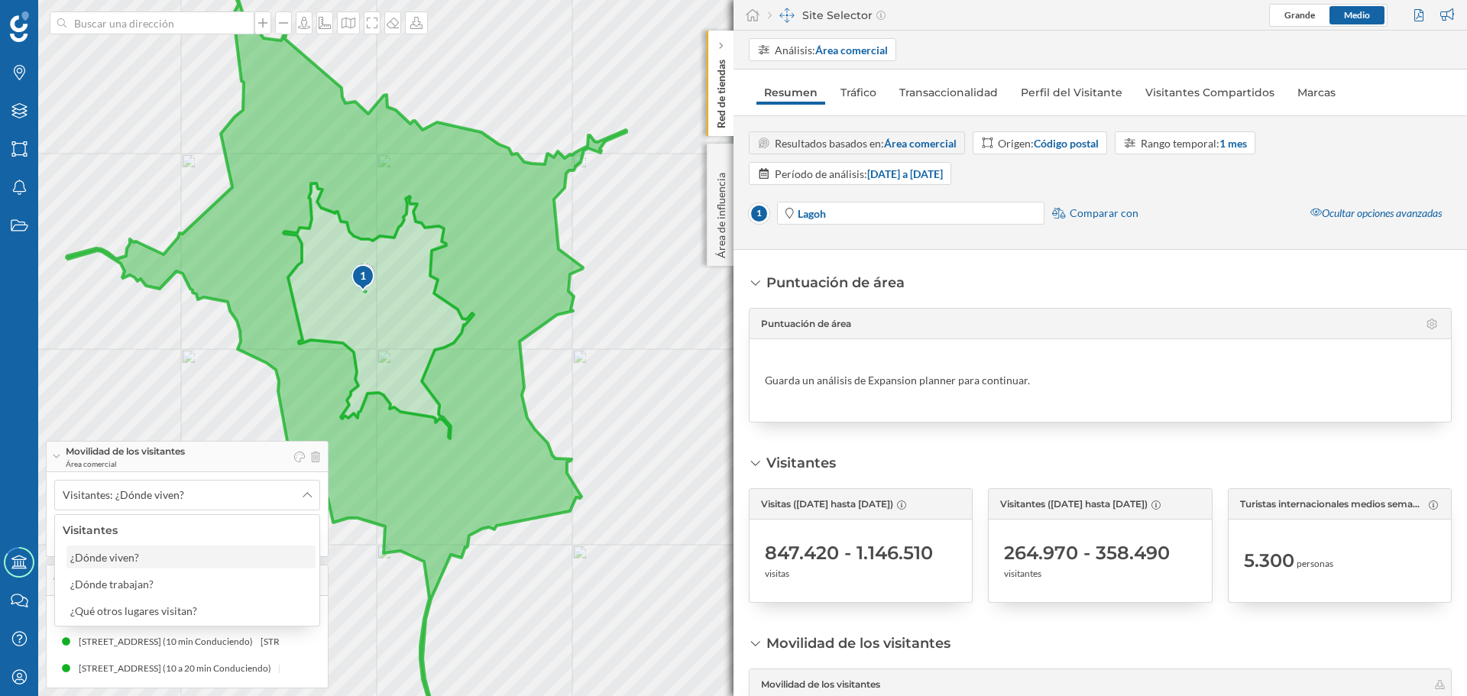
click at [120, 556] on div "¿Dónde viven?" at bounding box center [104, 557] width 69 height 13
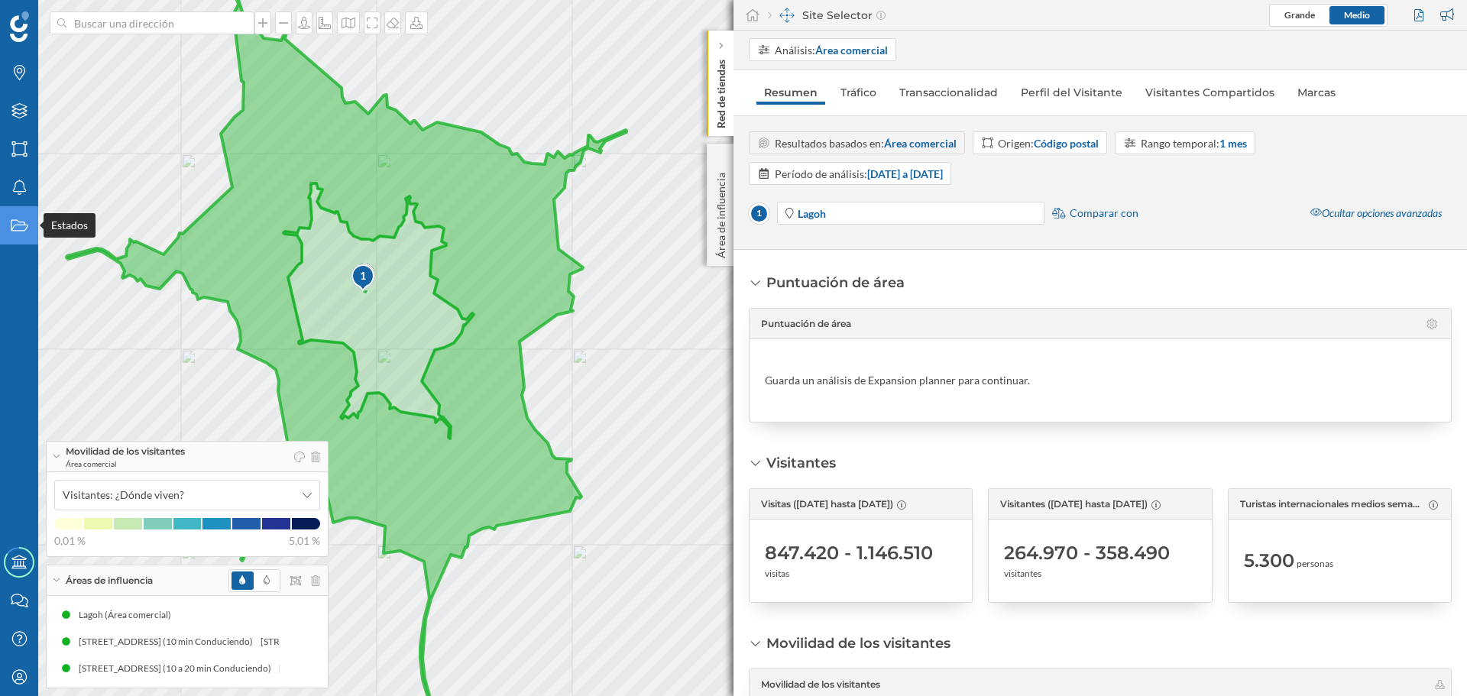
click at [18, 222] on icon at bounding box center [19, 225] width 17 height 11
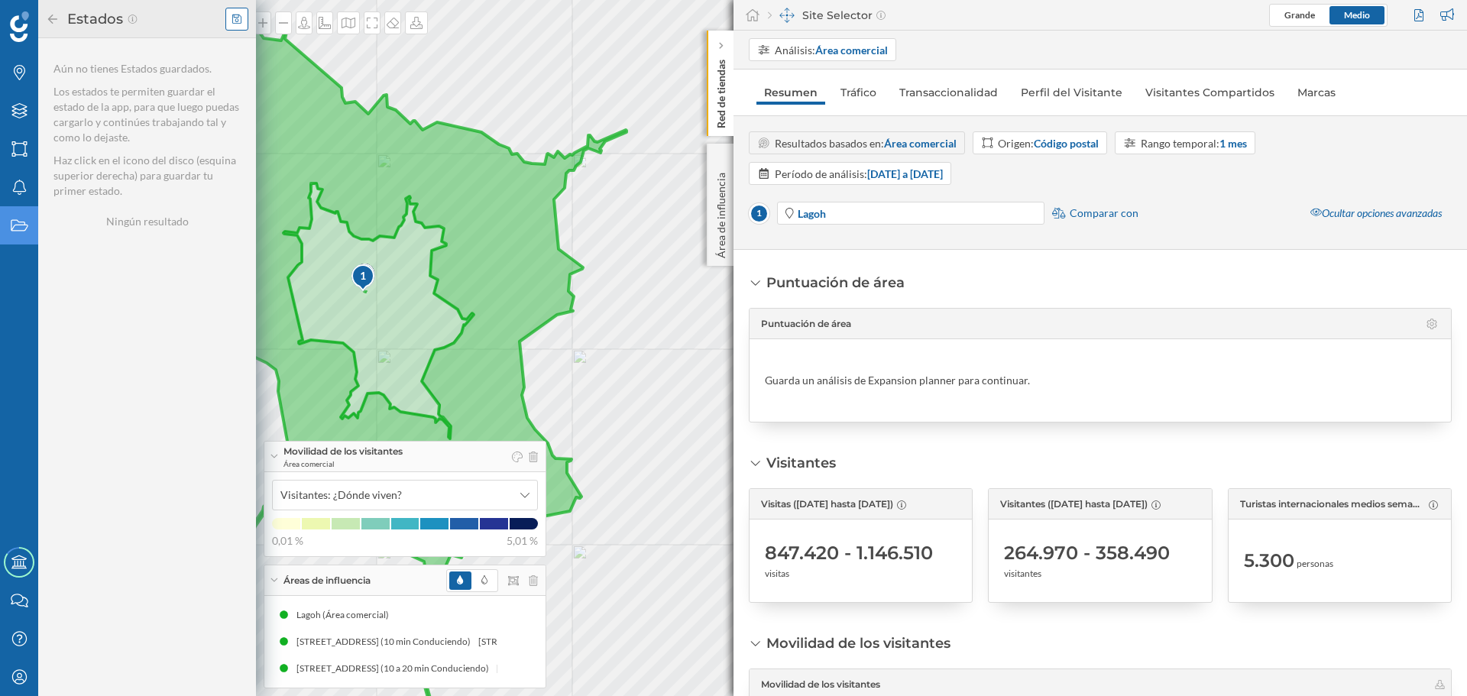
click at [234, 21] on icon at bounding box center [236, 19] width 9 height 11
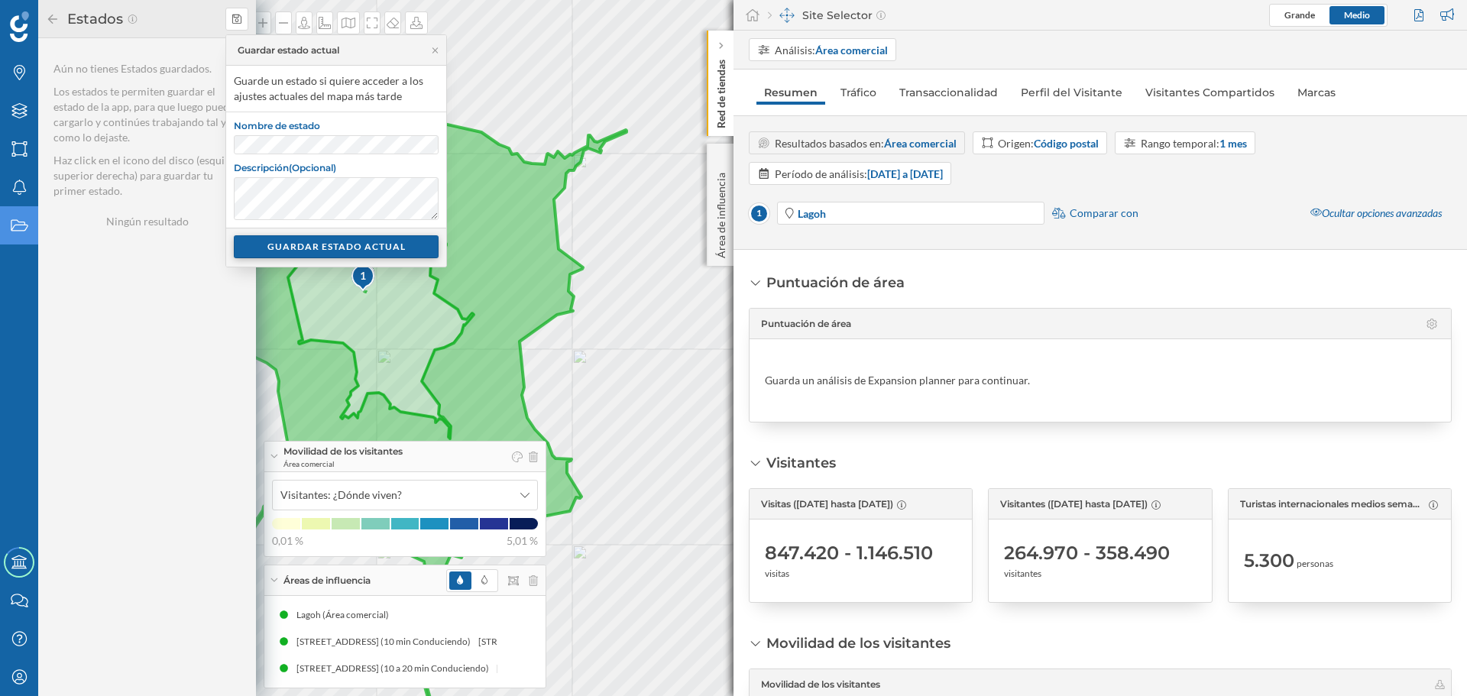
click at [370, 244] on div "GUARDAR ESTADO ACTUAL" at bounding box center [336, 246] width 205 height 23
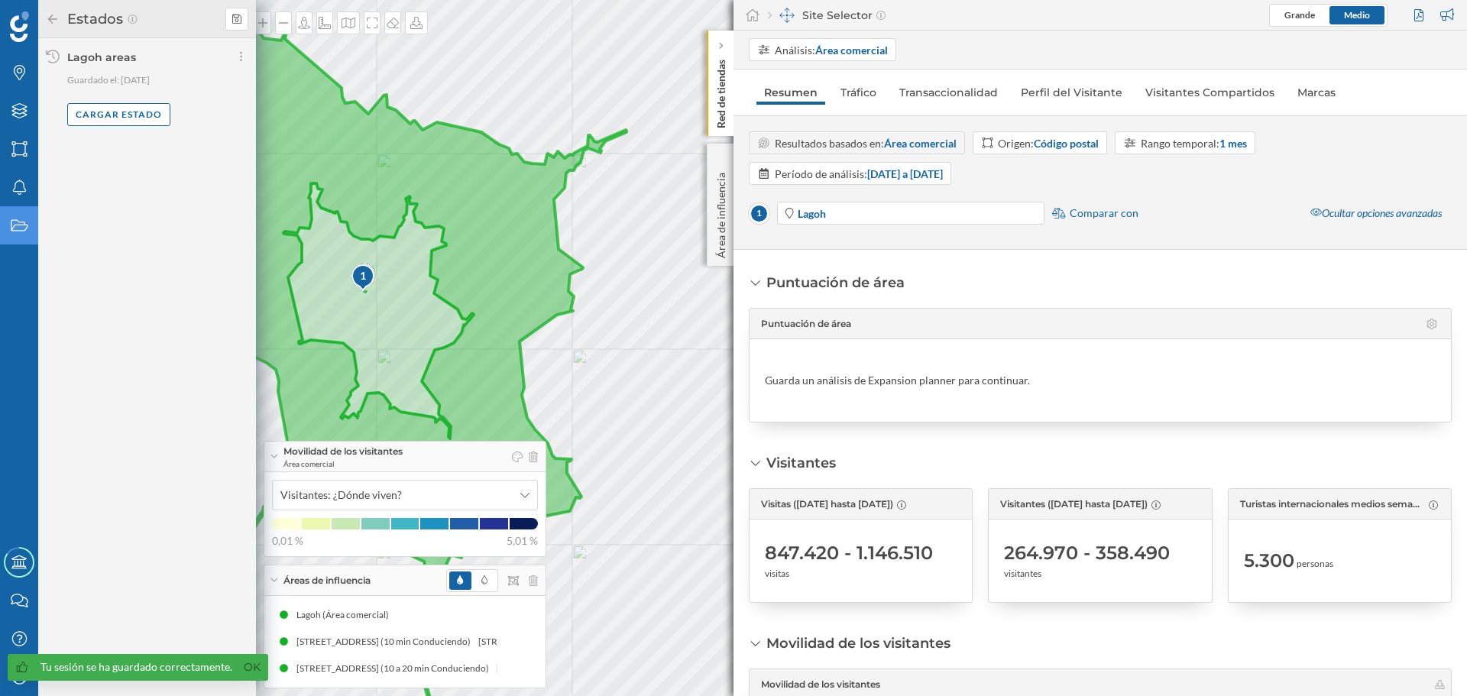
click at [54, 20] on icon at bounding box center [53, 19] width 14 height 11
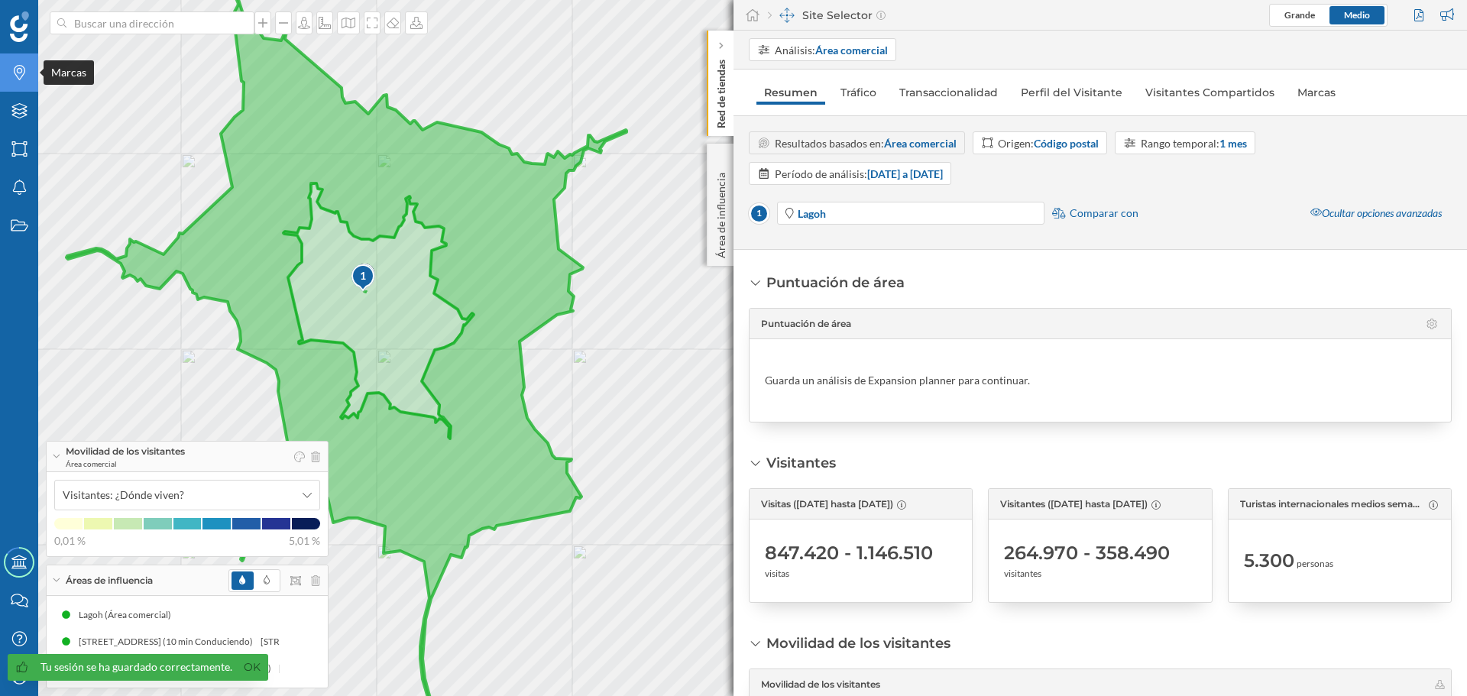
click at [27, 75] on icon "Marcas" at bounding box center [19, 72] width 19 height 15
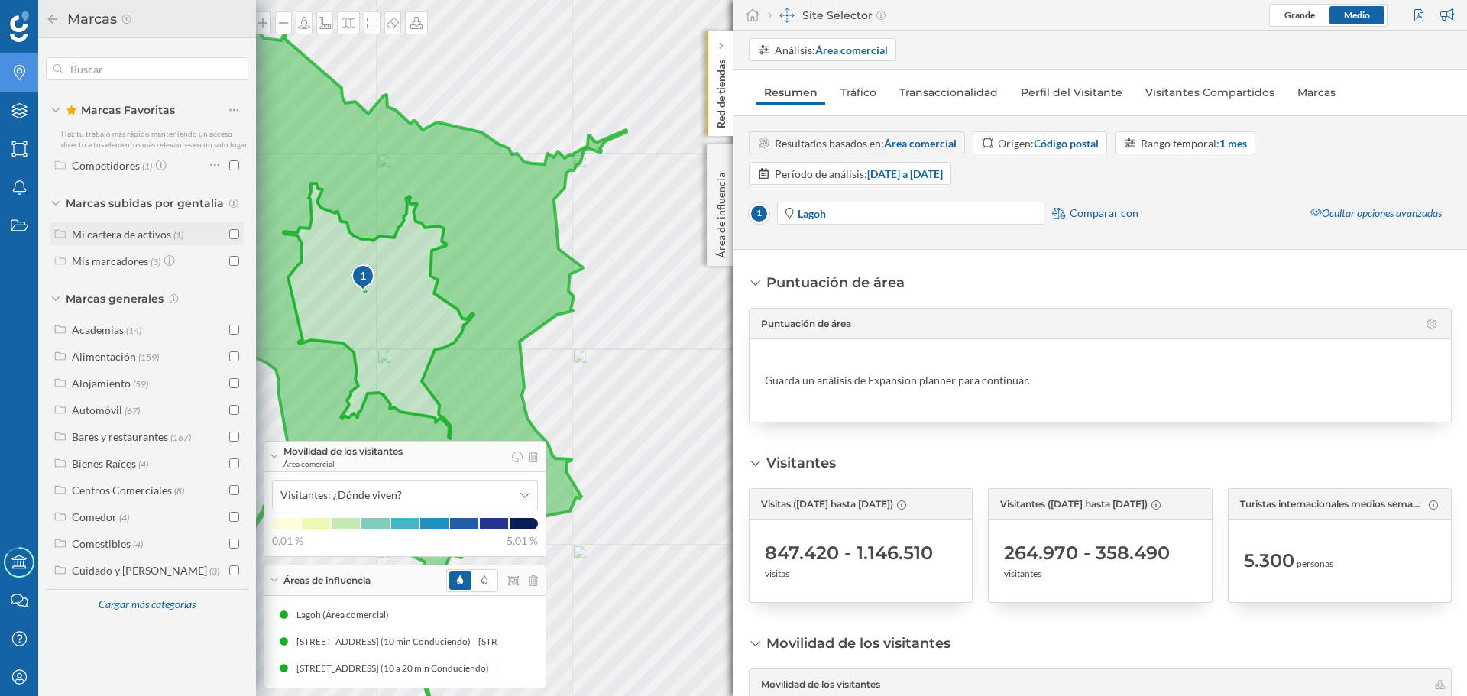
click at [132, 233] on div "Mi cartera de activos" at bounding box center [121, 234] width 99 height 13
click at [86, 258] on div "gentalia." at bounding box center [93, 260] width 40 height 13
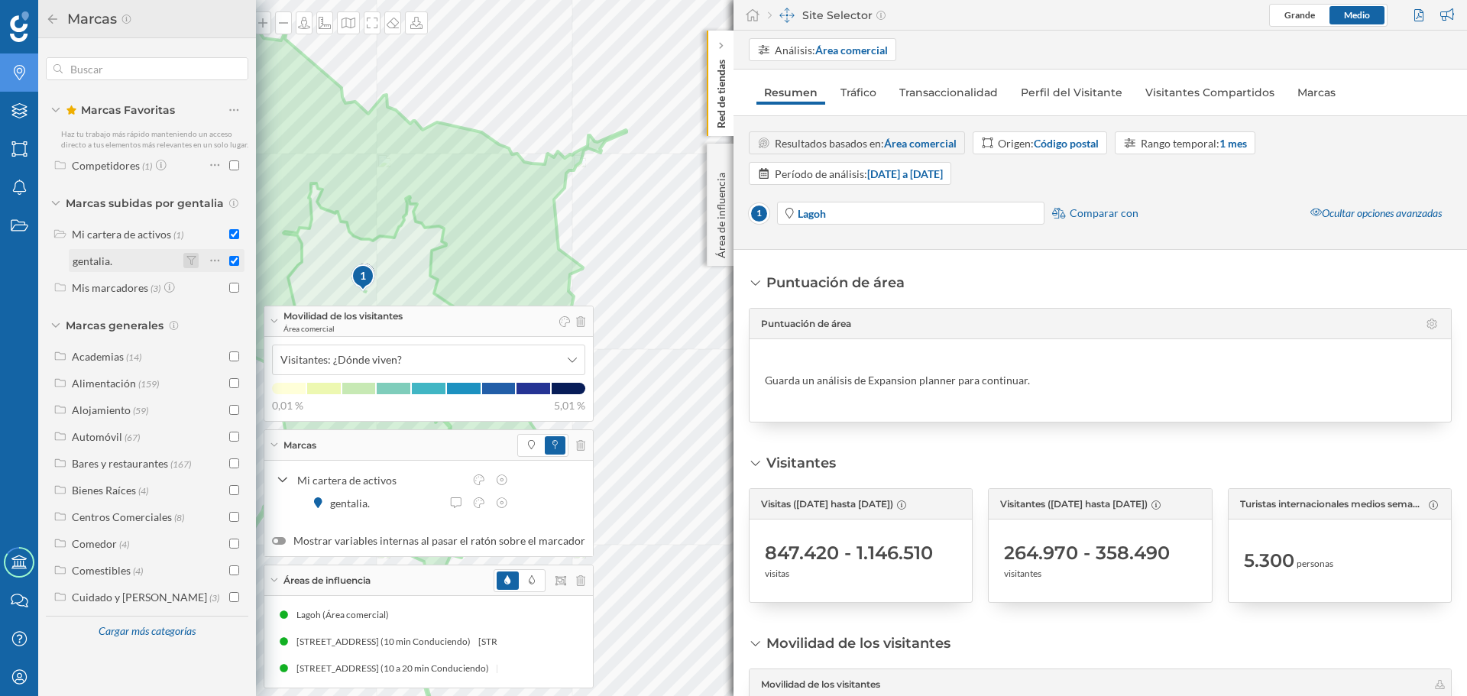
click at [193, 259] on icon at bounding box center [190, 260] width 9 height 9
click at [89, 264] on div "gentalia." at bounding box center [93, 260] width 40 height 13
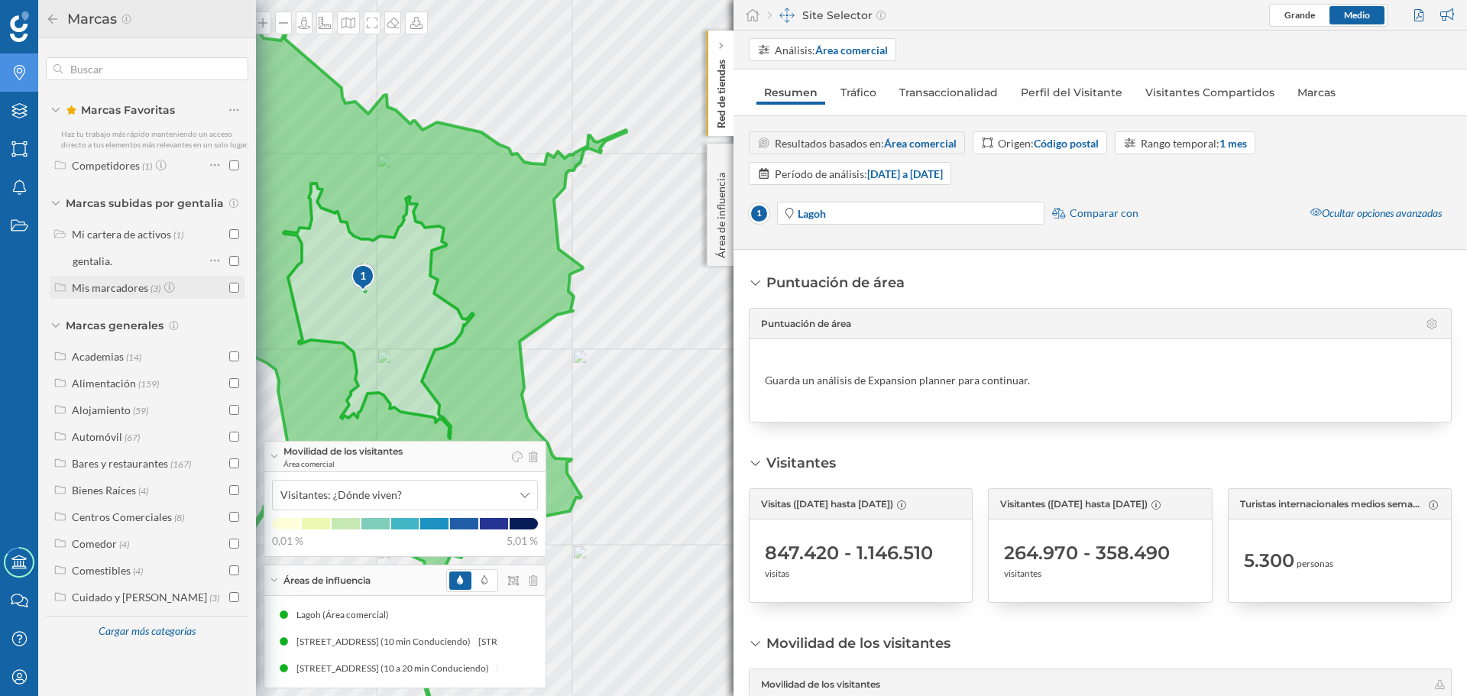
click at [121, 290] on div "Mis marcadores" at bounding box center [110, 287] width 76 height 13
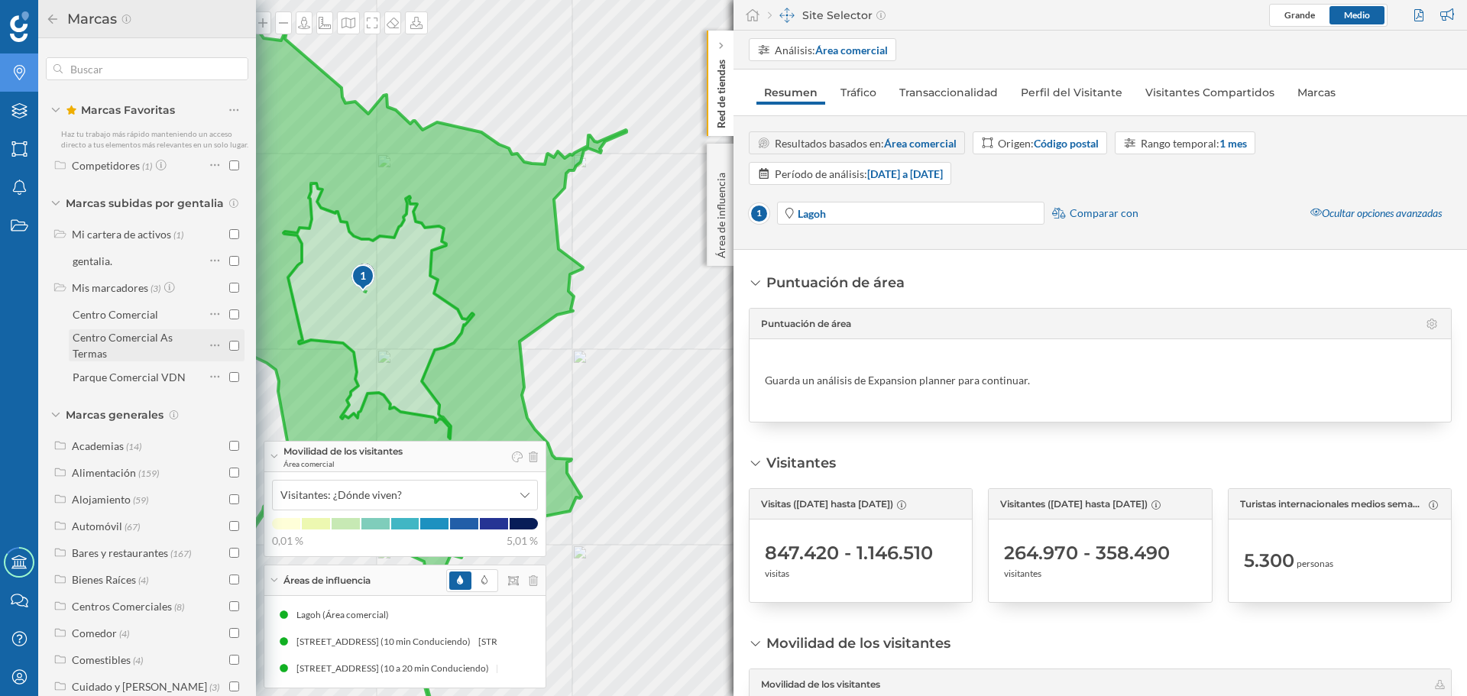
click at [103, 348] on div "Centro Comercial As Termas" at bounding box center [123, 345] width 100 height 29
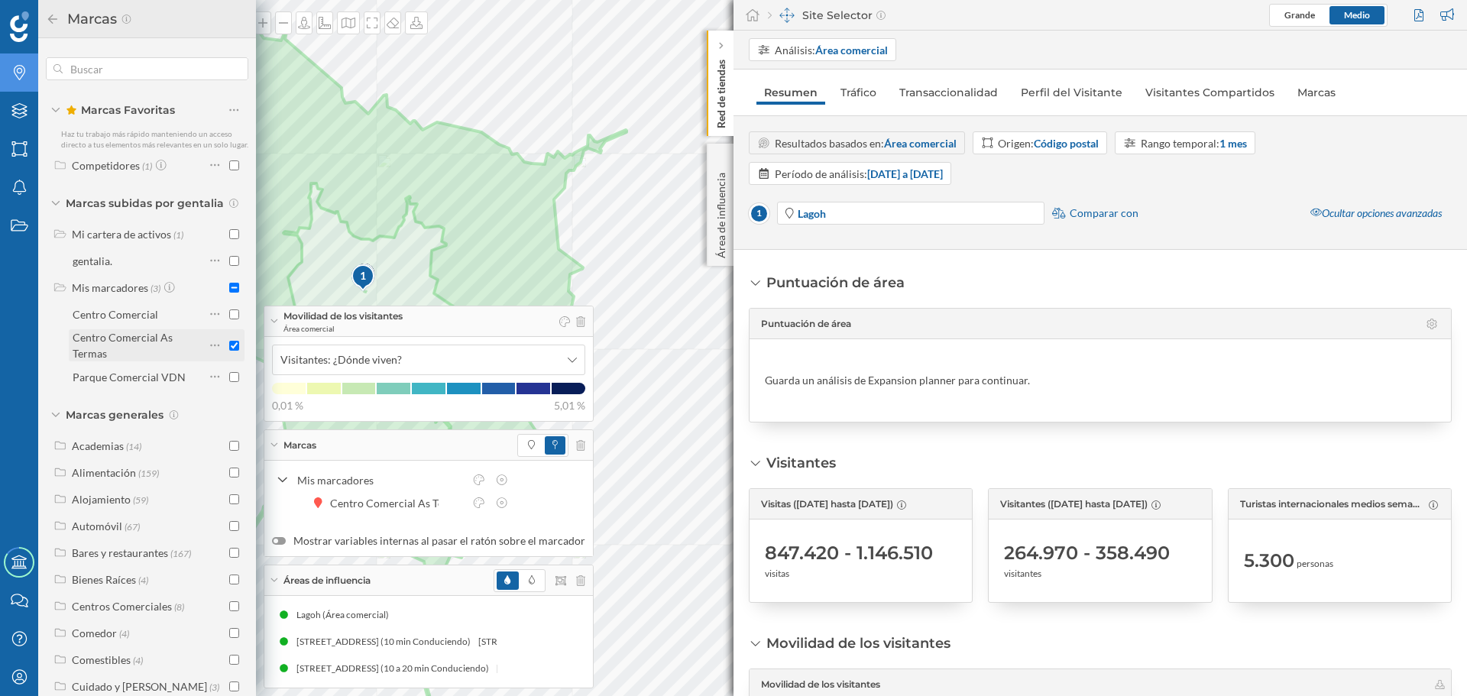
click at [229, 351] on input "checkbox" at bounding box center [234, 346] width 10 height 10
